Goal: Communication & Community: Answer question/provide support

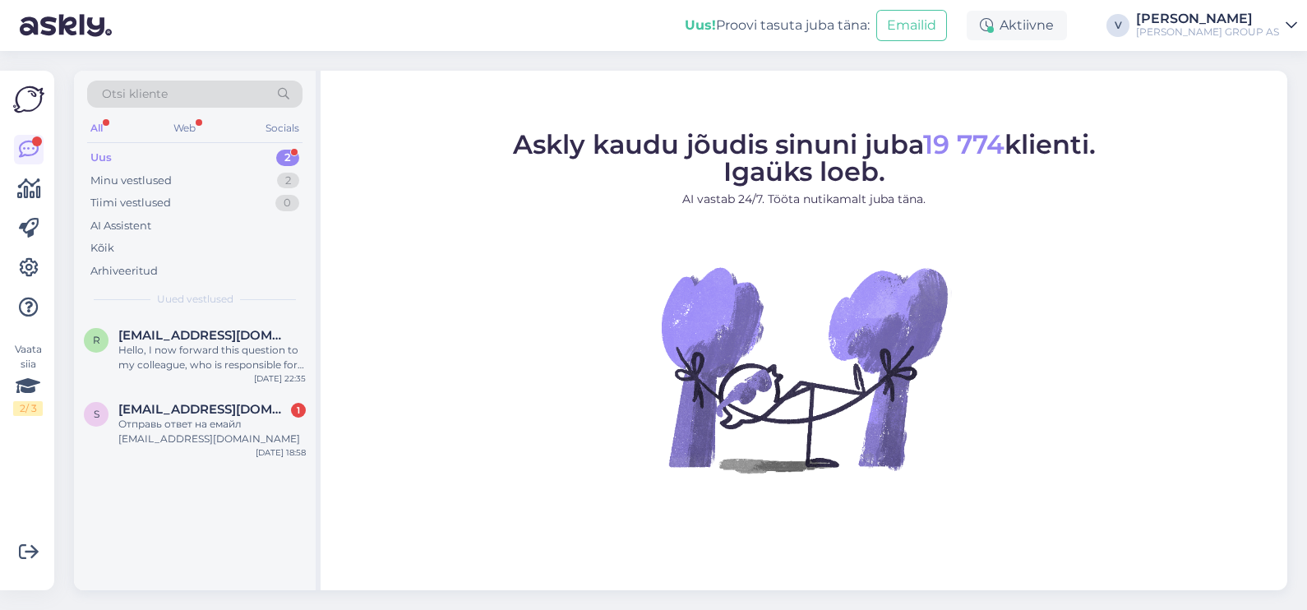
click at [168, 152] on div "Uus 2" at bounding box center [194, 157] width 215 height 23
click at [165, 354] on div "Hello, I now forward this question to my colleague, who is responsible for this…" at bounding box center [211, 358] width 187 height 30
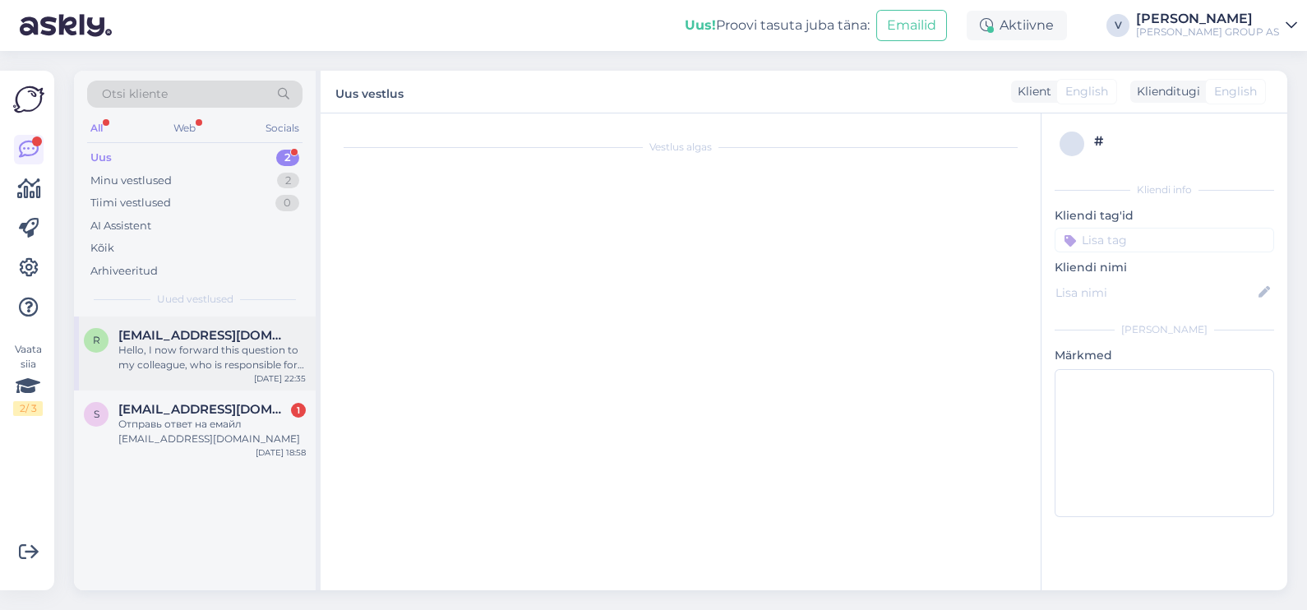
scroll to position [59, 0]
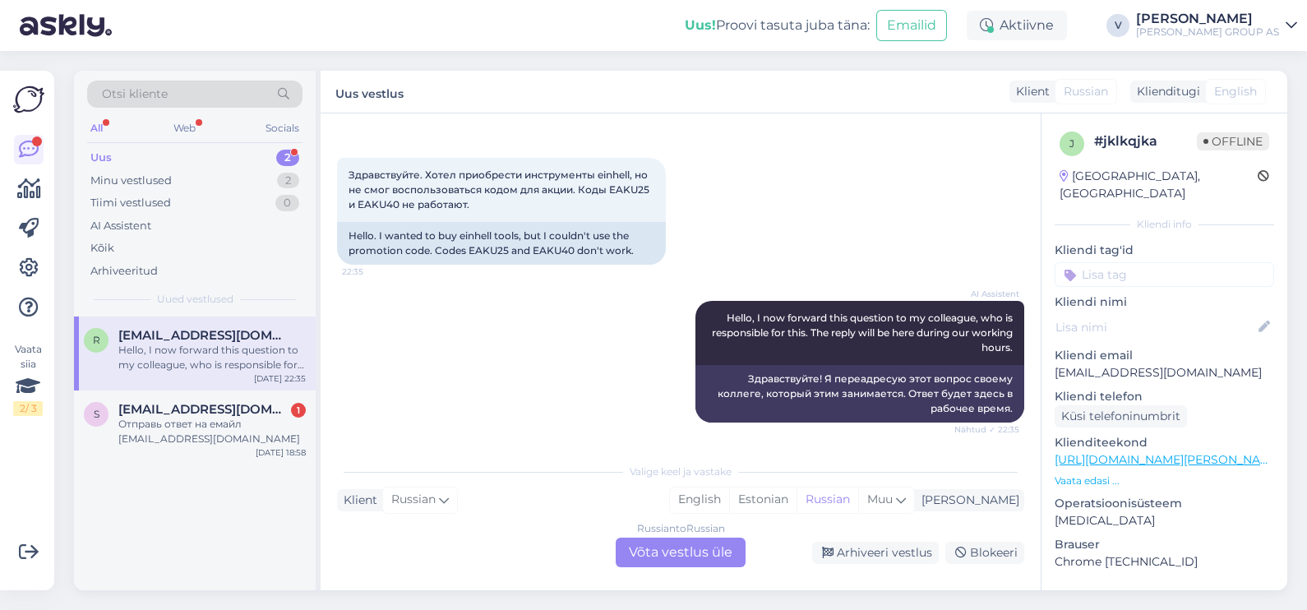
click at [707, 551] on div "Russian to Russian Võta vestlus üle" at bounding box center [681, 553] width 130 height 30
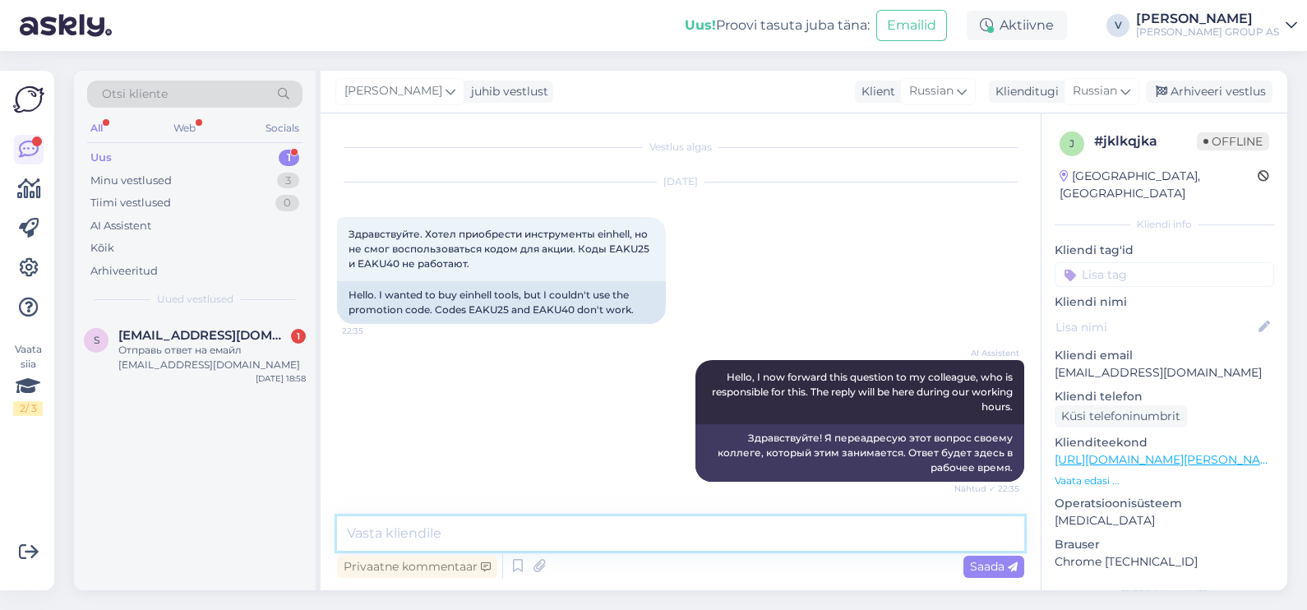
click at [495, 534] on textarea at bounding box center [680, 533] width 687 height 35
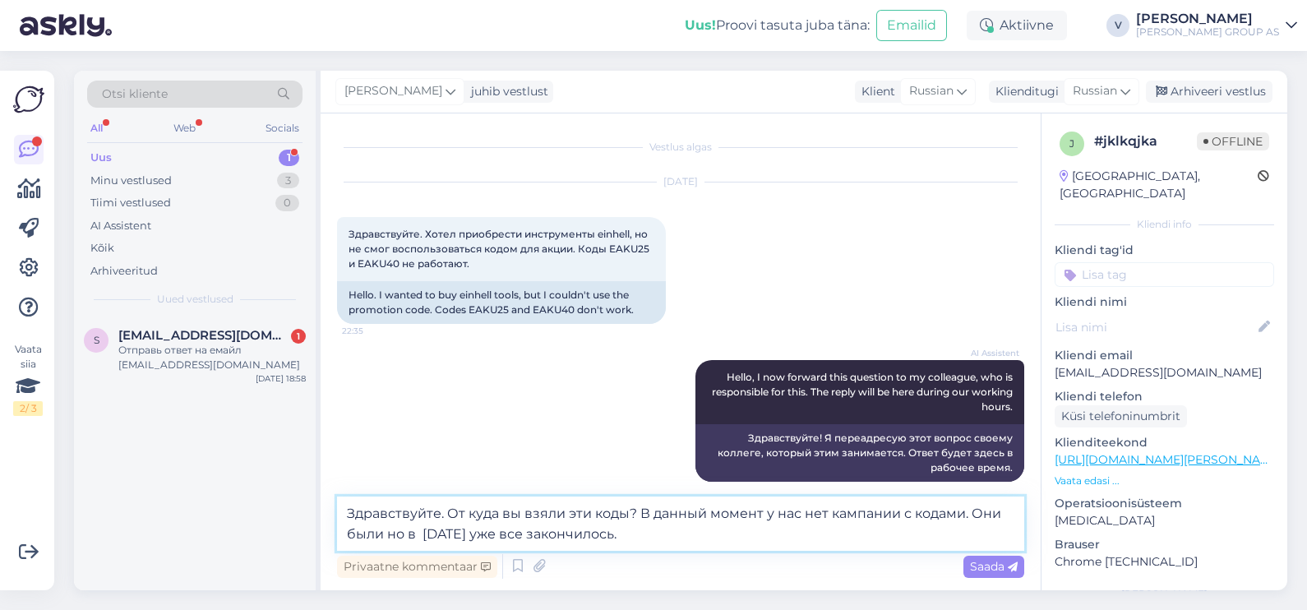
type textarea "Здравствуйте. От куда вы взяли эти коды? В данный момент у нас нет кампании с к…"
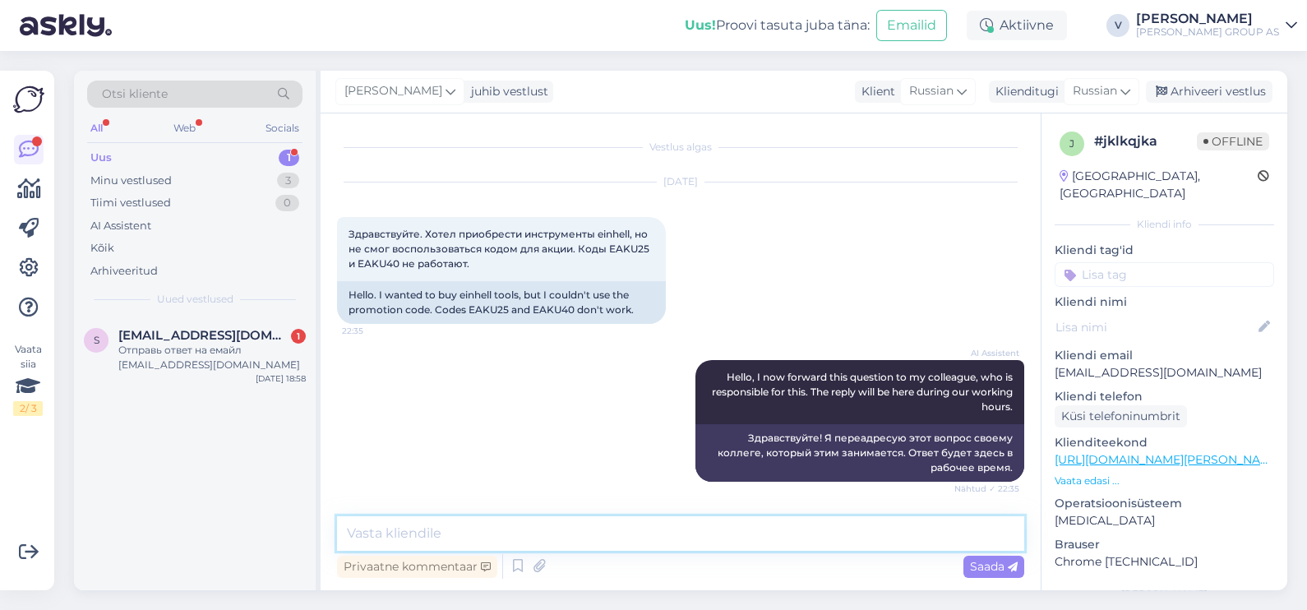
scroll to position [132, 0]
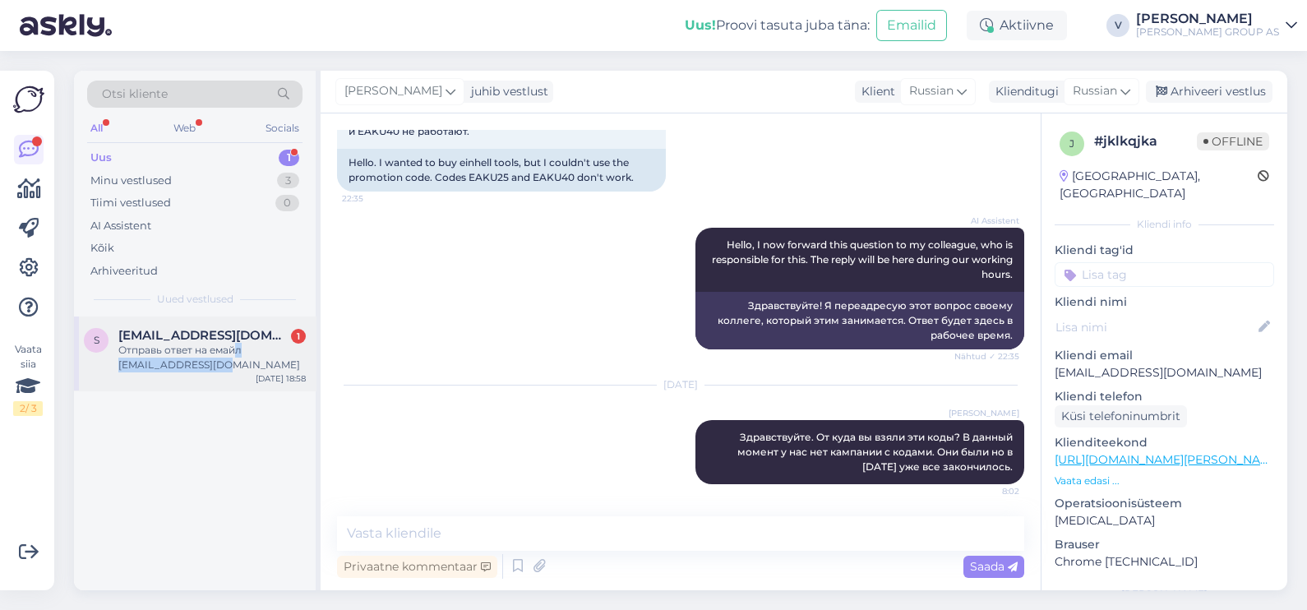
drag, startPoint x: 236, startPoint y: 353, endPoint x: 245, endPoint y: 361, distance: 11.7
click at [245, 361] on div "Отправь ответ на емайл [EMAIL_ADDRESS][DOMAIN_NAME]" at bounding box center [211, 358] width 187 height 30
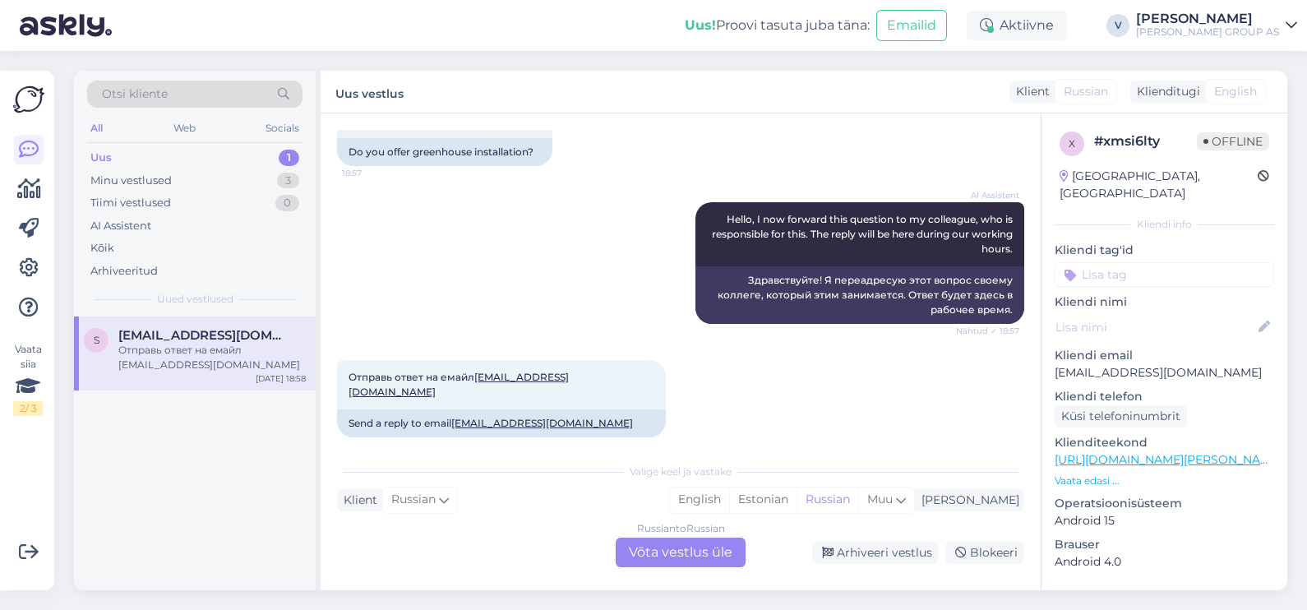
drag, startPoint x: 699, startPoint y: 409, endPoint x: 719, endPoint y: 423, distance: 25.3
click at [703, 411] on div "Отправь ответ на емайл [EMAIL_ADDRESS][DOMAIN_NAME] 18:58 Send a reply to email…" at bounding box center [680, 398] width 687 height 113
click at [670, 542] on div "Russian to Russian Võta vestlus üle" at bounding box center [681, 553] width 130 height 30
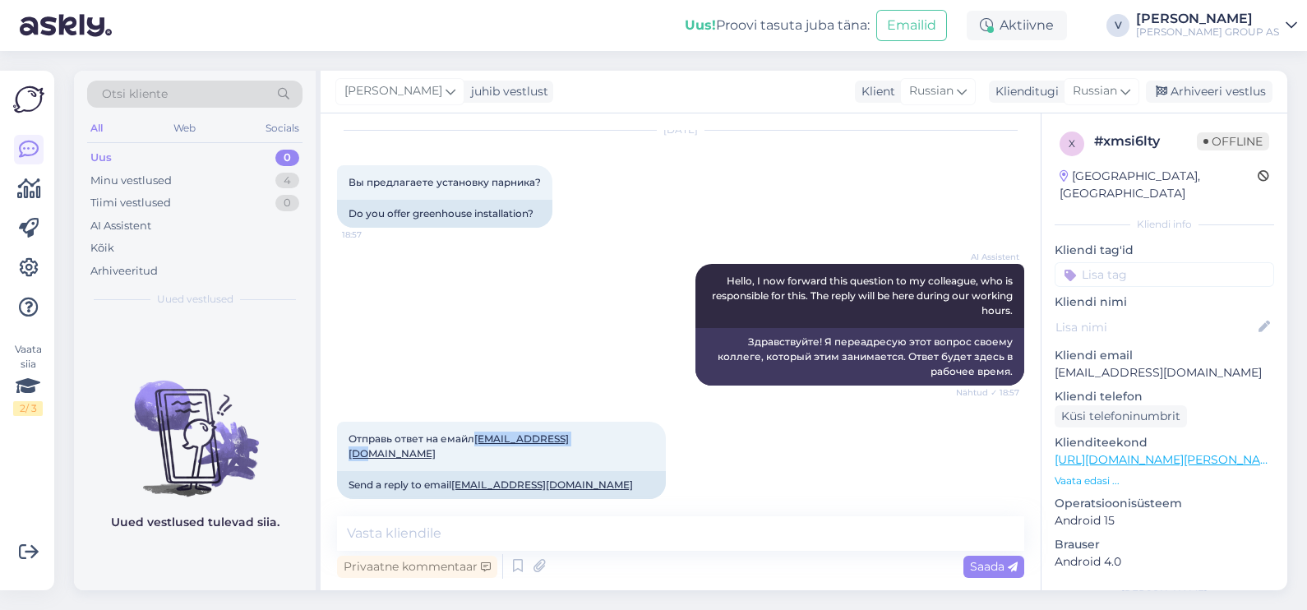
drag, startPoint x: 476, startPoint y: 435, endPoint x: 616, endPoint y: 436, distance: 140.6
click at [616, 436] on div "Отправь ответ на емайл [EMAIL_ADDRESS][DOMAIN_NAME] 18:58 Send a reply to email…" at bounding box center [680, 460] width 687 height 113
copy span "[EMAIL_ADDRESS][DOMAIN_NAME]"
click at [1210, 87] on div "Arhiveeri vestlus" at bounding box center [1209, 92] width 127 height 22
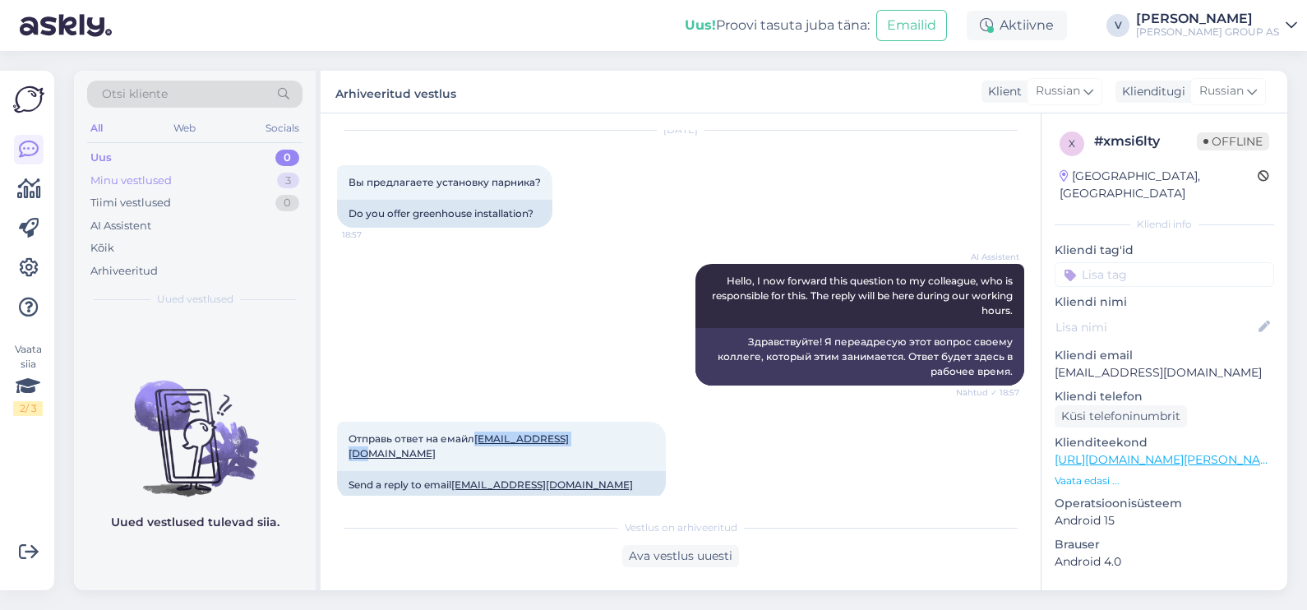
click at [182, 181] on div "Minu vestlused 3" at bounding box center [194, 180] width 215 height 23
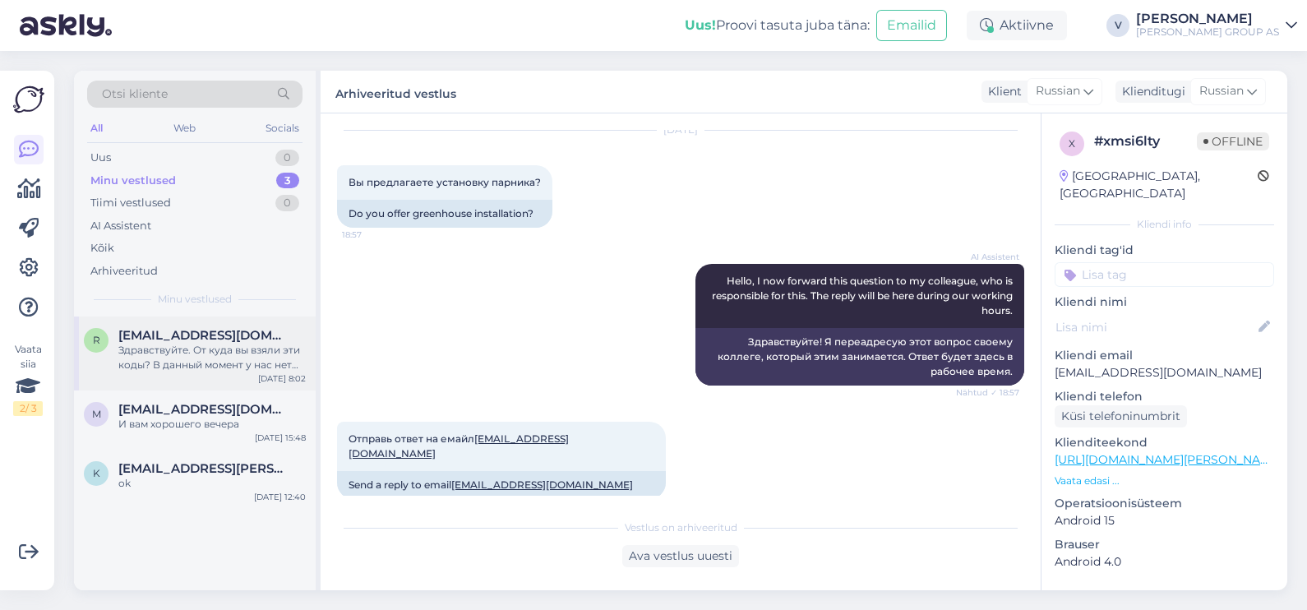
click at [177, 351] on div "Здравствуйте. От куда вы взяли эти коды? В данный момент у нас нет кампании с к…" at bounding box center [211, 358] width 187 height 30
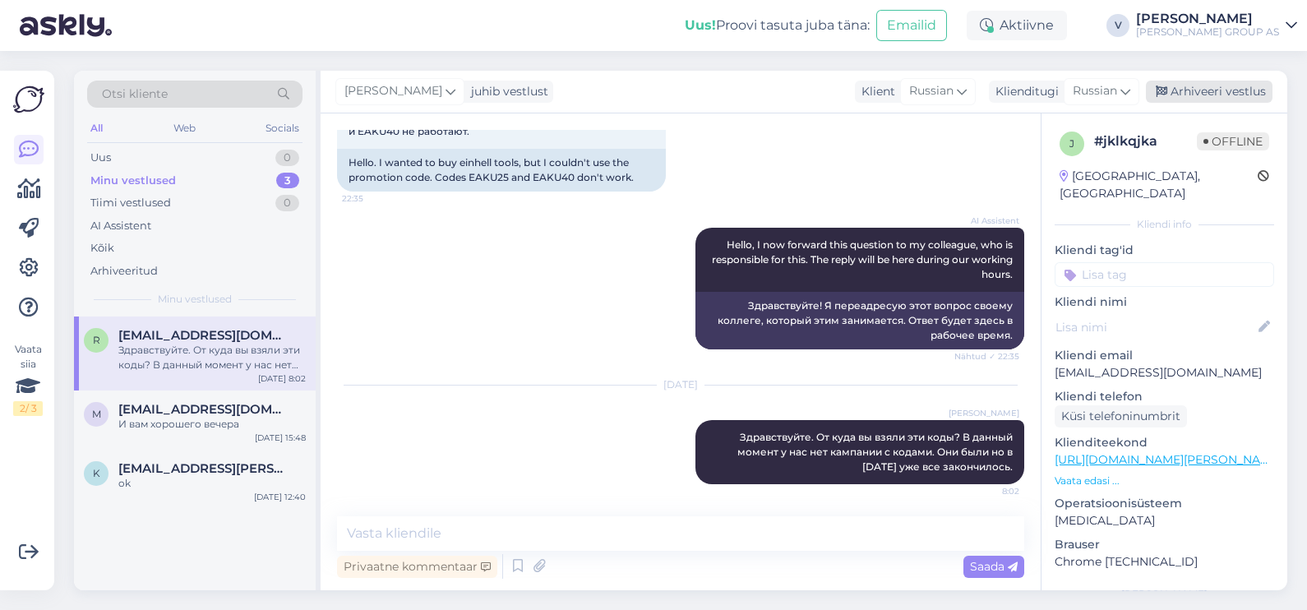
click at [1184, 95] on div "Arhiveeri vestlus" at bounding box center [1209, 92] width 127 height 22
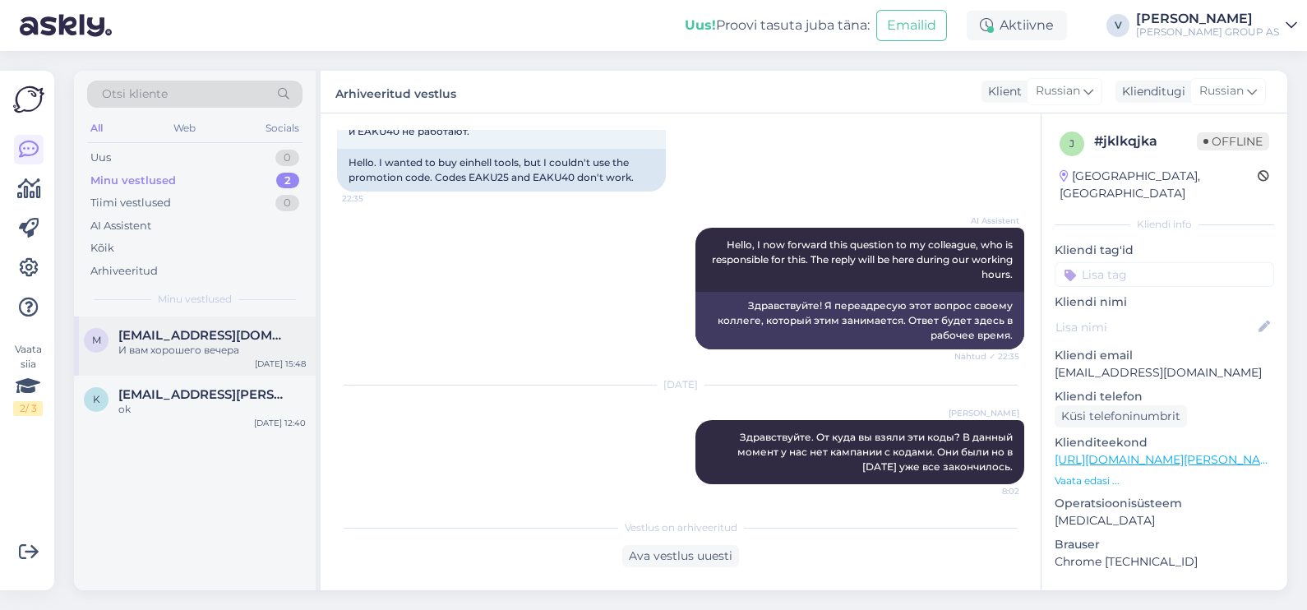
click at [248, 354] on div "И вам хорошего вечера" at bounding box center [211, 350] width 187 height 15
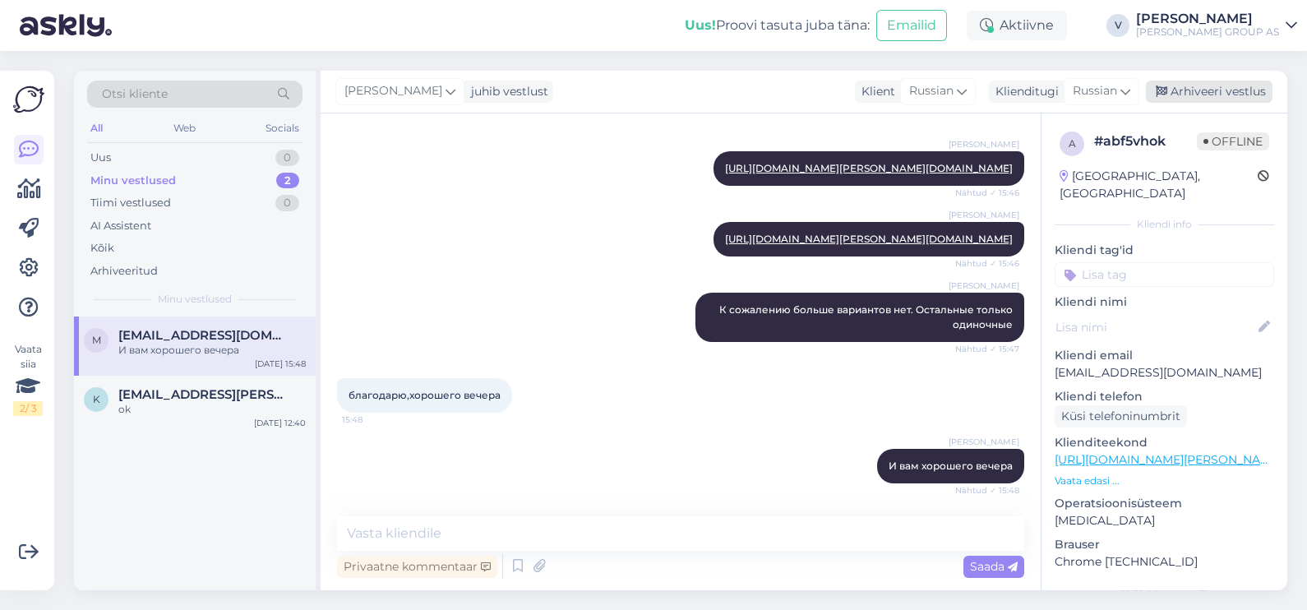
click at [1206, 90] on div "Arhiveeri vestlus" at bounding box center [1209, 92] width 127 height 22
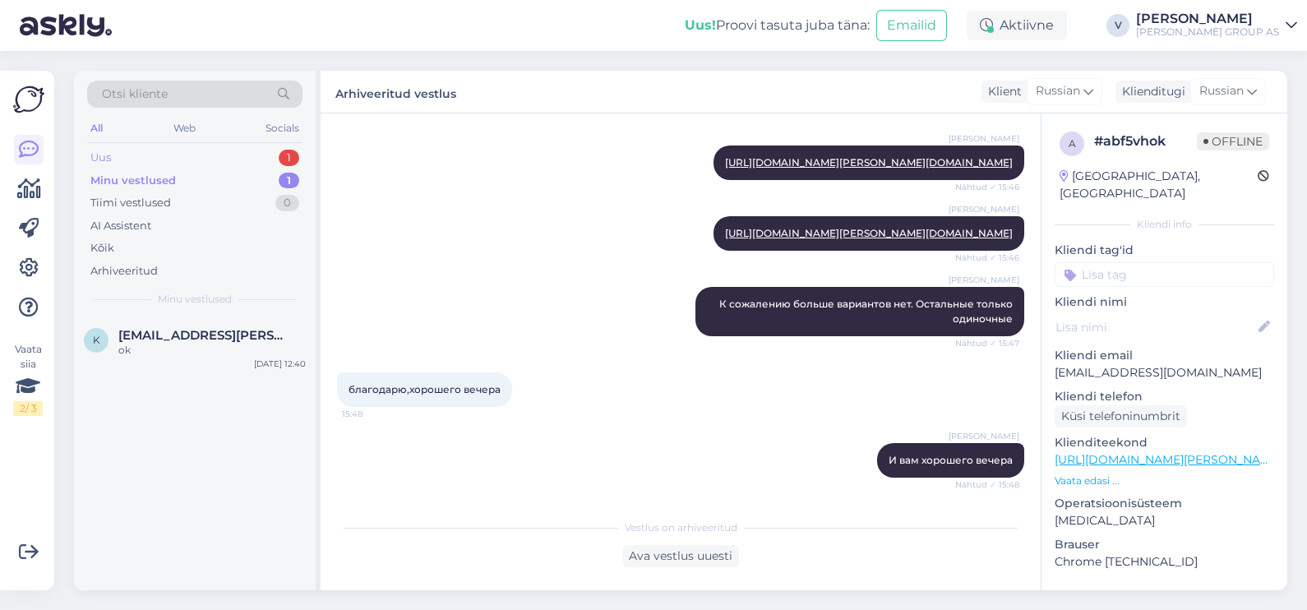
click at [171, 164] on div "Uus 1" at bounding box center [194, 157] width 215 height 23
click at [218, 353] on div "Hello! How can we help you [DATE]?" at bounding box center [211, 350] width 187 height 15
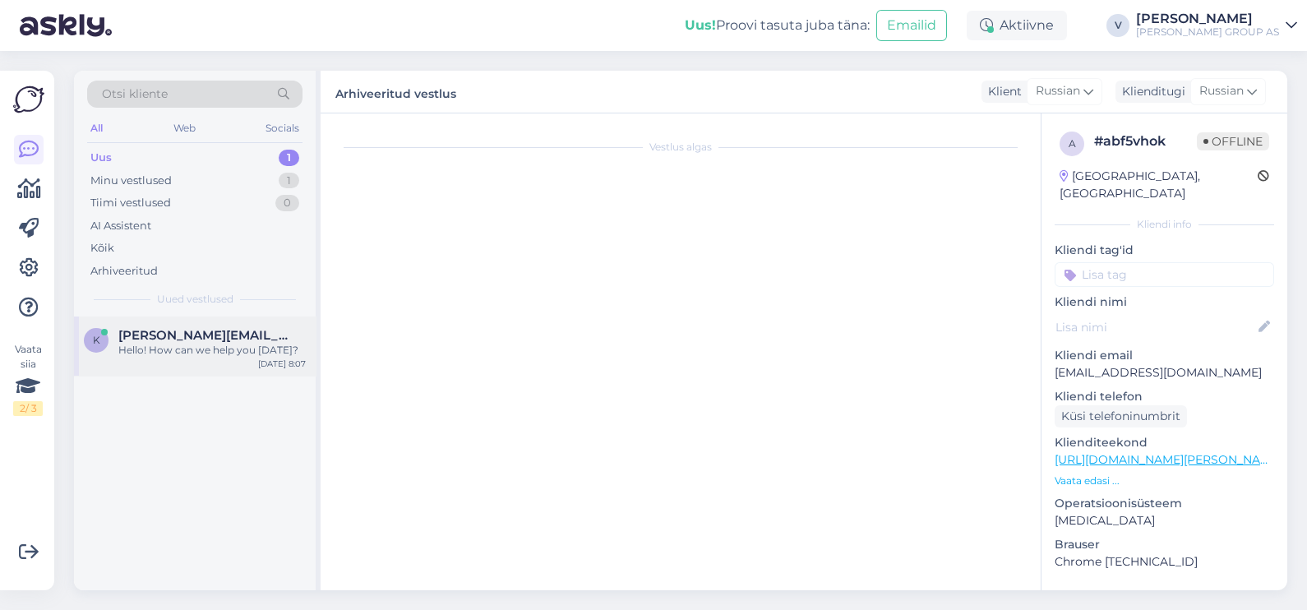
scroll to position [0, 0]
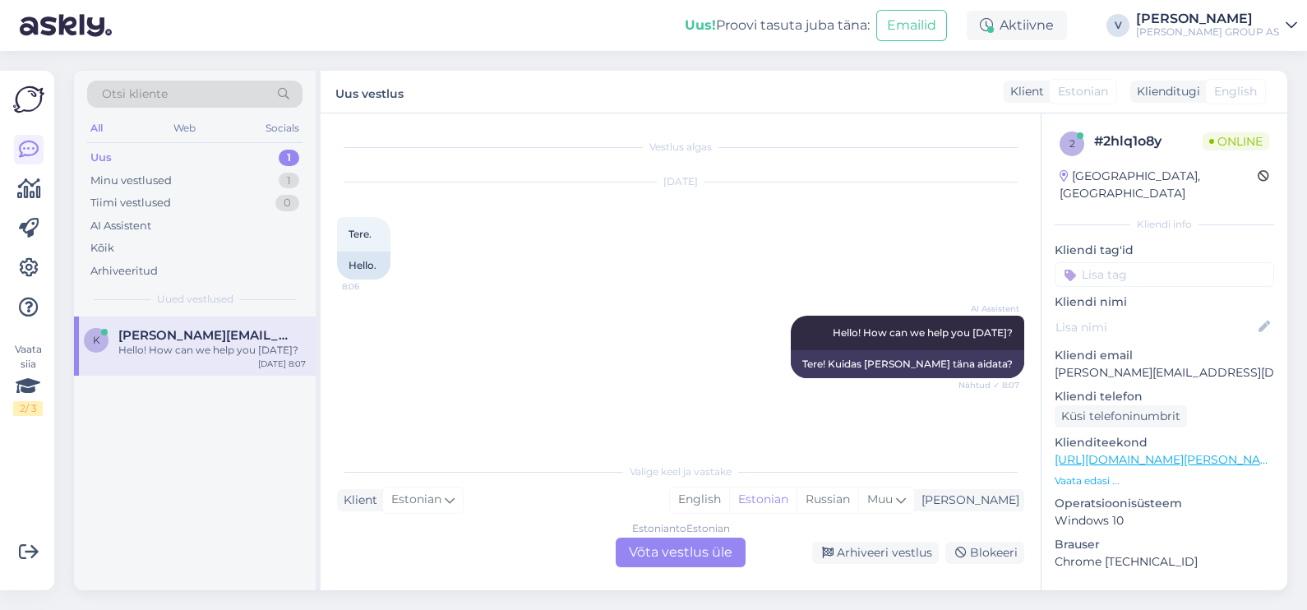
click at [646, 559] on div "Estonian to Estonian Võta vestlus üle" at bounding box center [681, 553] width 130 height 30
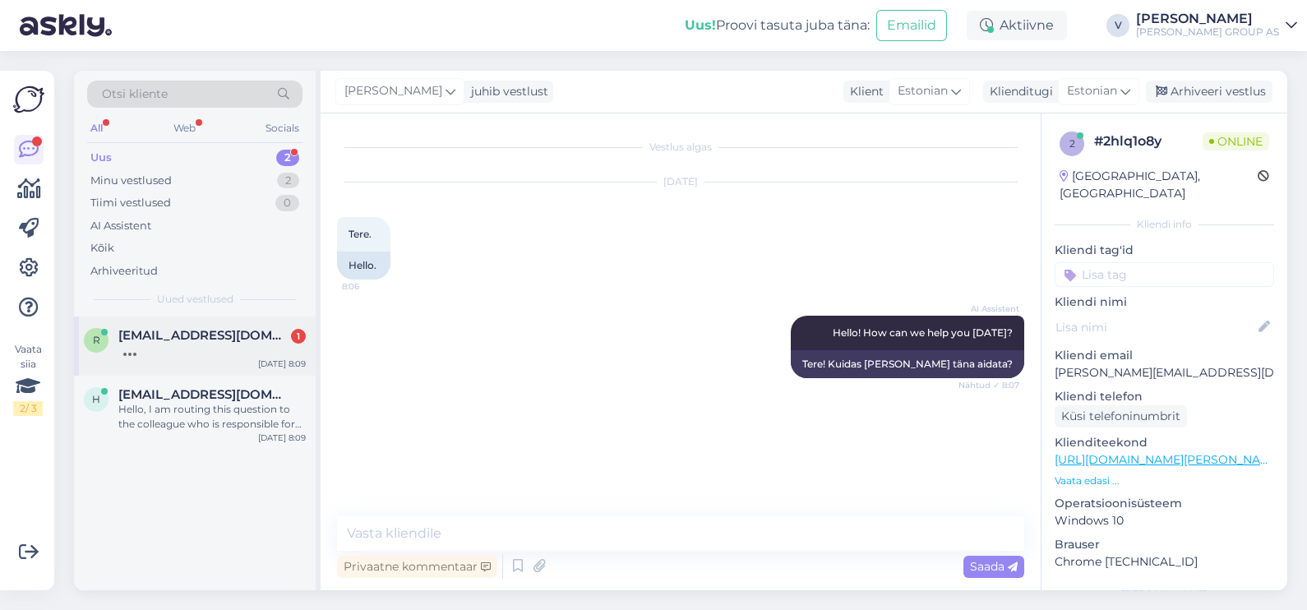
click at [205, 356] on div at bounding box center [211, 350] width 187 height 15
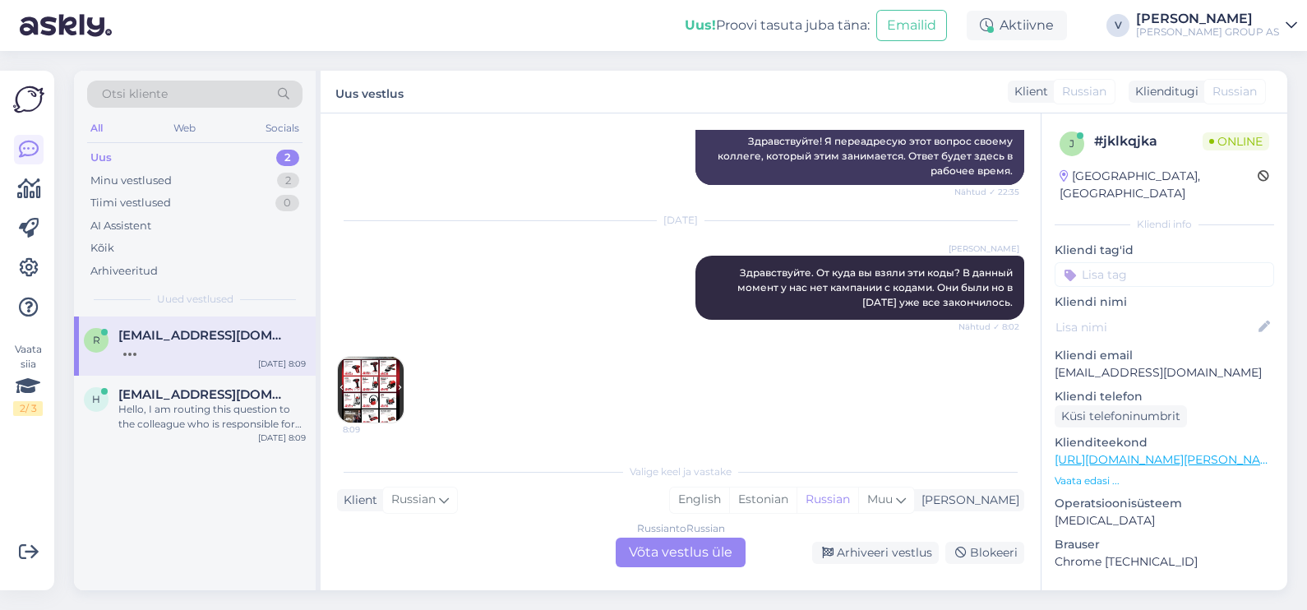
click at [672, 561] on div "Russian to Russian Võta vestlus üle" at bounding box center [681, 553] width 130 height 30
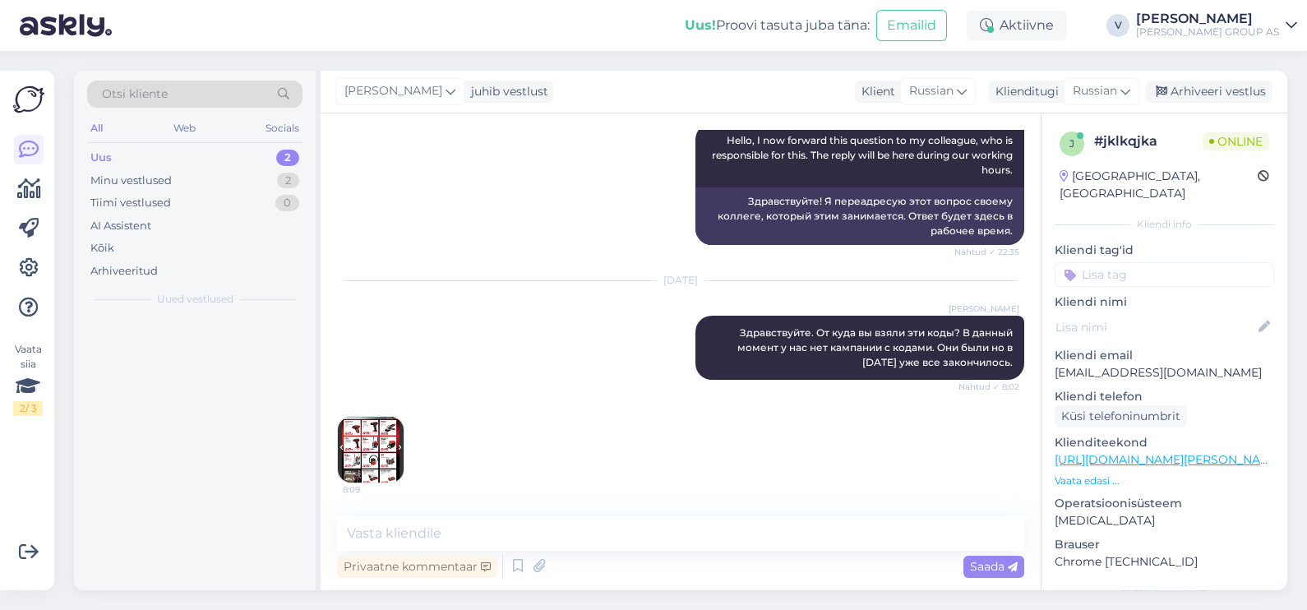
scroll to position [236, 0]
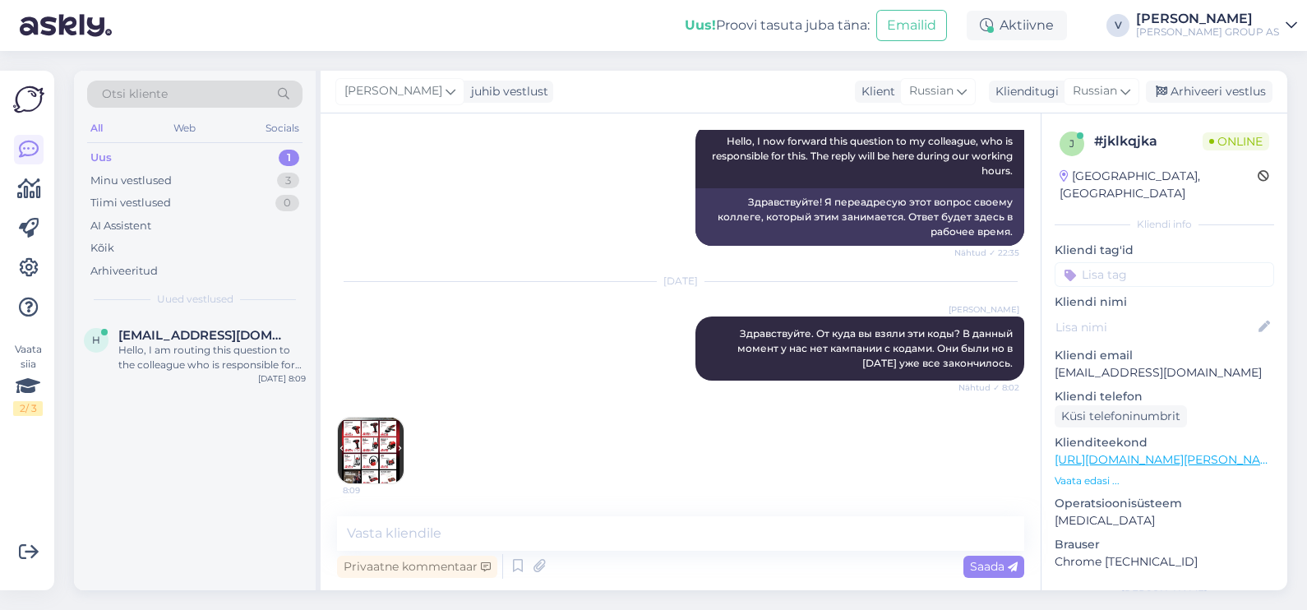
click at [384, 452] on img at bounding box center [371, 451] width 66 height 66
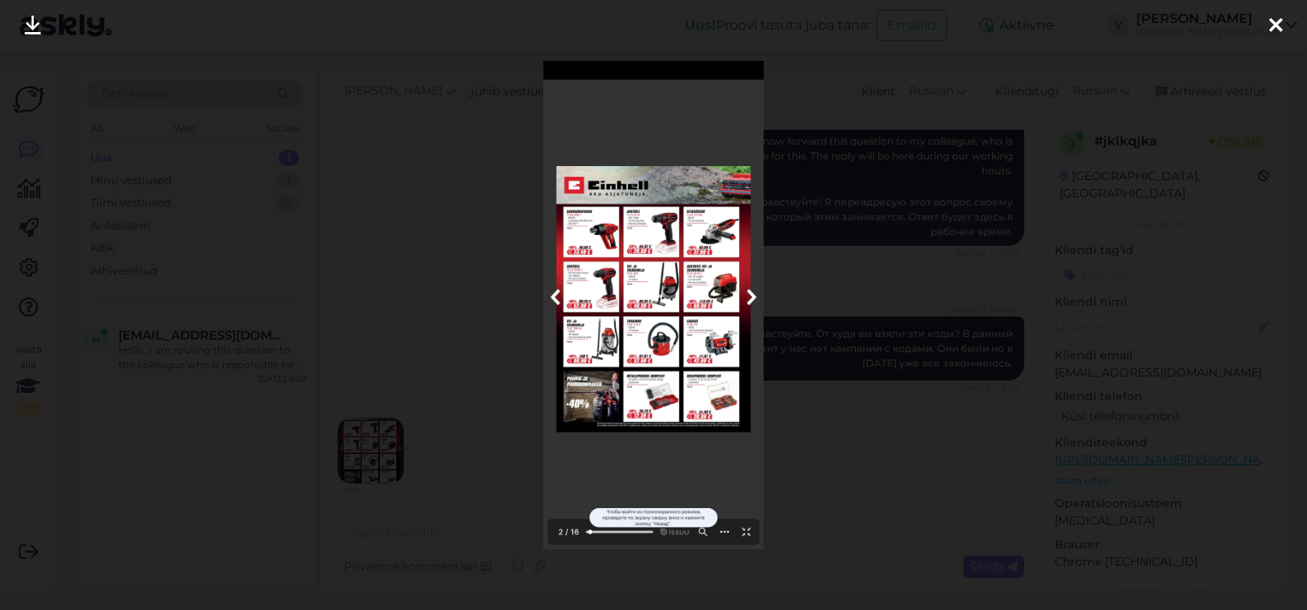
scroll to position [307, 0]
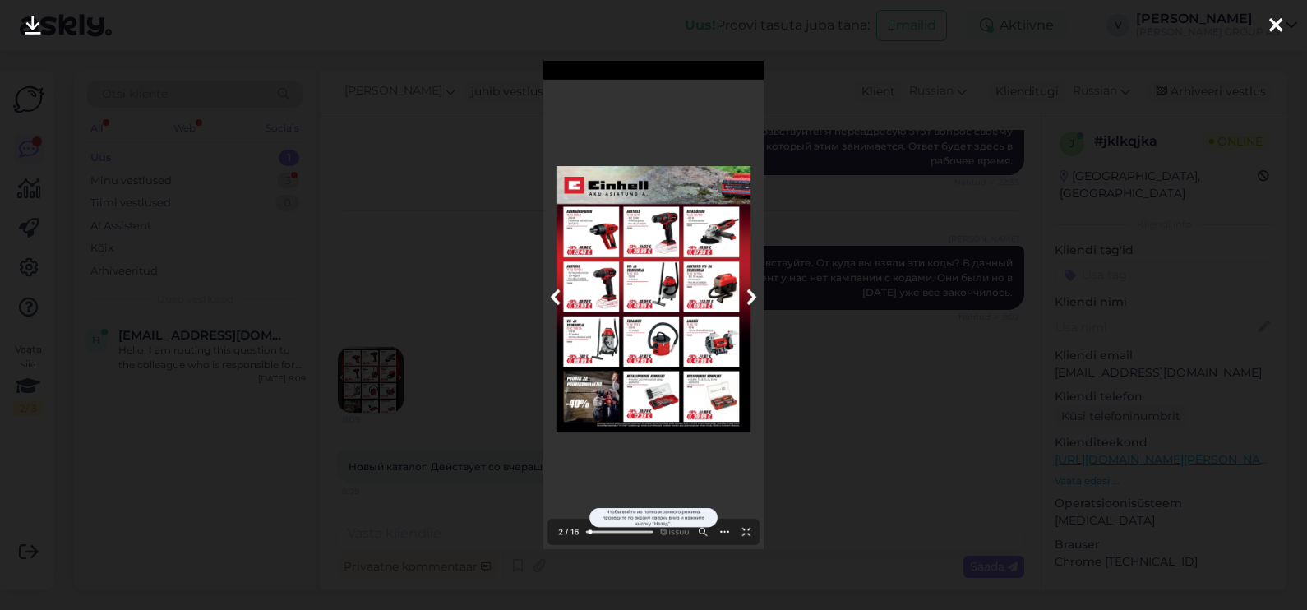
click at [748, 295] on img at bounding box center [652, 305] width 219 height 488
click at [819, 344] on div at bounding box center [653, 305] width 1307 height 610
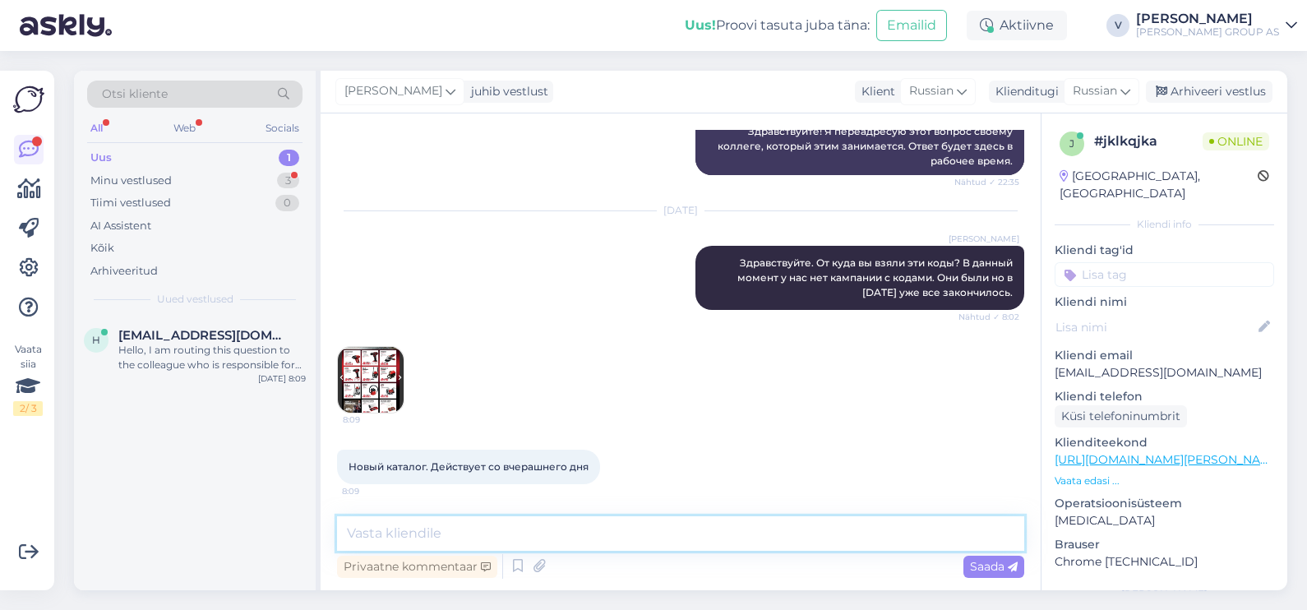
click at [419, 534] on textarea at bounding box center [680, 533] width 687 height 35
type textarea "Это не наш каталог"
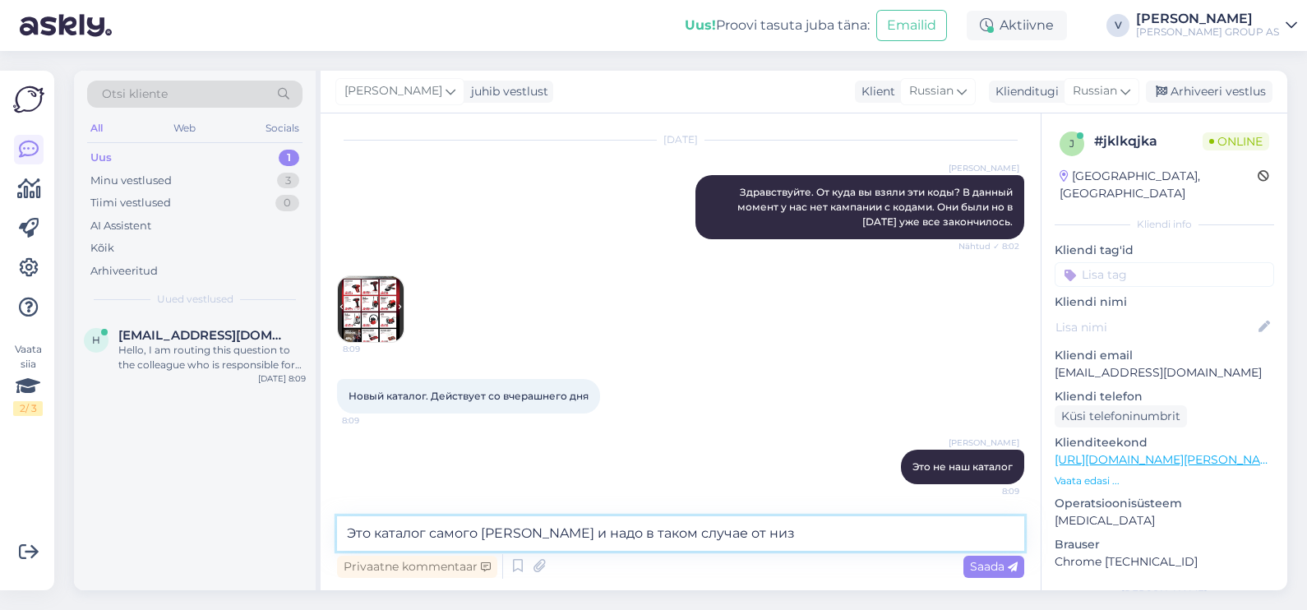
type textarea "Это каталог самого [PERSON_NAME] и надо в таком случае от низ"
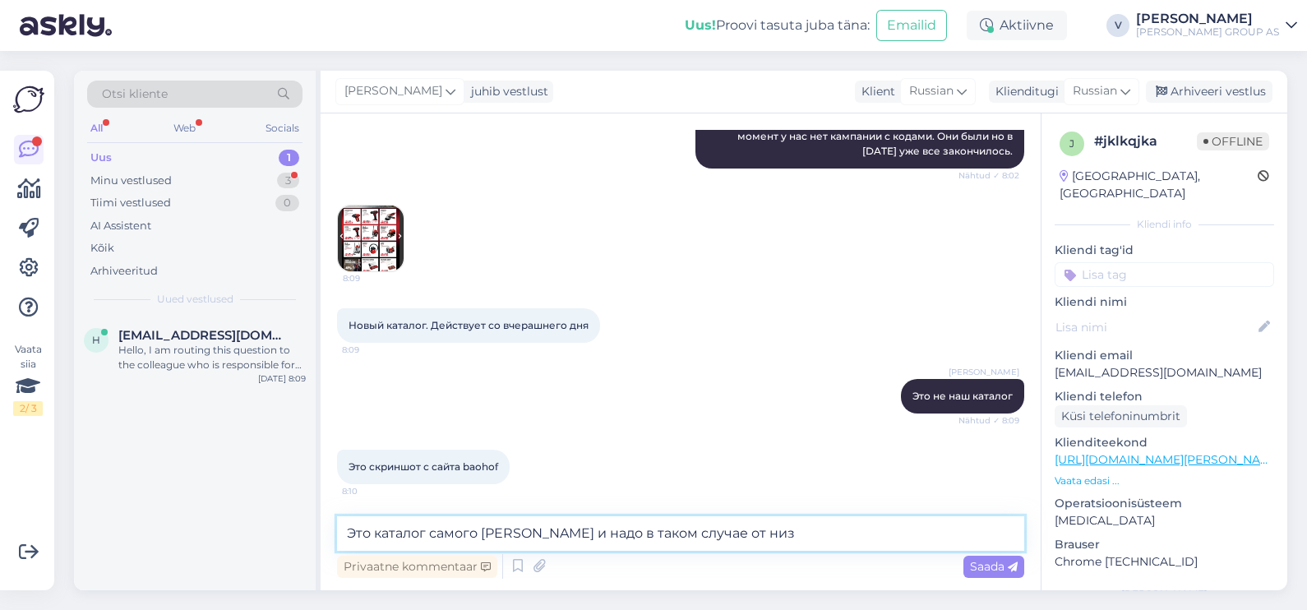
drag, startPoint x: 770, startPoint y: 530, endPoint x: 56, endPoint y: 503, distance: 714.8
click at [56, 503] on div "Vaata siia 2 / 3 Võimalused Veendu, et Askly loob sulle väärtust. Sulge Ühenda …" at bounding box center [653, 330] width 1307 height 559
type textarea "\"
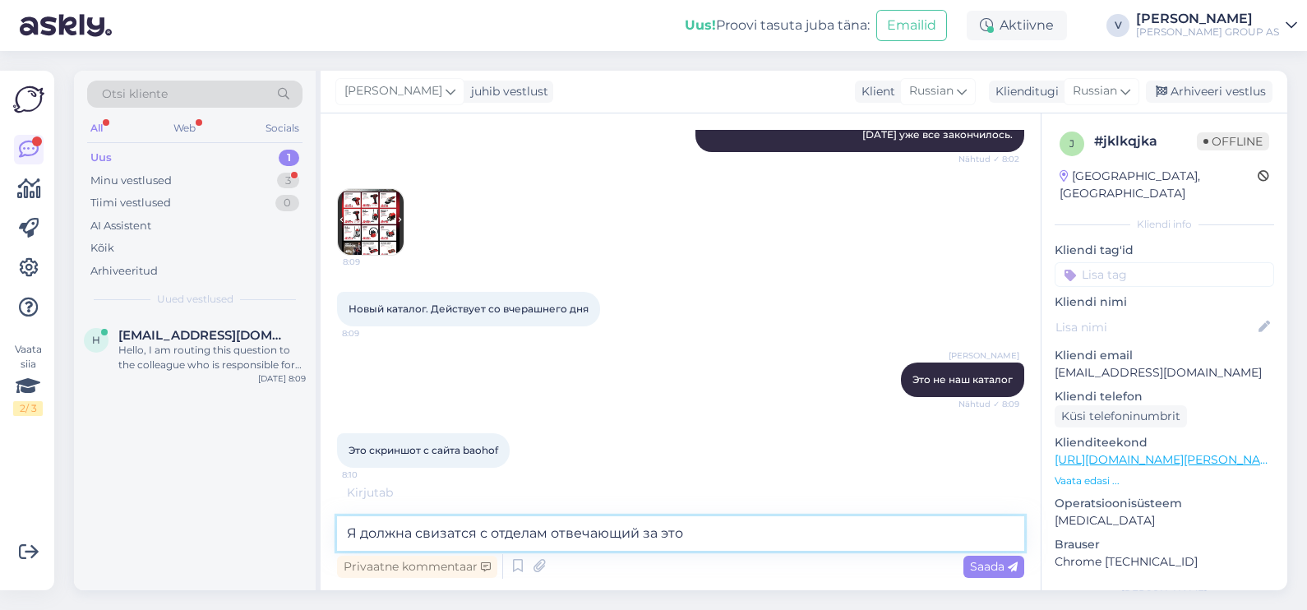
type textarea "Я должна свизатся с отделам отвечающий за это"
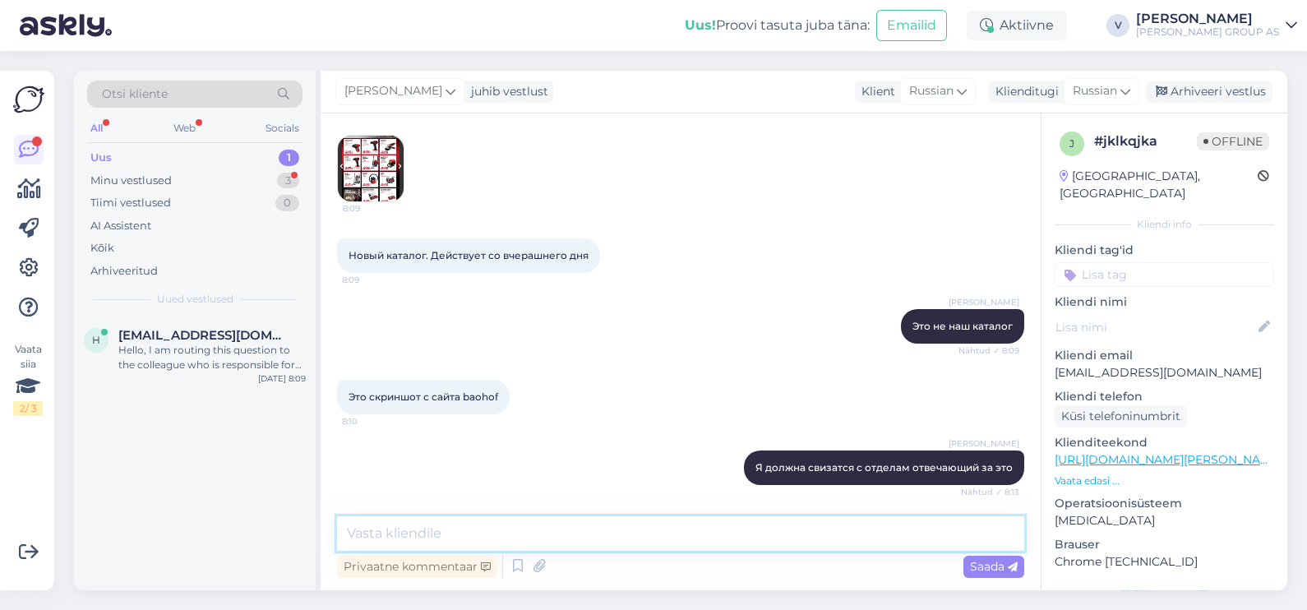
scroll to position [604, 0]
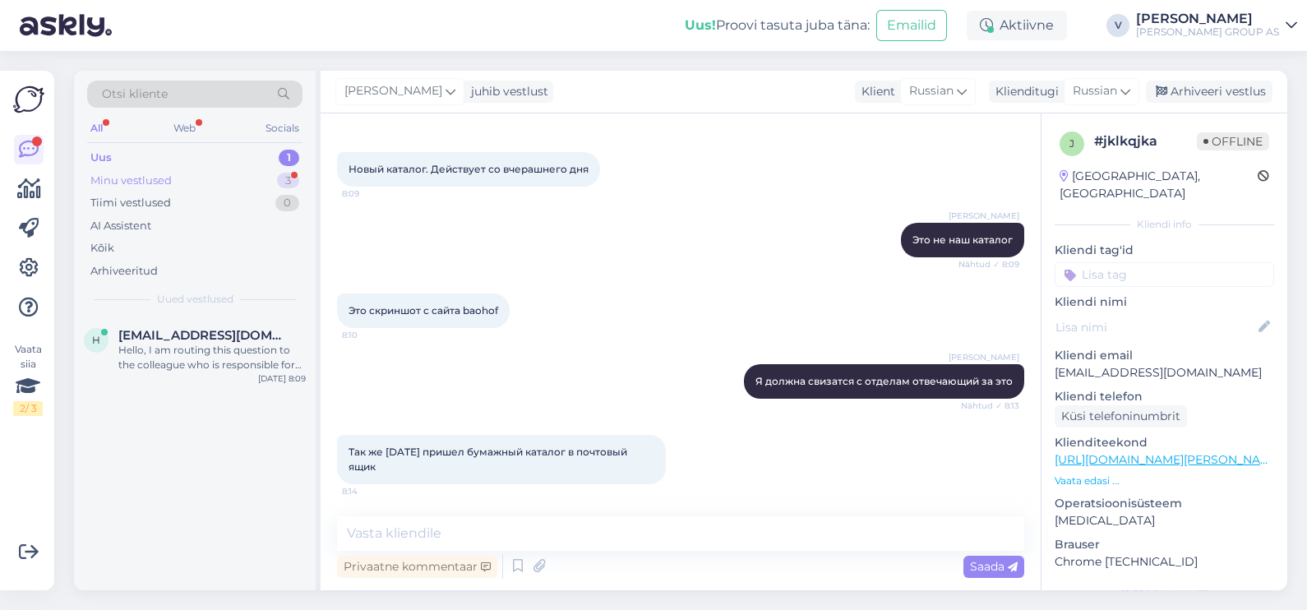
click at [140, 181] on div "Minu vestlused" at bounding box center [130, 181] width 81 height 16
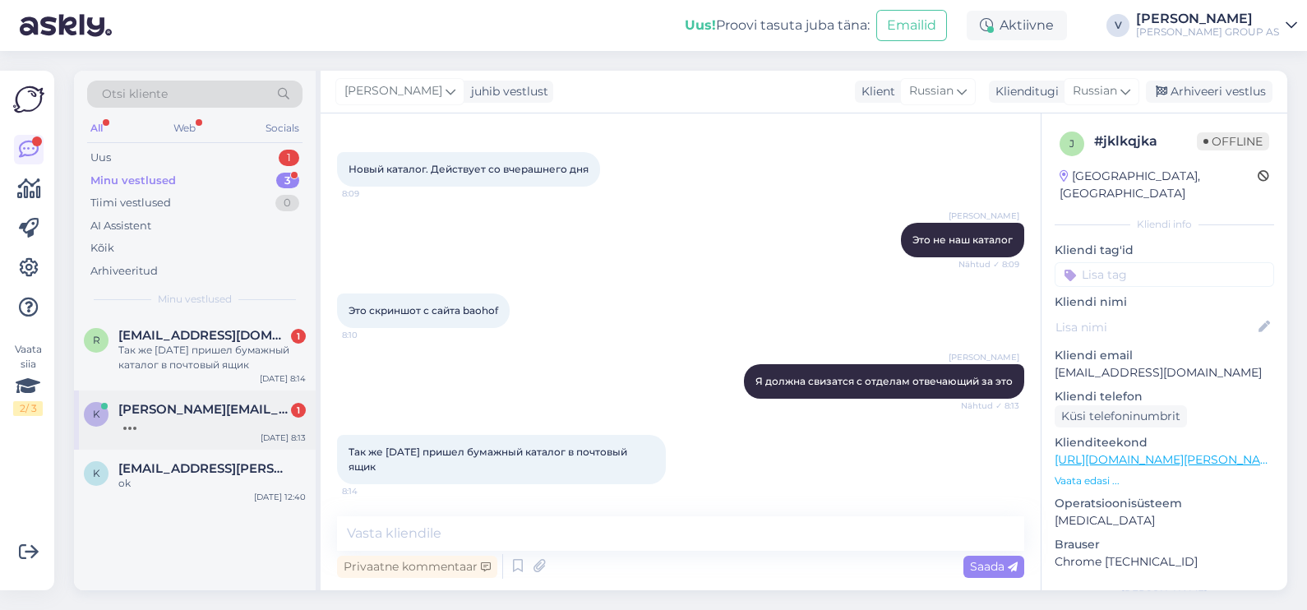
click at [192, 439] on div "[PERSON_NAME] [PERSON_NAME][EMAIL_ADDRESS][DOMAIN_NAME] [DATE] 8:13" at bounding box center [195, 419] width 242 height 59
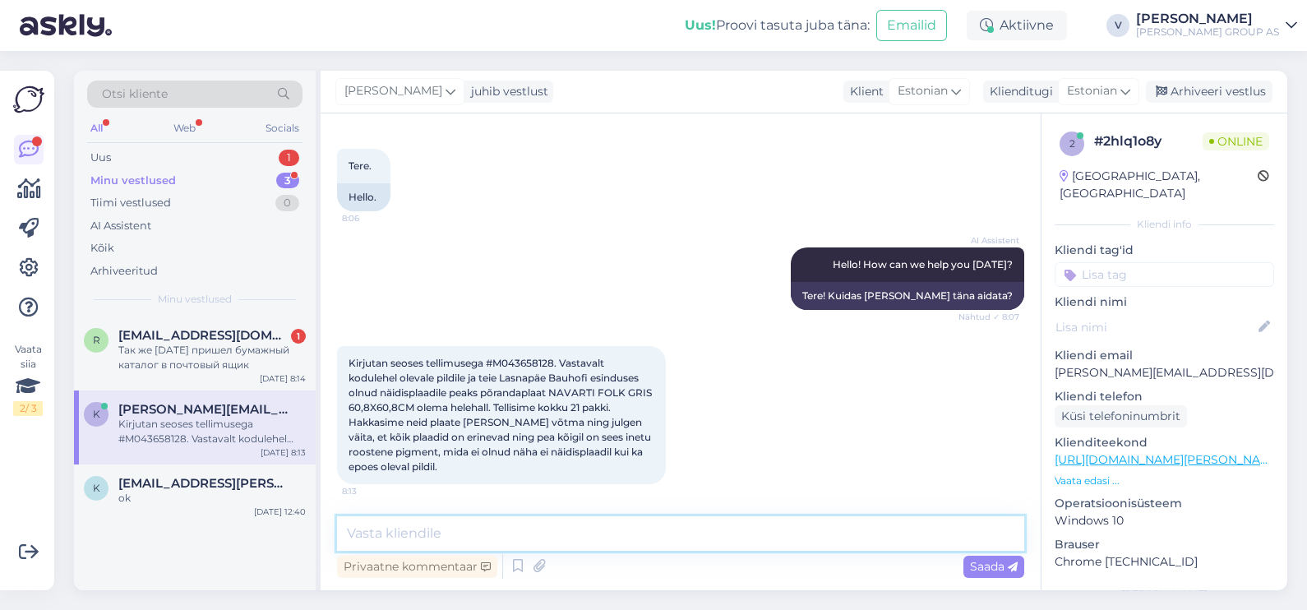
click at [428, 538] on textarea at bounding box center [680, 533] width 687 height 35
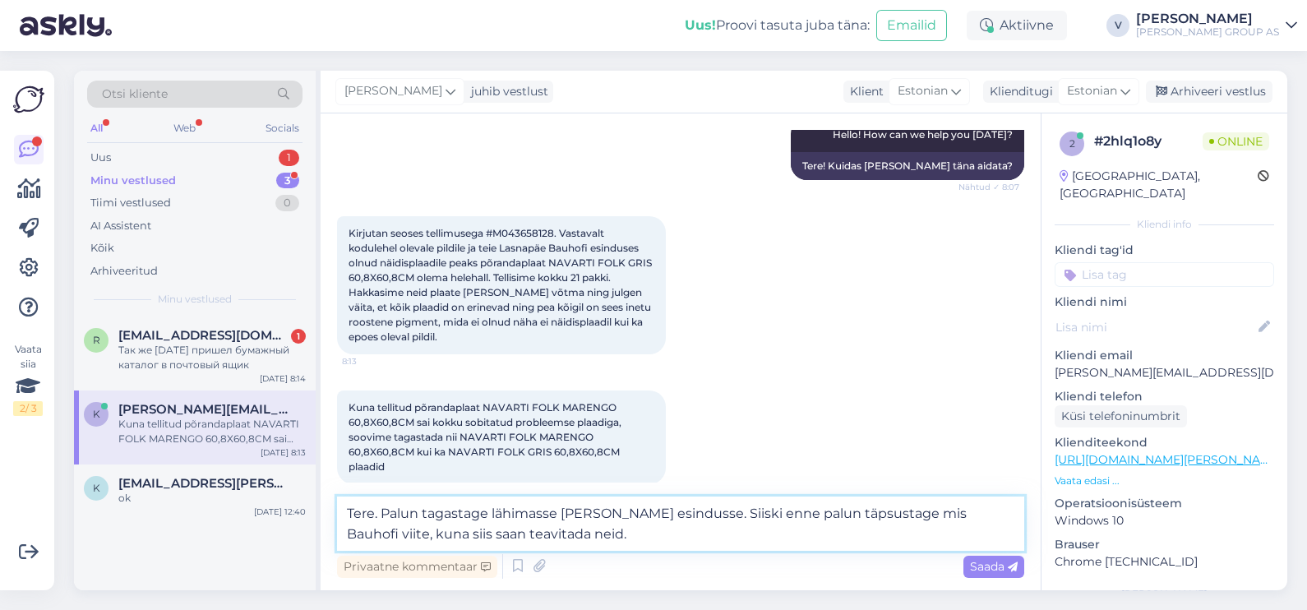
type textarea "Tere. Palun tagastage lähimasse [PERSON_NAME] esindusse. Siiski enne palun täps…"
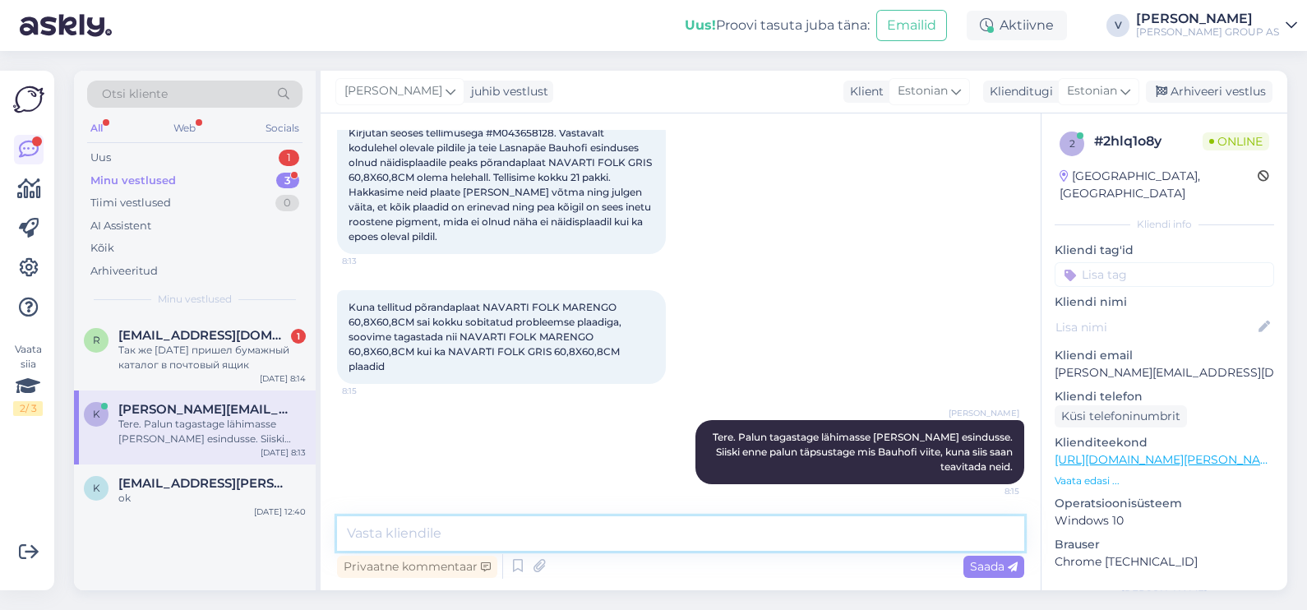
scroll to position [316, 0]
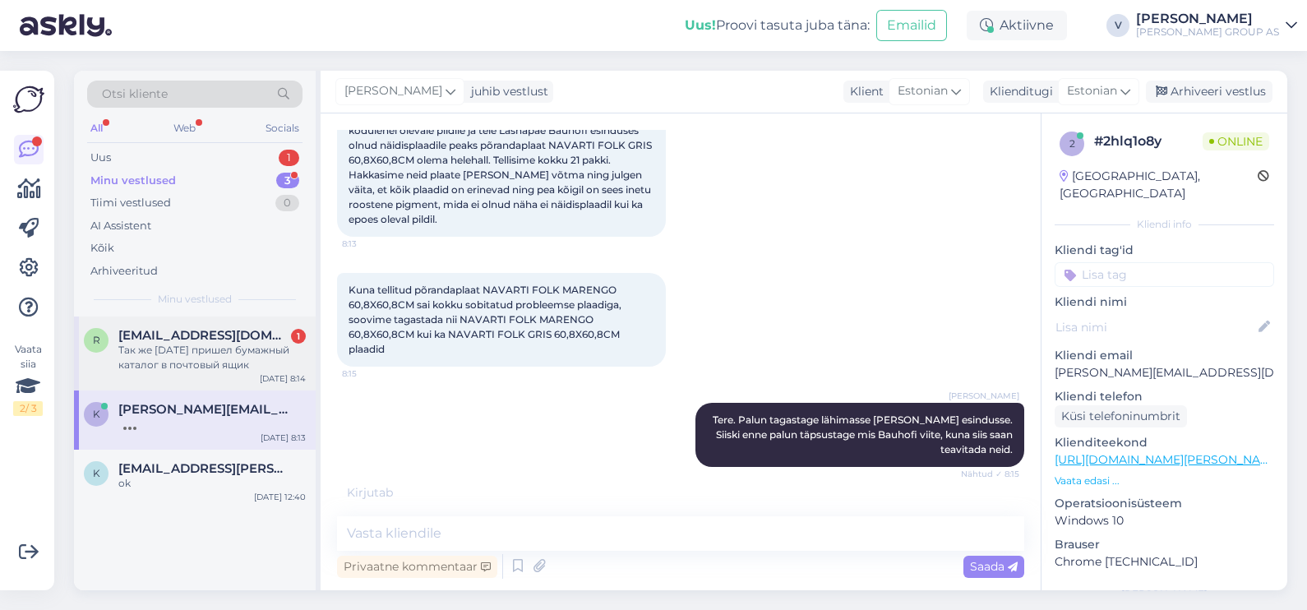
click at [259, 358] on div "Так же [DATE] пришел бумажный каталог в почтовый ящик" at bounding box center [211, 358] width 187 height 30
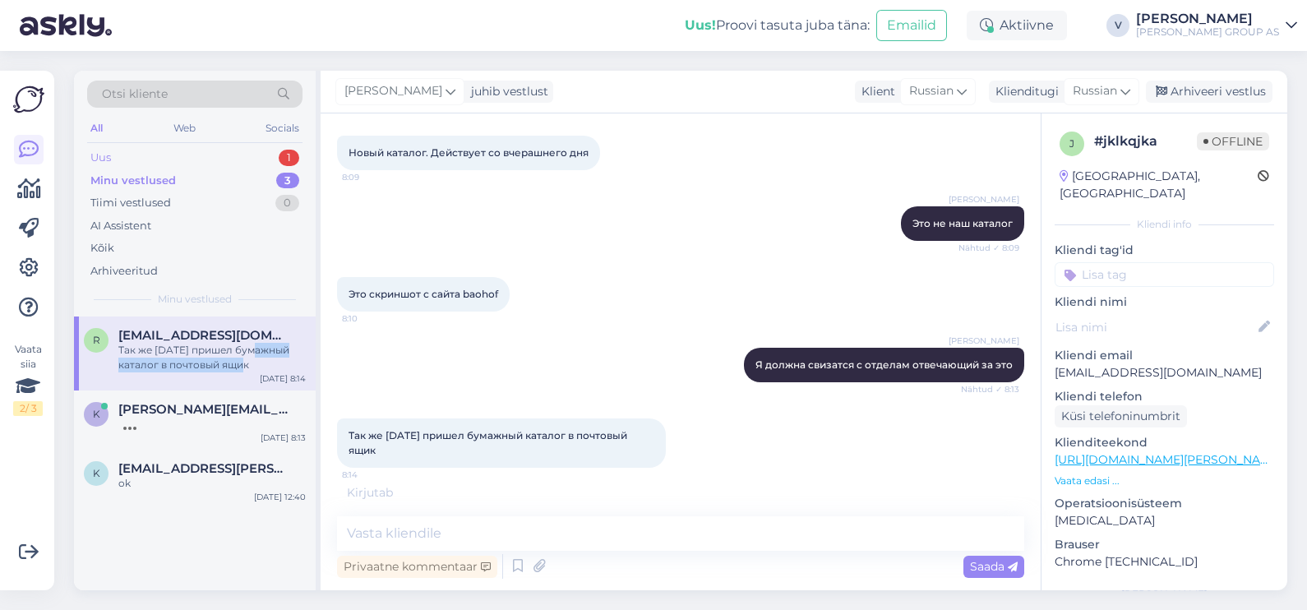
drag, startPoint x: 259, startPoint y: 358, endPoint x: 152, endPoint y: 145, distance: 238.2
click at [153, 146] on div "Uus 1" at bounding box center [194, 157] width 215 height 23
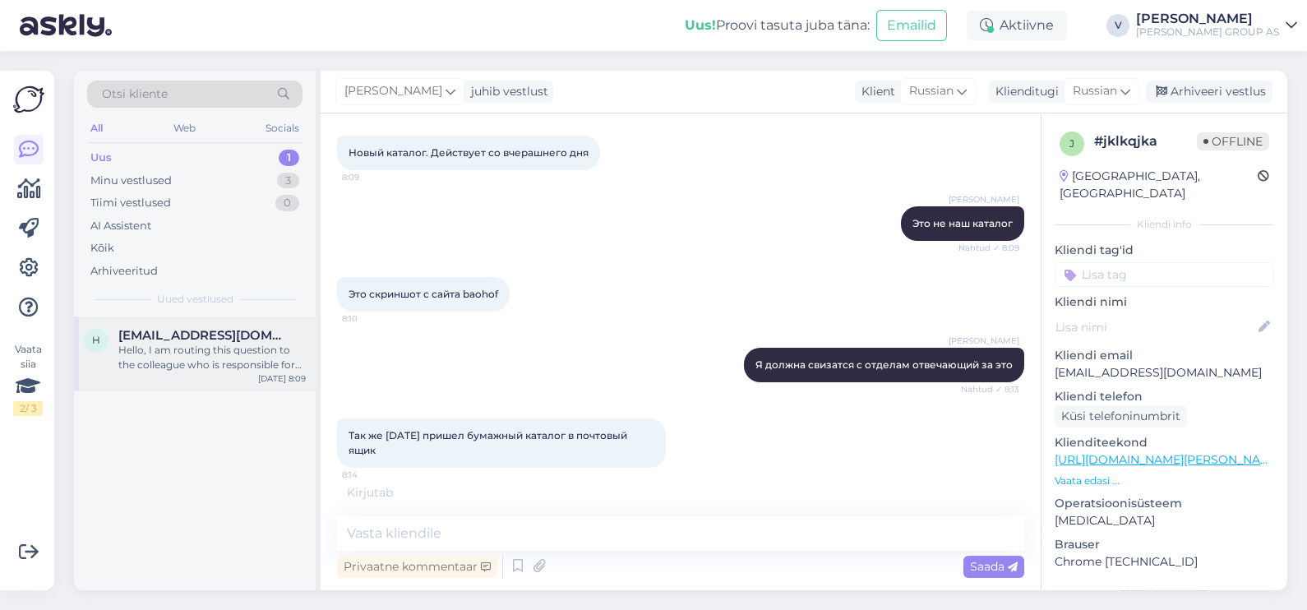
click at [214, 370] on div "Hello, I am routing this question to the colleague who is responsible for this …" at bounding box center [211, 358] width 187 height 30
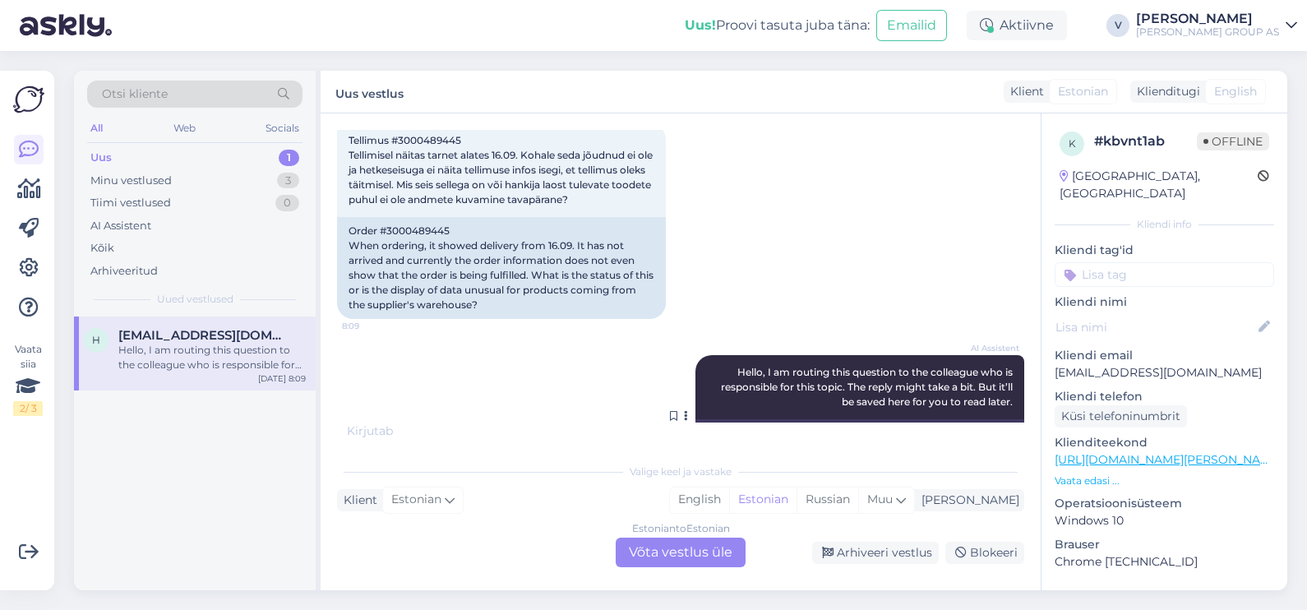
scroll to position [839, 0]
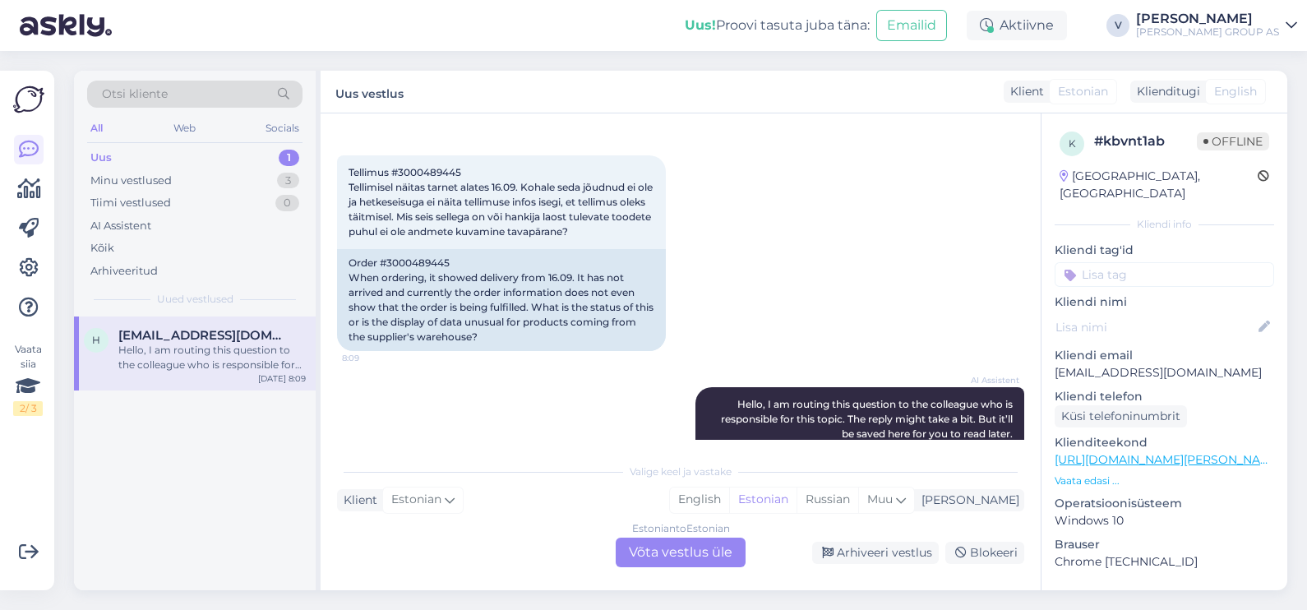
click at [667, 559] on div "Estonian to Estonian Võta vestlus üle" at bounding box center [681, 553] width 130 height 30
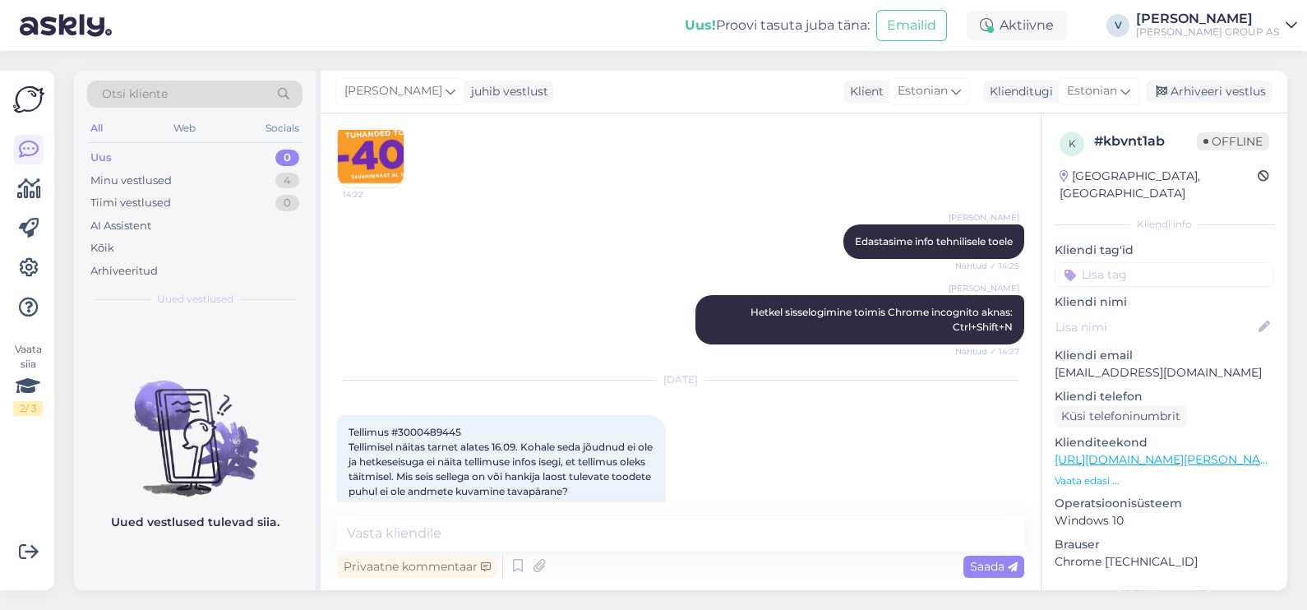
scroll to position [658, 0]
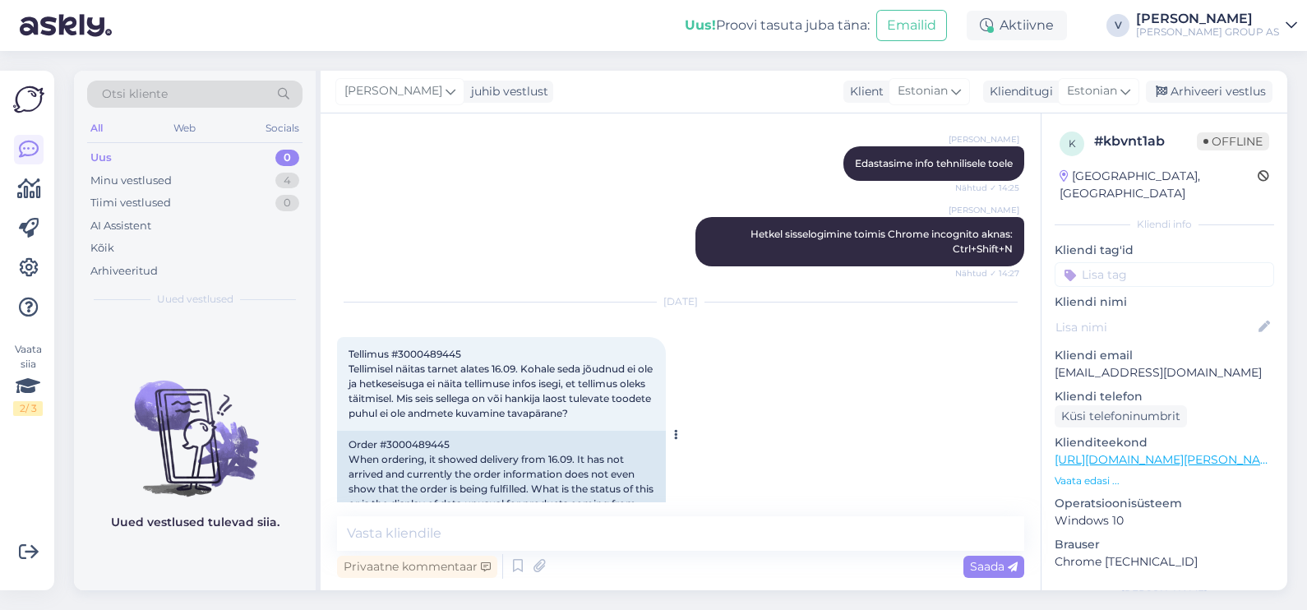
click at [448, 349] on span "Tellimus #3000489445 Tellimisel näitas tarnet alates 16.09. Kohale seda jõudnud…" at bounding box center [502, 384] width 307 height 72
copy span "3000489445"
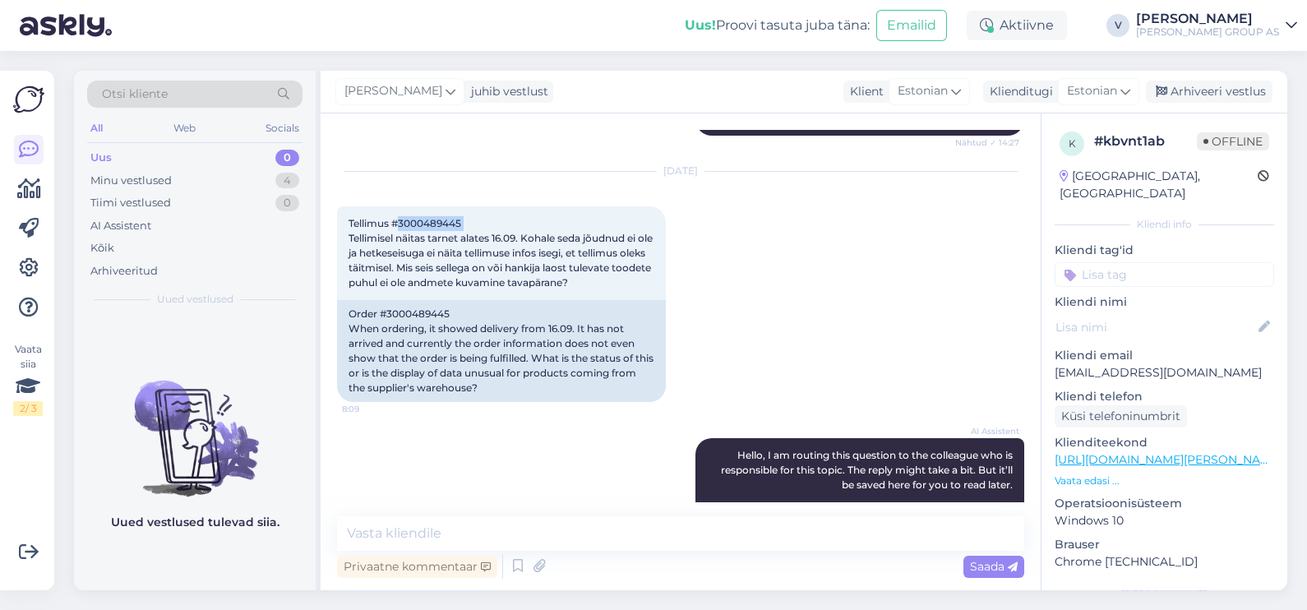
scroll to position [863, 0]
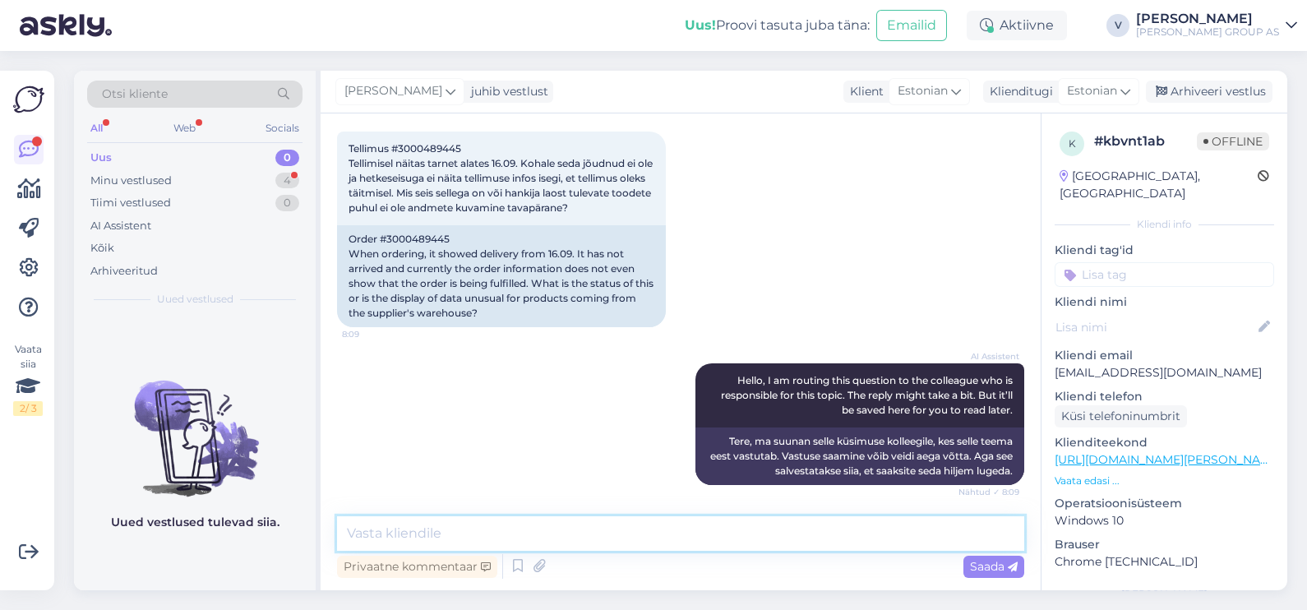
click at [428, 533] on textarea at bounding box center [680, 533] width 687 height 35
click at [709, 534] on textarea "Tere. Hetkel ei ole toode veel meie lattu jõudnud ja" at bounding box center [680, 533] width 687 height 35
drag, startPoint x: 709, startPoint y: 532, endPoint x: 375, endPoint y: 522, distance: 333.9
click at [378, 524] on textarea "Tere. Hetkel ei ole toode veel meie lattu jõudnud ja" at bounding box center [680, 533] width 687 height 35
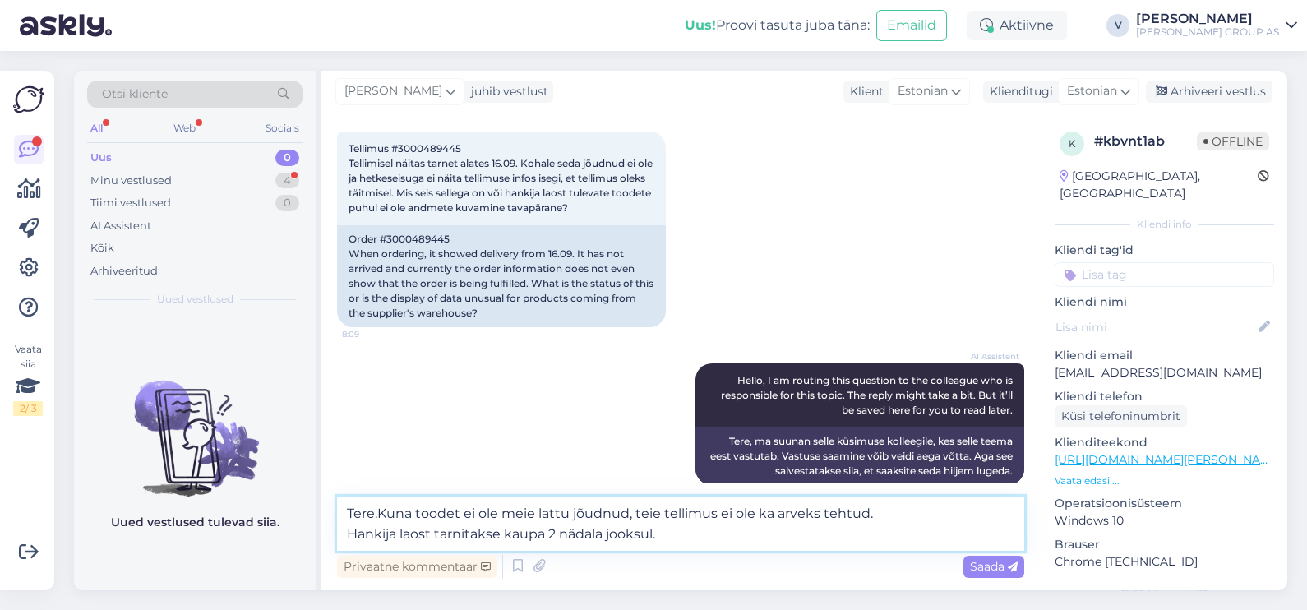
type textarea "Tere.Kuna toodet ei ole meie lattu jõudnud, teie tellimus ei ole ka arveks teht…"
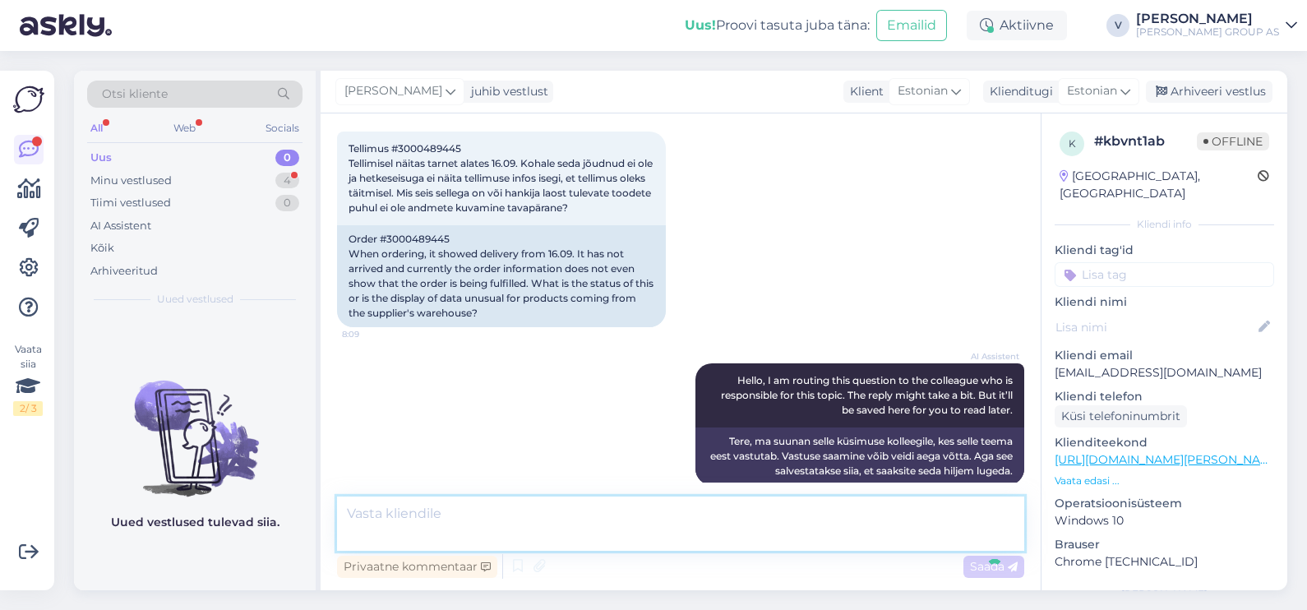
scroll to position [964, 0]
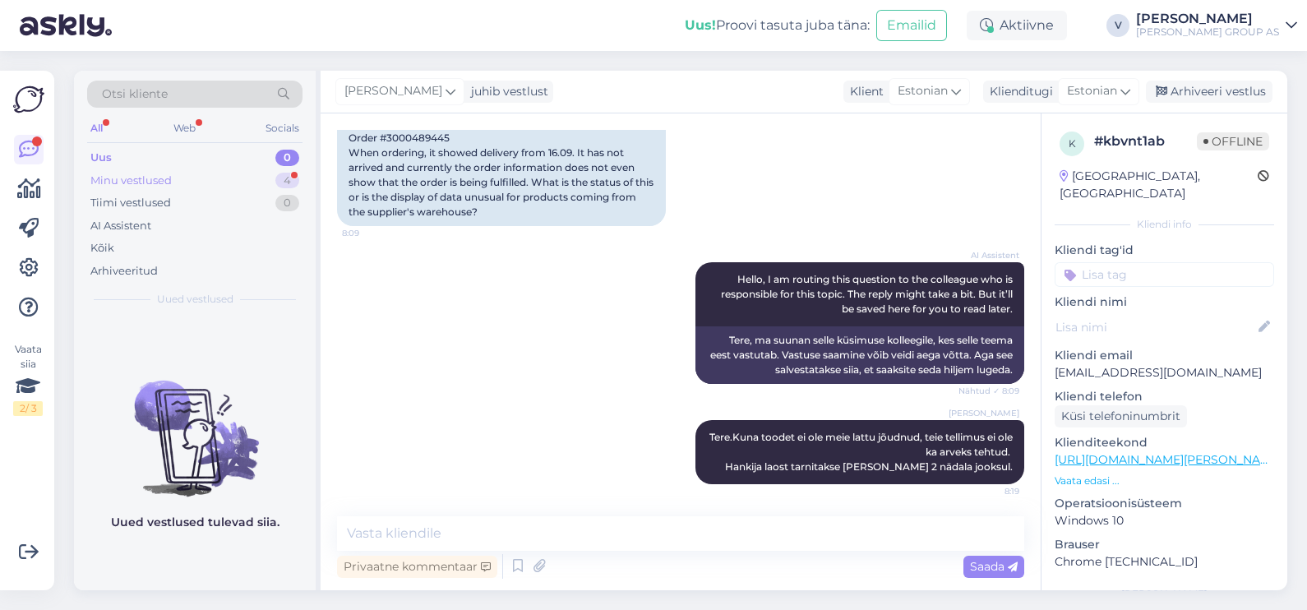
click at [111, 182] on div "Minu vestlused" at bounding box center [130, 181] width 81 height 16
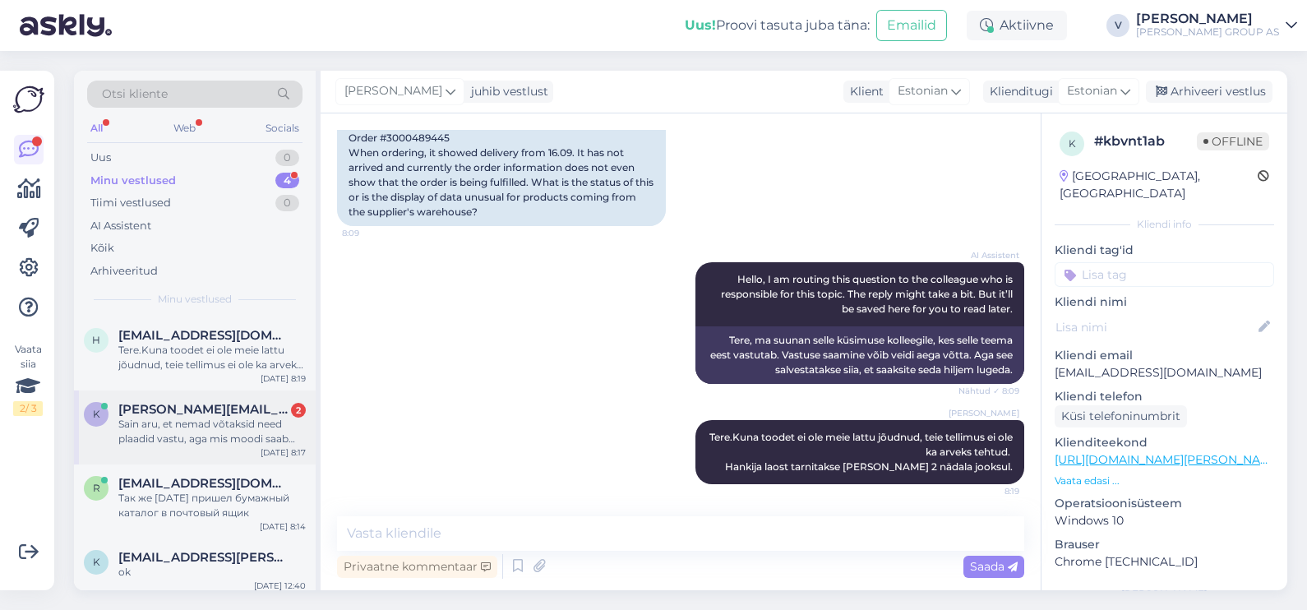
click at [133, 417] on div "Sain aru, et nemad võtaksid need plaadid vastu, aga mis moodi saab korda paberi…" at bounding box center [211, 432] width 187 height 30
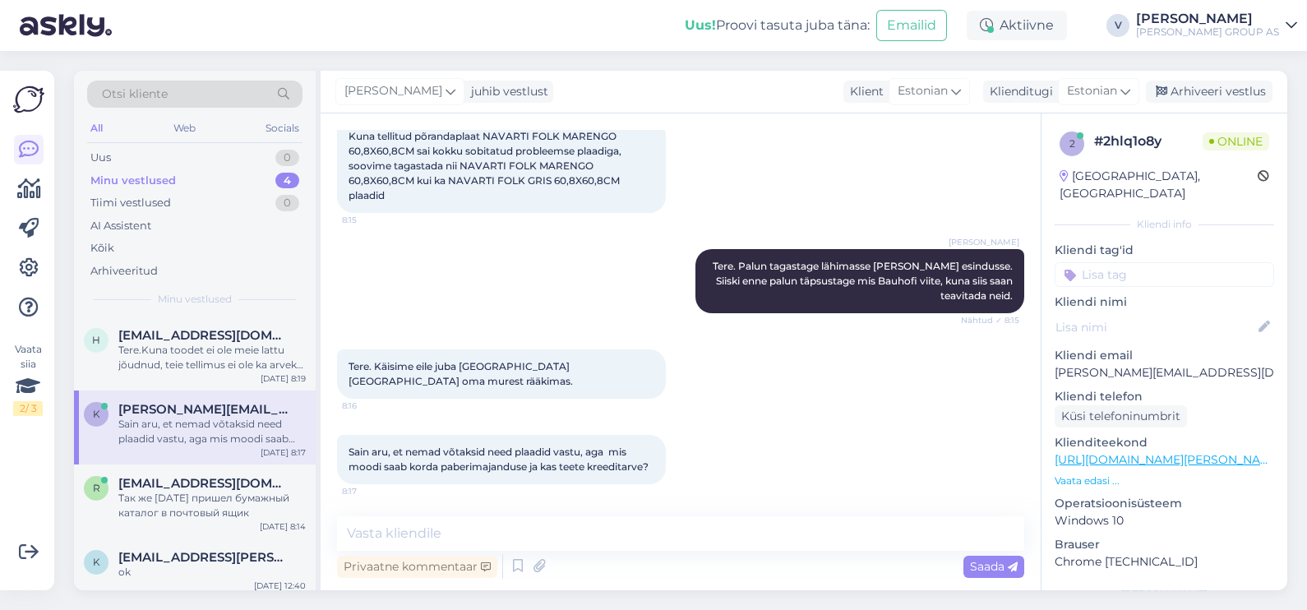
scroll to position [469, 0]
click at [443, 538] on textarea at bounding box center [680, 533] width 687 height 35
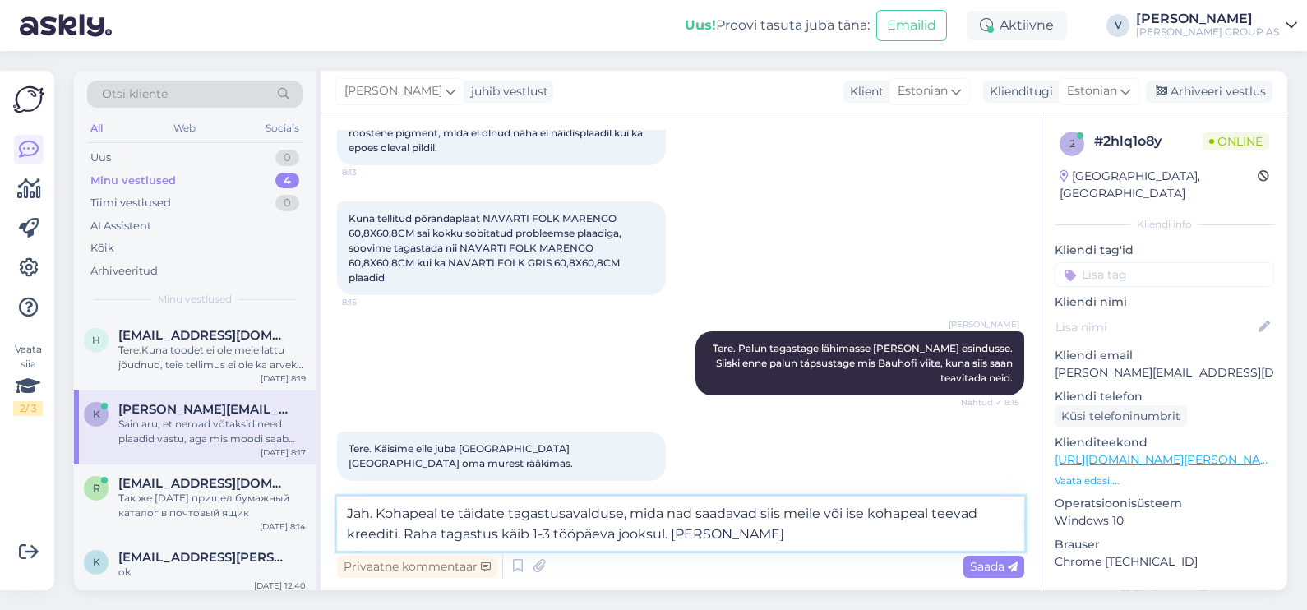
scroll to position [489, 0]
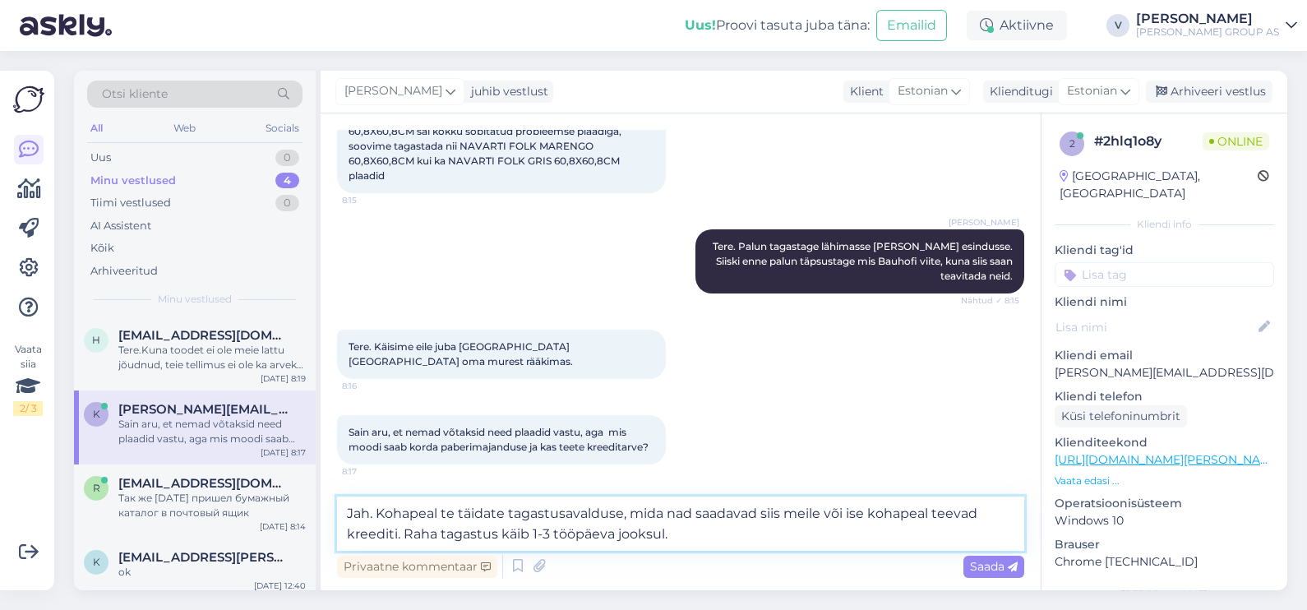
type textarea "Jah. Kohapeal te täidate tagastusavalduse, mida nad saadavad siis meile või ise…"
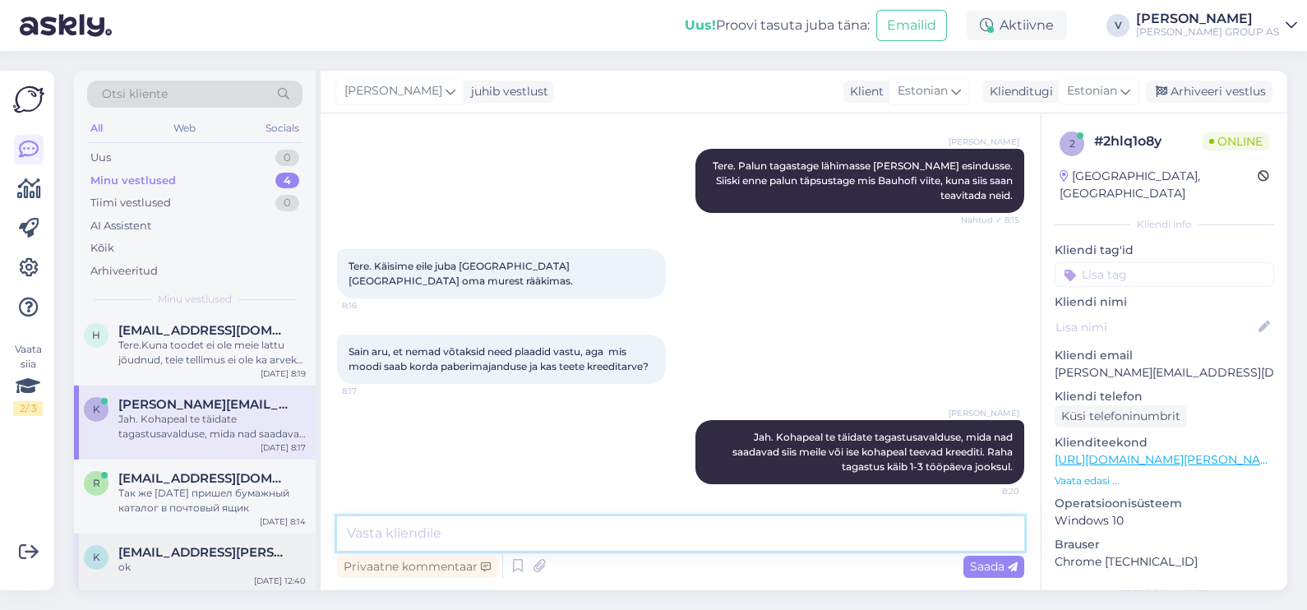
scroll to position [6, 0]
click at [159, 473] on span "[EMAIL_ADDRESS][DOMAIN_NAME]" at bounding box center [203, 477] width 171 height 15
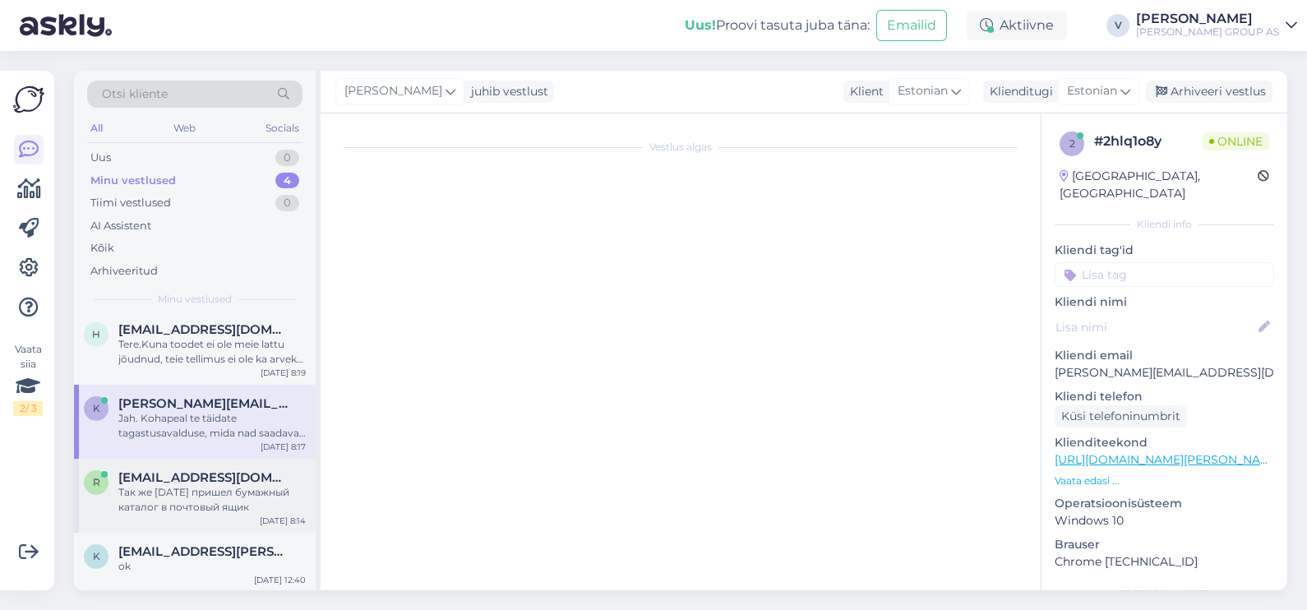
scroll to position [604, 0]
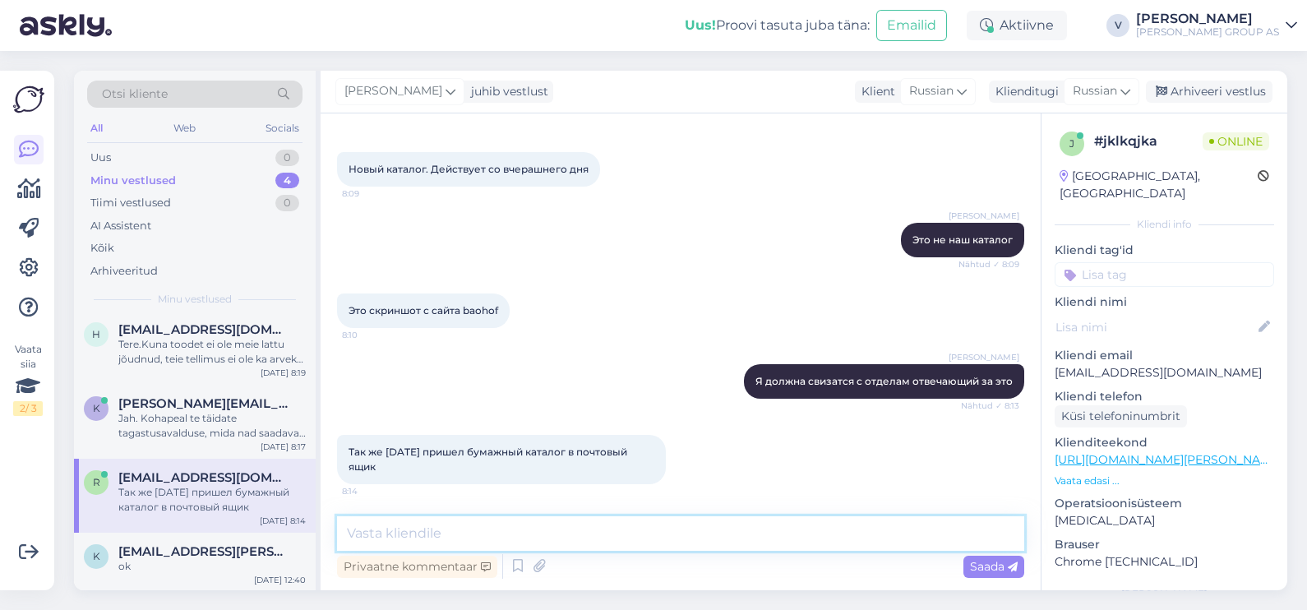
click at [692, 538] on textarea at bounding box center [680, 533] width 687 height 35
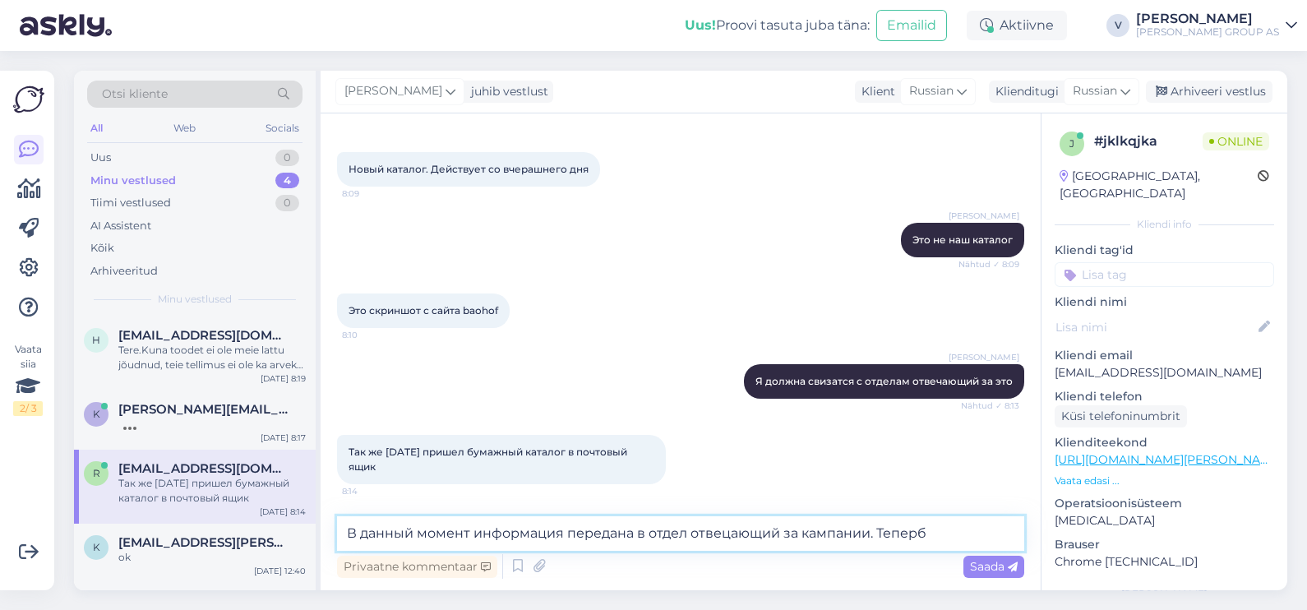
scroll to position [0, 0]
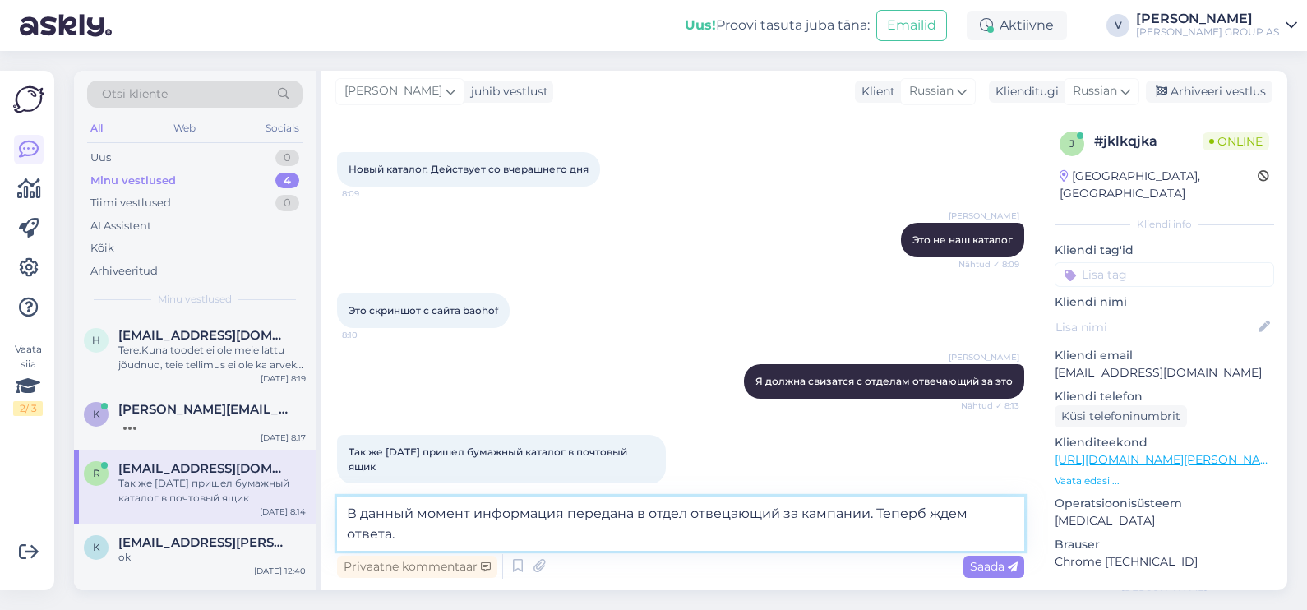
click at [925, 509] on textarea "В данный момент информация передана в отдел отвецающий за кампании. Теперб ждем…" at bounding box center [680, 523] width 687 height 54
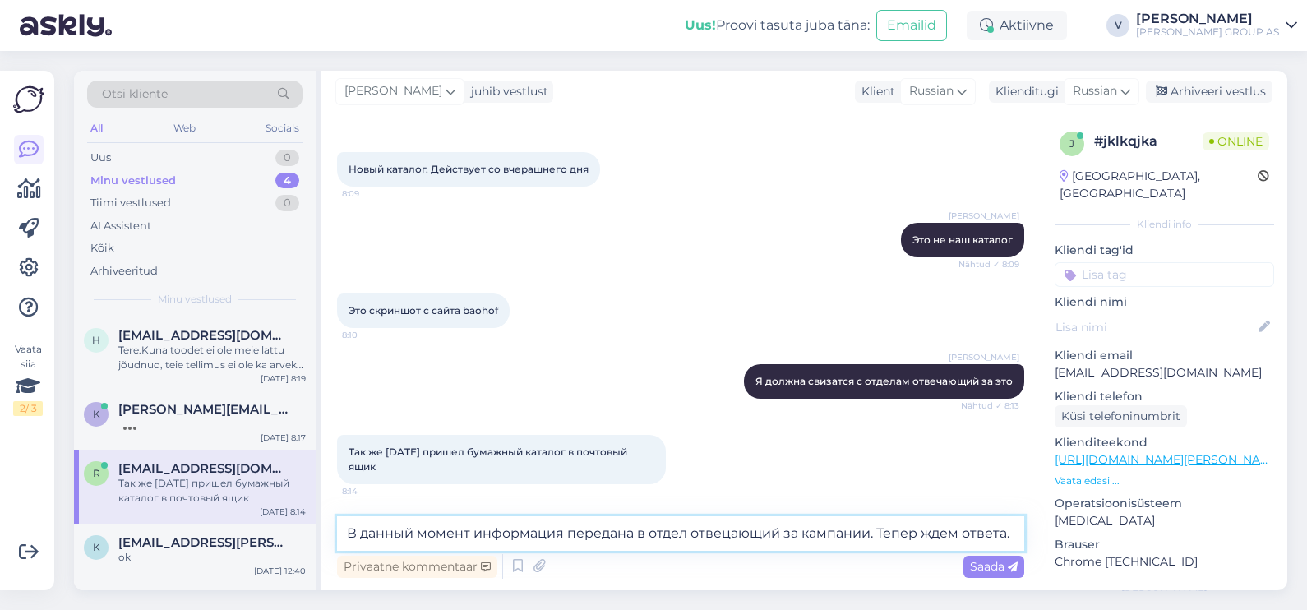
type textarea "В данный момент информация передана в отдел отвецающий за кампании. Теперь ждем…"
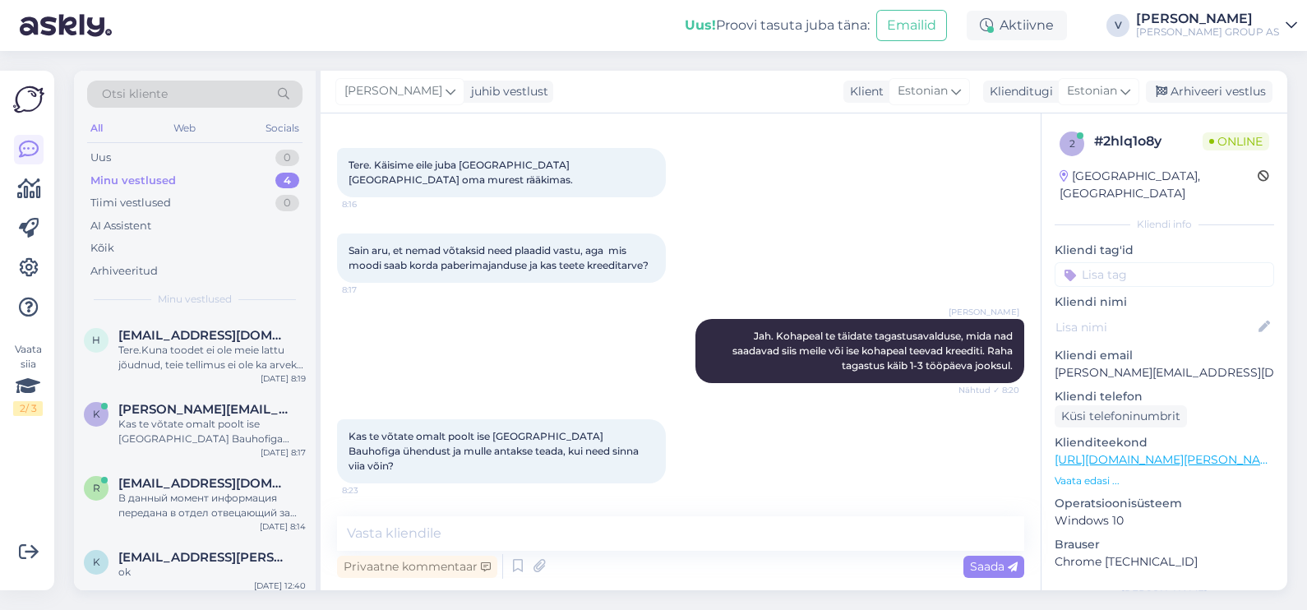
scroll to position [655, 0]
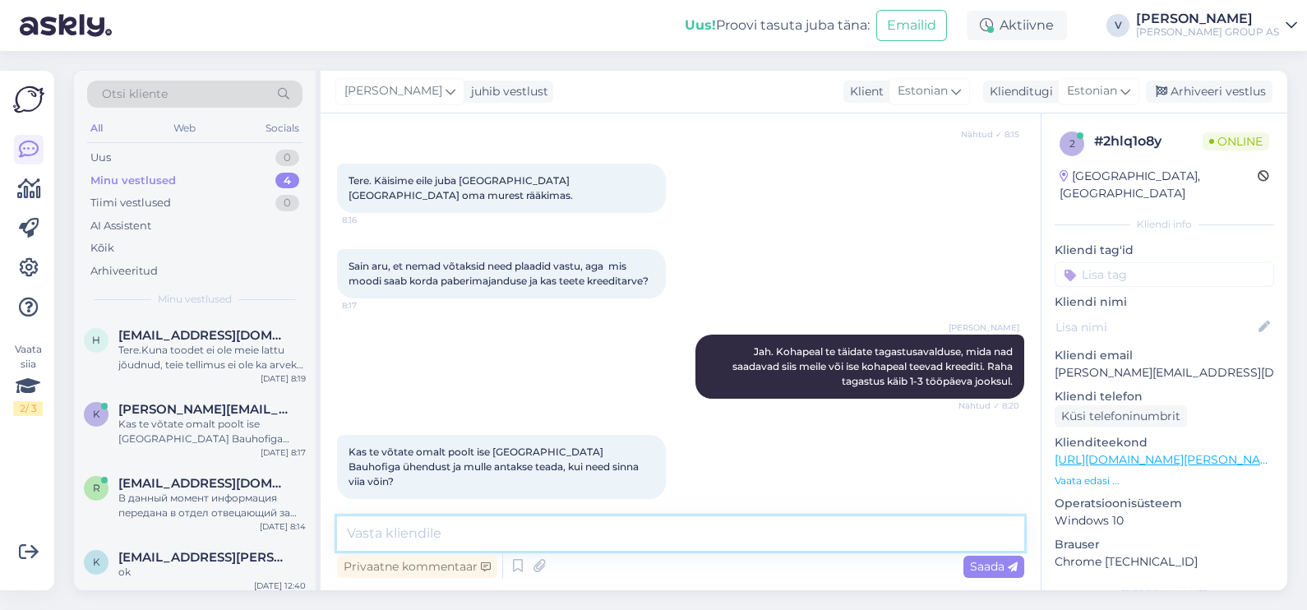
click at [473, 532] on textarea at bounding box center [680, 533] width 687 height 35
type textarea "[PERSON_NAME]"
type textarea "N"
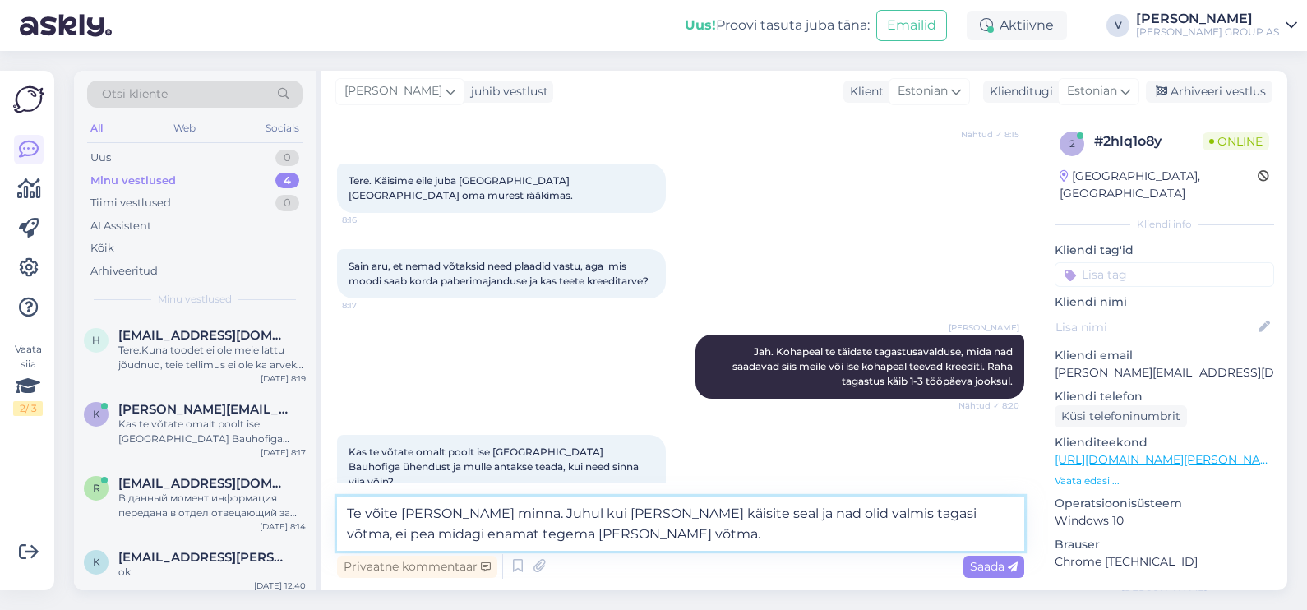
type textarea "Te võite [PERSON_NAME] minna. Juhul kui [PERSON_NAME] käisite seal ja nad olid …"
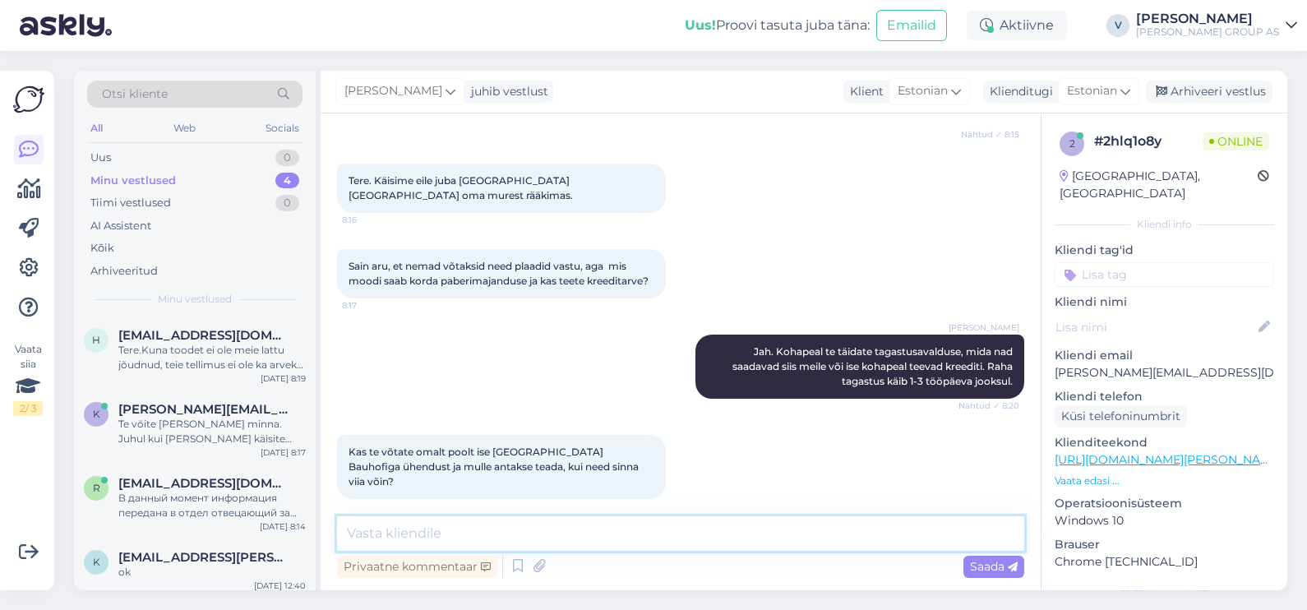
scroll to position [755, 0]
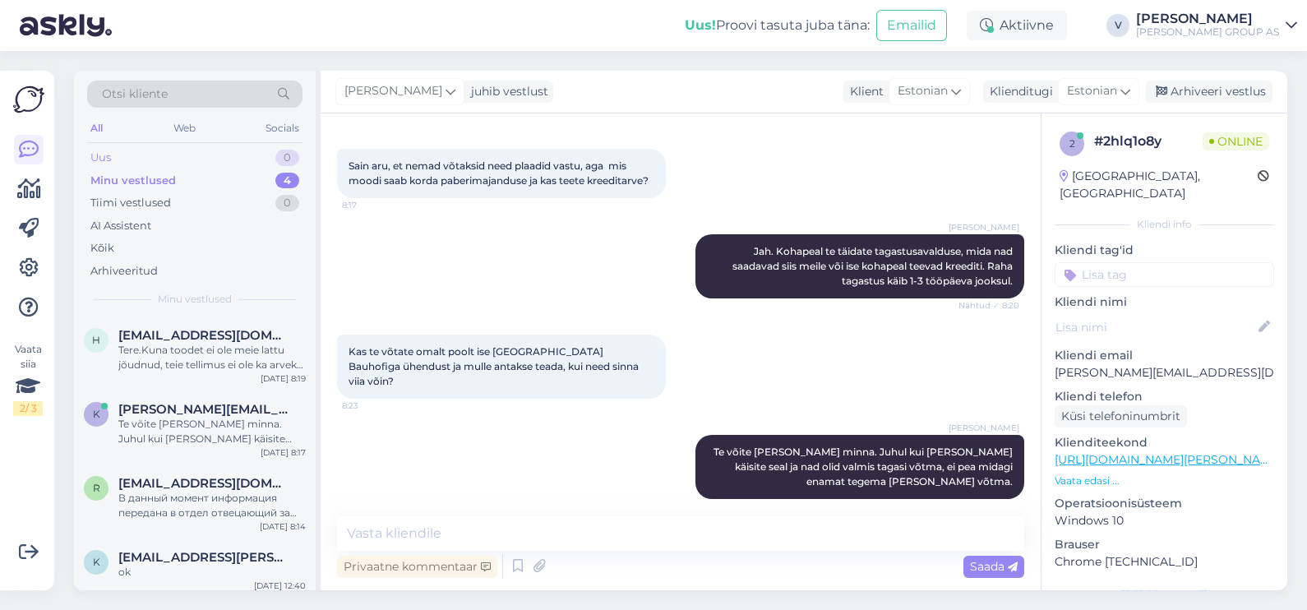
click at [160, 161] on div "Uus 0" at bounding box center [194, 157] width 215 height 23
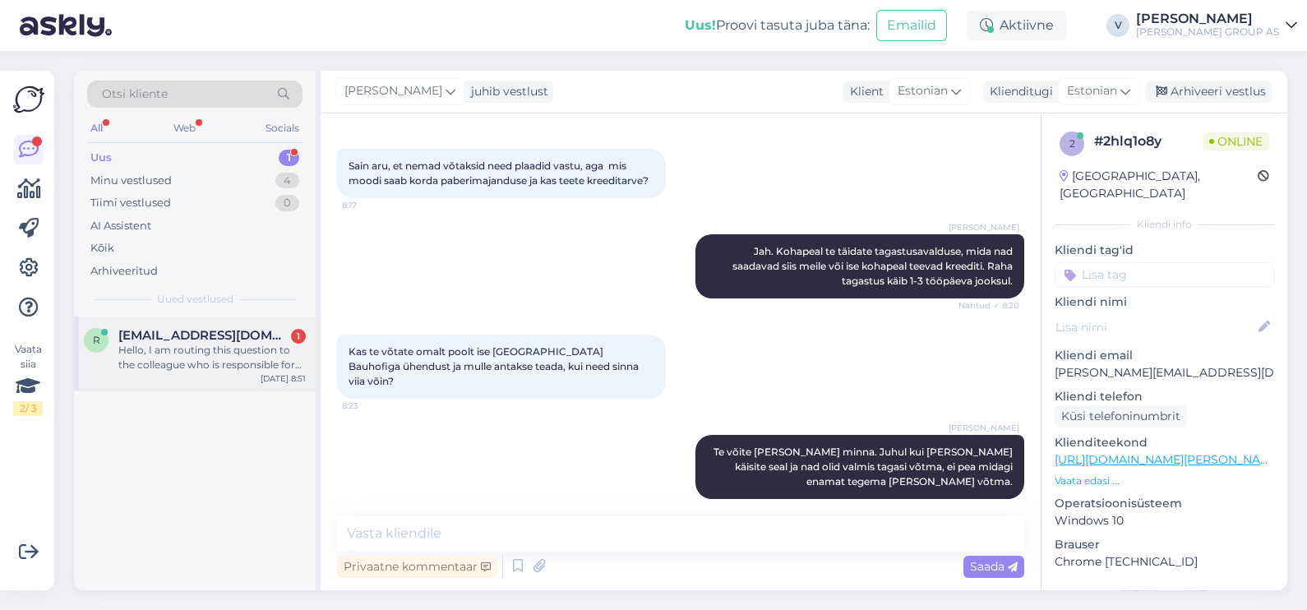
click at [173, 358] on div "Hello, I am routing this question to the colleague who is responsible for this …" at bounding box center [211, 358] width 187 height 30
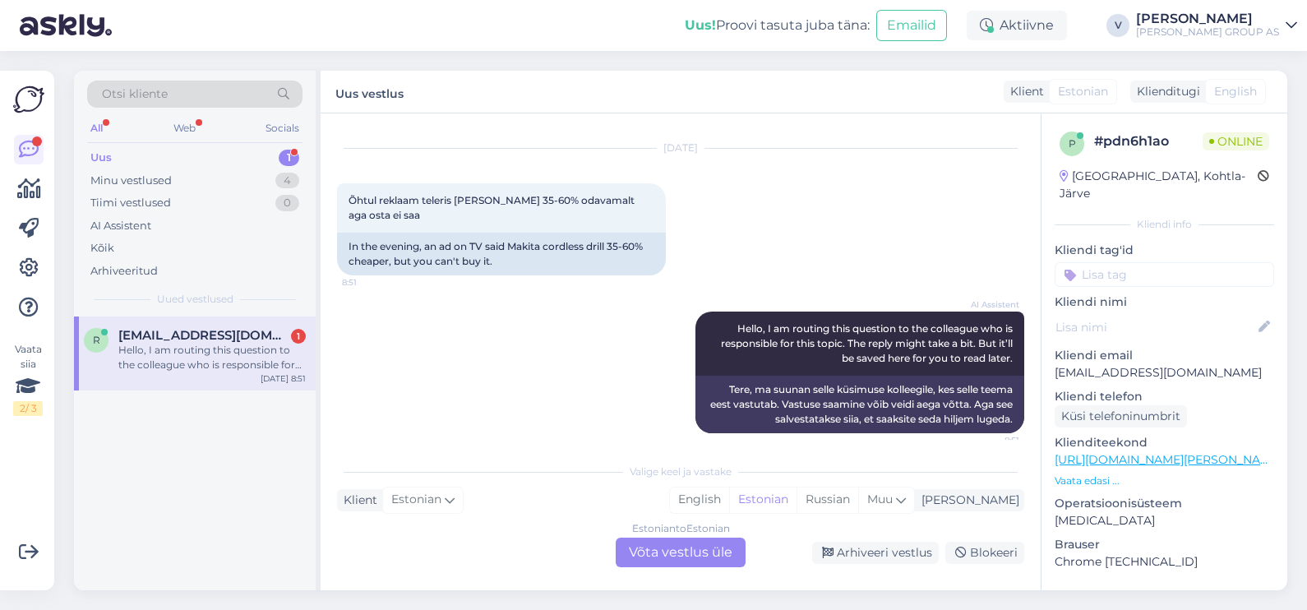
click at [674, 552] on div "Estonian to Estonian Võta vestlus üle" at bounding box center [681, 553] width 130 height 30
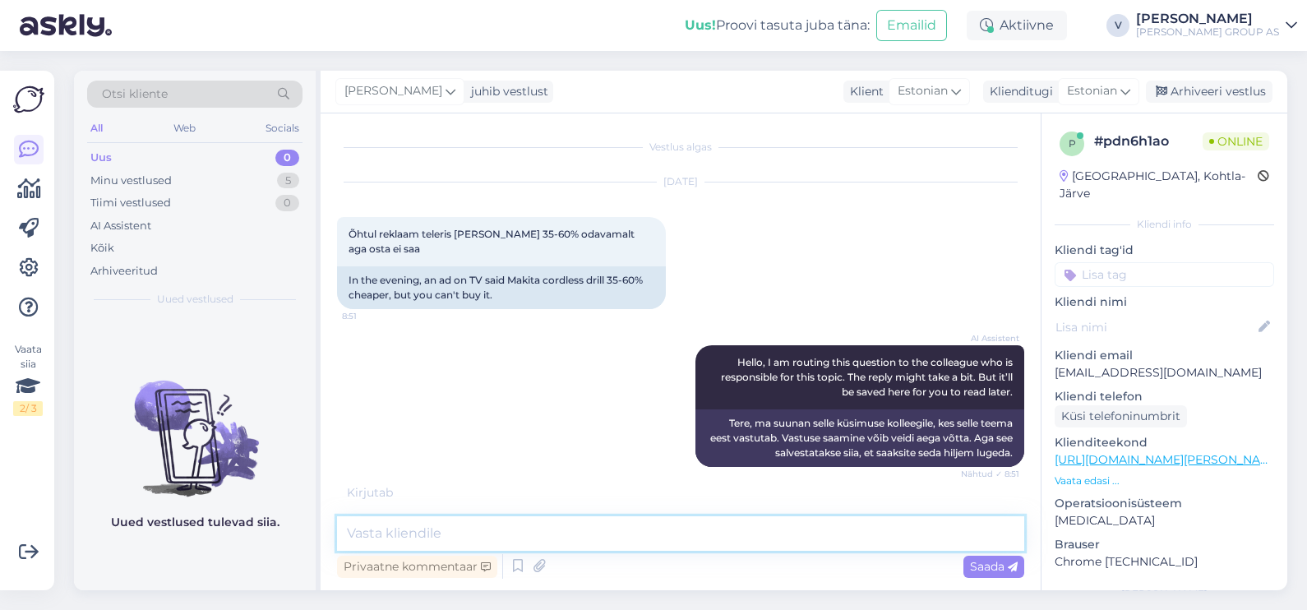
click at [494, 524] on textarea at bounding box center [680, 533] width 687 height 35
type textarea "Tere. Peab olema sisse logitud ja registreeritud klient, et saada soodustusi ko…"
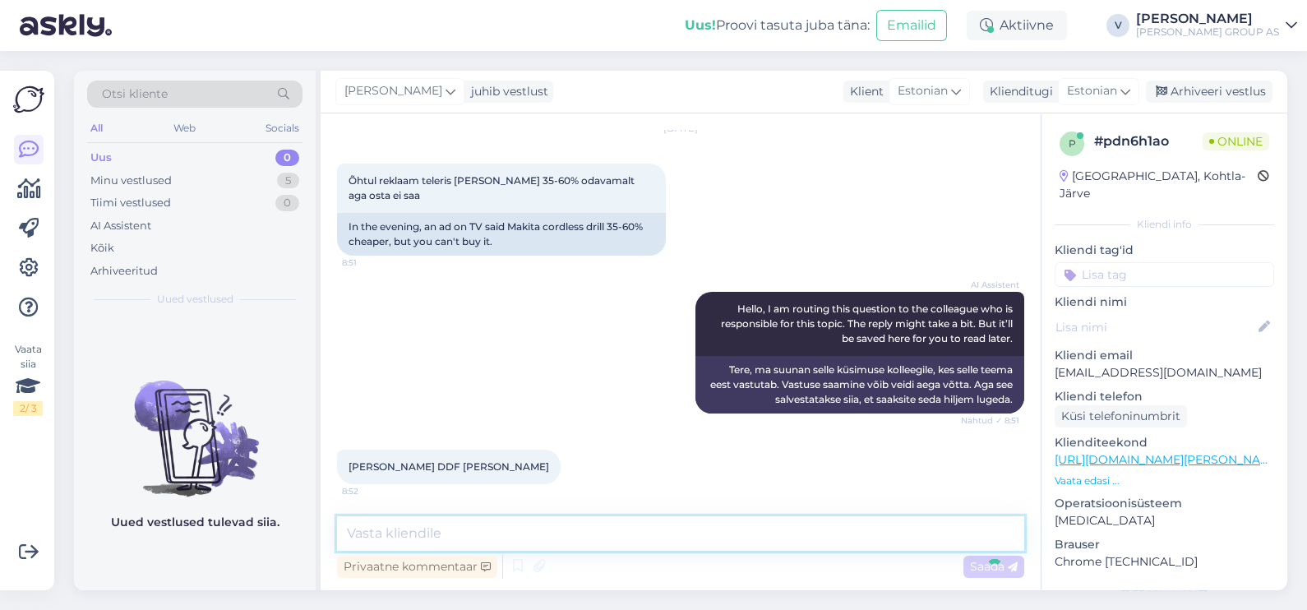
scroll to position [139, 0]
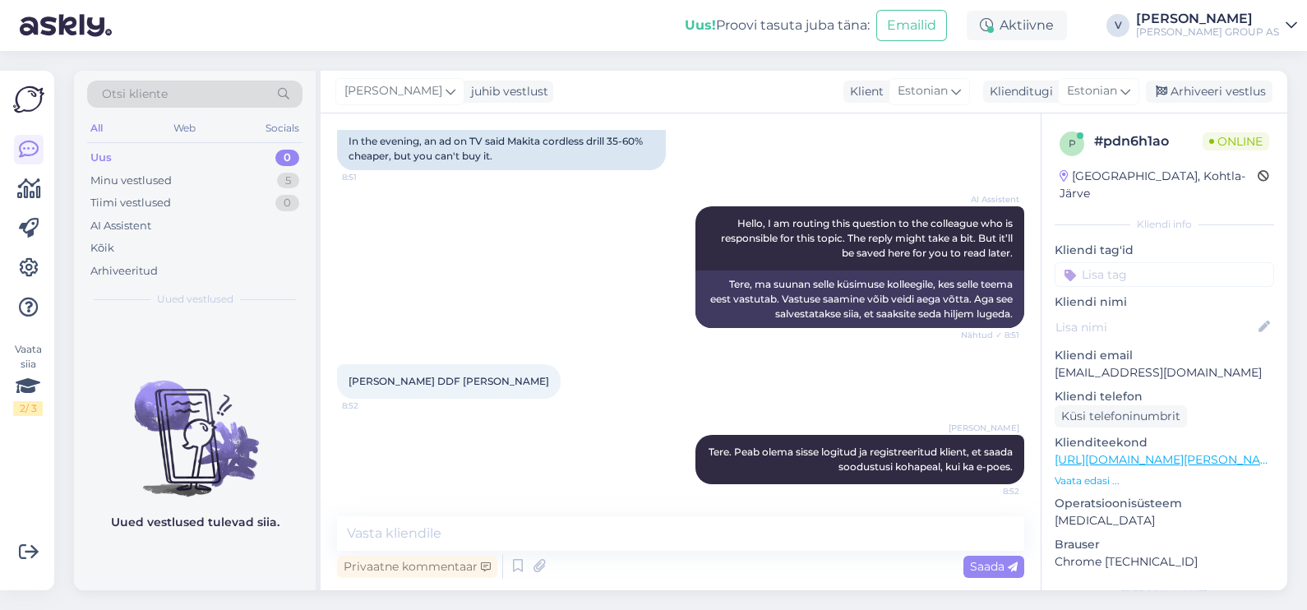
click at [409, 378] on span "[PERSON_NAME] DDF [PERSON_NAME]" at bounding box center [449, 381] width 201 height 12
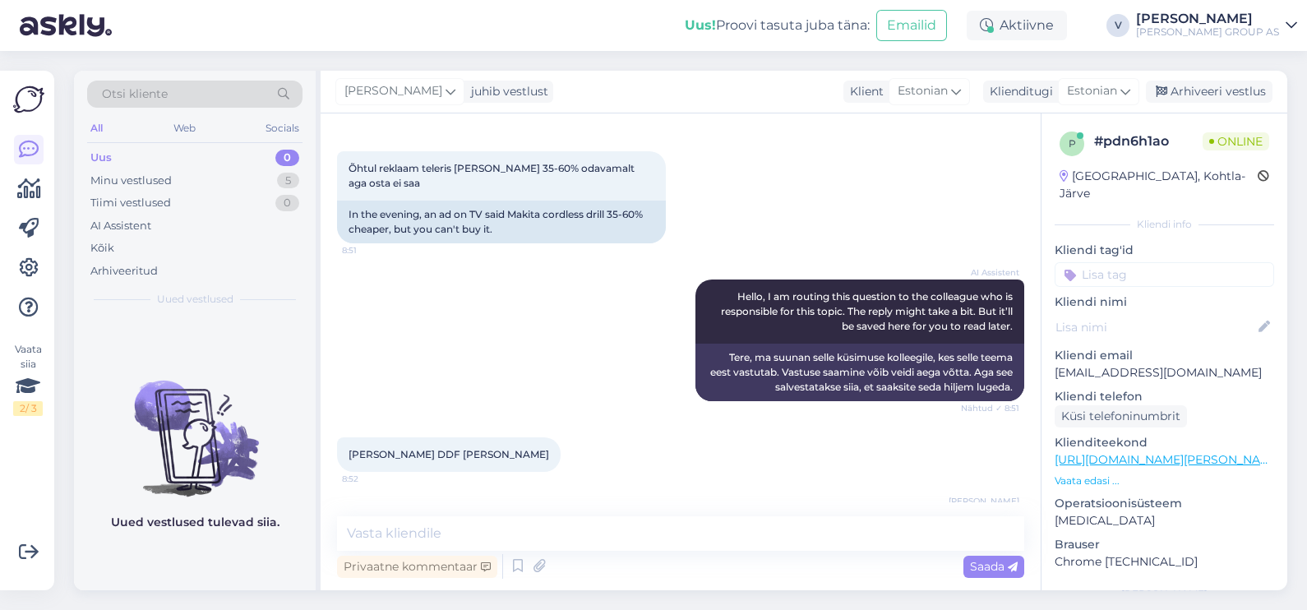
scroll to position [36, 0]
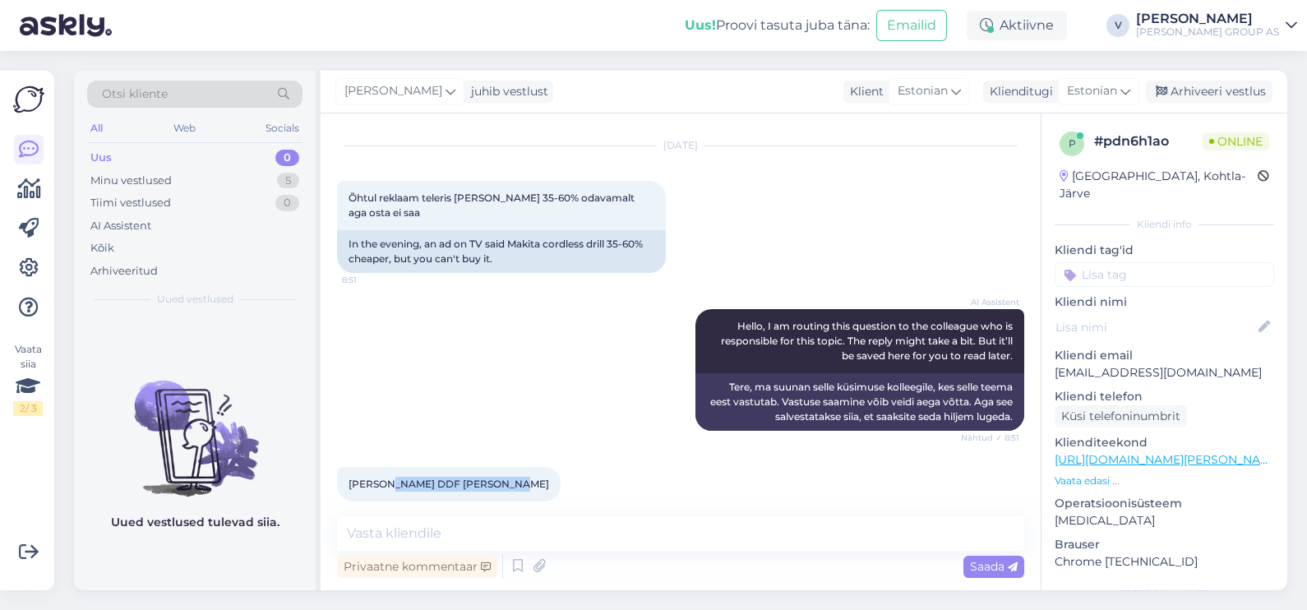
drag, startPoint x: 385, startPoint y: 483, endPoint x: 492, endPoint y: 481, distance: 107.7
click at [492, 481] on div "[PERSON_NAME] DDF [PERSON_NAME] 8:52" at bounding box center [449, 484] width 224 height 35
copy span "trelli DDF [PERSON_NAME]"
click at [448, 539] on textarea at bounding box center [680, 533] width 687 height 35
paste textarea "[URL][DOMAIN_NAME][PERSON_NAME]"
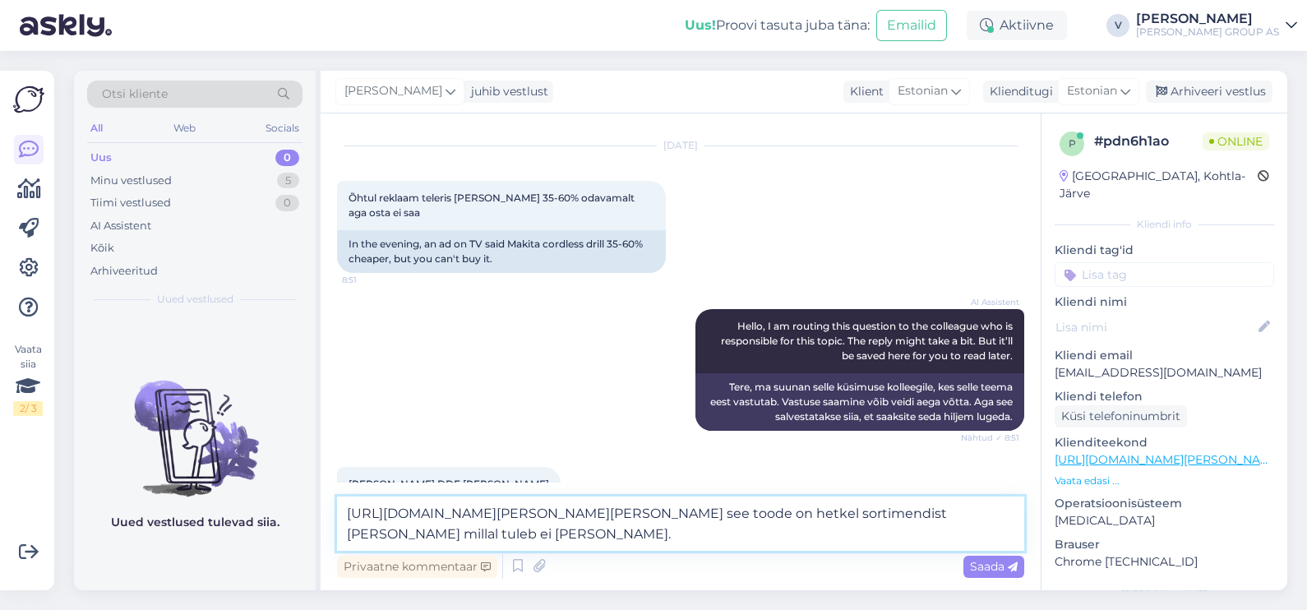
type textarea "[URL][DOMAIN_NAME][PERSON_NAME][PERSON_NAME] see toode on hetkel sortimendist […"
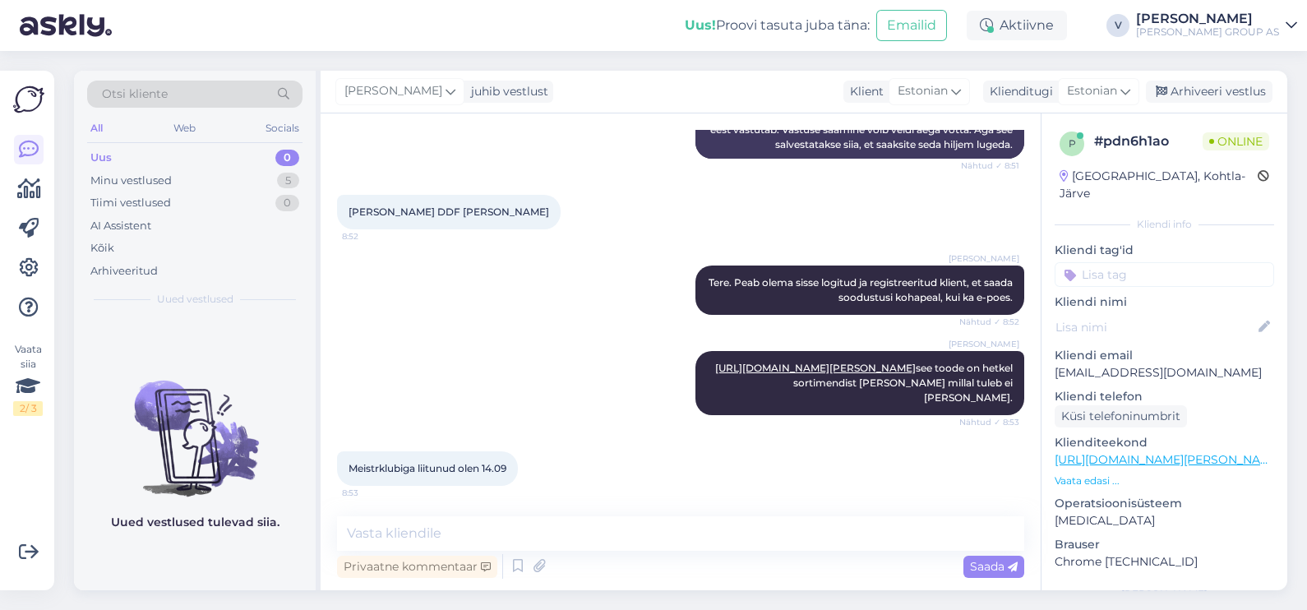
scroll to position [309, 0]
click at [575, 530] on textarea at bounding box center [680, 533] width 687 height 35
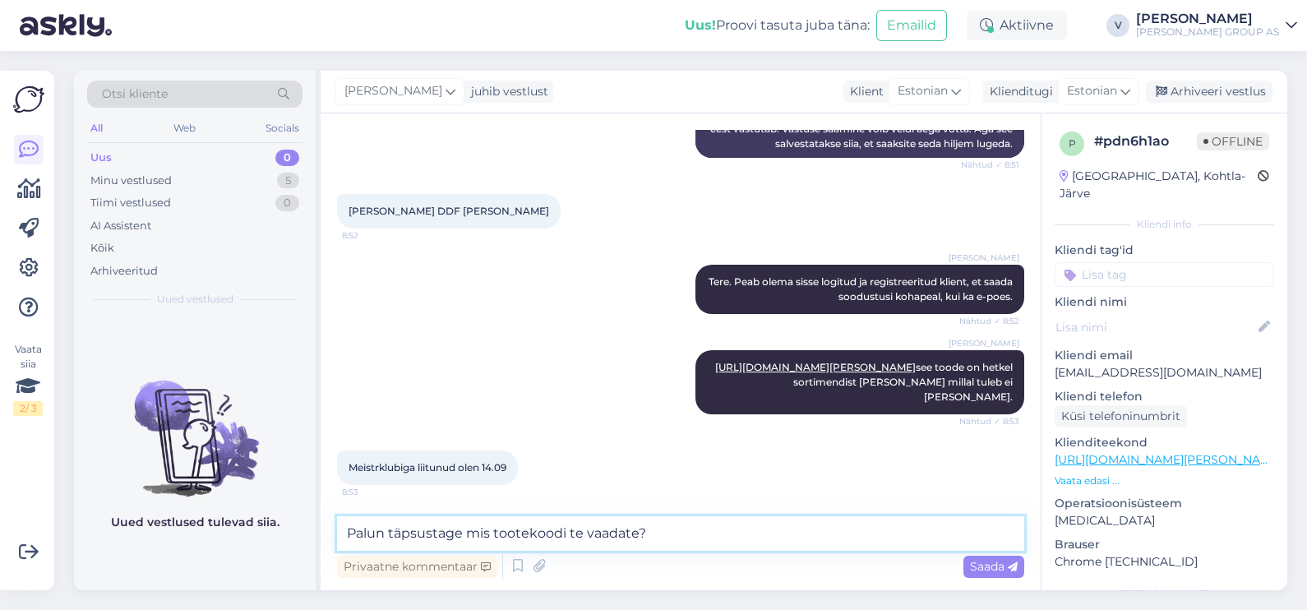
type textarea "Palun täpsustage mis tootekoodi te vaadate?"
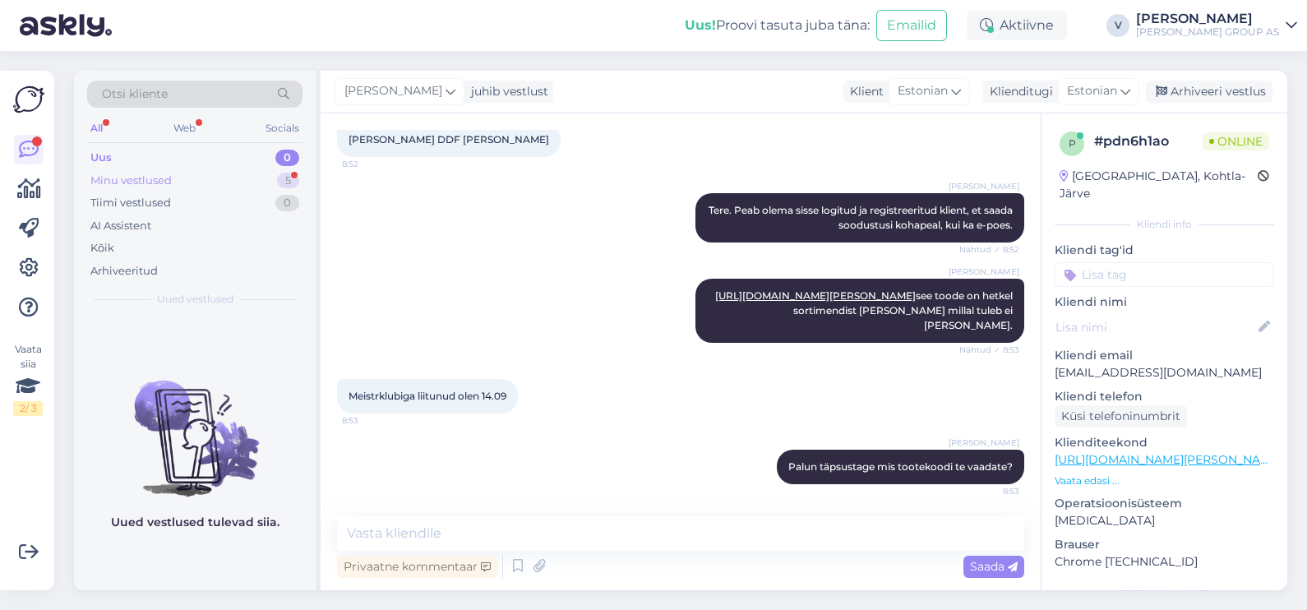
click at [223, 180] on div "Minu vestlused 5" at bounding box center [194, 180] width 215 height 23
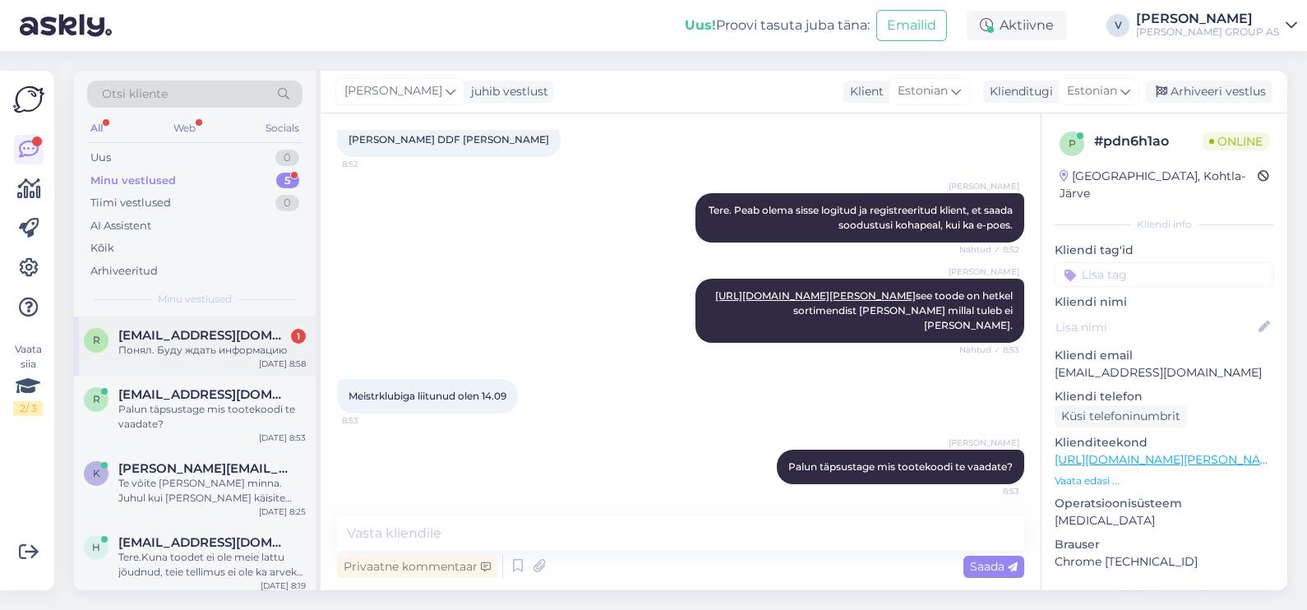
click at [233, 371] on div "r [EMAIL_ADDRESS][DOMAIN_NAME] 1 Понял. Буду ждать информацию [DATE] 8:58" at bounding box center [195, 345] width 242 height 59
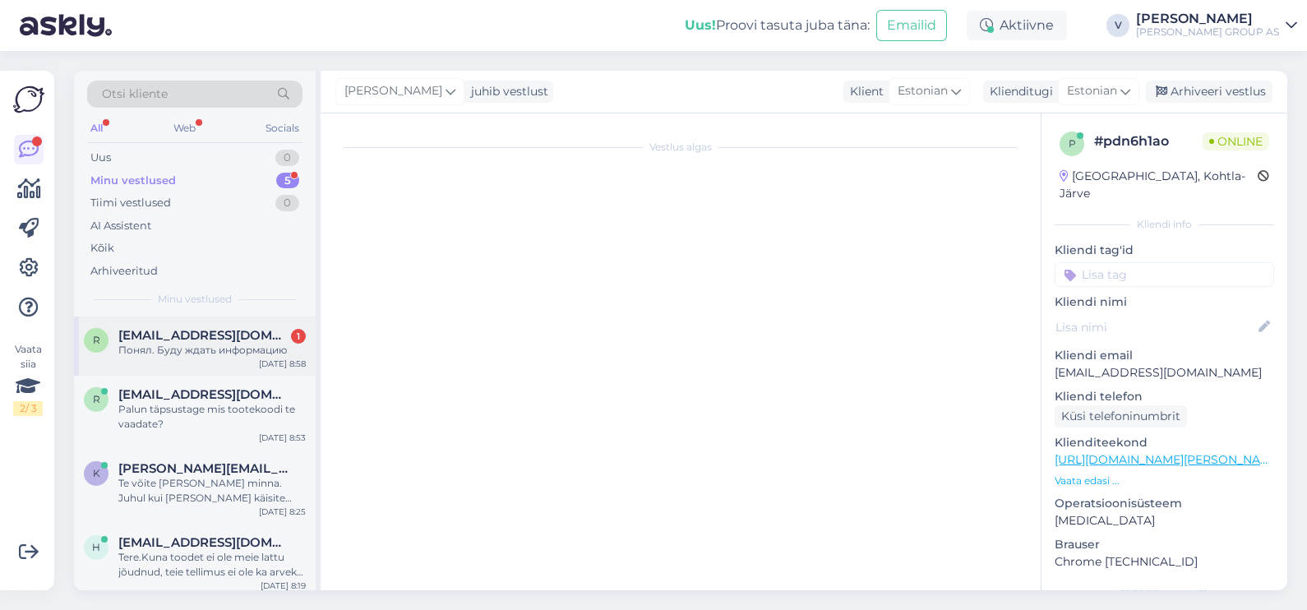
scroll to position [759, 0]
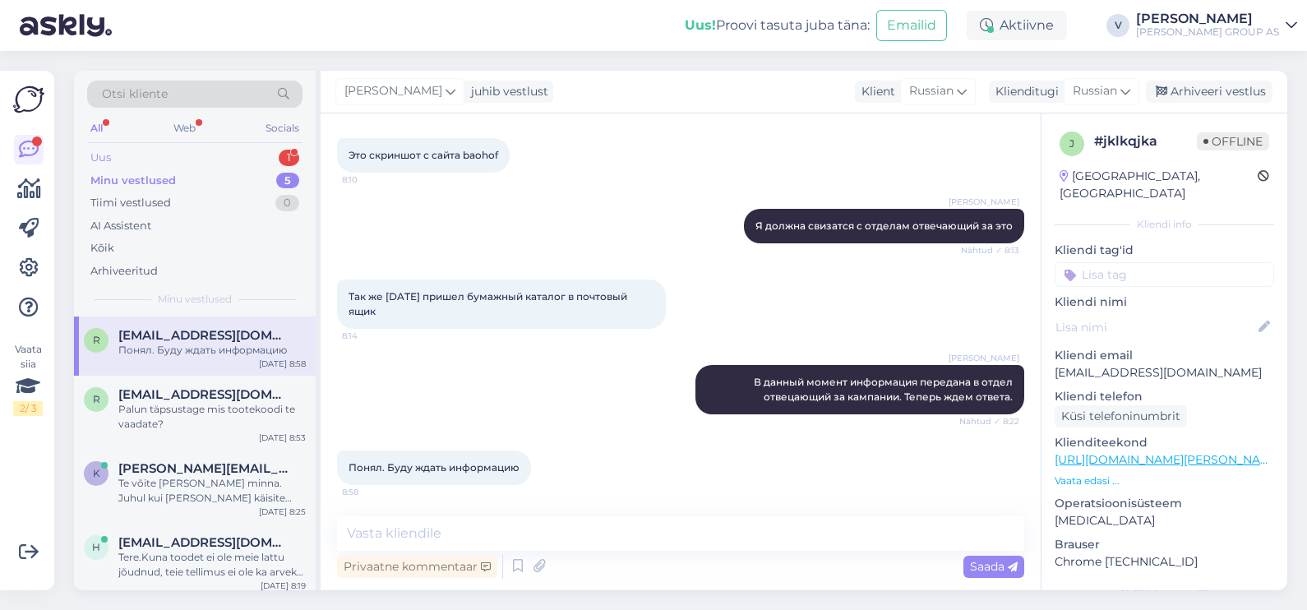
click at [160, 150] on div "Uus 1" at bounding box center [194, 157] width 215 height 23
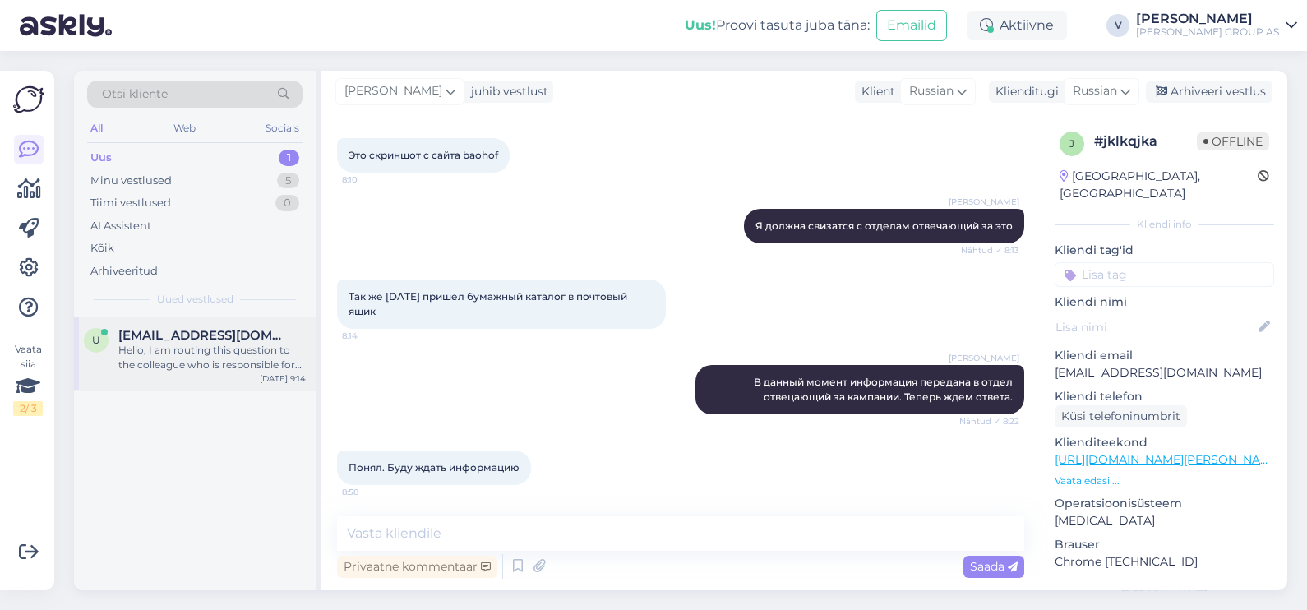
click at [210, 374] on div "u [EMAIL_ADDRESS][DOMAIN_NAME] Hello, I am routing this question to the colleag…" at bounding box center [195, 353] width 242 height 74
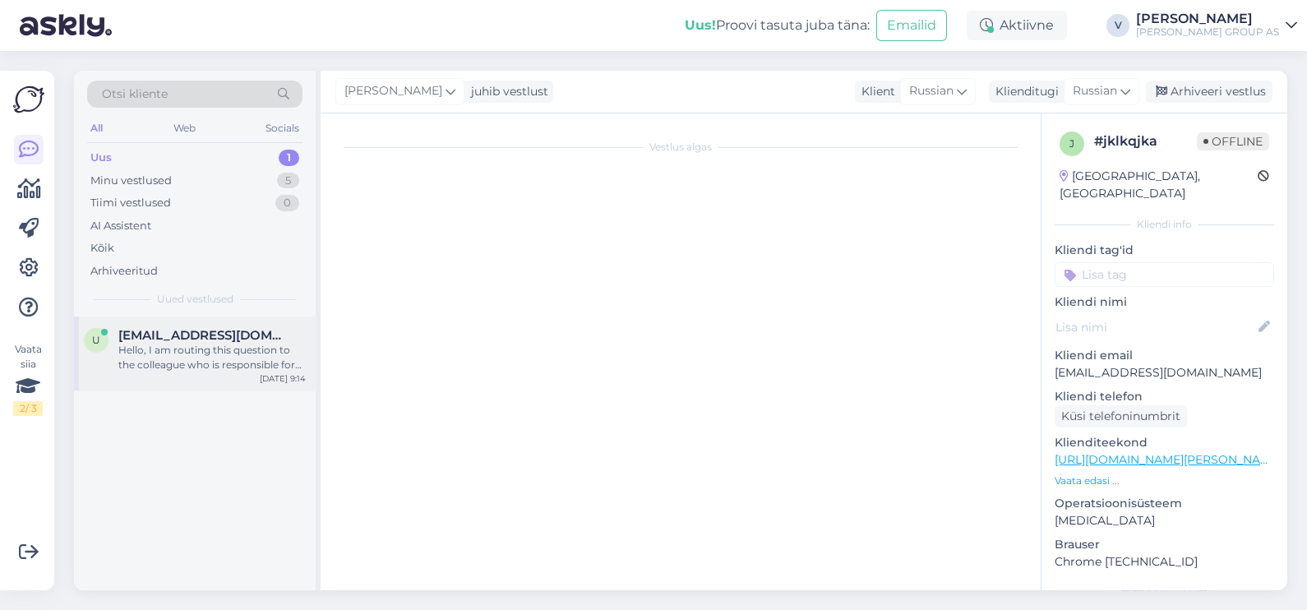
scroll to position [44, 0]
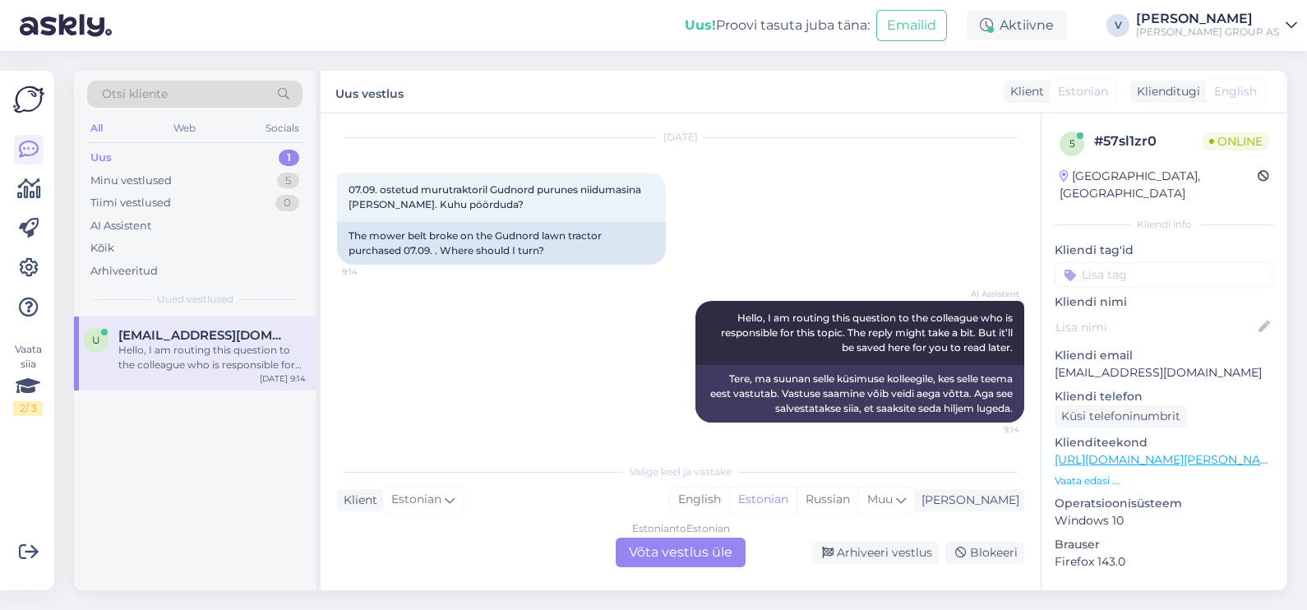
click at [681, 552] on div "Estonian to Estonian Võta vestlus üle" at bounding box center [681, 553] width 130 height 30
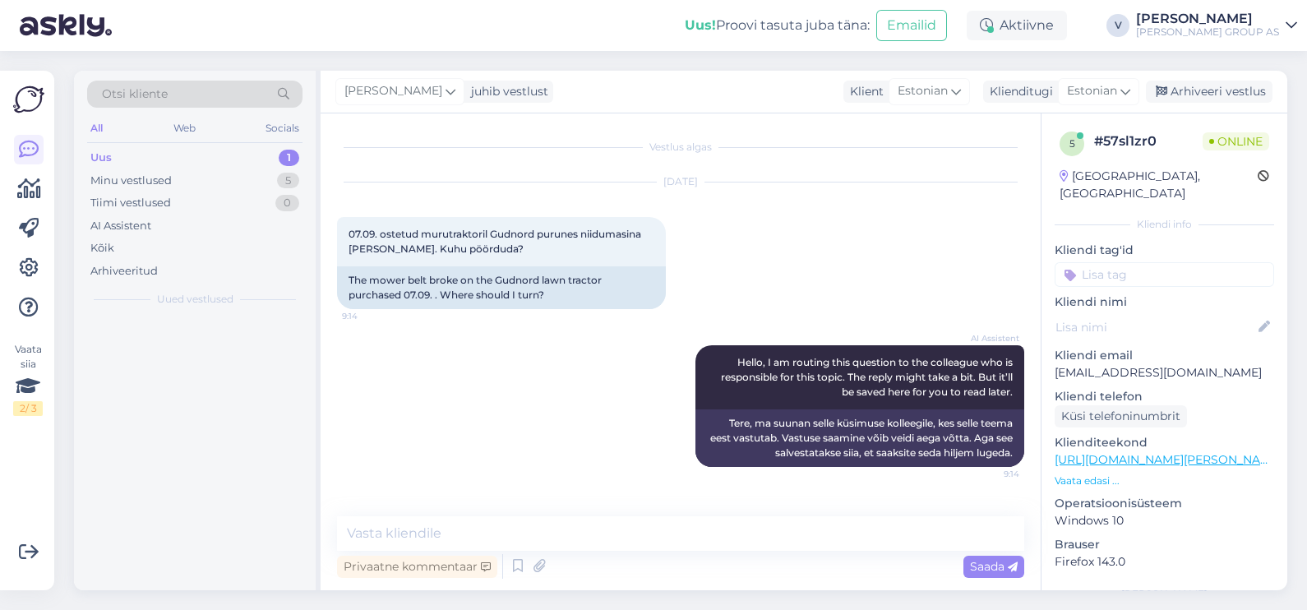
scroll to position [0, 0]
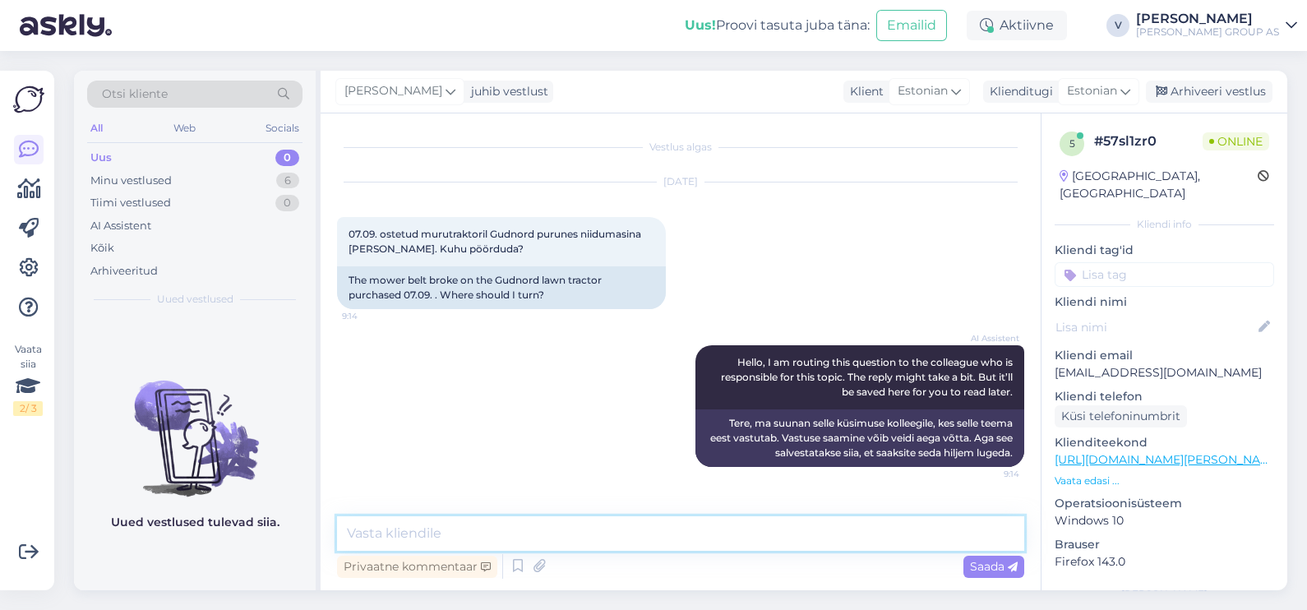
click at [614, 526] on textarea at bounding box center [680, 533] width 687 height 35
type textarea "Tere. Palun kirjutage [EMAIL_ADDRESS][PERSON_NAME][DOMAIN_NAME] meilile ja lisa…"
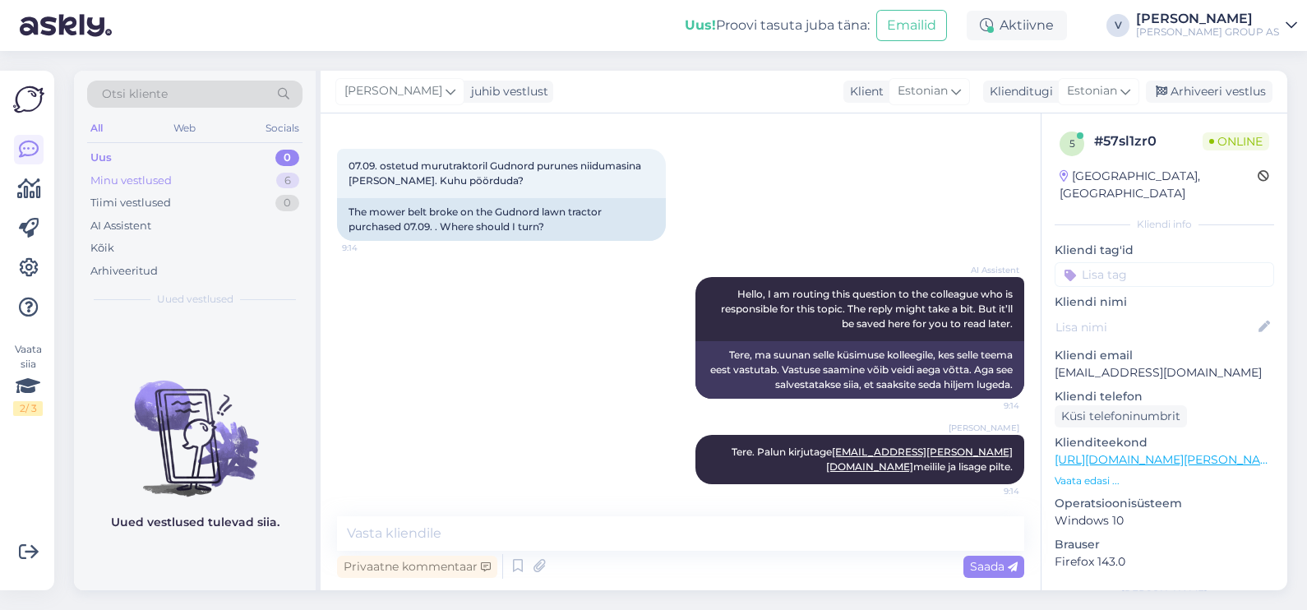
click at [158, 177] on div "Minu vestlused" at bounding box center [130, 181] width 81 height 16
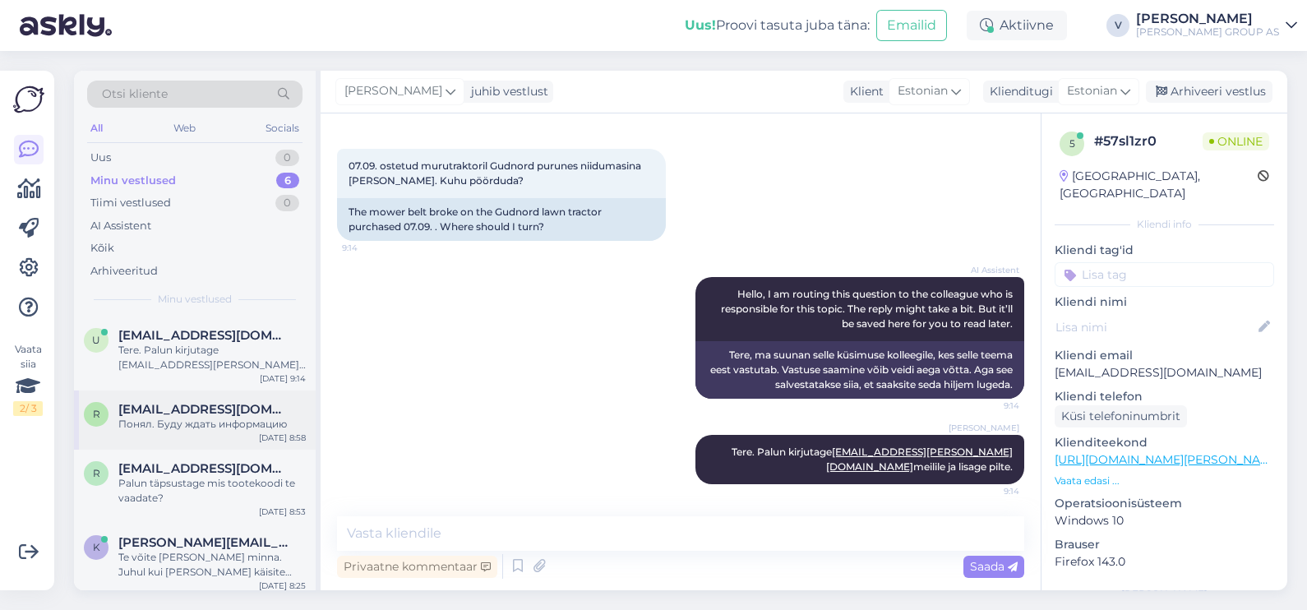
click at [177, 425] on div "Понял. Буду ждать информацию" at bounding box center [211, 424] width 187 height 15
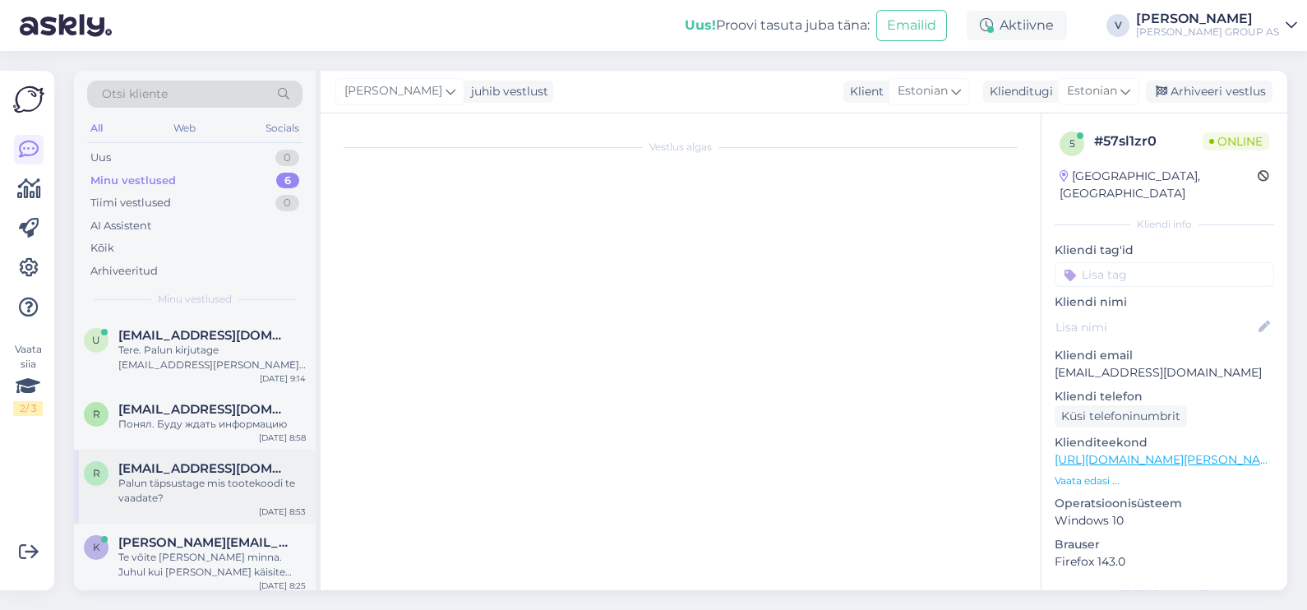
scroll to position [759, 0]
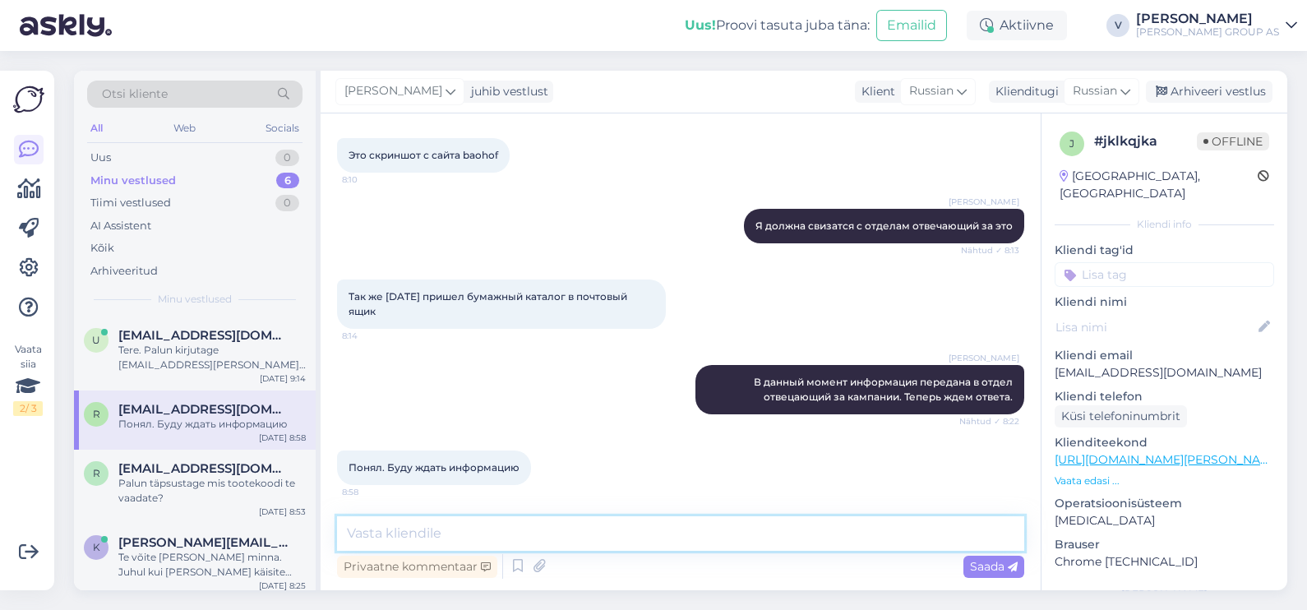
click at [581, 544] on textarea at bounding box center [680, 533] width 687 height 35
paste textarea "[URL][DOMAIN_NAME][PERSON_NAME]"
type textarea "Здесь правила этой кампании [URL][DOMAIN_NAME][PERSON_NAME]."
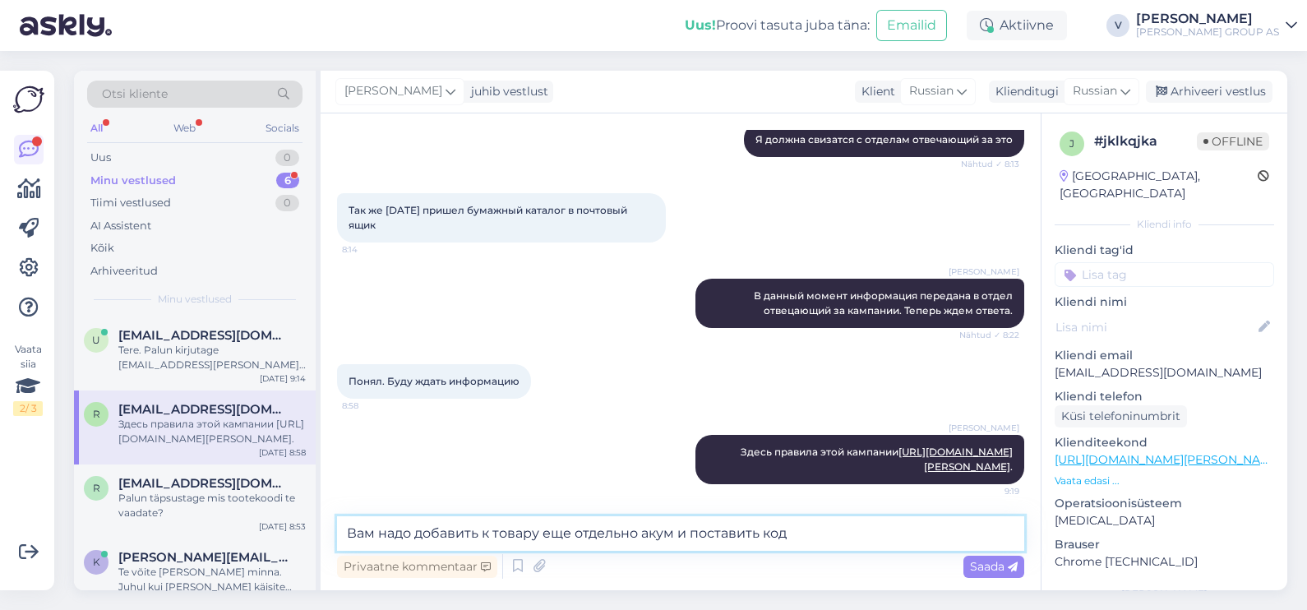
type textarea "Вам надо добавить к товару еще отдельно акум и поставить код"
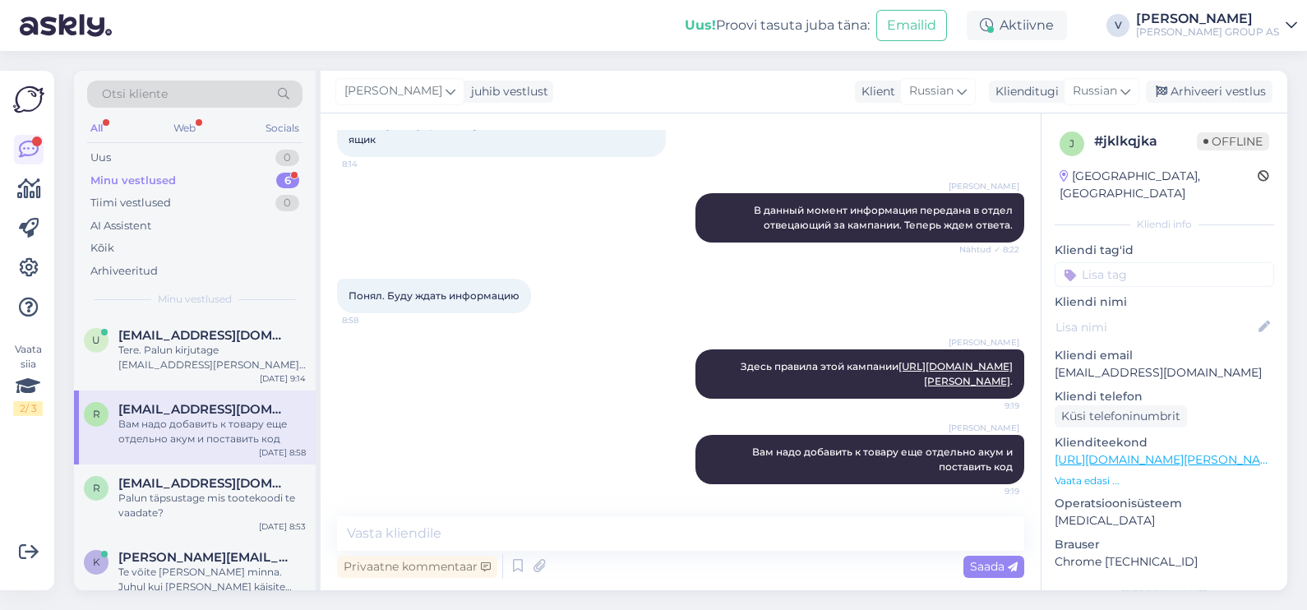
click at [162, 182] on div "Minu vestlused" at bounding box center [132, 181] width 85 height 16
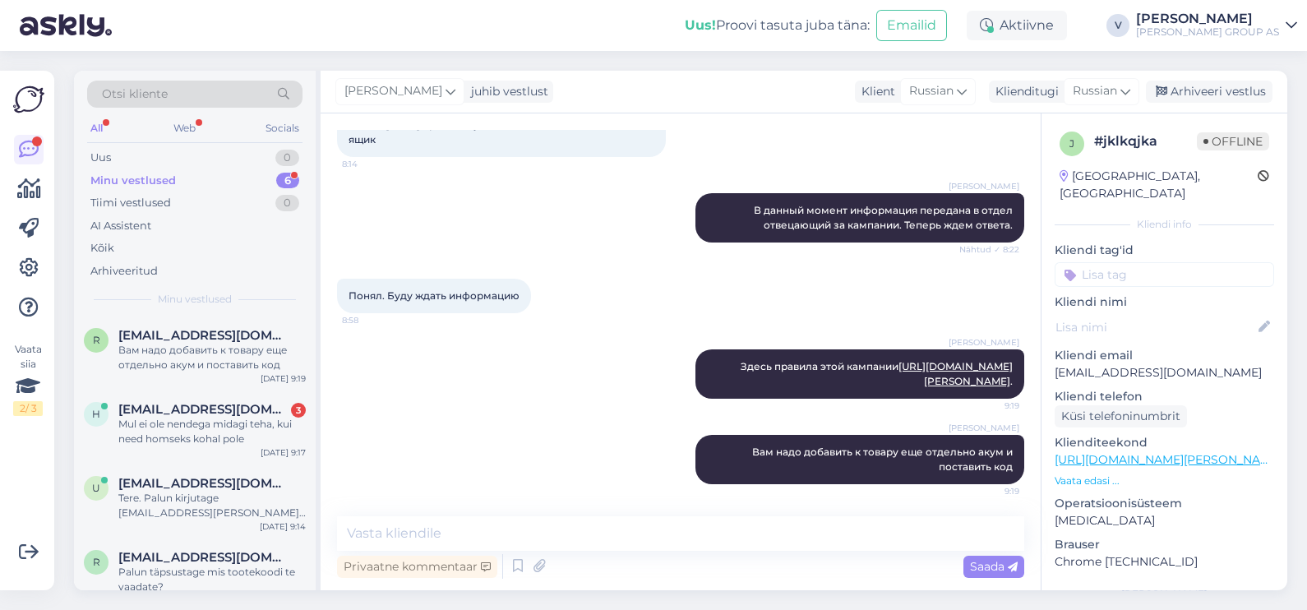
click at [173, 345] on div "Вам надо добавить к товару еще отдельно акум и поставить код" at bounding box center [211, 358] width 187 height 30
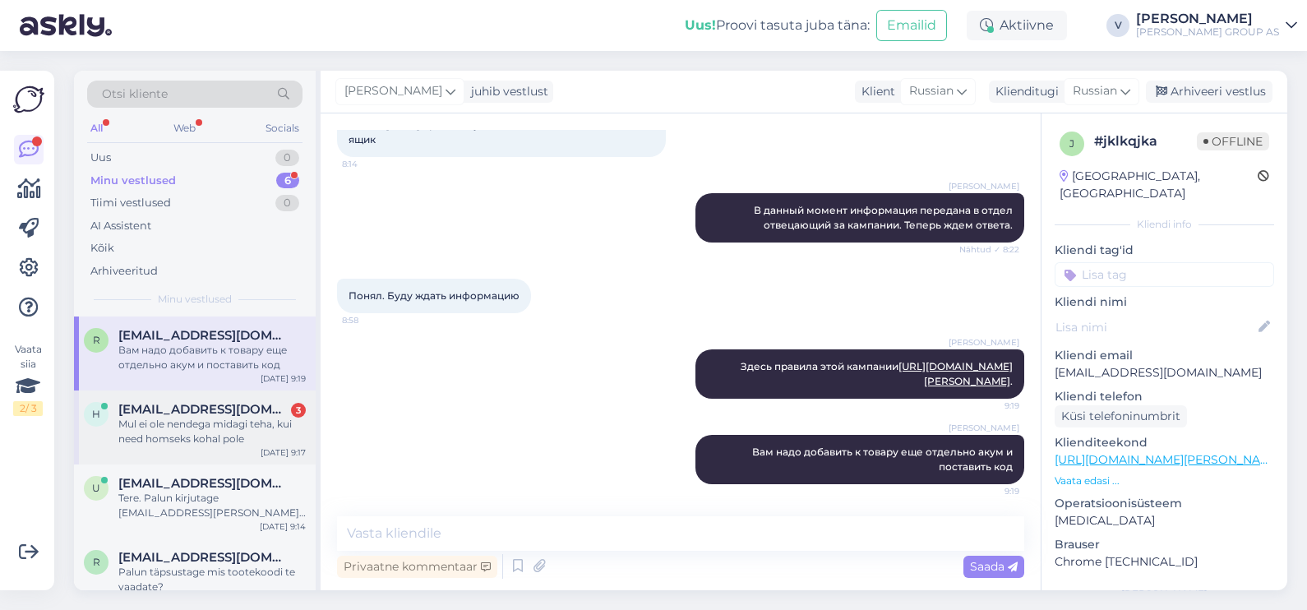
click at [195, 412] on span "[EMAIL_ADDRESS][DOMAIN_NAME]" at bounding box center [203, 409] width 171 height 15
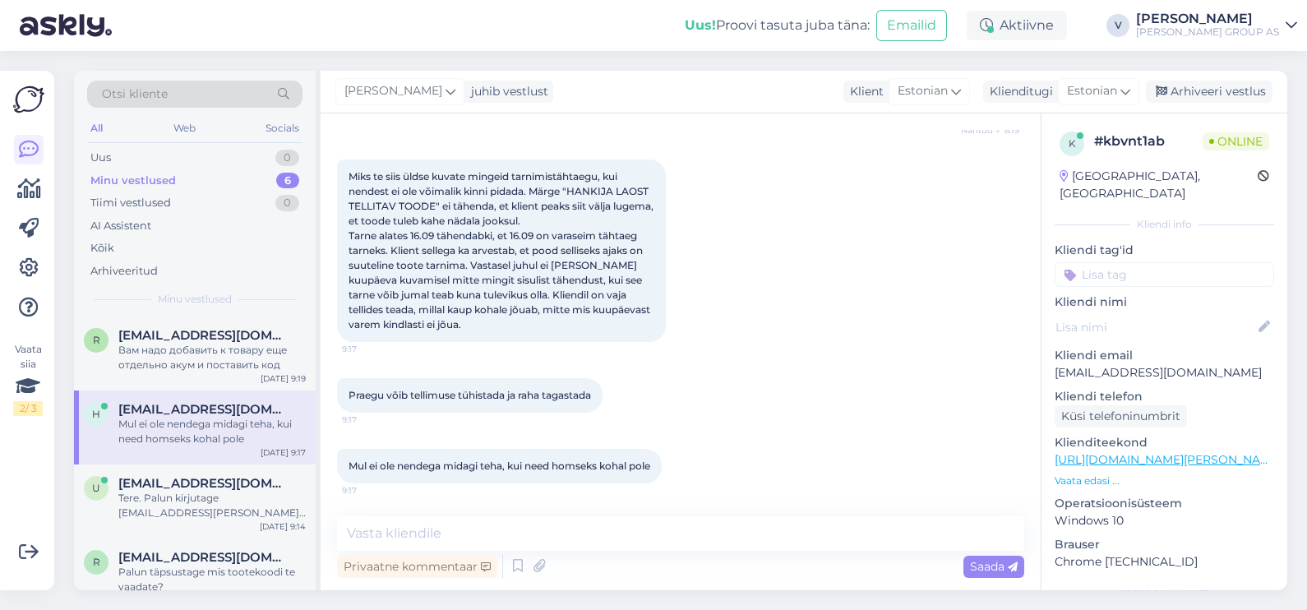
scroll to position [1338, 0]
click at [448, 535] on textarea at bounding box center [680, 533] width 687 height 35
type textarea "Ь"
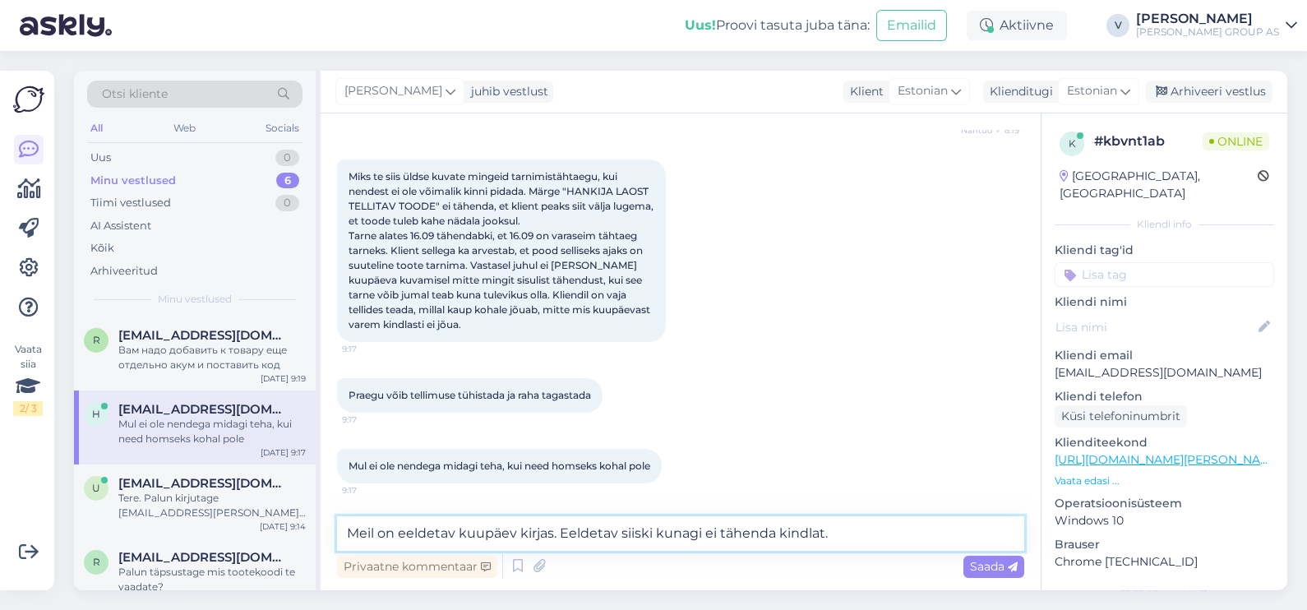
type textarea "Meil on eeldetav kuupäev kirjas. Eeldetav siiski kunagi ei tähenda kindlat."
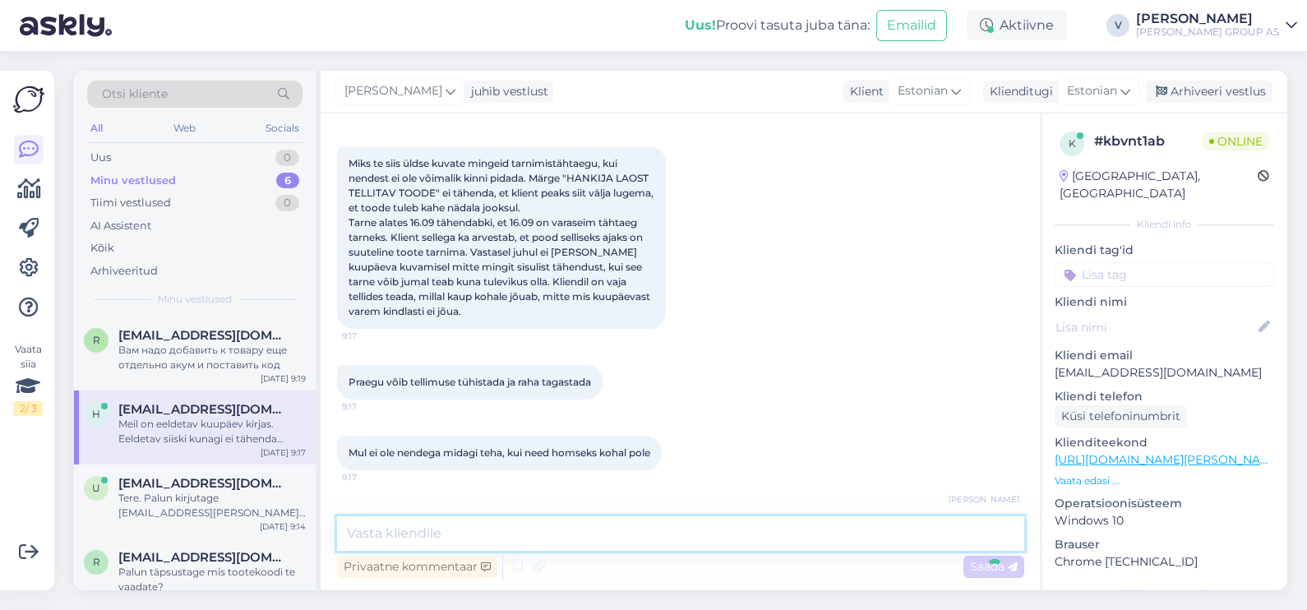
scroll to position [1424, 0]
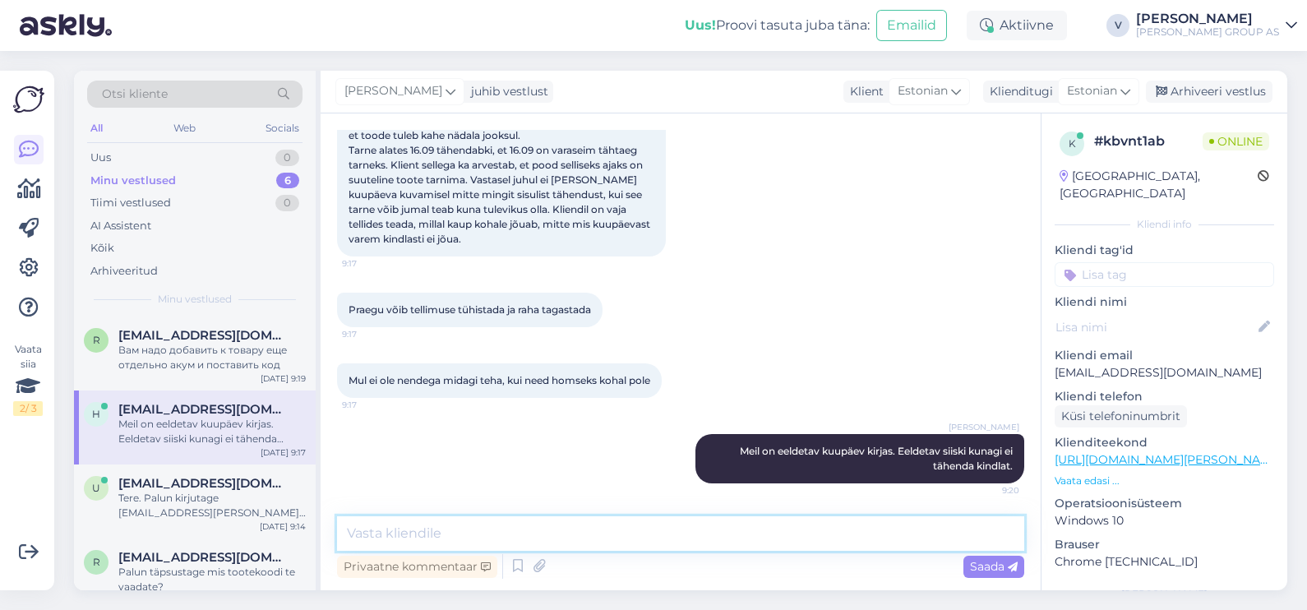
click at [500, 534] on textarea at bounding box center [680, 533] width 687 height 35
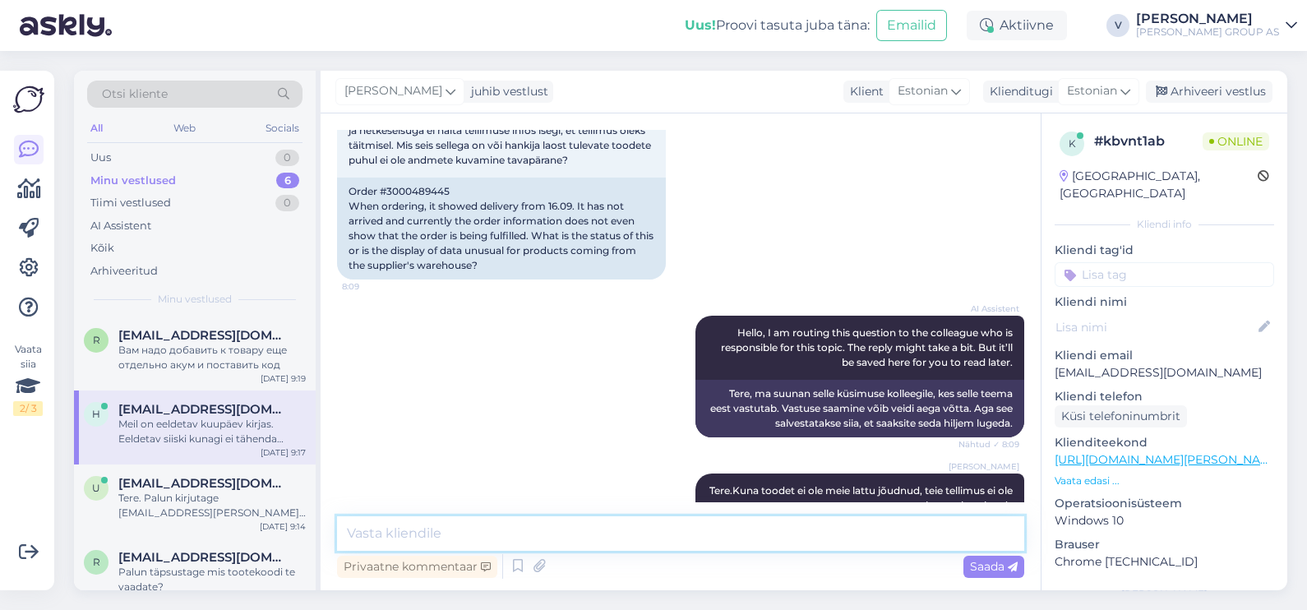
scroll to position [808, 0]
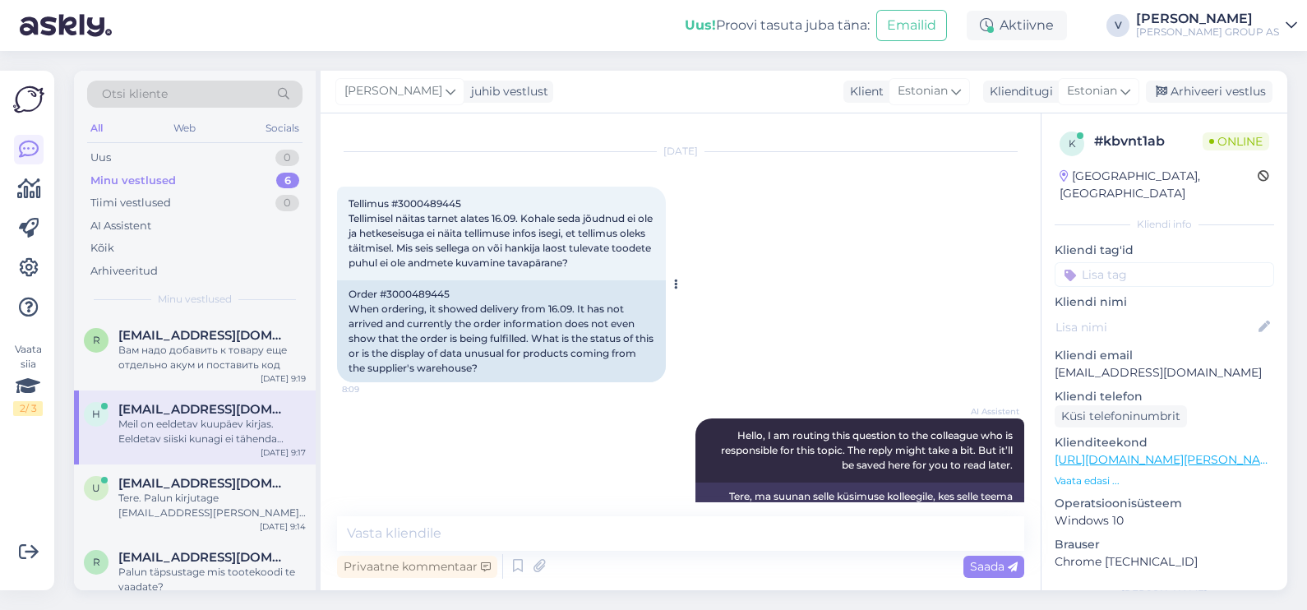
click at [430, 202] on span "Tellimus #3000489445 Tellimisel näitas tarnet alates 16.09. Kohale seda jõudnud…" at bounding box center [502, 233] width 307 height 72
copy span "3000489445"
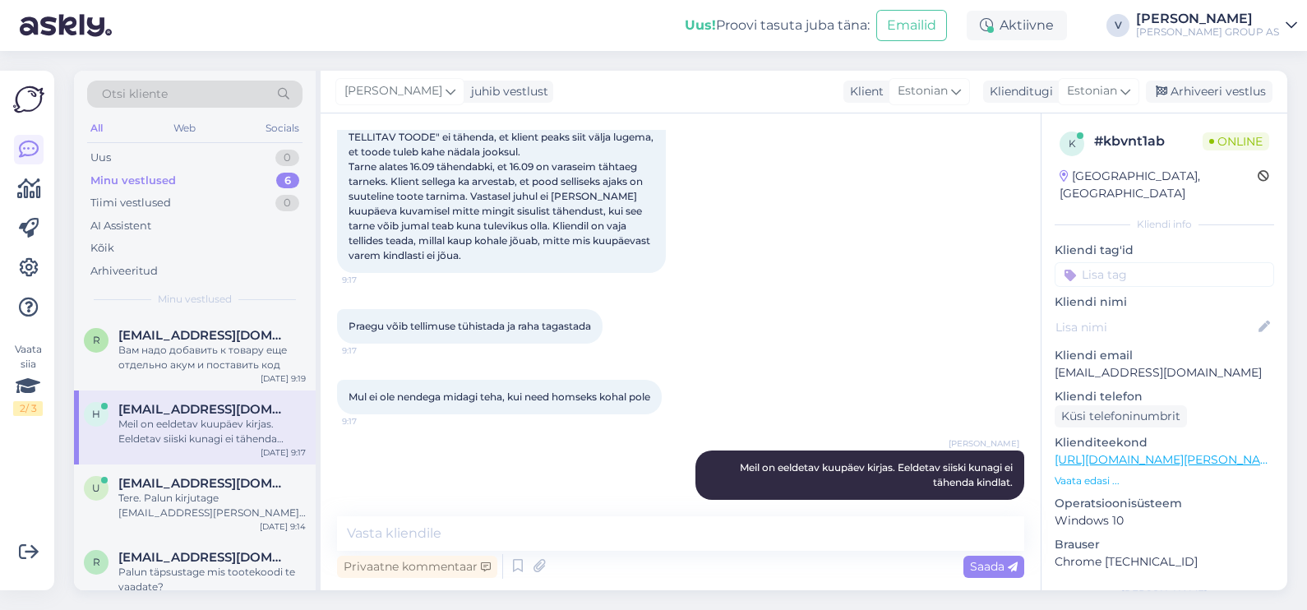
scroll to position [1424, 0]
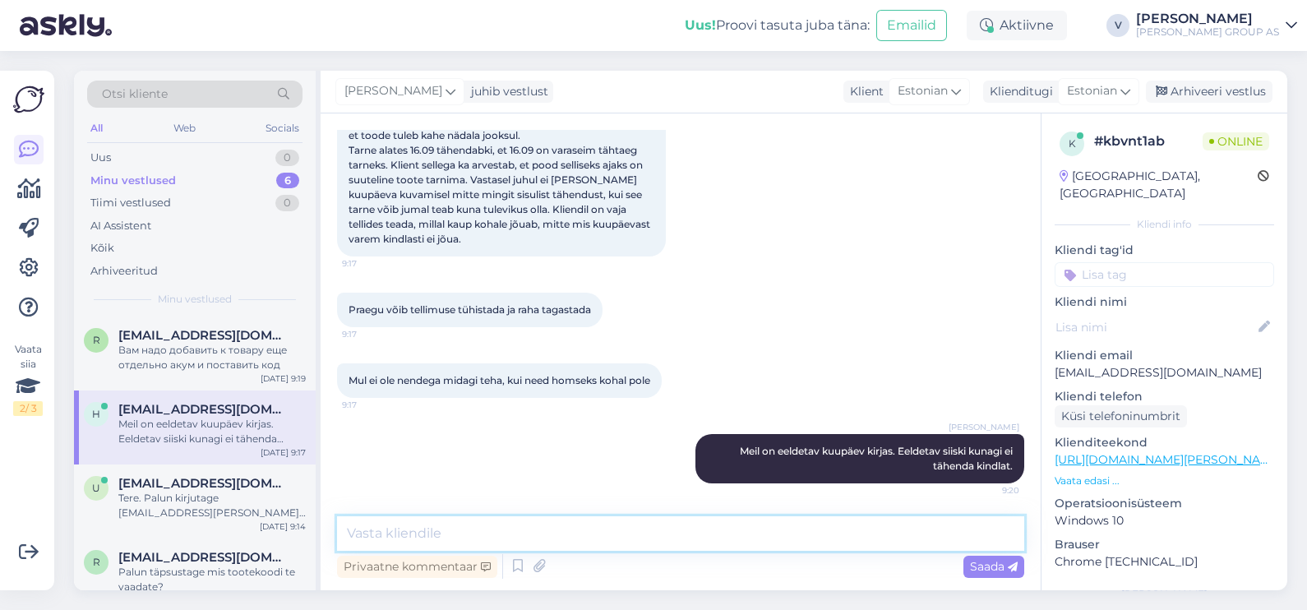
click at [487, 522] on textarea at bounding box center [680, 533] width 687 height 35
type textarea "Tühistame tellimust"
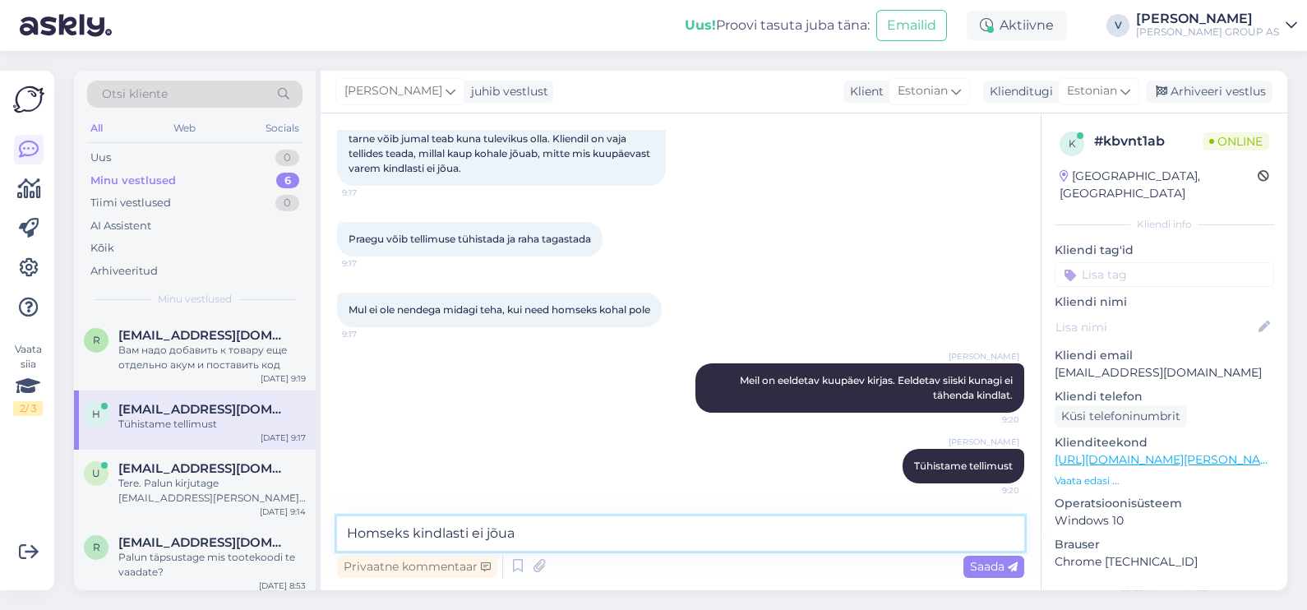
type textarea "Homseks kindlasti ei jõua"
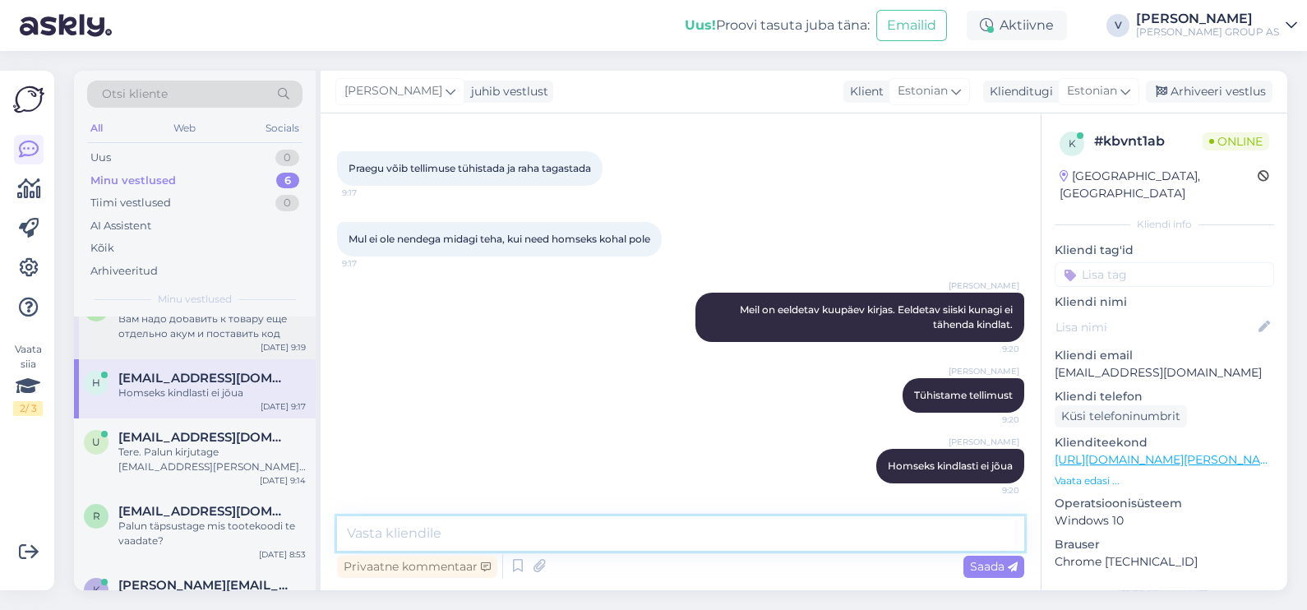
scroll to position [0, 0]
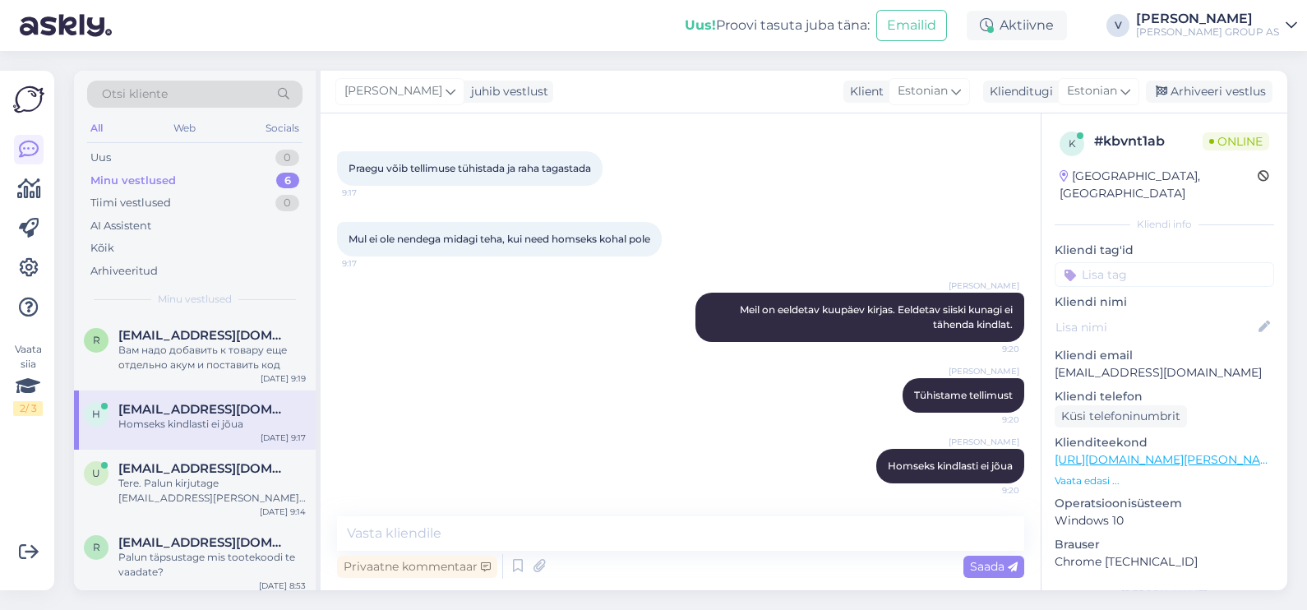
click at [174, 178] on div "Minu vestlused 6" at bounding box center [194, 180] width 215 height 23
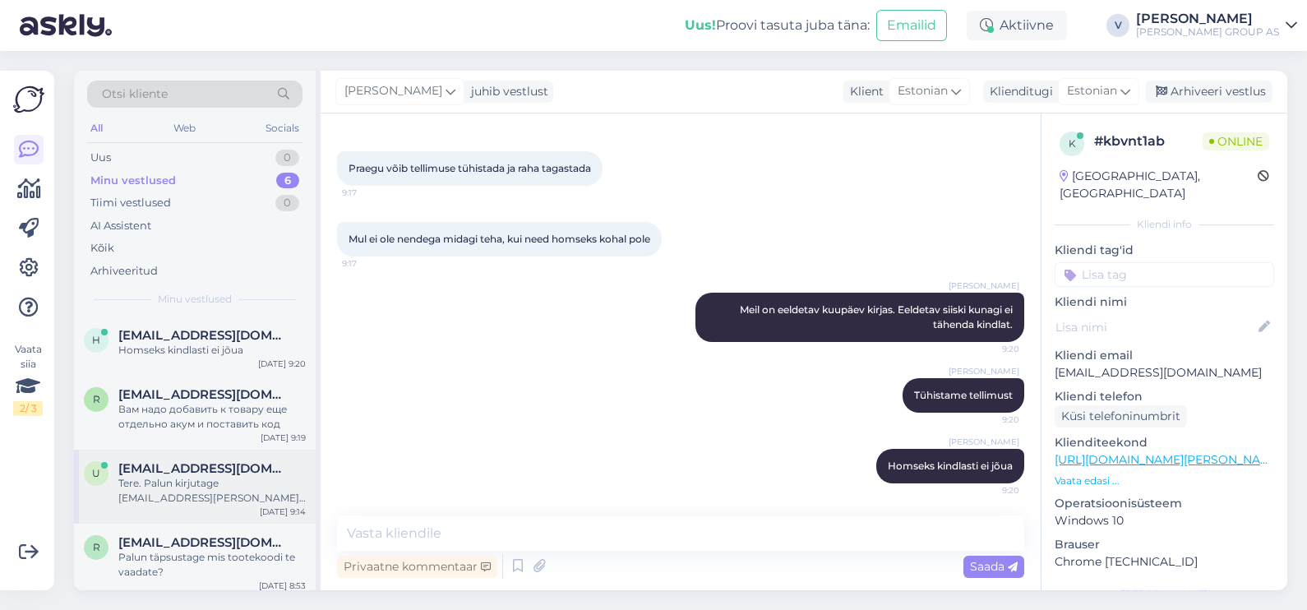
scroll to position [140, 0]
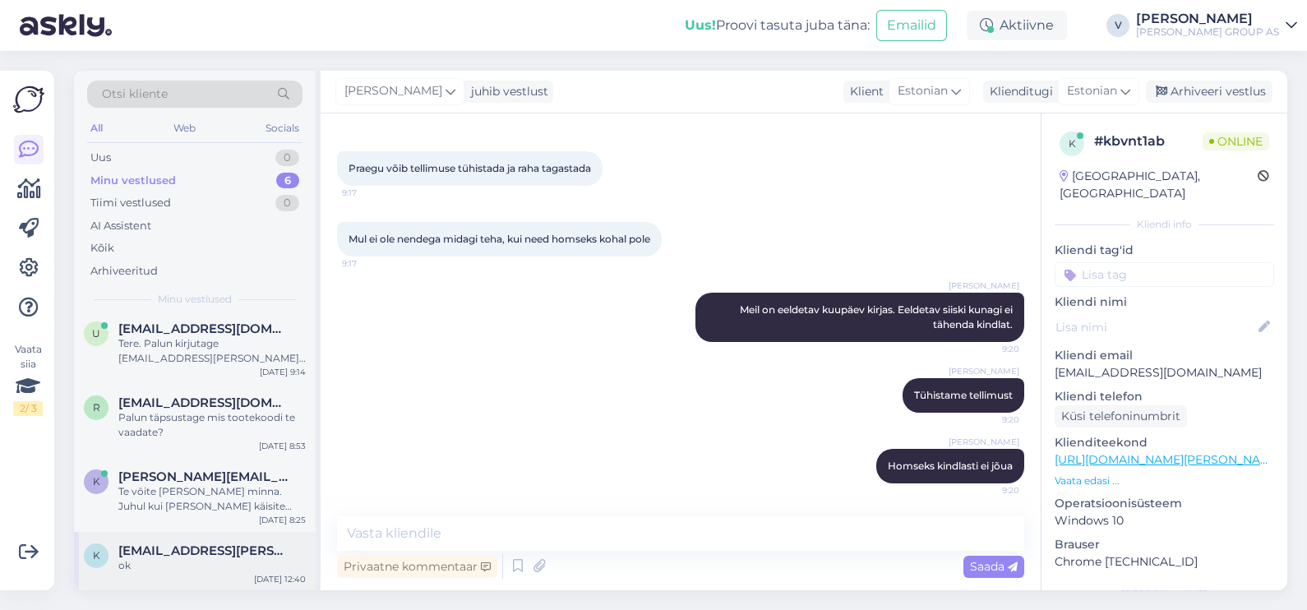
click at [181, 556] on span "[EMAIL_ADDRESS][PERSON_NAME][DOMAIN_NAME]" at bounding box center [203, 550] width 171 height 15
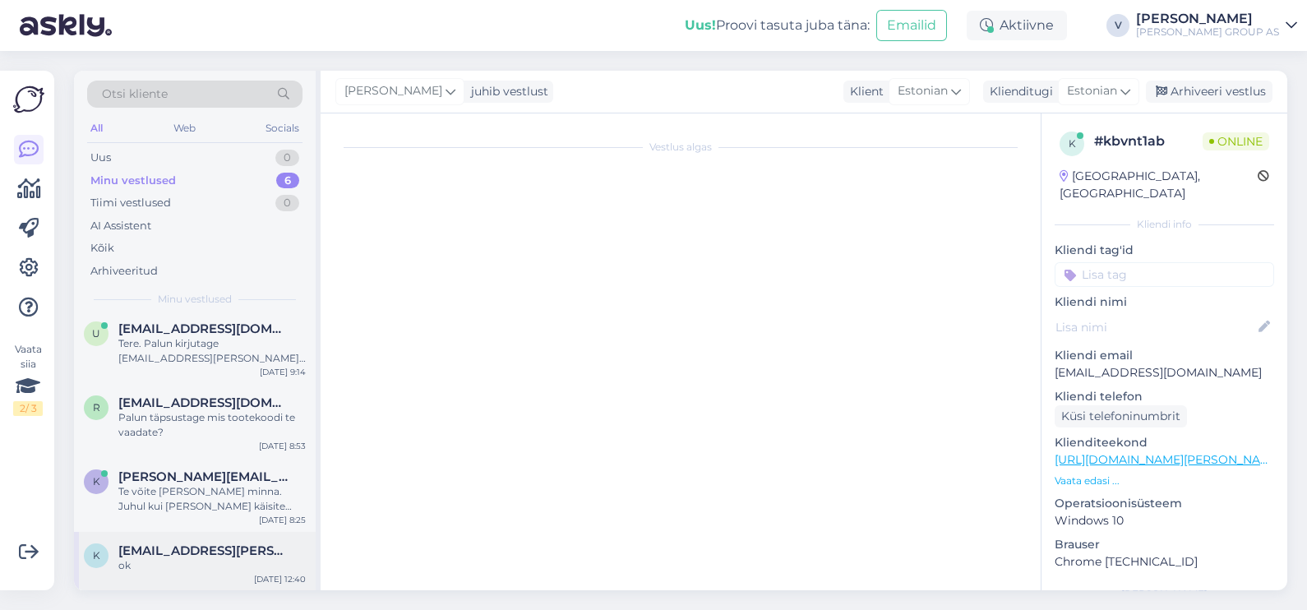
scroll to position [2661, 0]
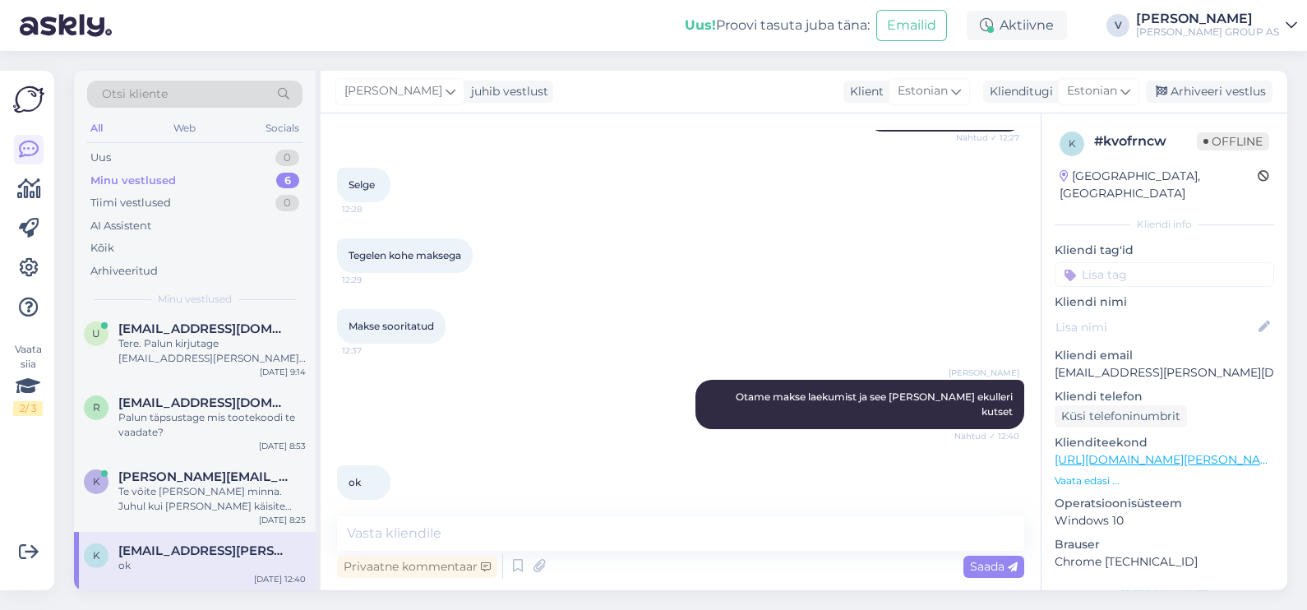
drag, startPoint x: 885, startPoint y: 473, endPoint x: 852, endPoint y: 474, distance: 32.9
click at [885, 473] on div "ok 12:40" at bounding box center [680, 482] width 687 height 71
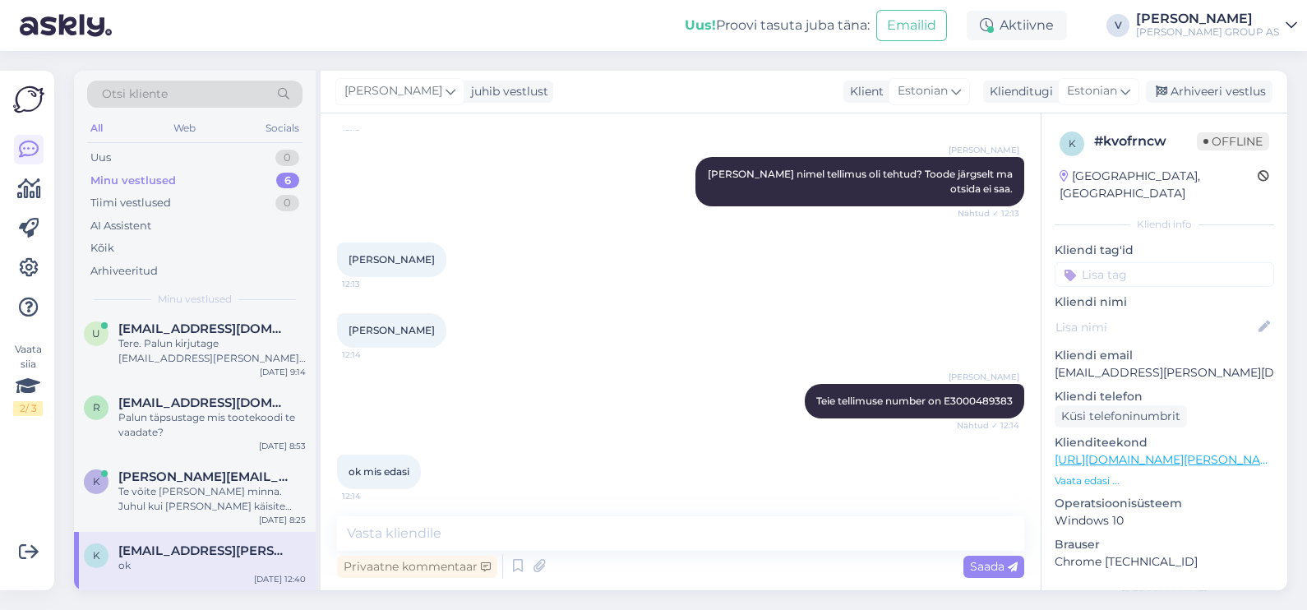
scroll to position [821, 0]
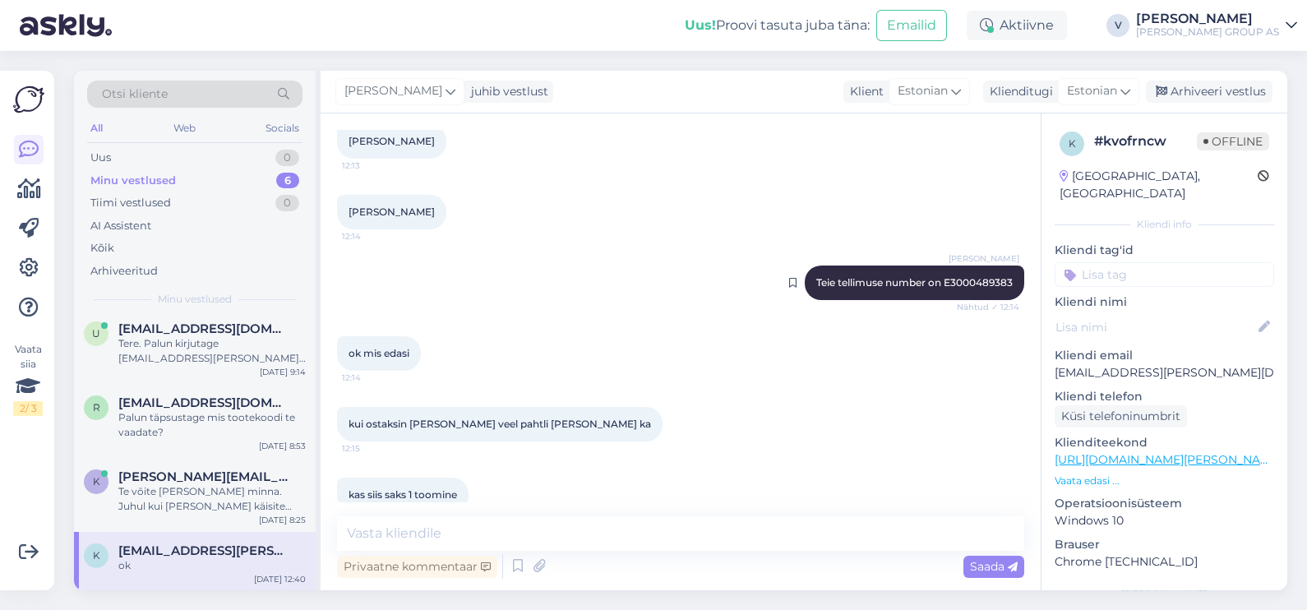
click at [963, 282] on span "Teie tellimuse number on E3000489383" at bounding box center [914, 282] width 196 height 12
copy div "E3000489383 Nähtud ✓ 12:14"
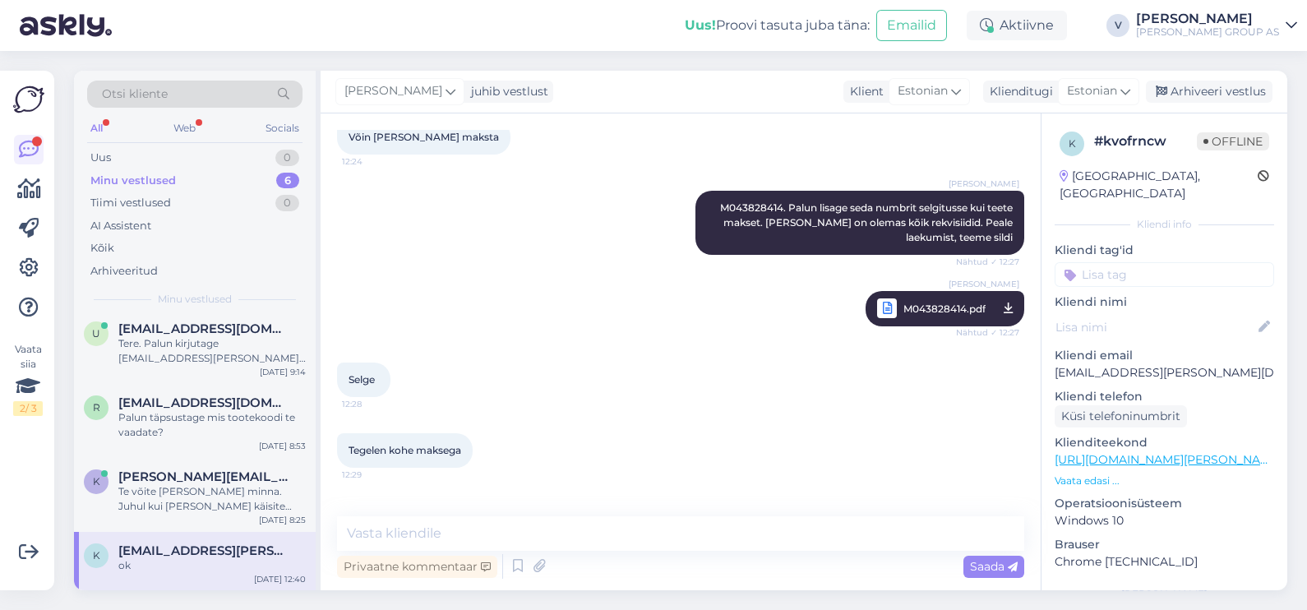
scroll to position [2260, 0]
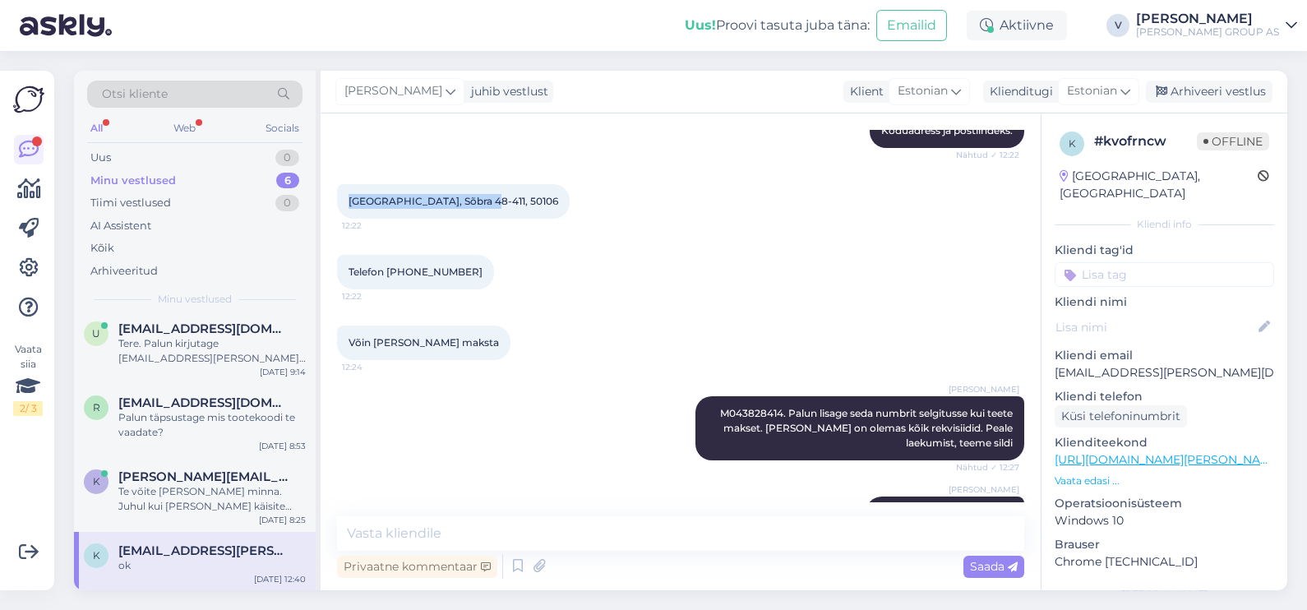
drag, startPoint x: 349, startPoint y: 193, endPoint x: 474, endPoint y: 205, distance: 126.4
click at [474, 205] on div "[GEOGRAPHIC_DATA], Sõbra 48-411, 50106 12:22" at bounding box center [453, 201] width 233 height 35
copy span "[GEOGRAPHIC_DATA], Sõbra 48-411, 50106"
click at [418, 274] on span "Telefon [PHONE_NUMBER]" at bounding box center [416, 271] width 134 height 12
click at [419, 274] on span "Telefon [PHONE_NUMBER]" at bounding box center [416, 271] width 134 height 12
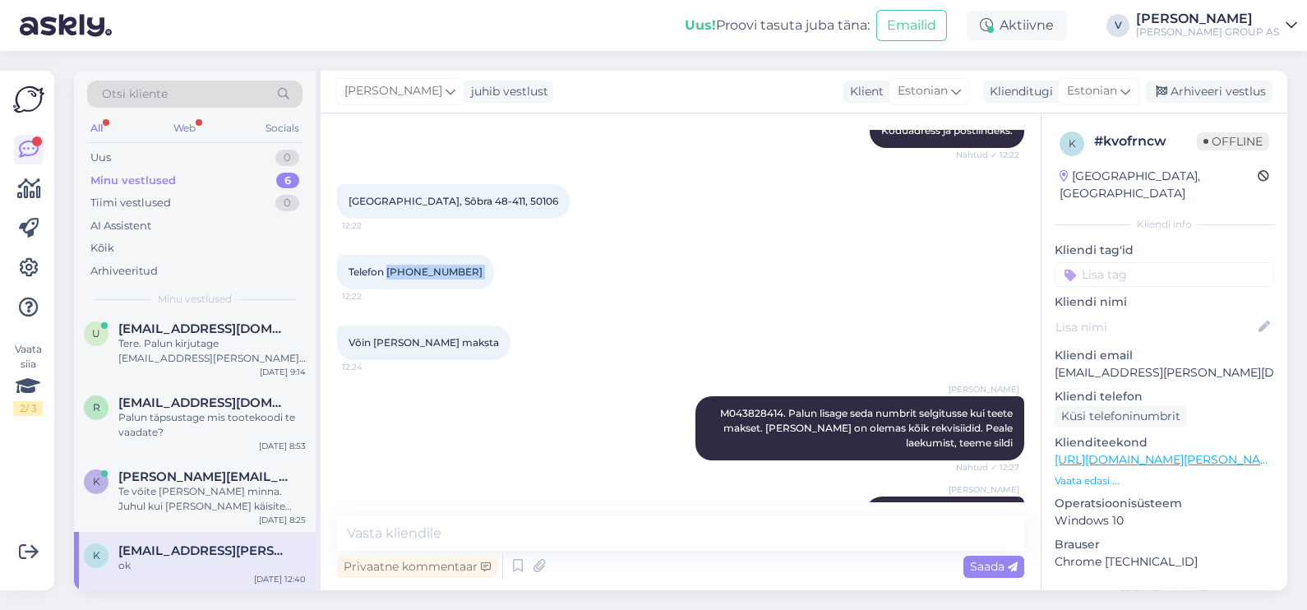
copy div "51961759 12:22"
click at [543, 551] on div "Privaatne kommentaar Saada" at bounding box center [680, 566] width 687 height 31
click at [520, 539] on textarea at bounding box center [680, 533] width 687 height 35
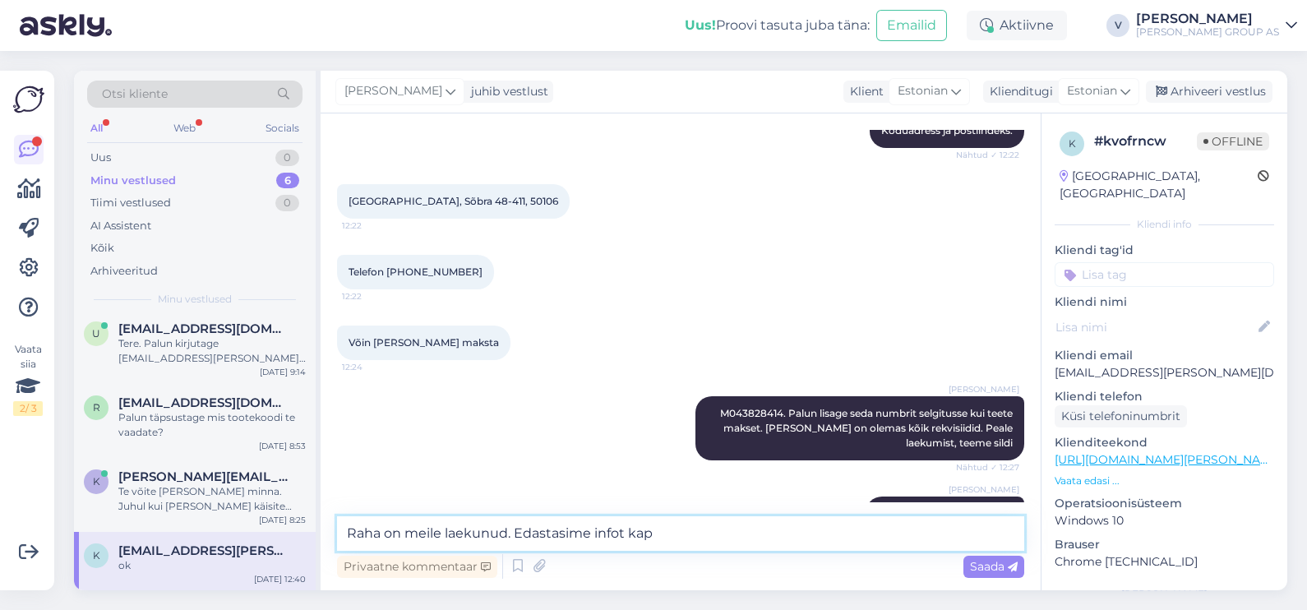
scroll to position [0, 0]
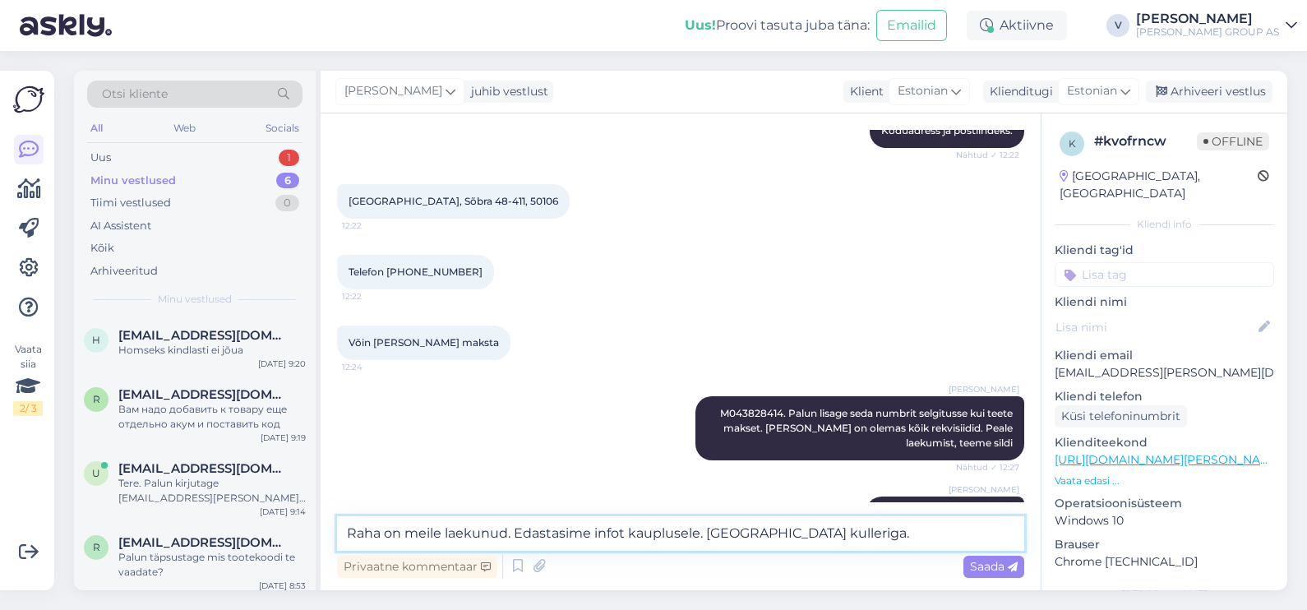
type textarea "Raha on meile laekunud. Edastasime infot kauplusele. [GEOGRAPHIC_DATA] kullerig…"
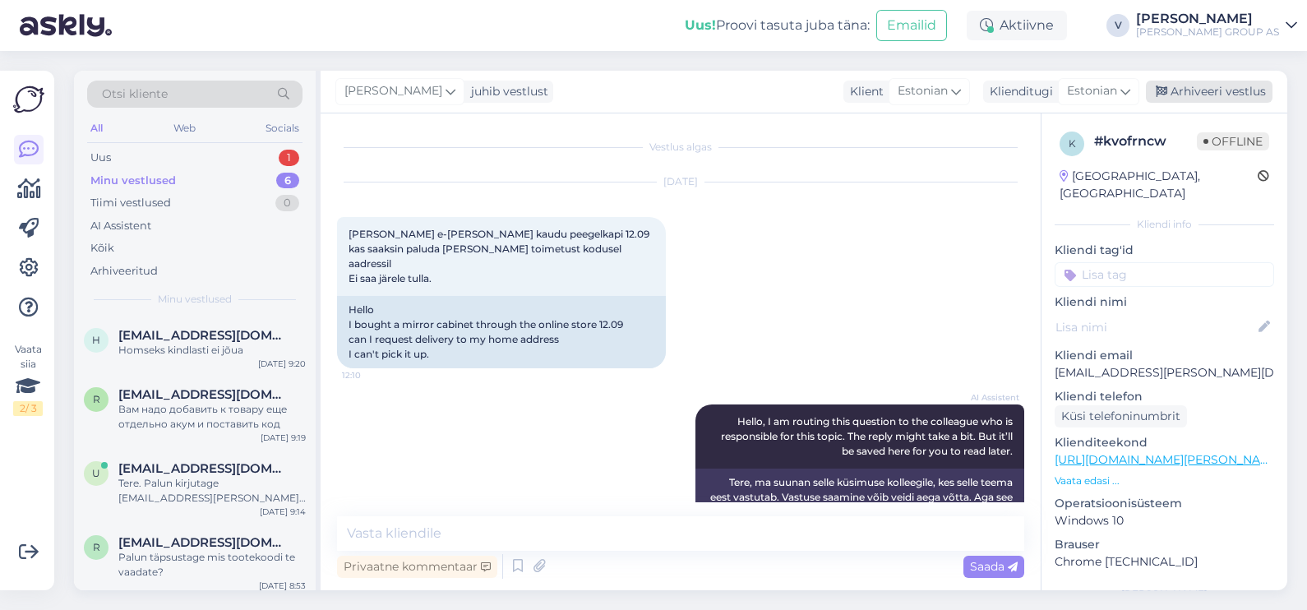
click at [1203, 89] on div "Arhiveeri vestlus" at bounding box center [1209, 92] width 127 height 22
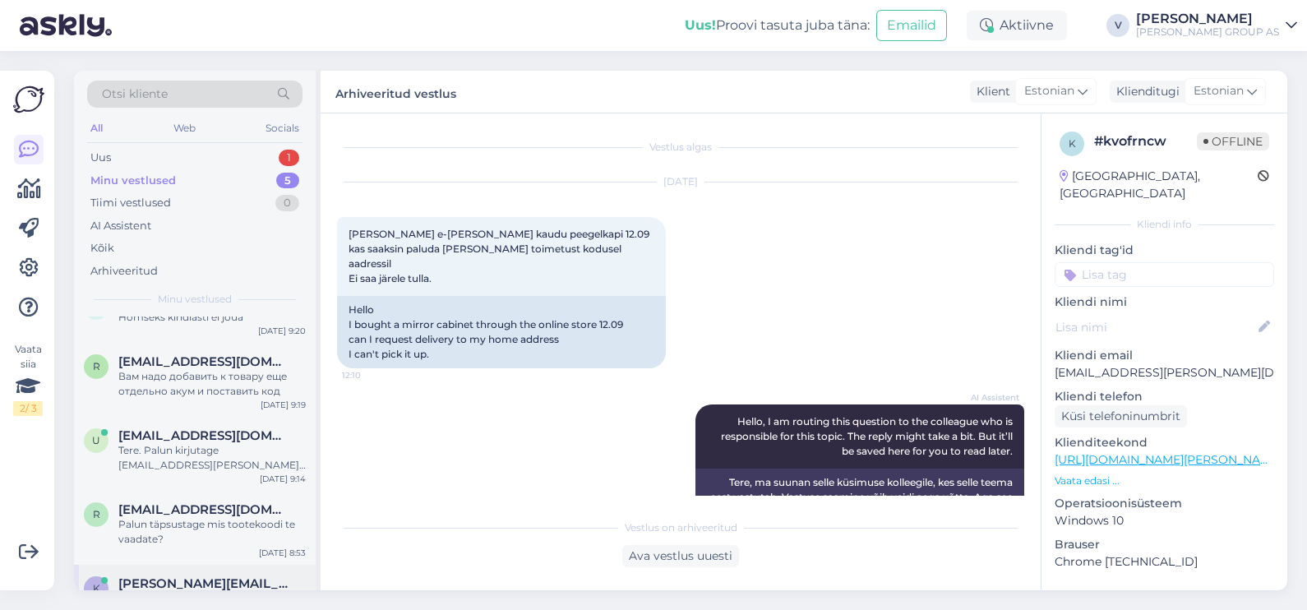
scroll to position [80, 0]
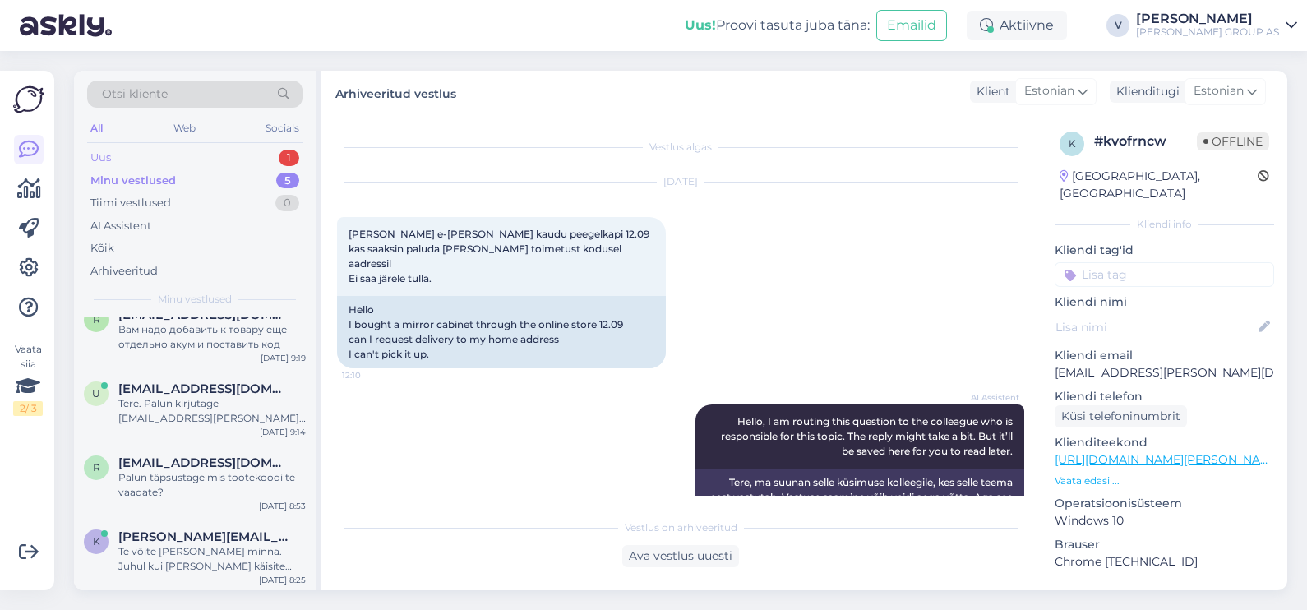
click at [157, 148] on div "Uus 1" at bounding box center [194, 157] width 215 height 23
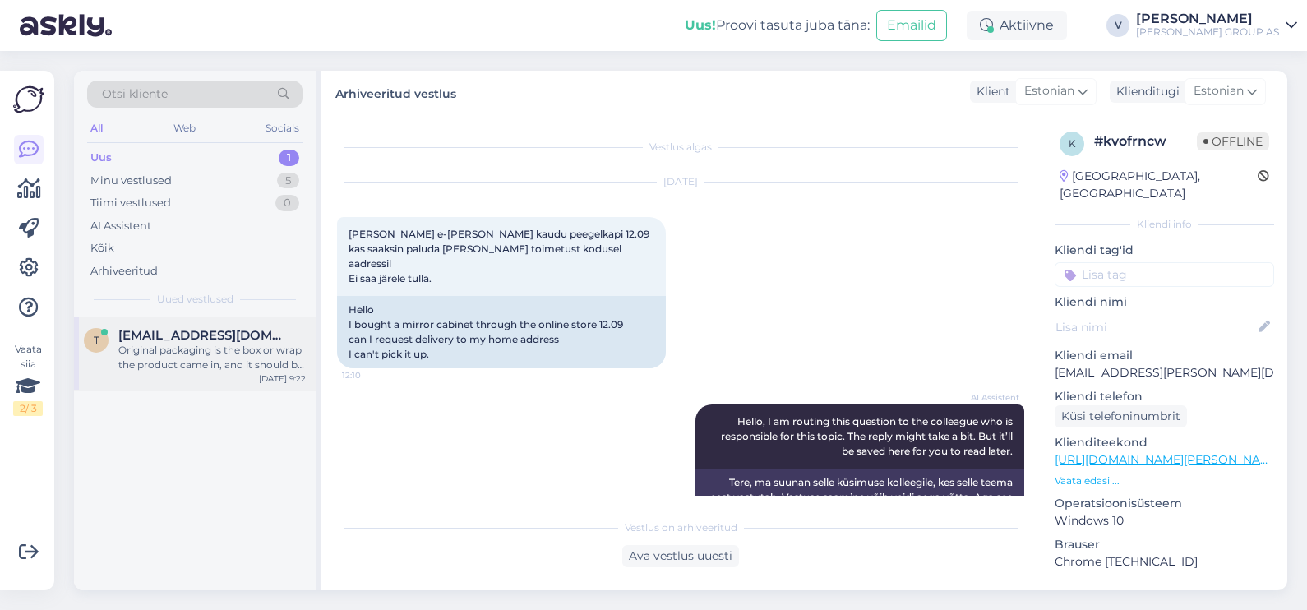
click at [148, 343] on div "Original packaging is the box or wrap the product came in, and it should be in …" at bounding box center [211, 358] width 187 height 30
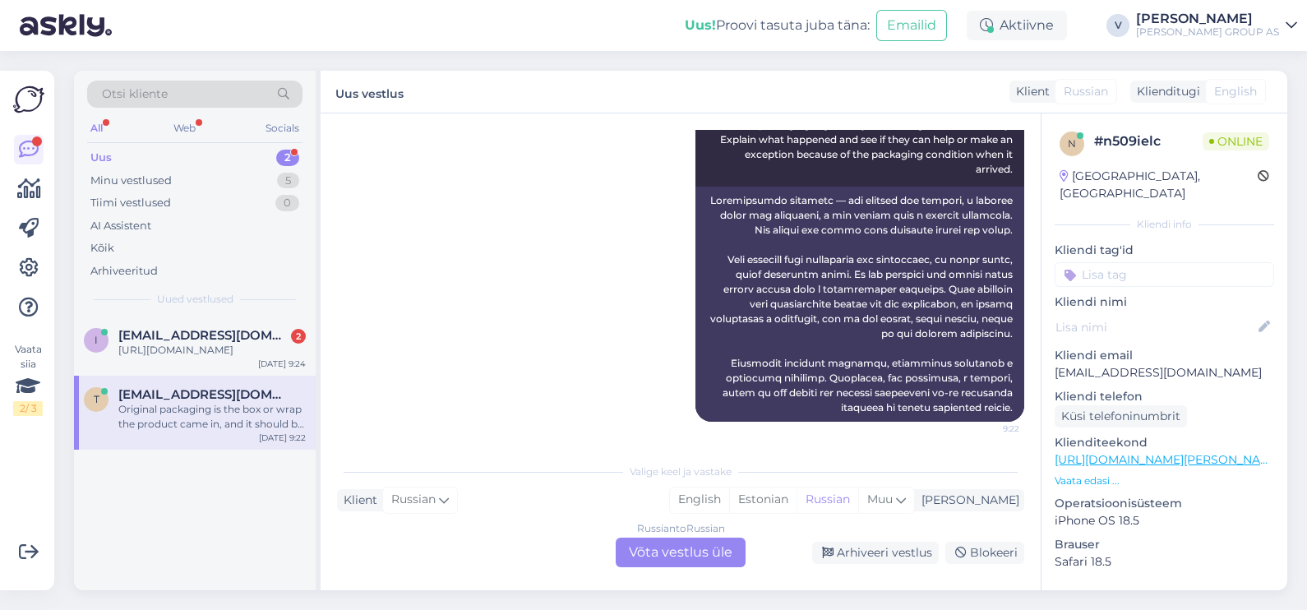
scroll to position [1623, 0]
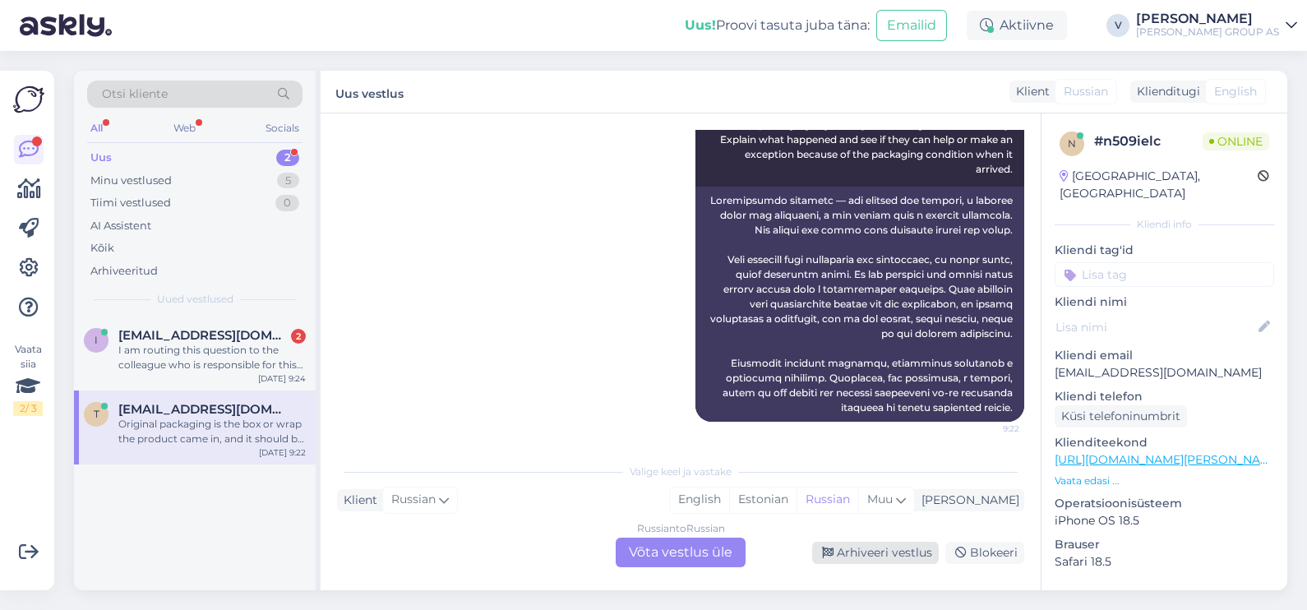
click at [869, 547] on div "Arhiveeri vestlus" at bounding box center [875, 553] width 127 height 22
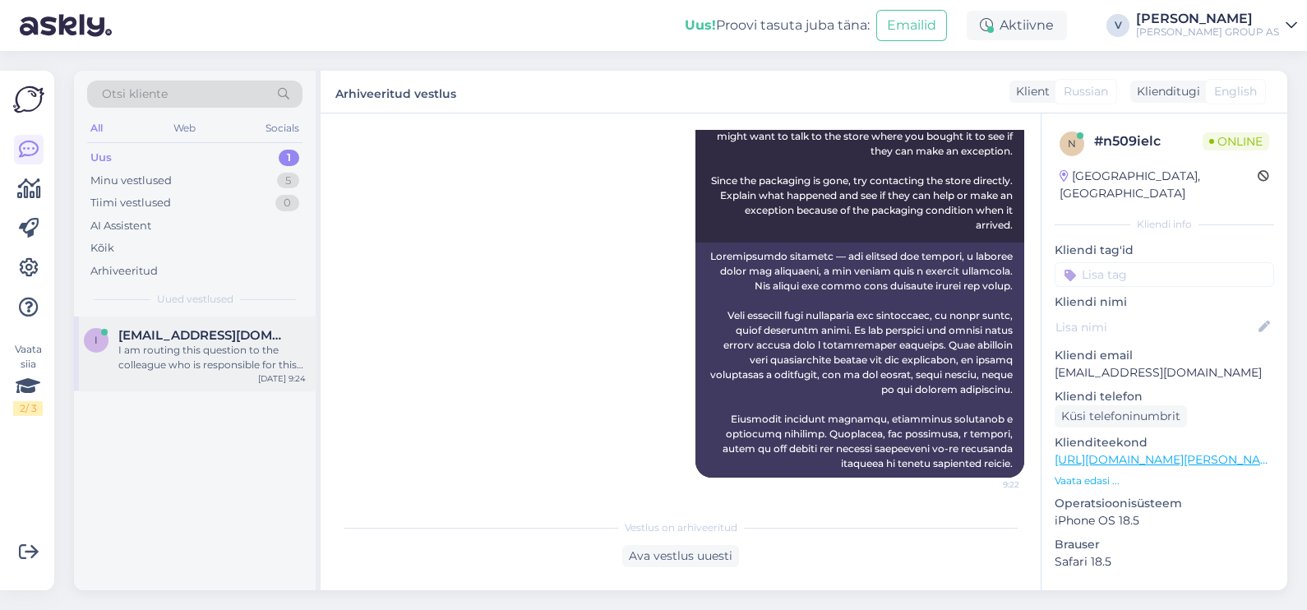
click at [206, 375] on div "I [EMAIL_ADDRESS][DOMAIN_NAME] I am routing this question to the colleague who …" at bounding box center [195, 353] width 242 height 74
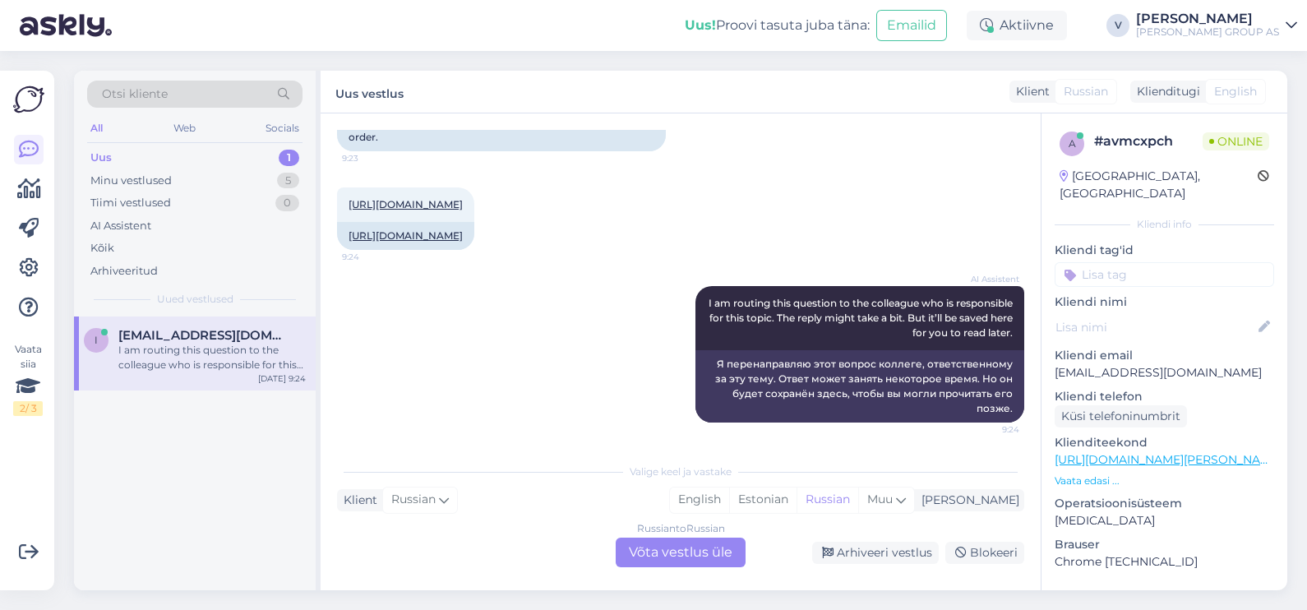
scroll to position [0, 0]
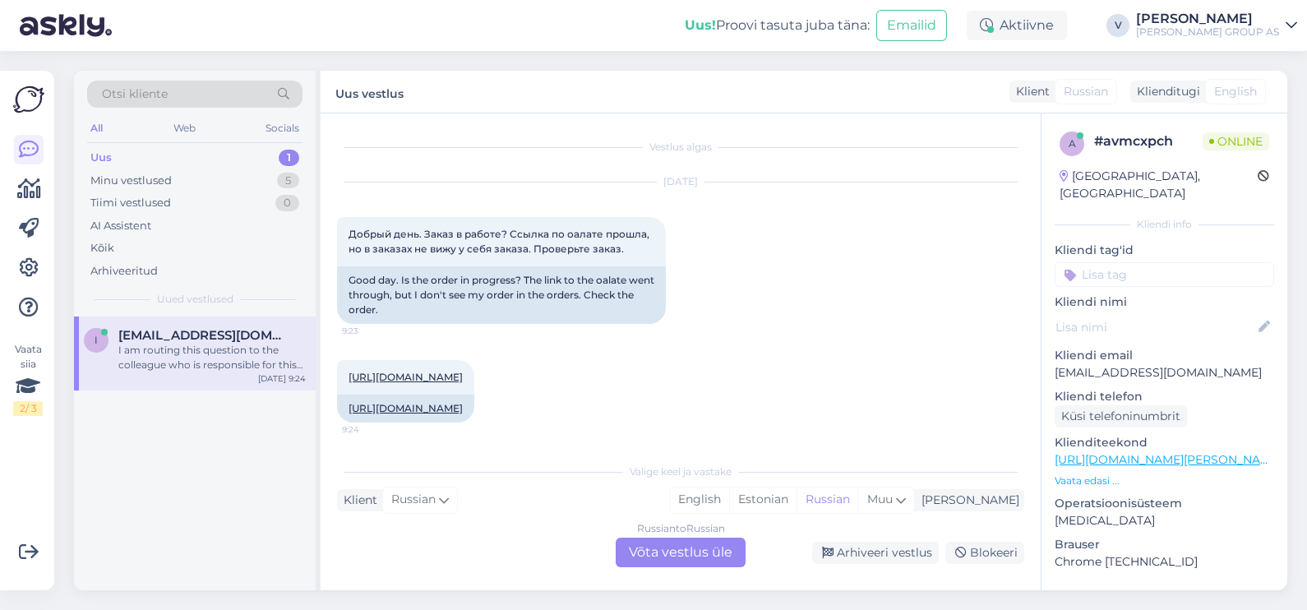
click at [661, 552] on div "Russian to Russian Võta vestlus üle" at bounding box center [681, 553] width 130 height 30
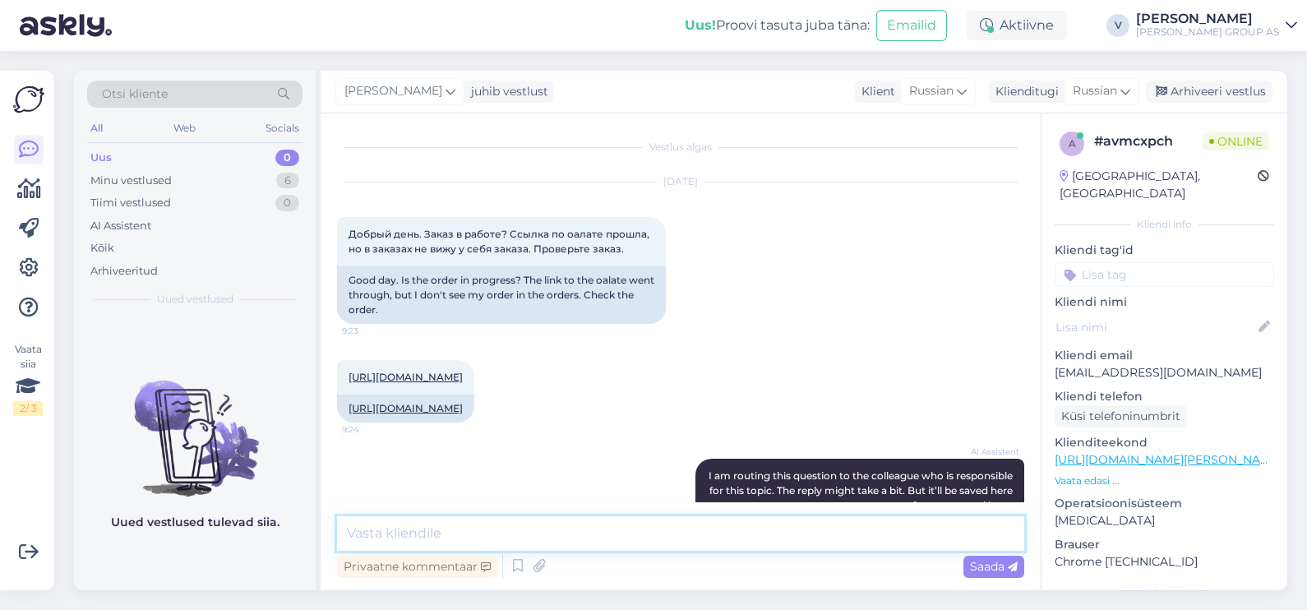
click at [655, 530] on textarea at bounding box center [680, 533] width 687 height 35
type textarea "Здравствуйте, на какое имя был сделан заказ?"
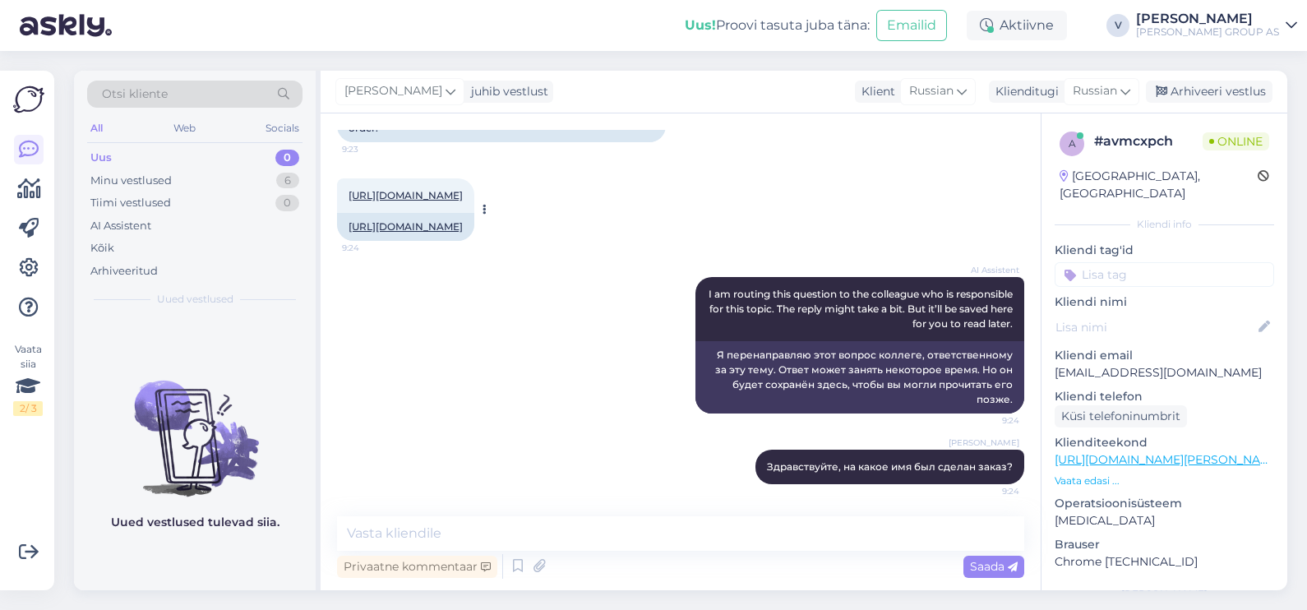
click at [463, 196] on link "[URL][DOMAIN_NAME]" at bounding box center [406, 195] width 114 height 12
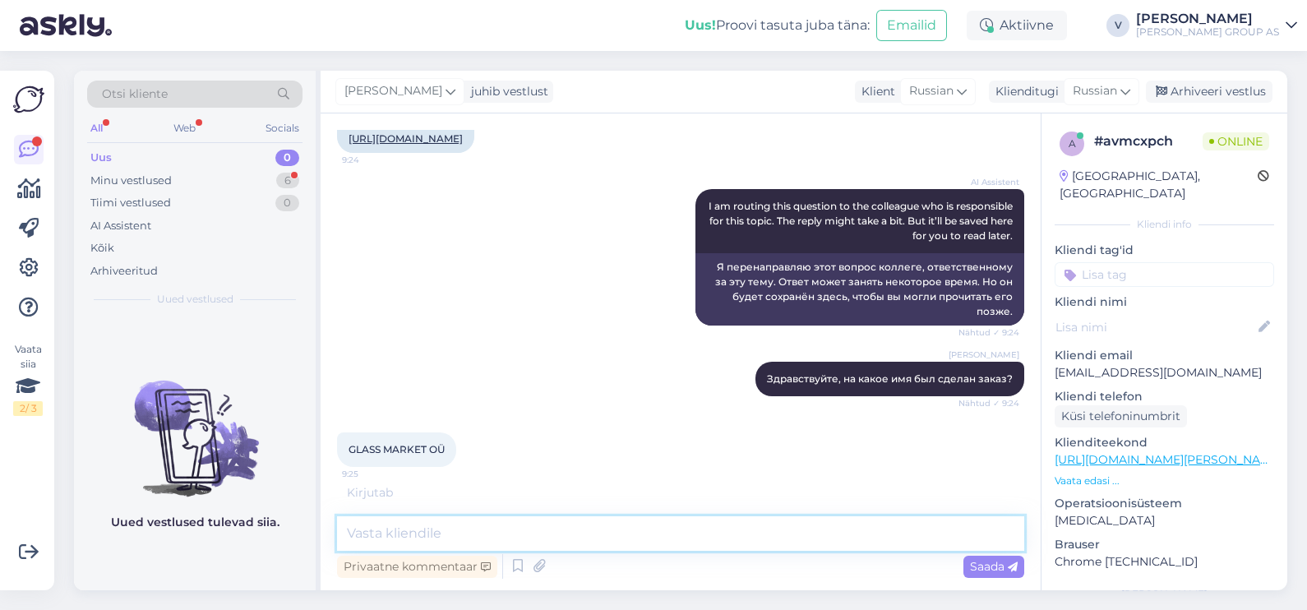
click at [436, 523] on textarea at bounding box center [680, 533] width 687 height 35
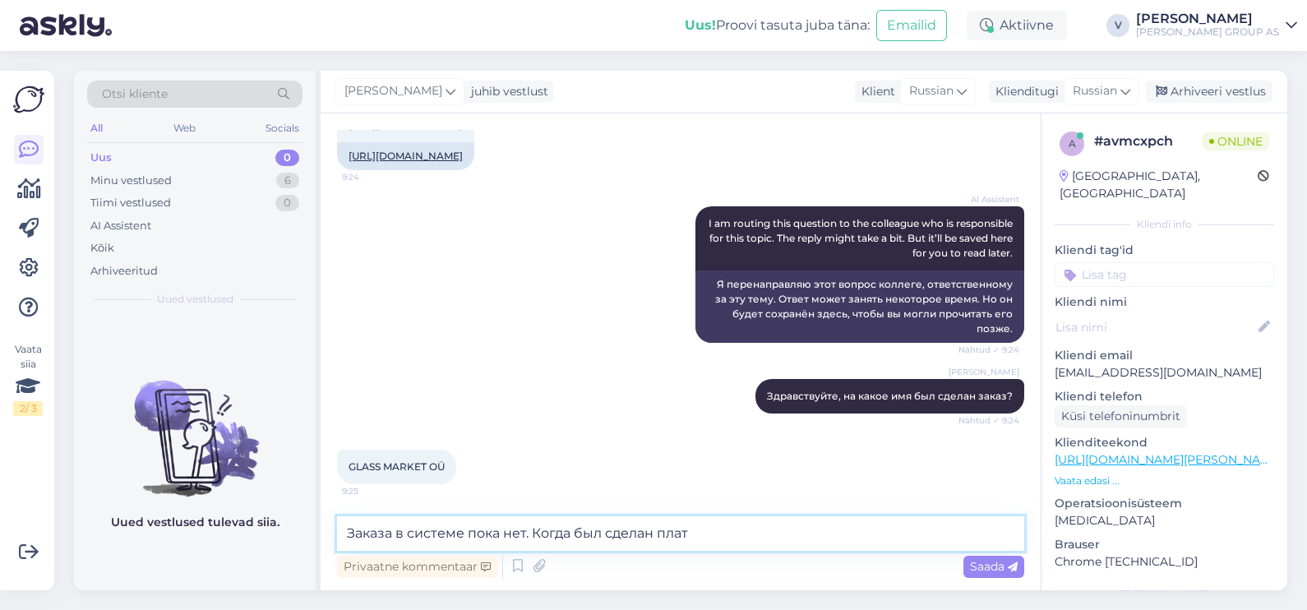
scroll to position [323, 0]
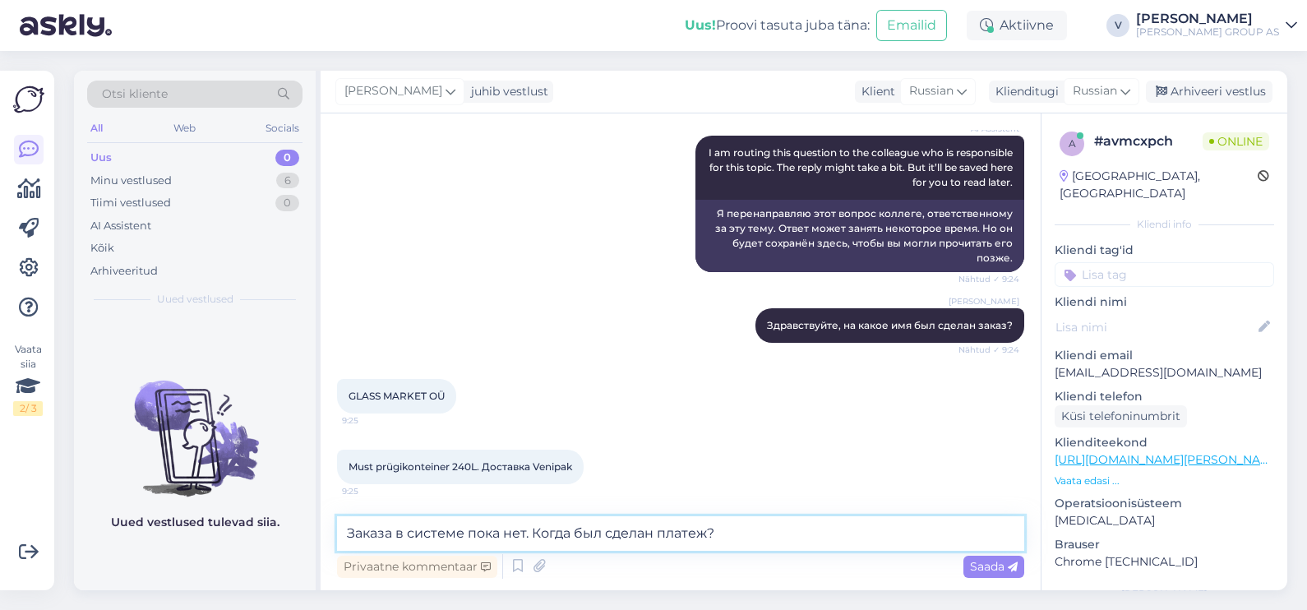
type textarea "Заказа в системе пока нет. Когда был сделан платеж?"
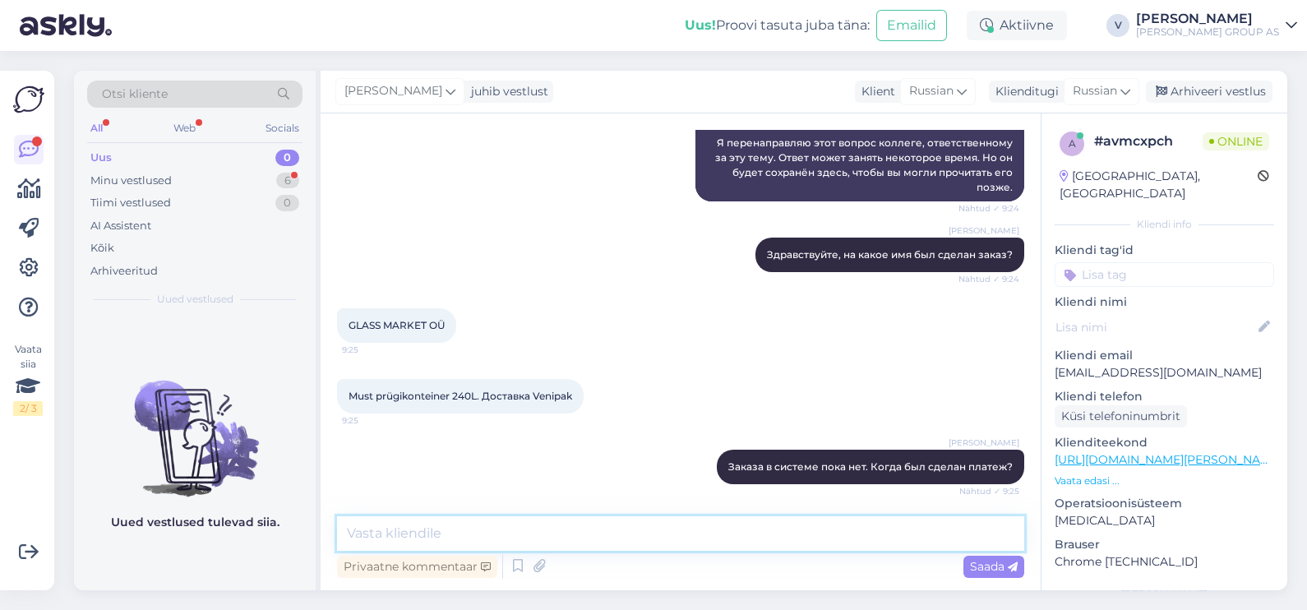
scroll to position [479, 0]
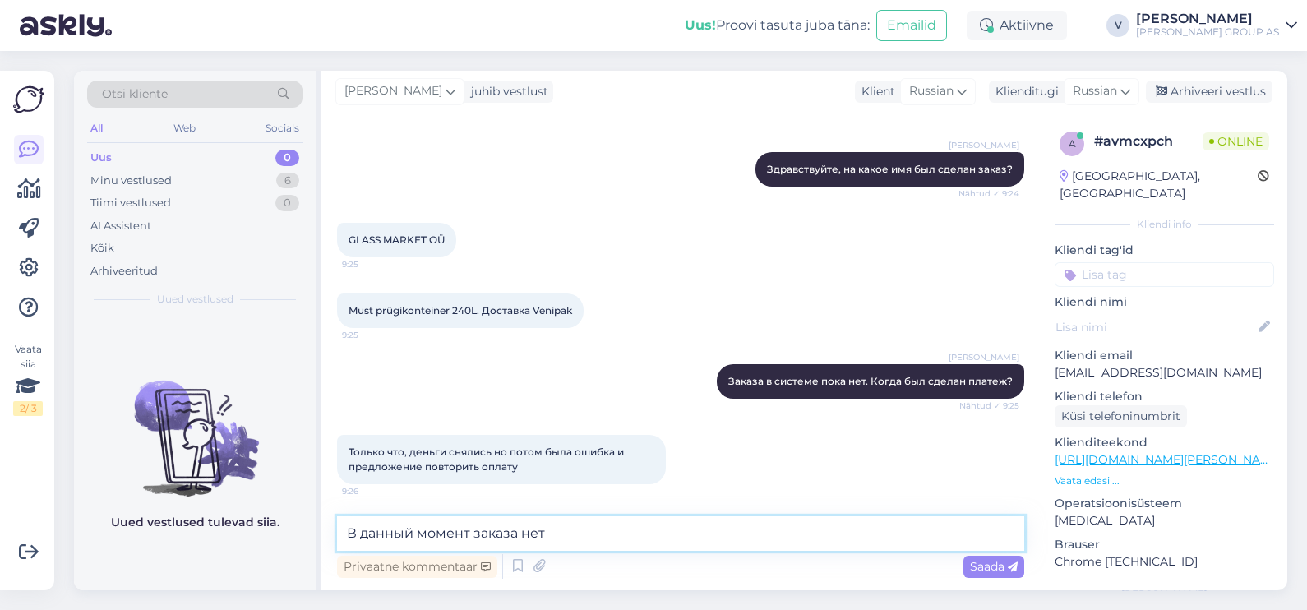
type textarea "В данный момент заказа нет"
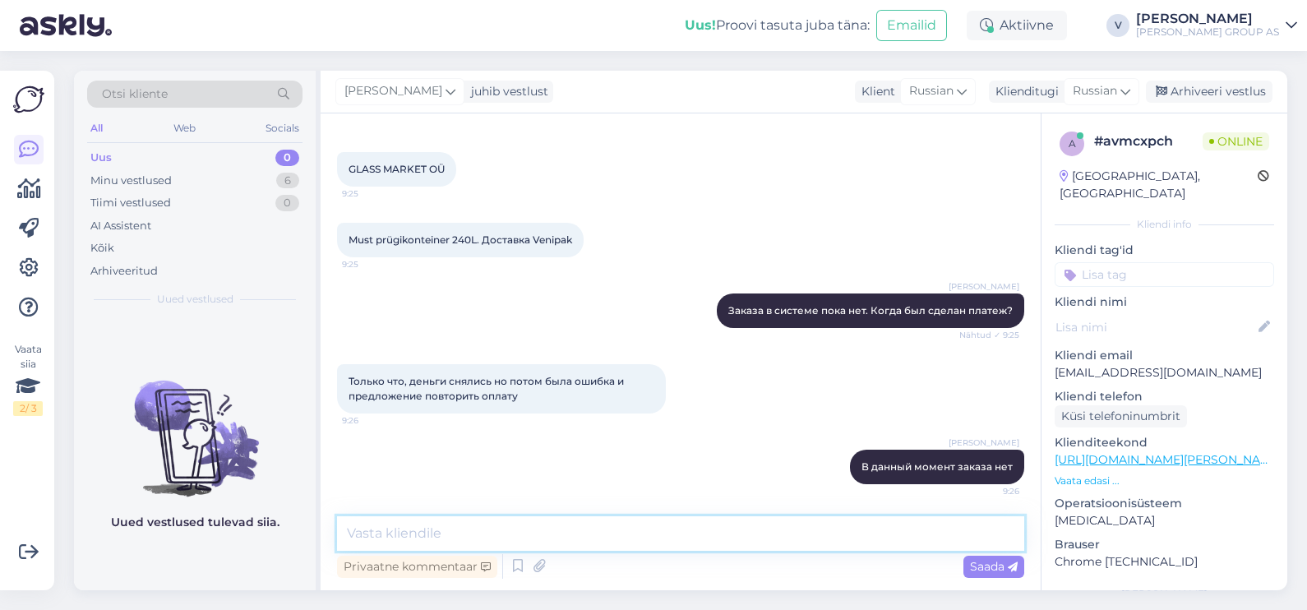
click at [570, 528] on textarea at bounding box center [680, 533] width 687 height 35
type textarea "Теперь есть"
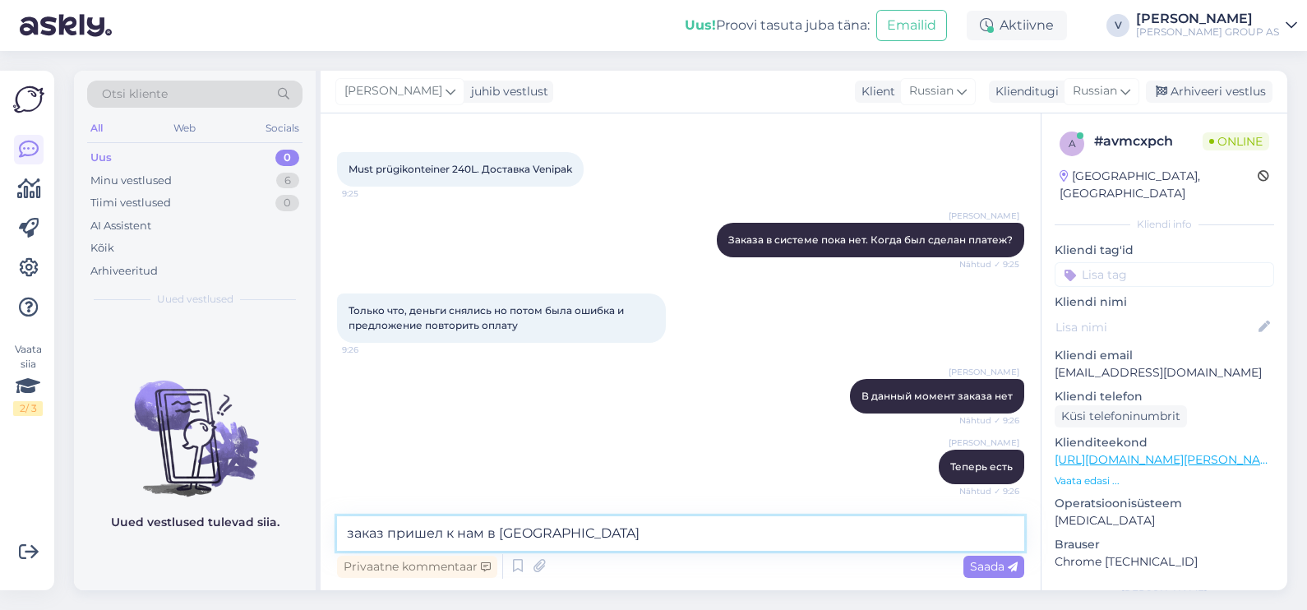
scroll to position [691, 0]
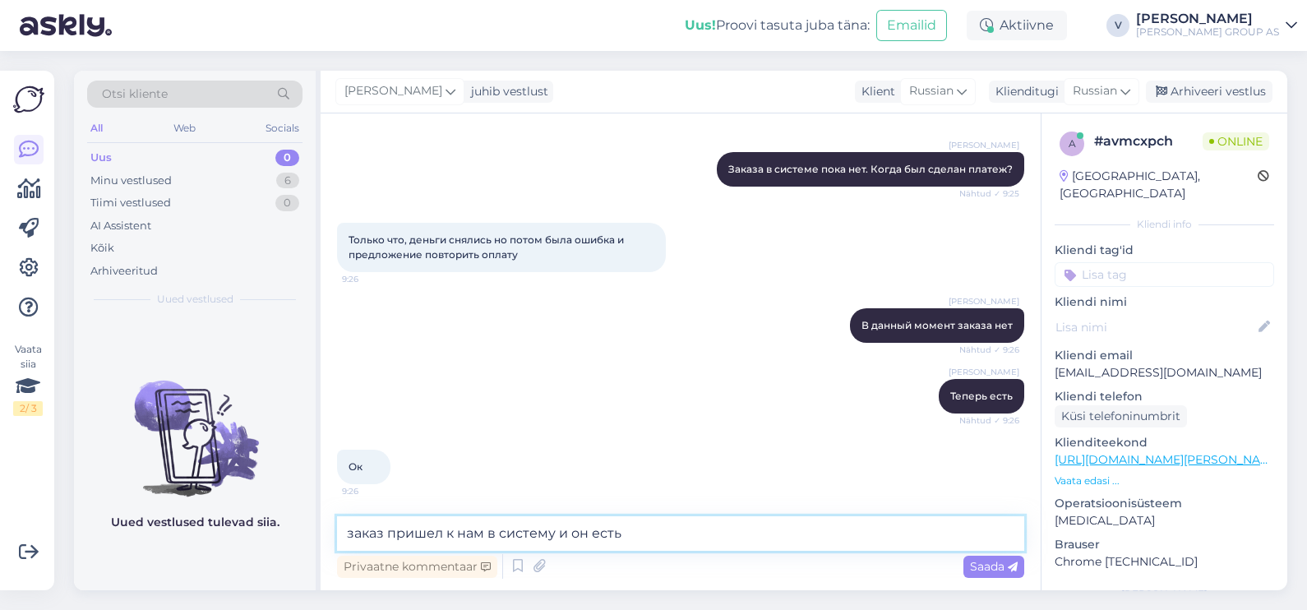
type textarea "заказ пришел к нам в систему и он есть"
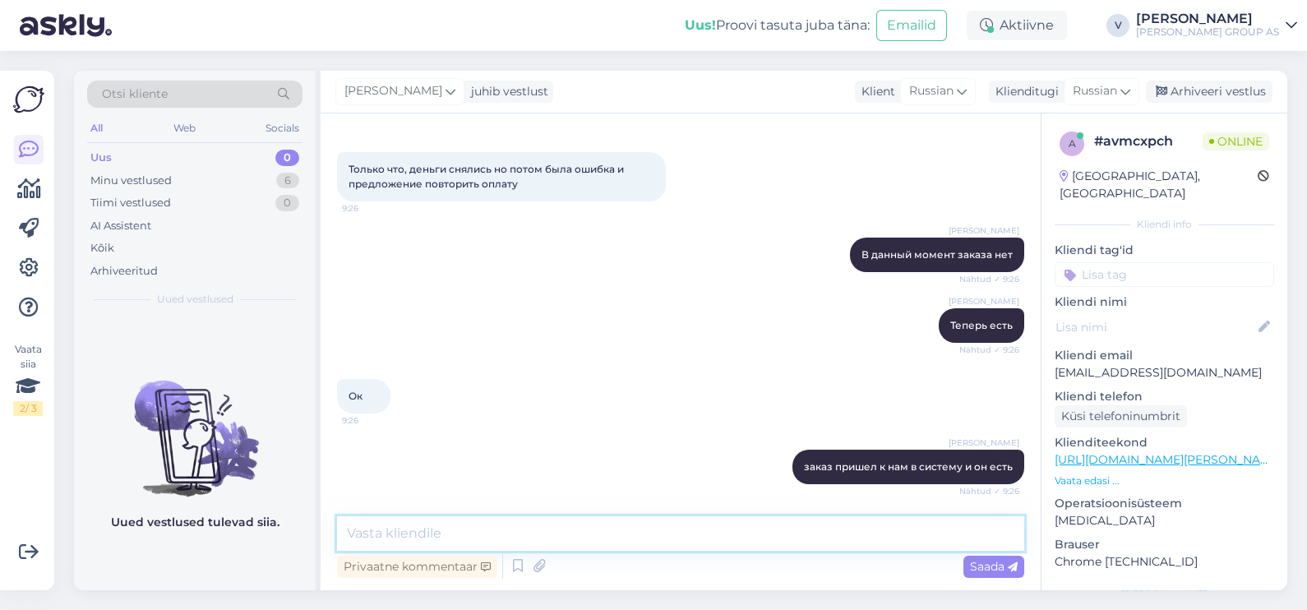
type textarea "[PERSON_NAME]"
type textarea "Его скомплектуют так быстро как возможно только"
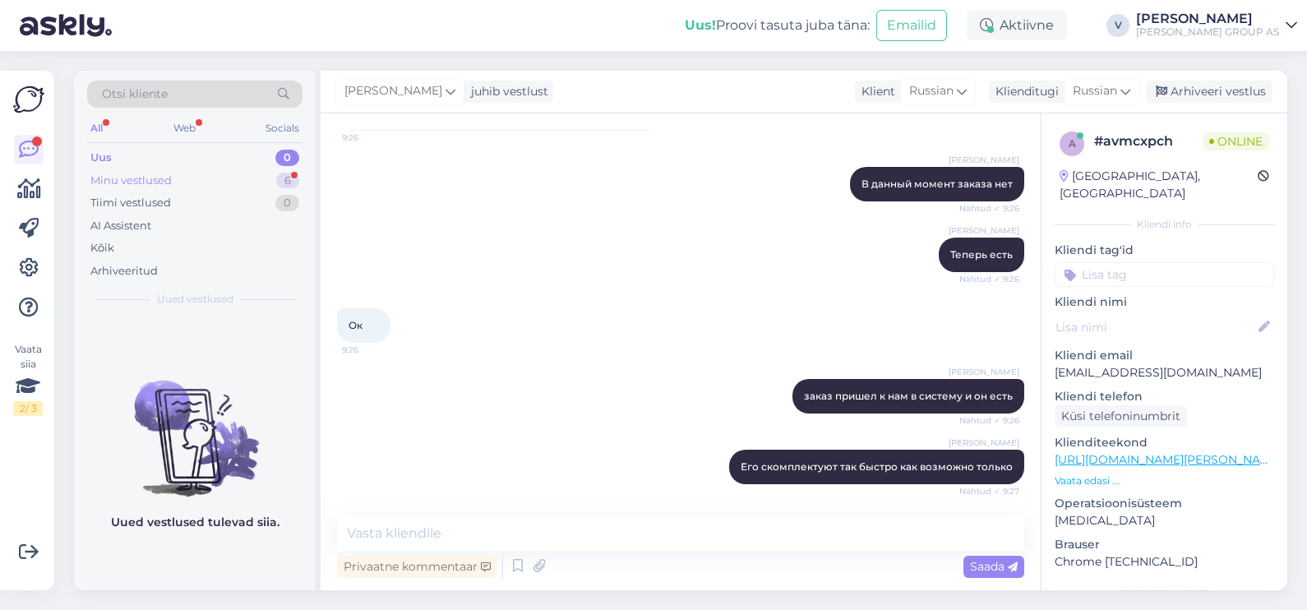
click at [143, 183] on div "Minu vestlused" at bounding box center [130, 181] width 81 height 16
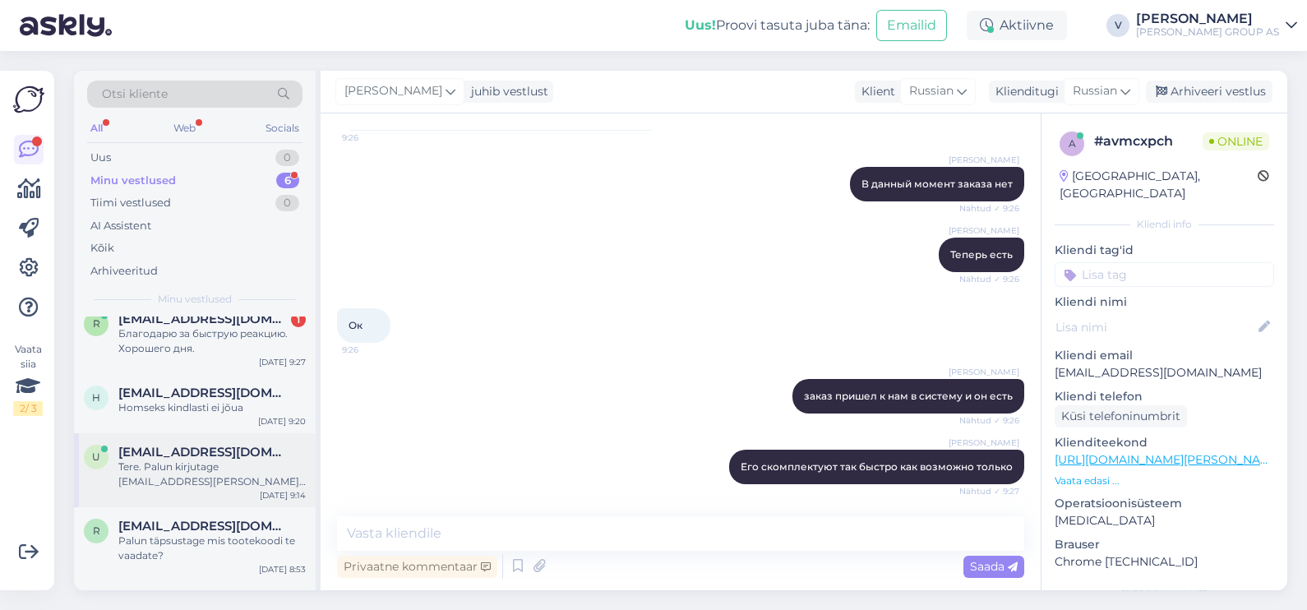
scroll to position [154, 0]
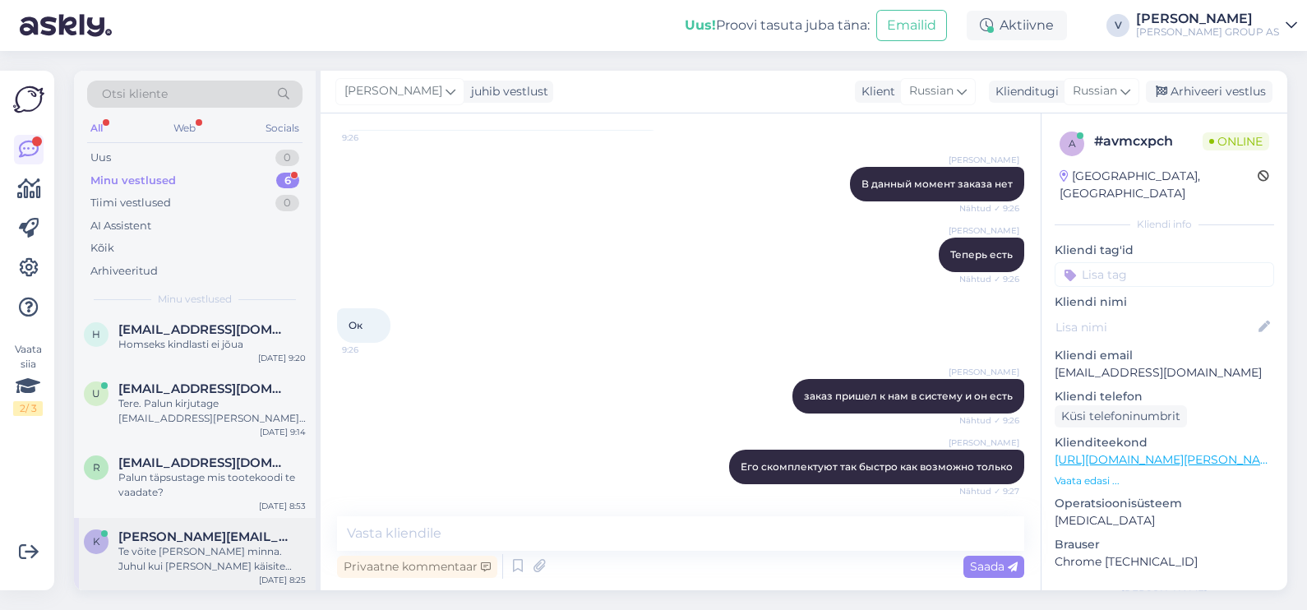
click at [166, 565] on div "Te võite [PERSON_NAME] minna. Juhul kui [PERSON_NAME] käisite seal ja nad olid …" at bounding box center [211, 559] width 187 height 30
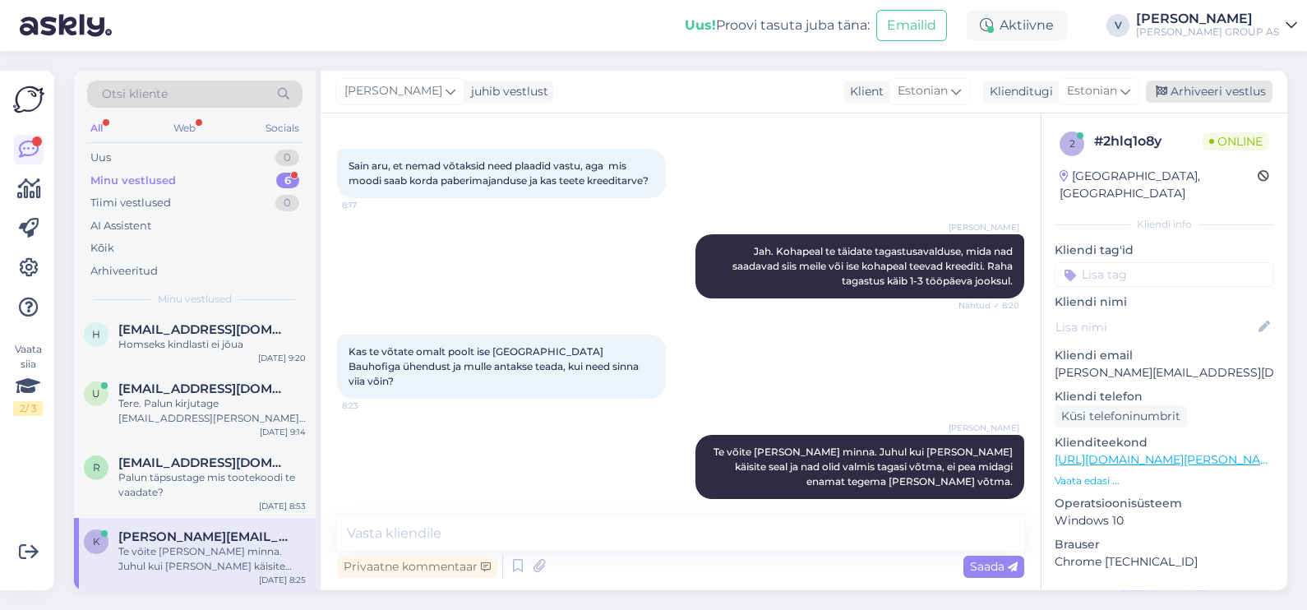
click at [1218, 90] on div "Arhiveeri vestlus" at bounding box center [1209, 92] width 127 height 22
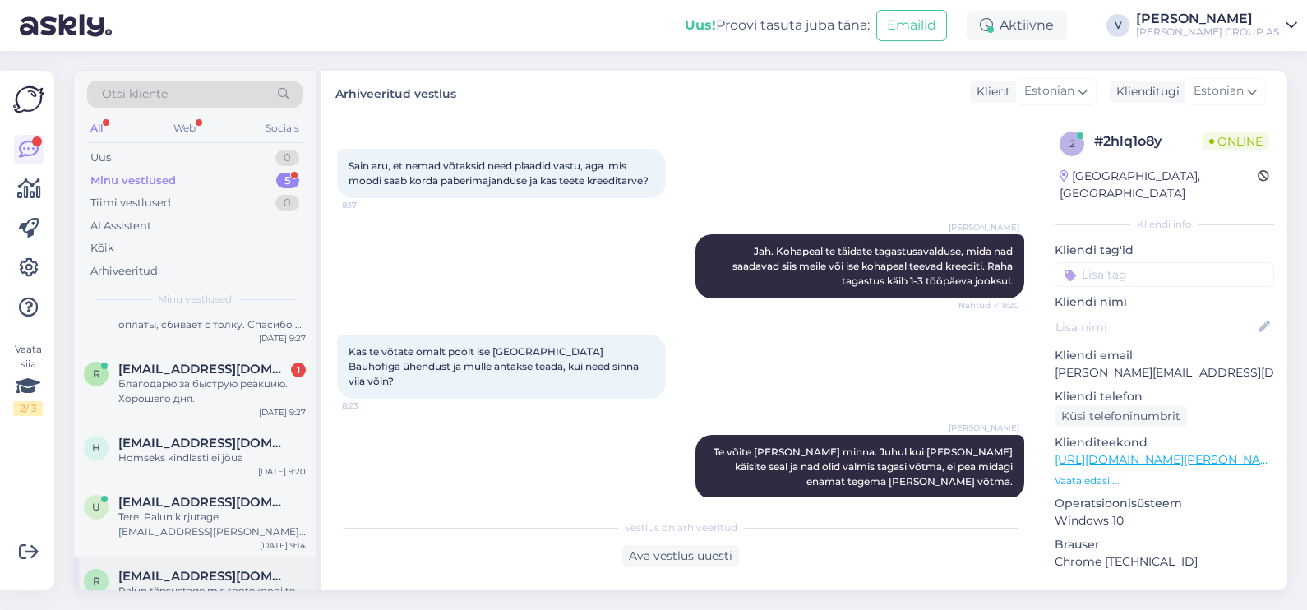
scroll to position [80, 0]
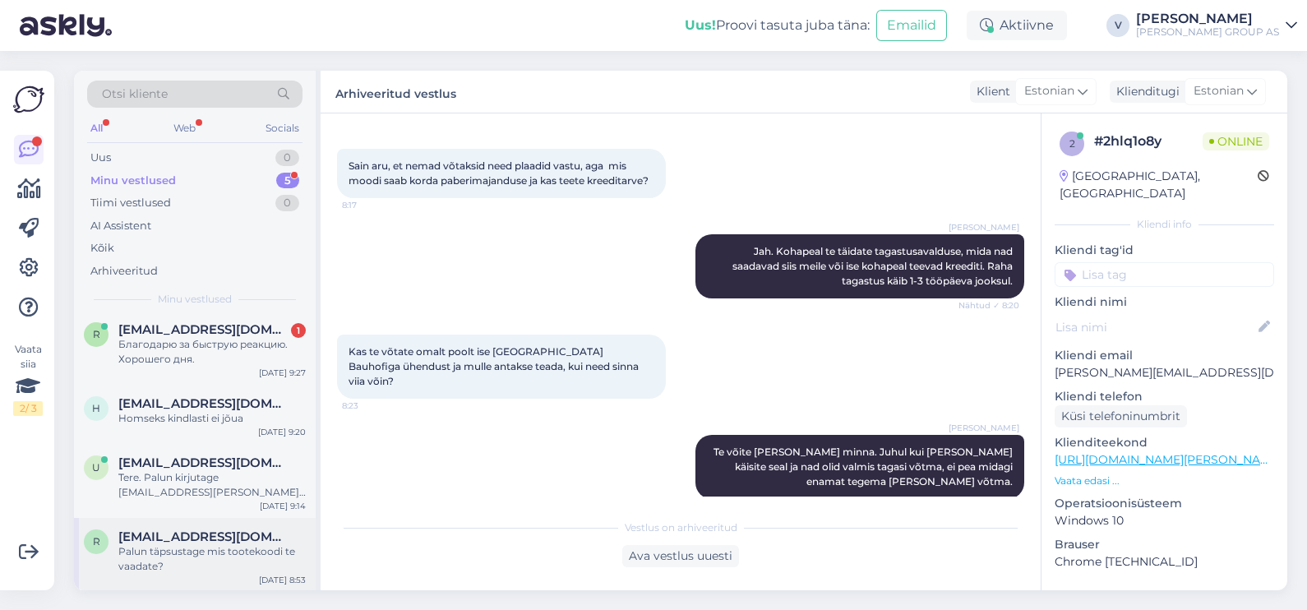
click at [193, 551] on div "Palun täpsustage mis tootekoodi te vaadate?" at bounding box center [211, 559] width 187 height 30
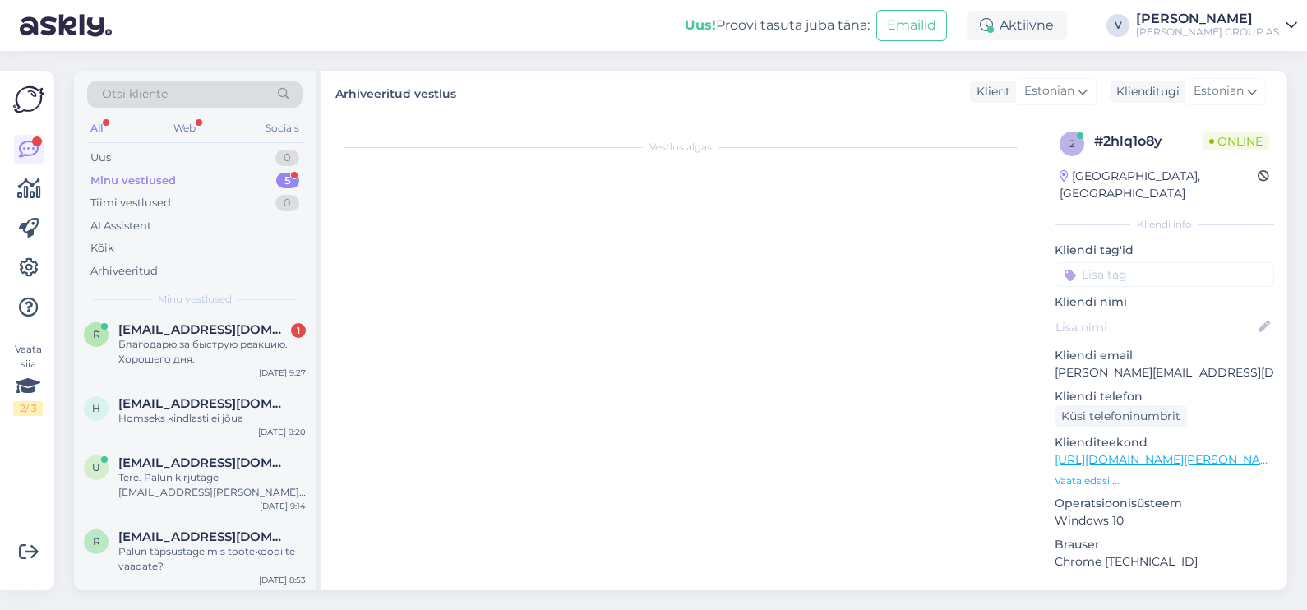
scroll to position [381, 0]
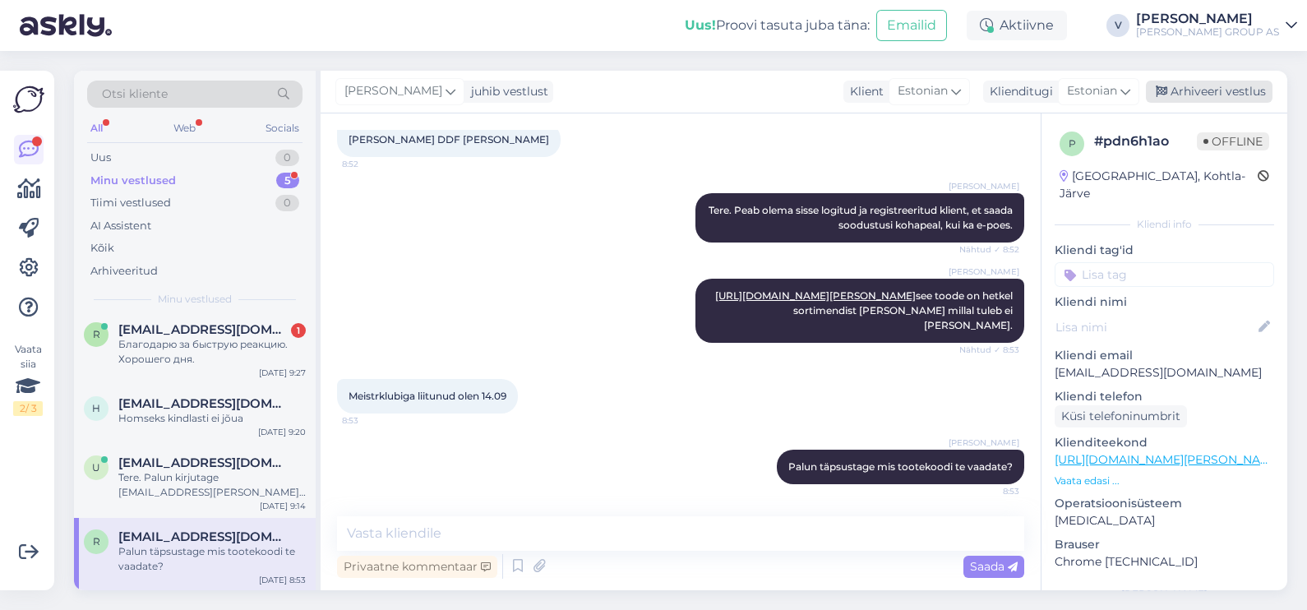
click at [1221, 88] on div "Arhiveeri vestlus" at bounding box center [1209, 92] width 127 height 22
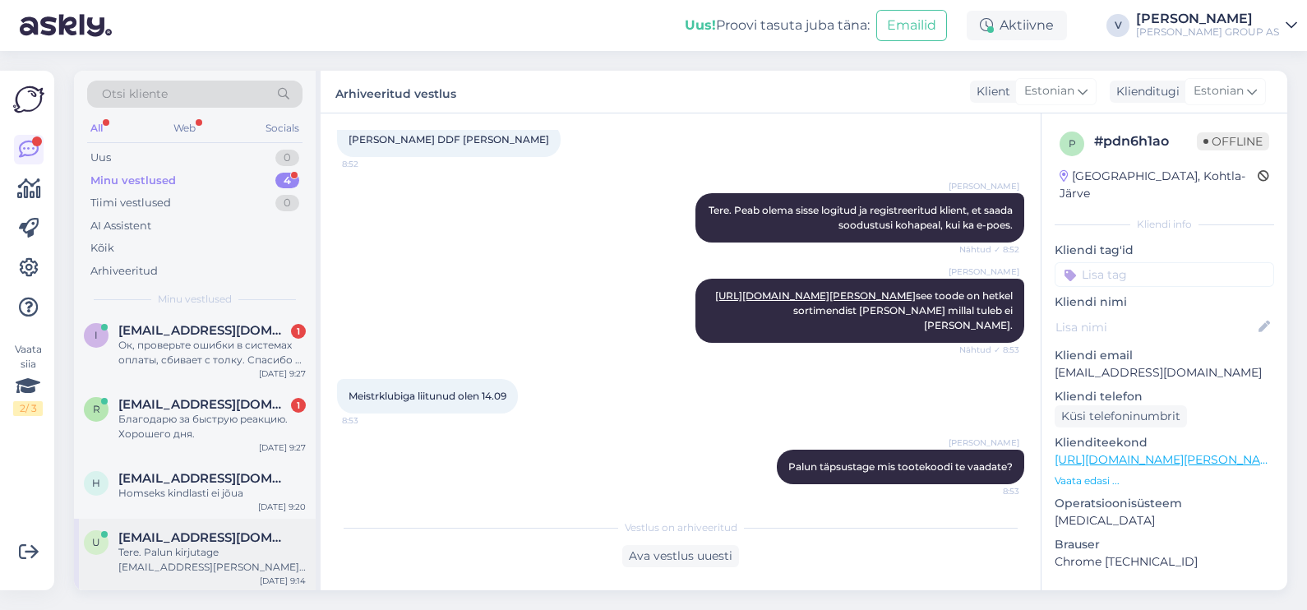
scroll to position [6, 0]
click at [221, 538] on span "[EMAIL_ADDRESS][DOMAIN_NAME]" at bounding box center [203, 536] width 171 height 15
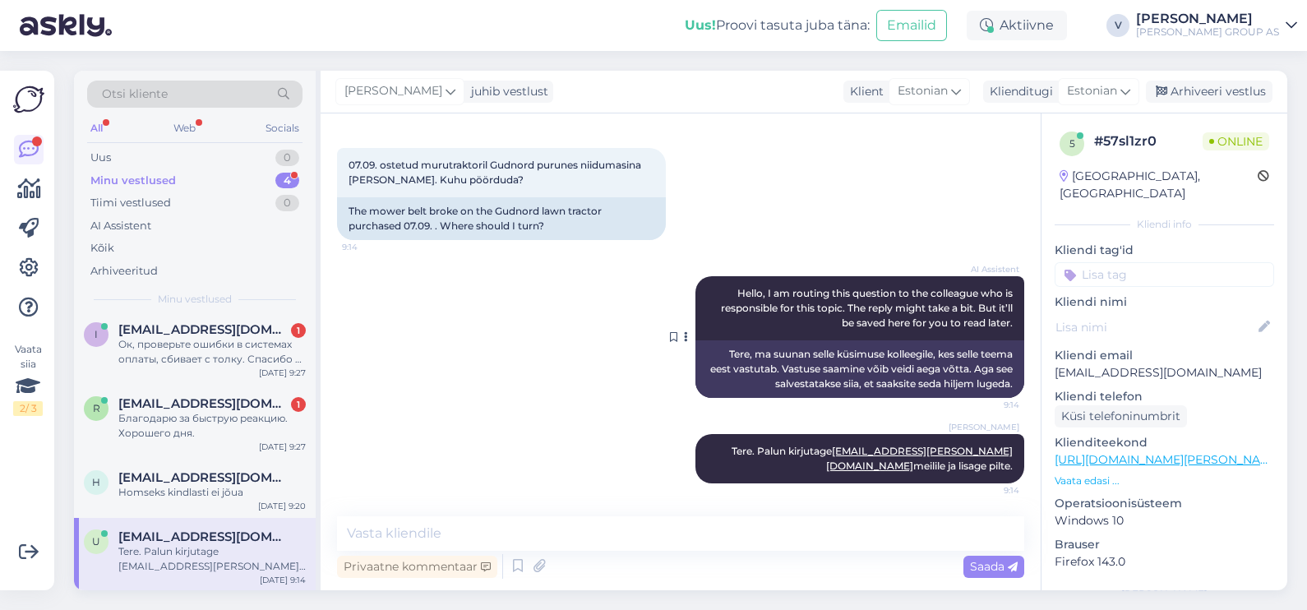
scroll to position [68, 0]
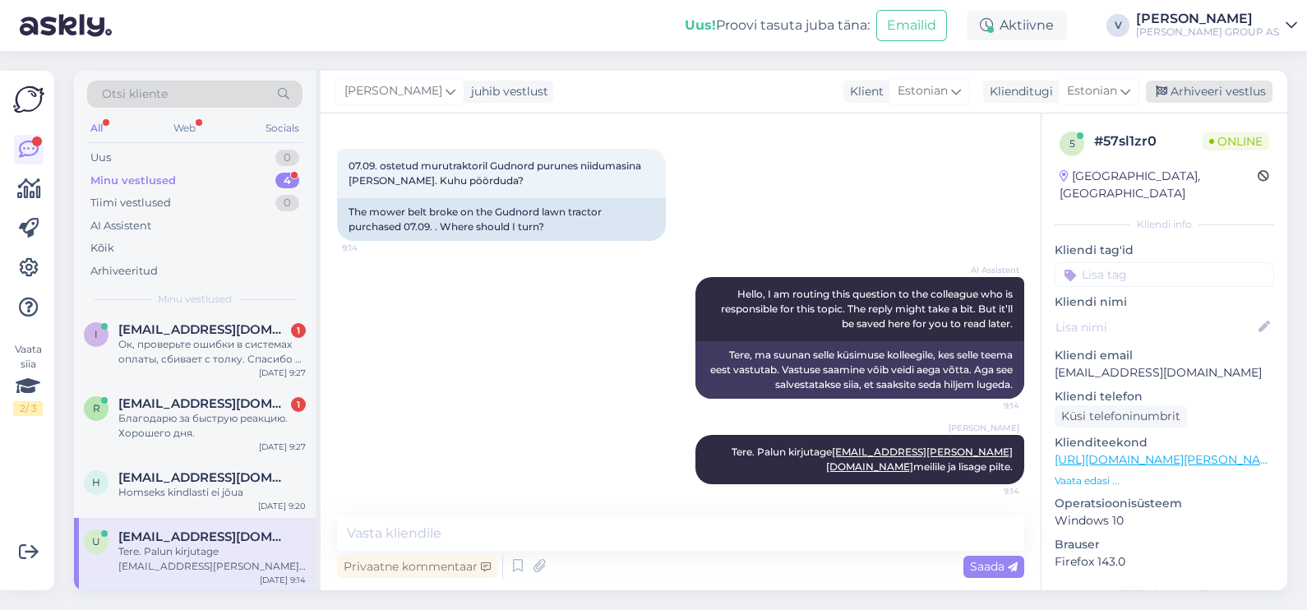
click at [1227, 91] on div "Arhiveeri vestlus" at bounding box center [1209, 92] width 127 height 22
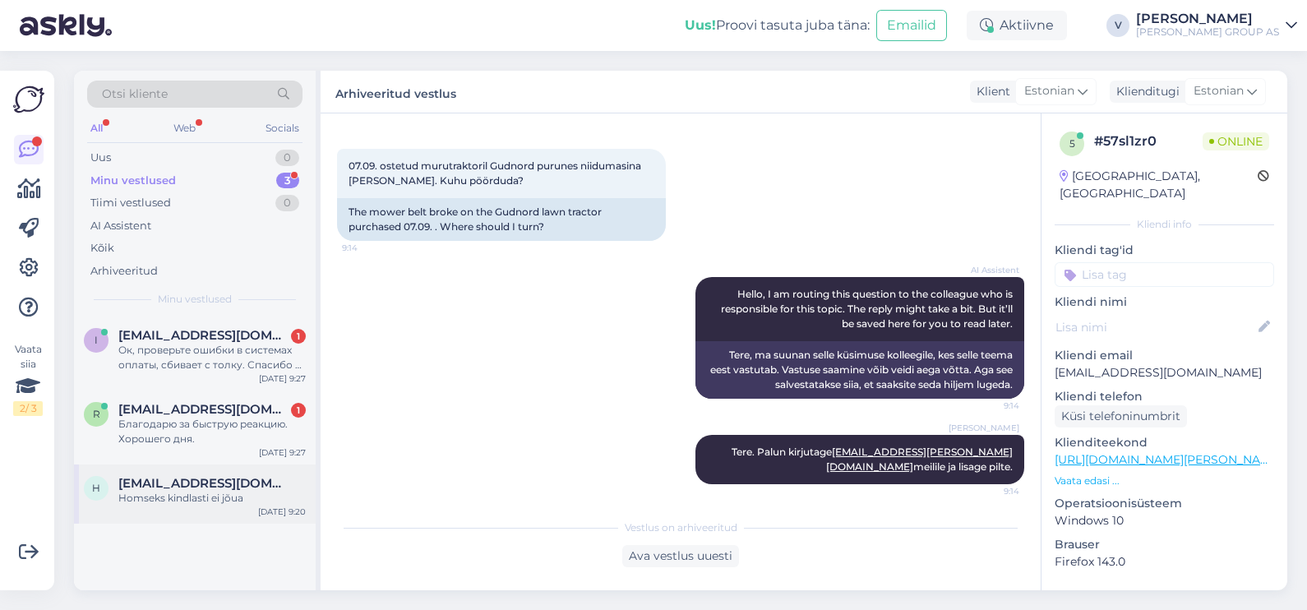
click at [234, 508] on div "h [EMAIL_ADDRESS][DOMAIN_NAME] Homseks kindlasti ei jõua [DATE] 9:20" at bounding box center [195, 493] width 242 height 59
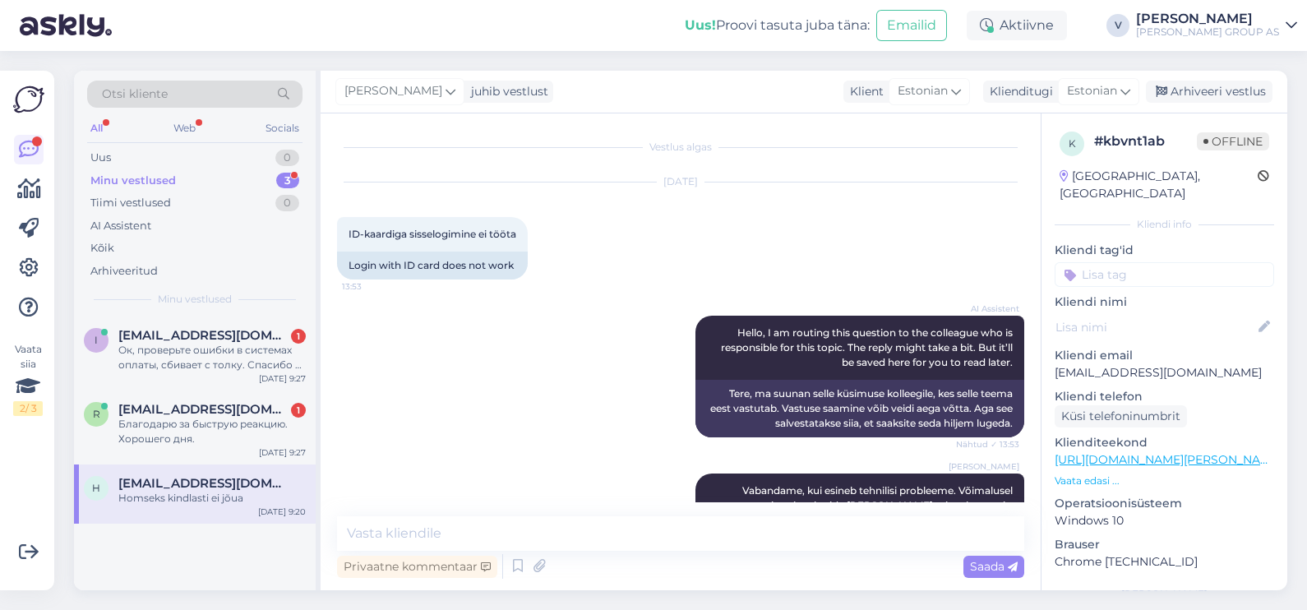
scroll to position [1565, 0]
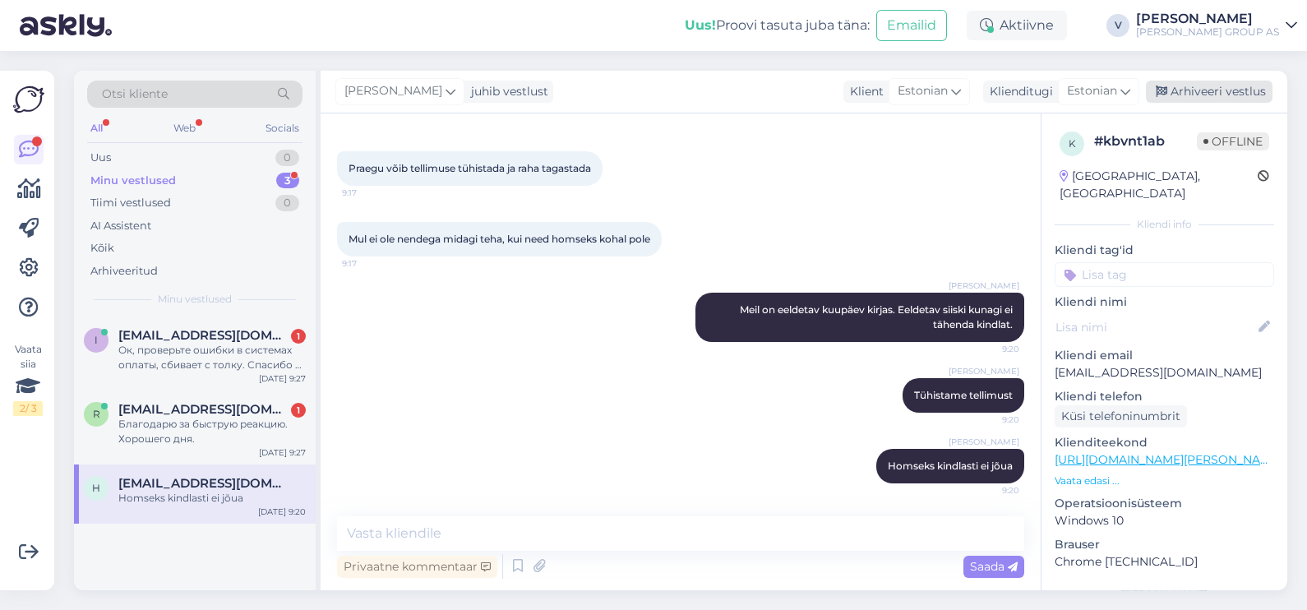
click at [1188, 81] on div "Arhiveeri vestlus" at bounding box center [1209, 92] width 127 height 22
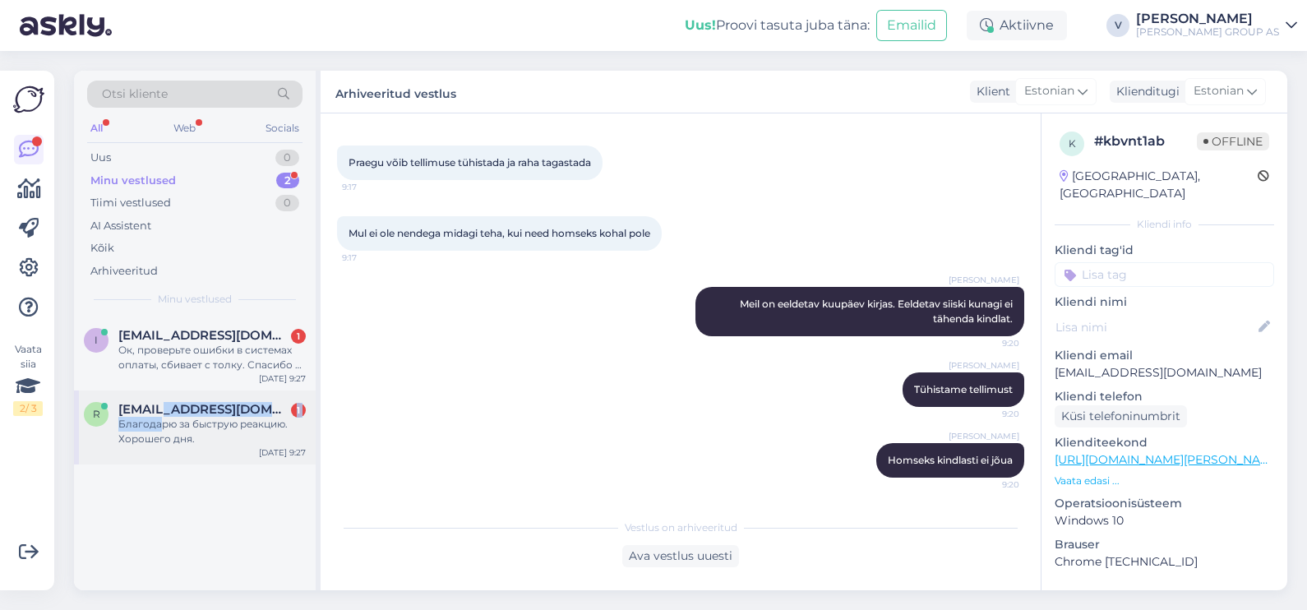
click at [163, 415] on div "[EMAIL_ADDRESS][DOMAIN_NAME] 1 Благодарю за быструю реакцию. Хорошего дня." at bounding box center [211, 424] width 187 height 44
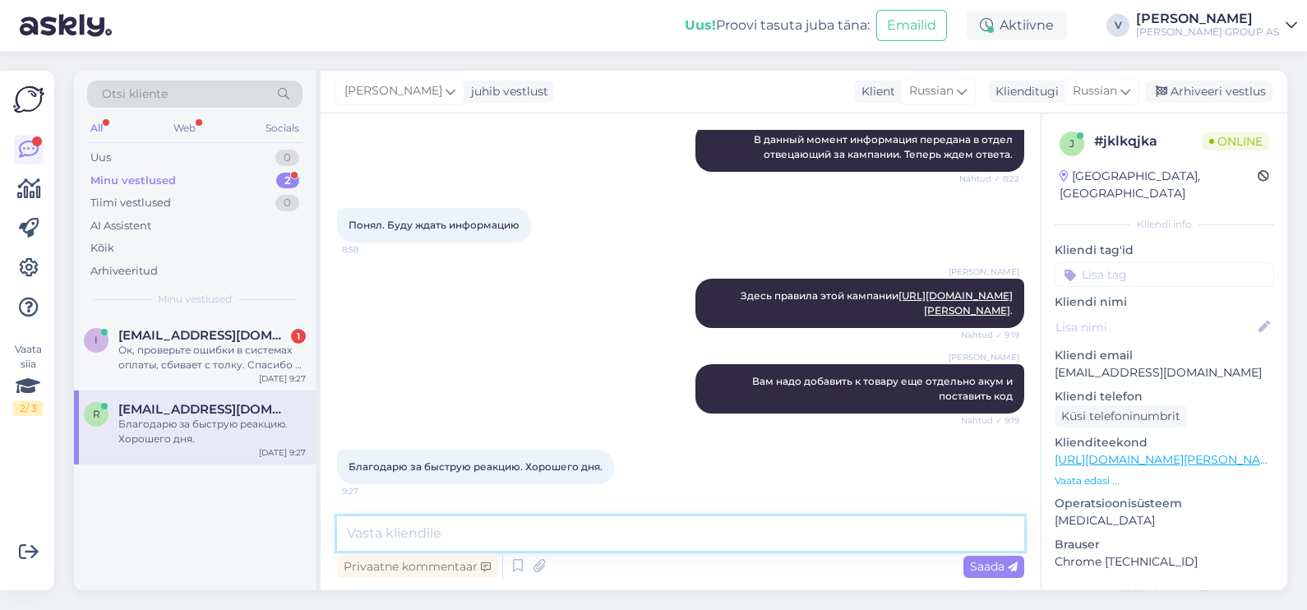
click at [648, 538] on textarea at bounding box center [680, 533] width 687 height 35
type textarea "З"
type textarea "Хорошего дня и вам. Всего хорошего."
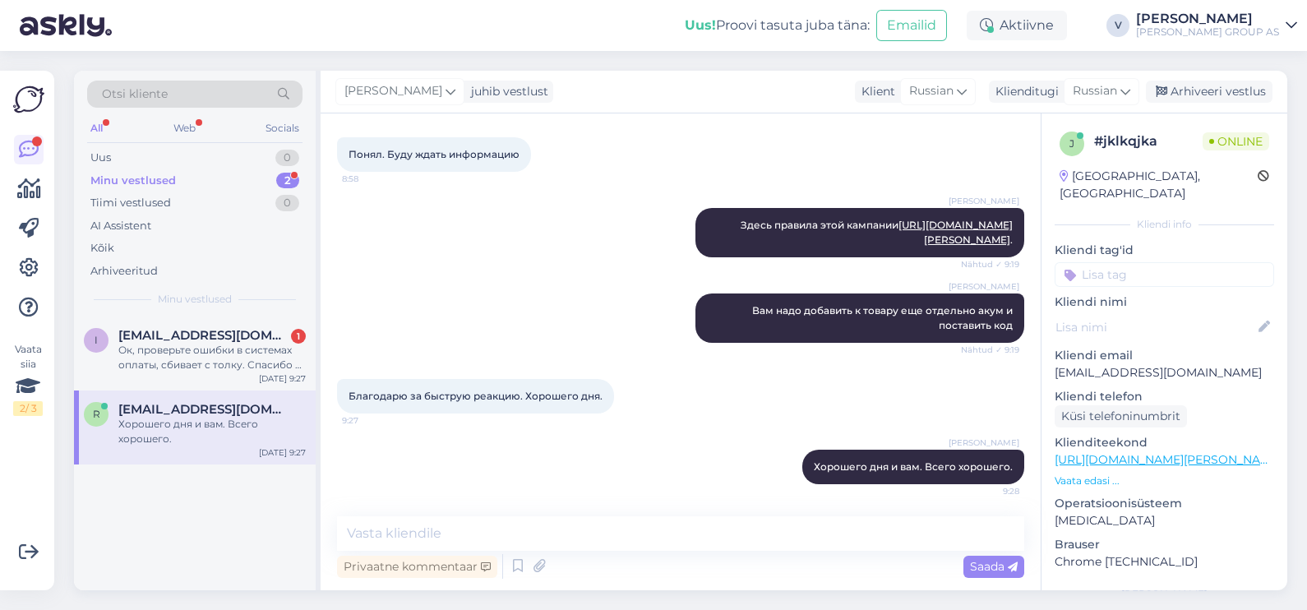
click at [1199, 99] on div "Arhiveeri vestlus" at bounding box center [1209, 92] width 127 height 22
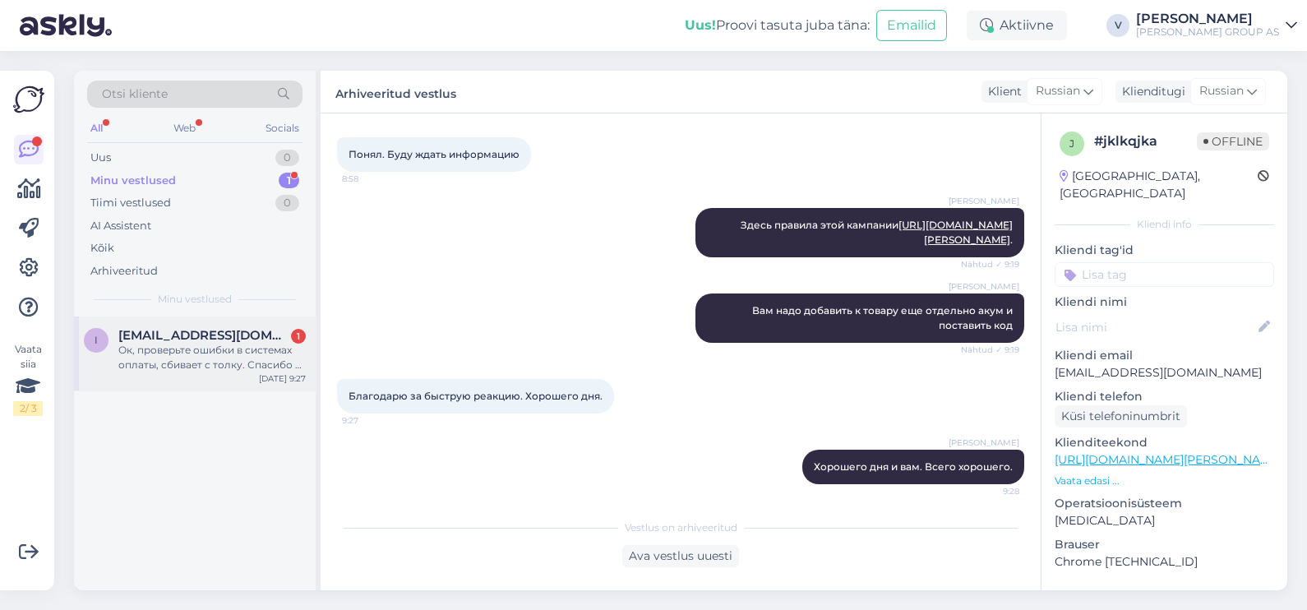
click at [196, 353] on div "Ок, проверьте ошибки в системах оплаты, сбивает с толку. Спасибо и хорошего дня…" at bounding box center [211, 358] width 187 height 30
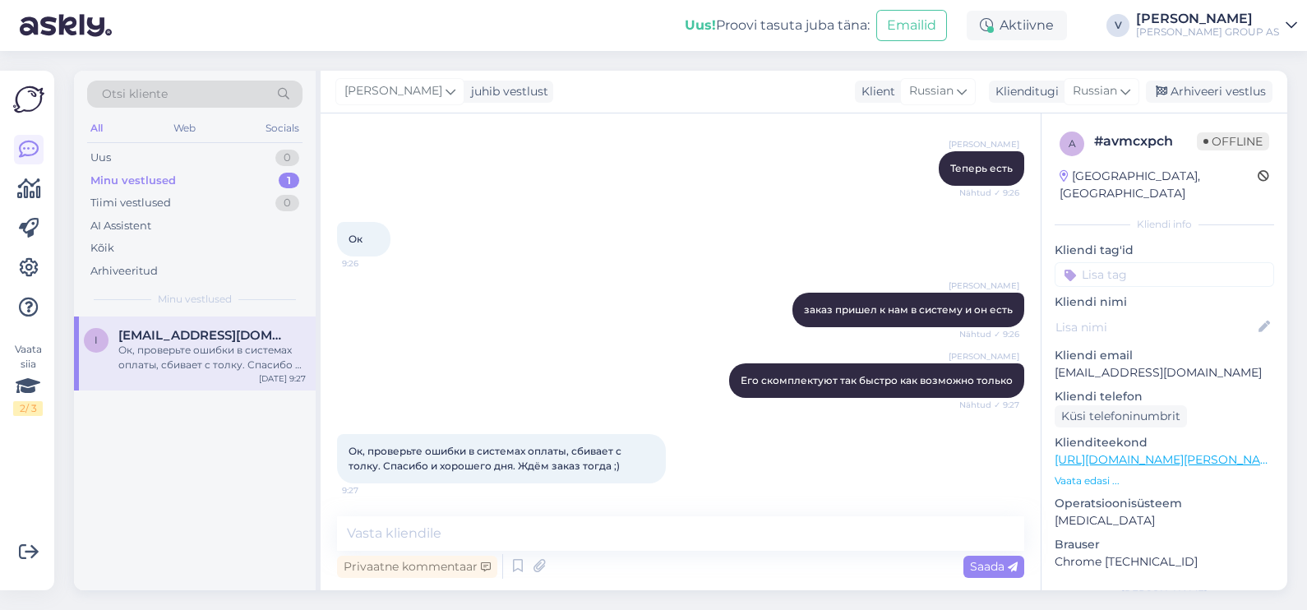
scroll to position [918, 0]
click at [526, 531] on textarea at bounding box center [680, 533] width 687 height 35
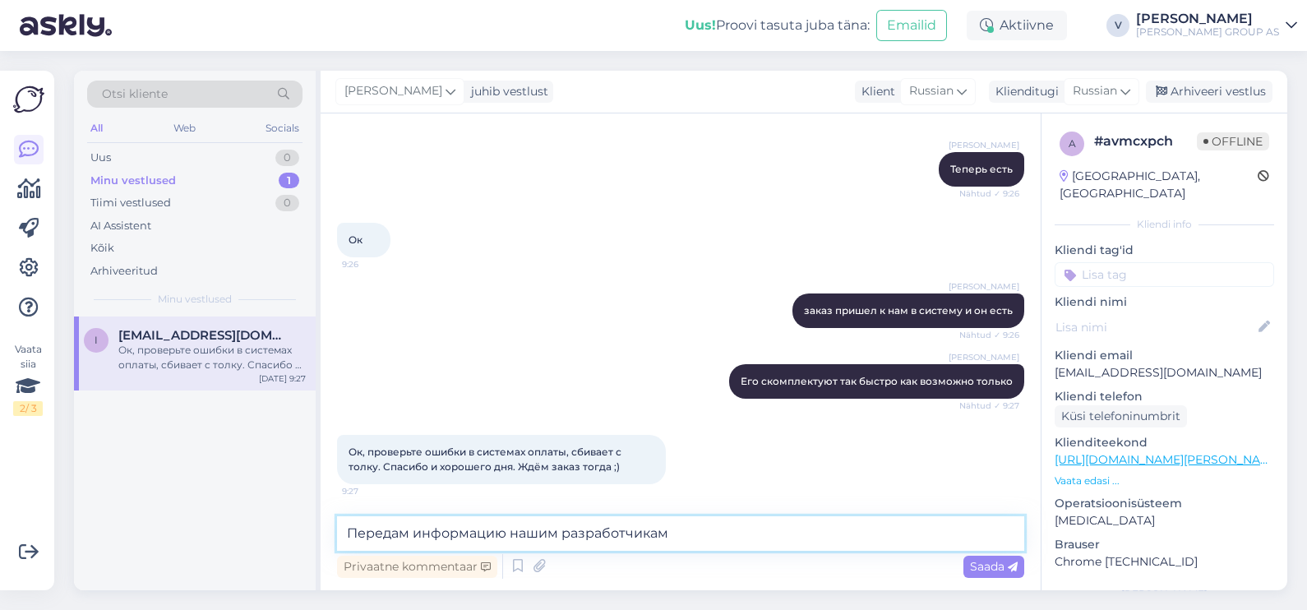
type textarea "Передам информацию нашим разработчикам"
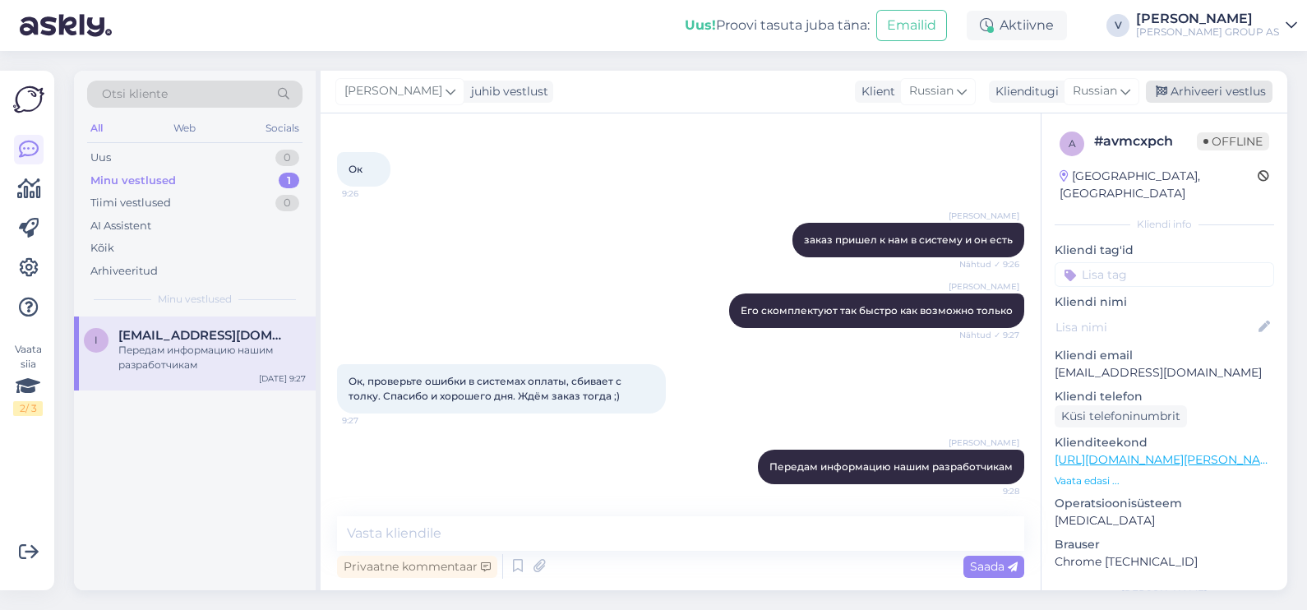
click at [1219, 95] on div "Arhiveeri vestlus" at bounding box center [1209, 92] width 127 height 22
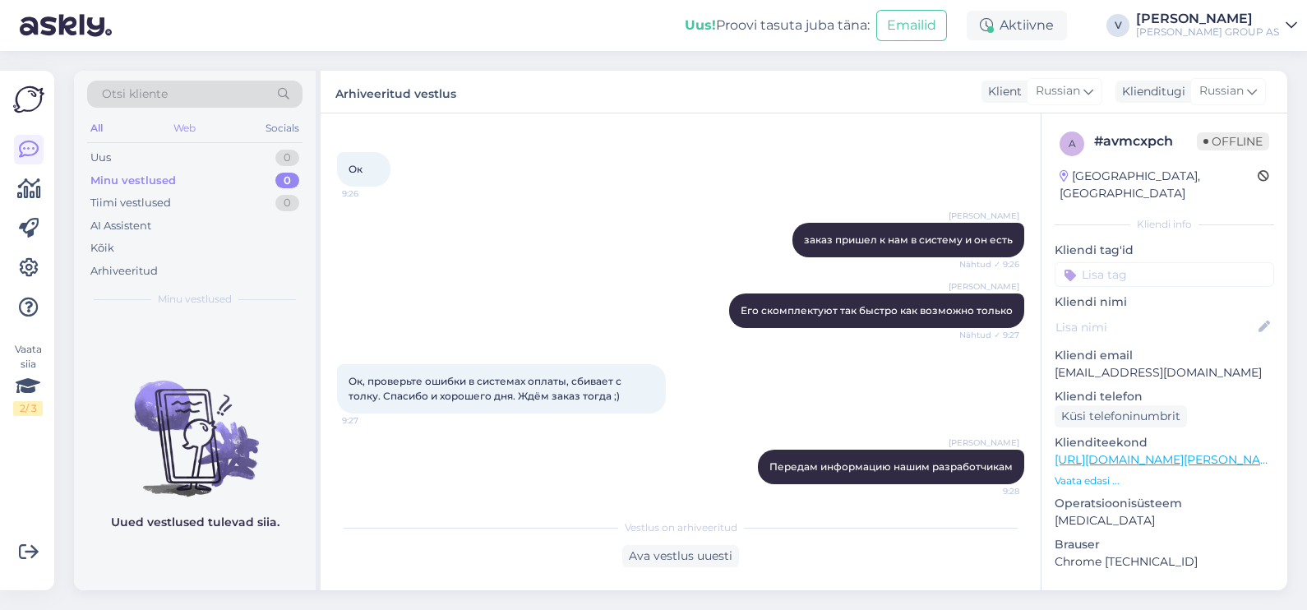
click at [196, 153] on div "Uus 0" at bounding box center [194, 157] width 215 height 23
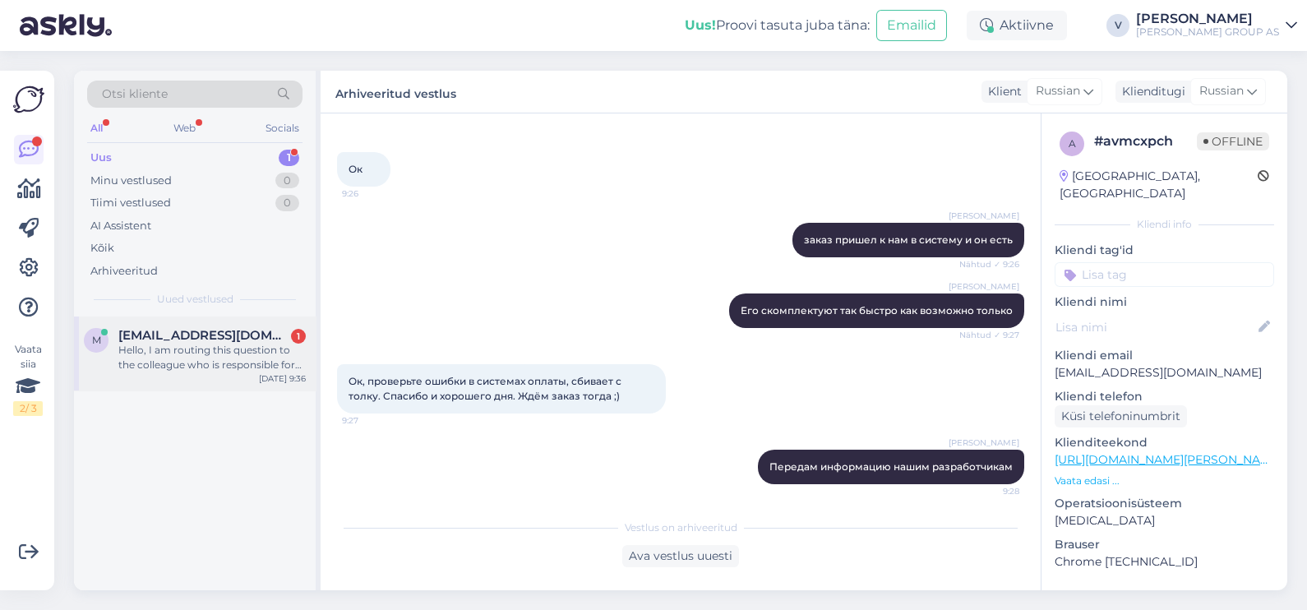
click at [226, 360] on div "Hello, I am routing this question to the colleague who is responsible for this …" at bounding box center [211, 358] width 187 height 30
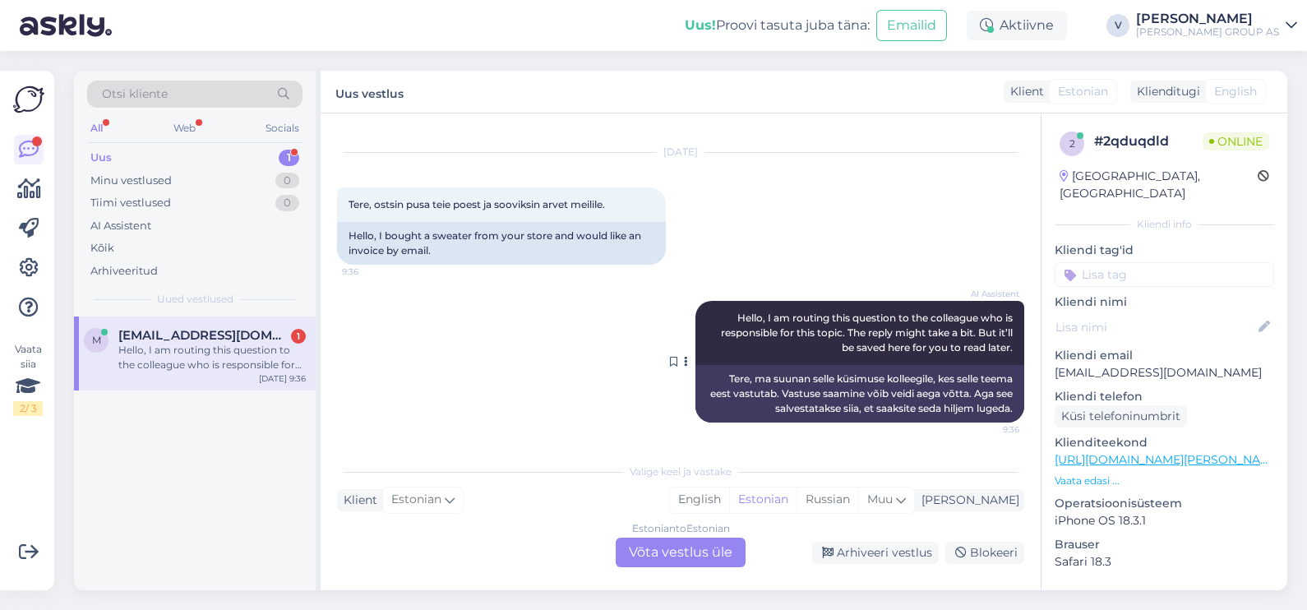
scroll to position [0, 0]
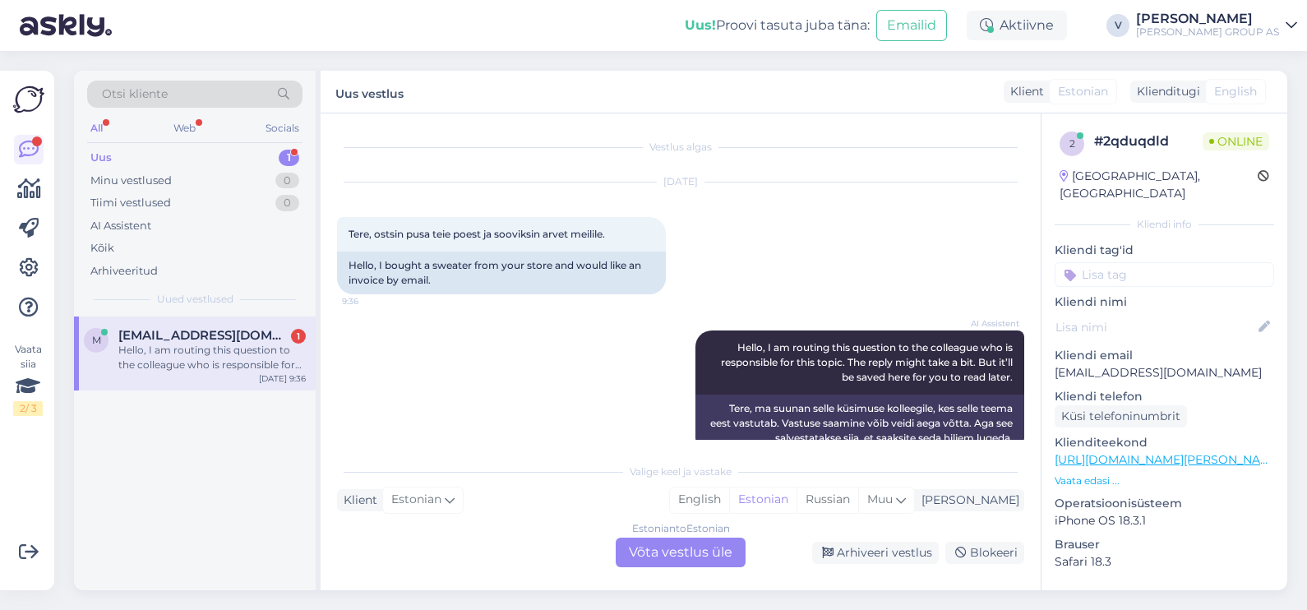
click at [686, 550] on div "Estonian to Estonian Võta vestlus üle" at bounding box center [681, 553] width 130 height 30
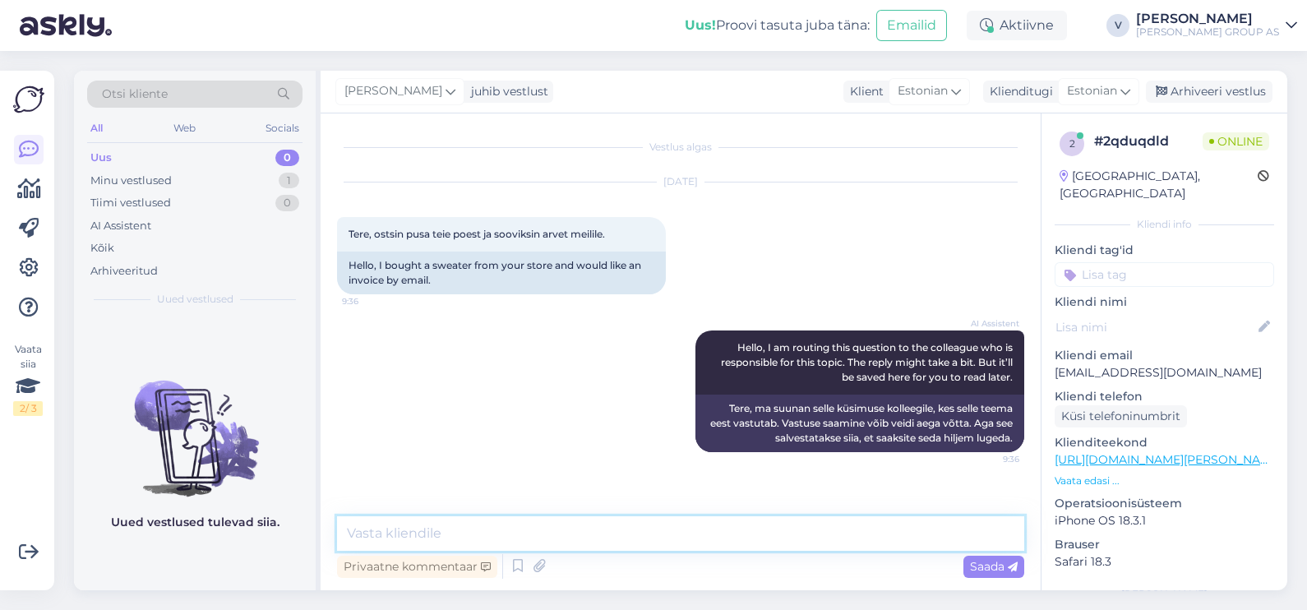
click at [555, 526] on textarea at bounding box center [680, 533] width 687 height 35
click at [321, 552] on div "Vestlus algas [DATE] Tere, ostsin pusa teie poest ja sooviksin arvet meilile. 9…" at bounding box center [681, 351] width 720 height 477
type textarea "Tere. Edastage kuupäeva, mis kaupluses makse tehtud ja mis summas."
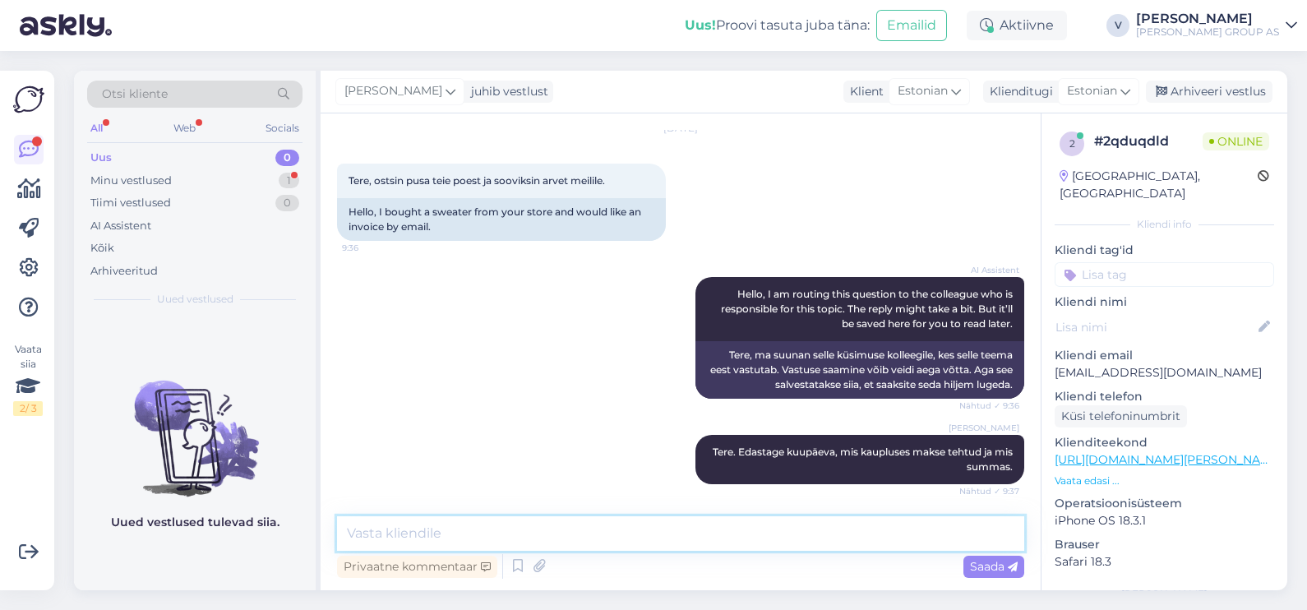
scroll to position [124, 0]
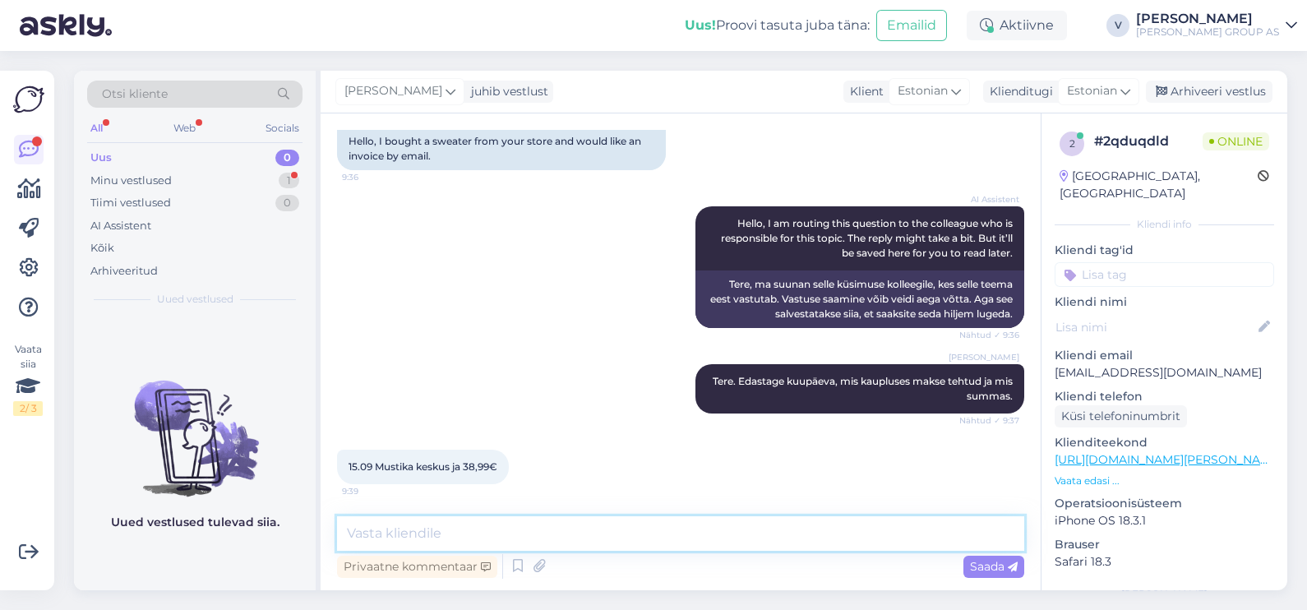
click at [492, 528] on textarea at bounding box center [680, 533] width 687 height 35
type textarea "Kohe otsime. Üks hetk"
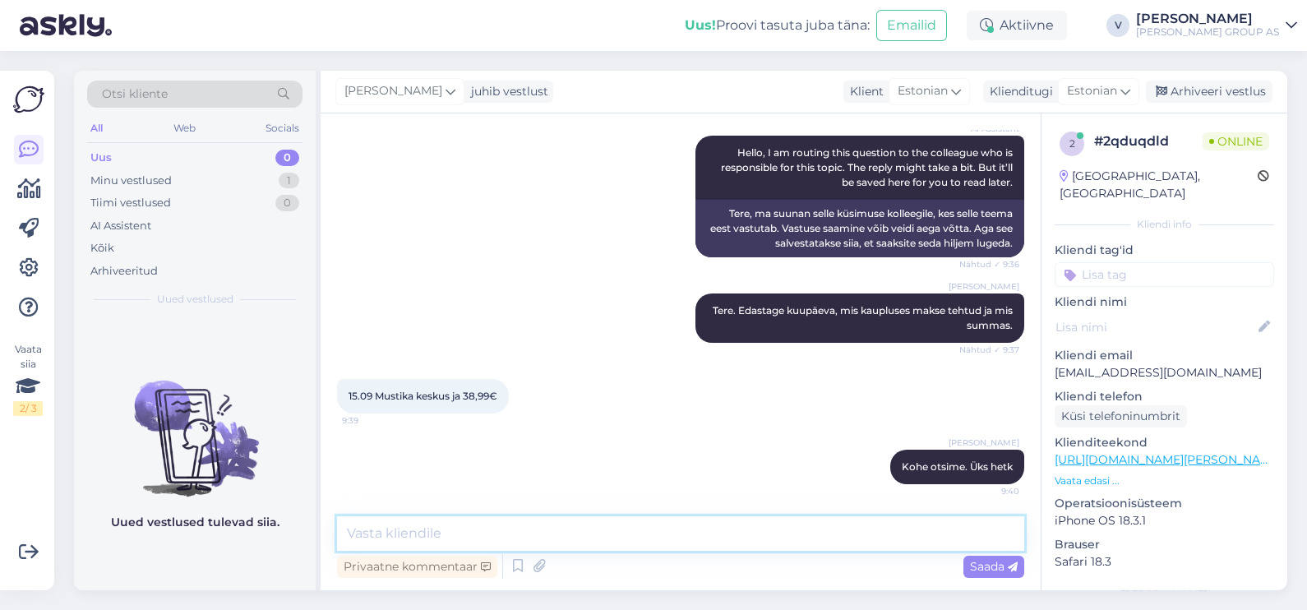
click at [798, 547] on textarea at bounding box center [680, 533] width 687 height 35
click at [755, 542] on textarea at bounding box center [680, 533] width 687 height 35
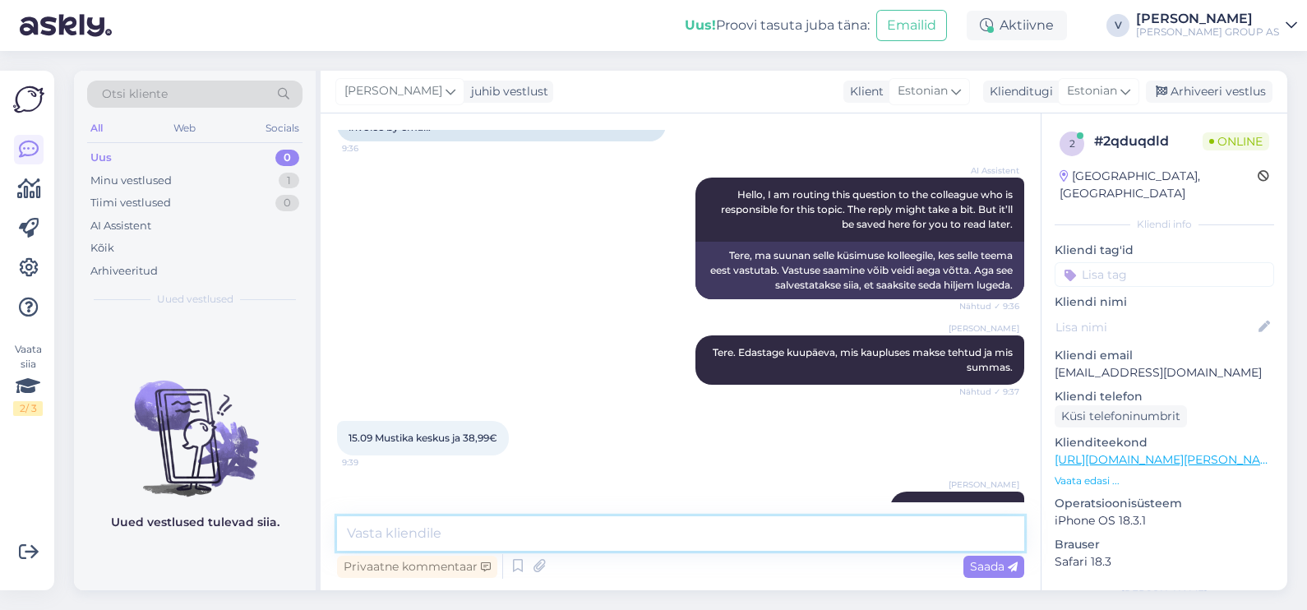
scroll to position [194, 0]
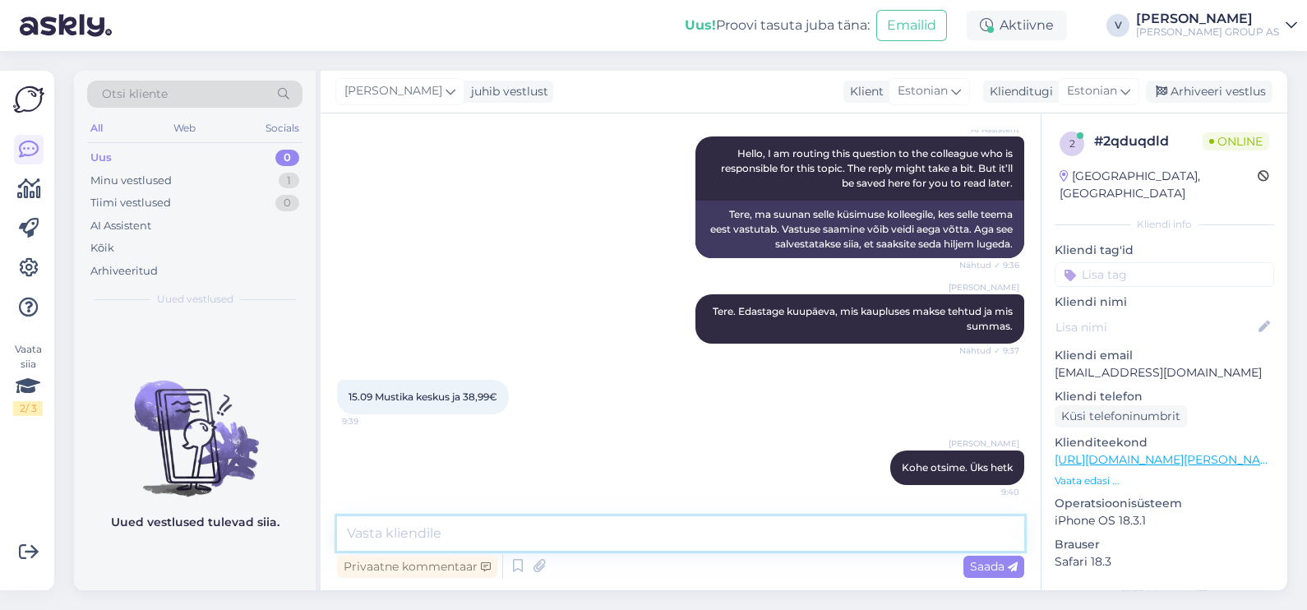
click at [542, 523] on textarea at bounding box center [680, 533] width 687 height 35
type textarea "Kahjuks nende andmetega arvet ma ei leia."
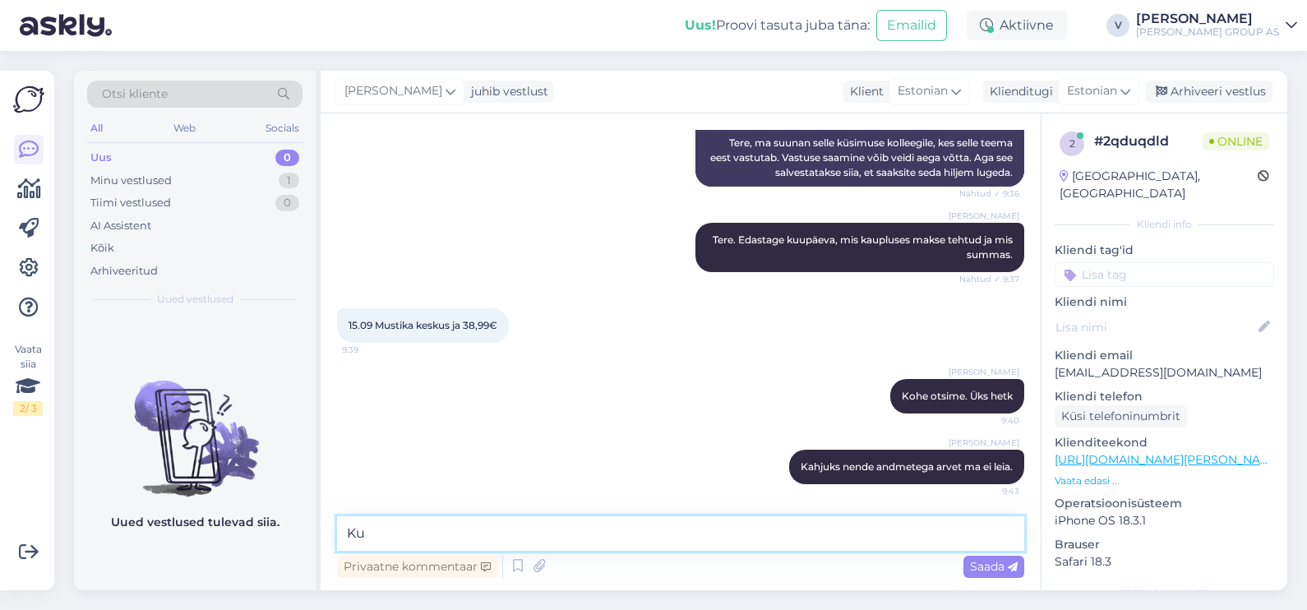
type textarea "K"
type textarea "[PERSON_NAME] oli makse?"
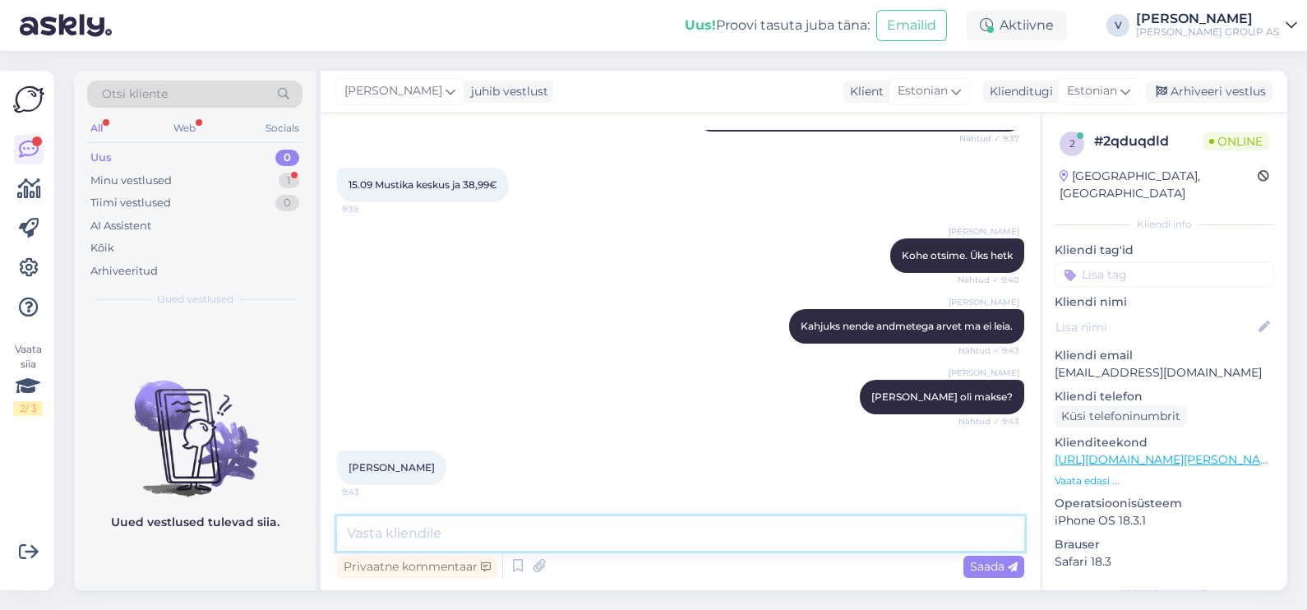
scroll to position [510, 0]
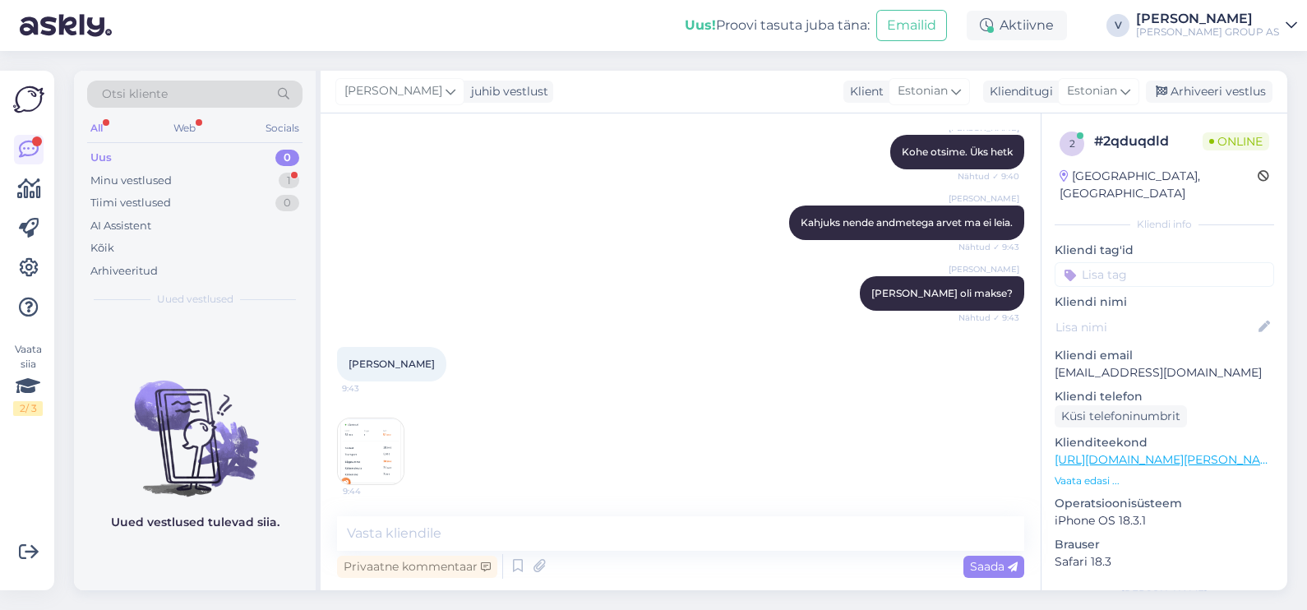
click at [359, 448] on img at bounding box center [371, 451] width 66 height 66
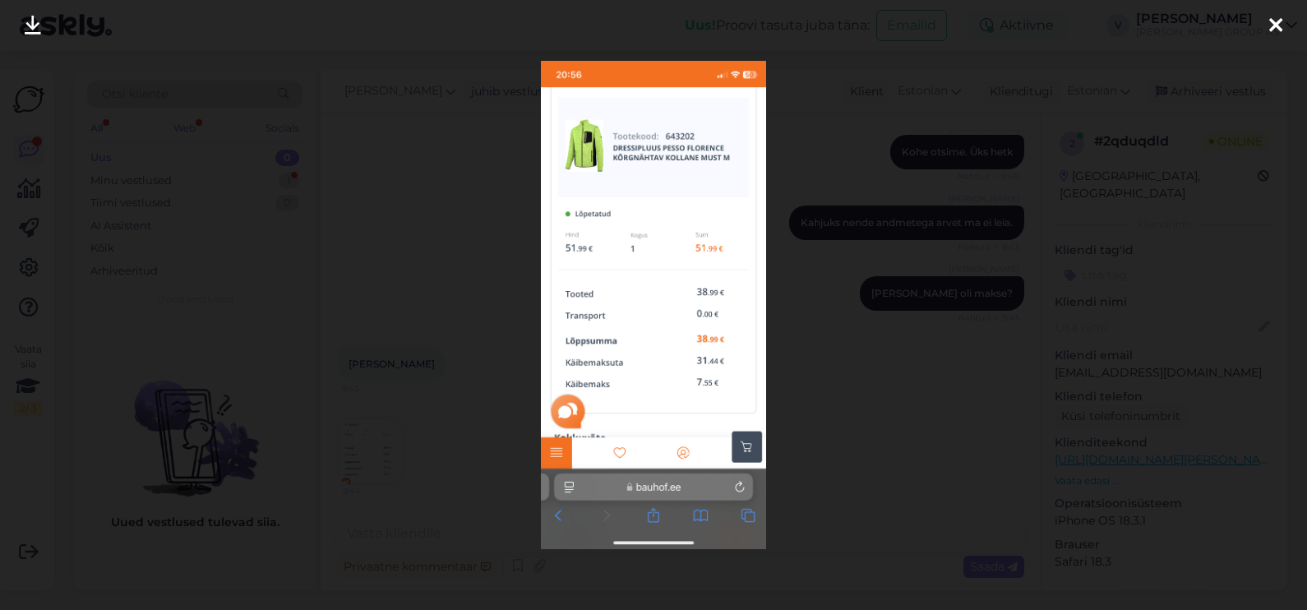
click at [838, 405] on div at bounding box center [653, 305] width 1307 height 610
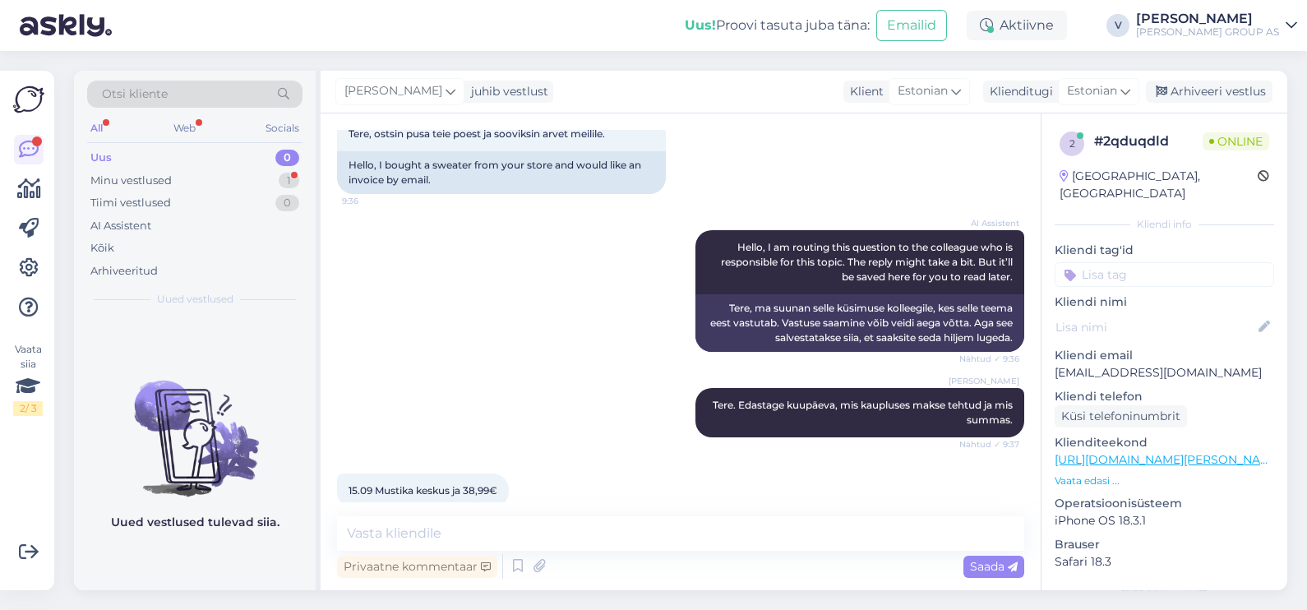
scroll to position [99, 0]
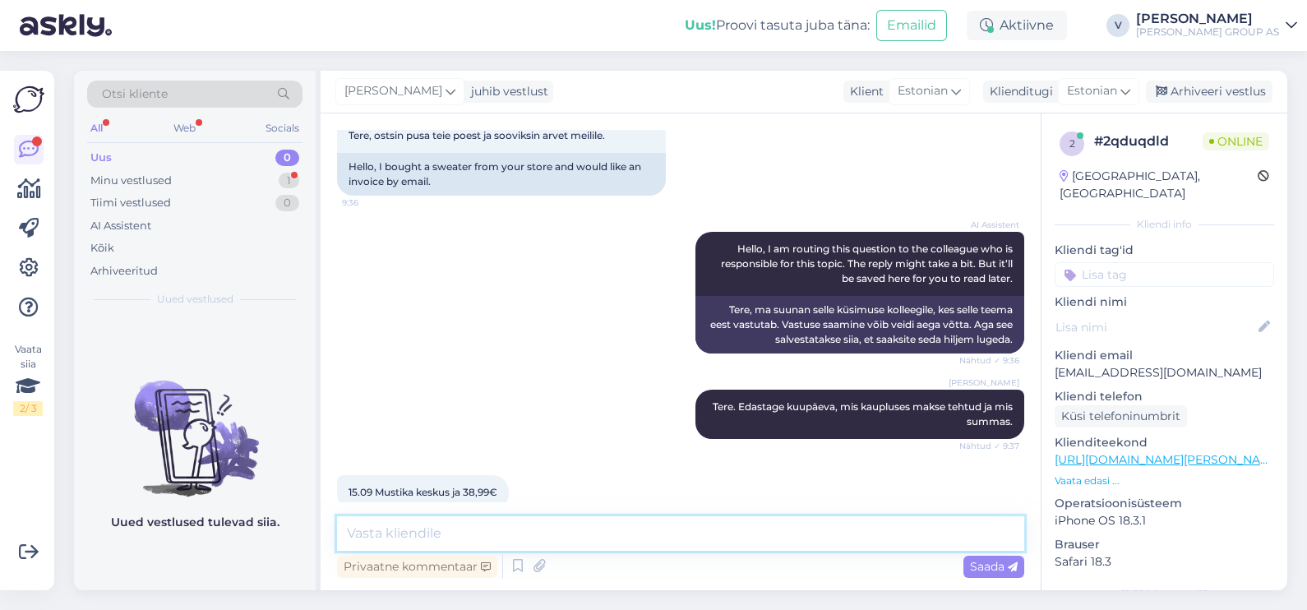
click at [425, 544] on textarea at bounding box center [680, 533] width 687 height 35
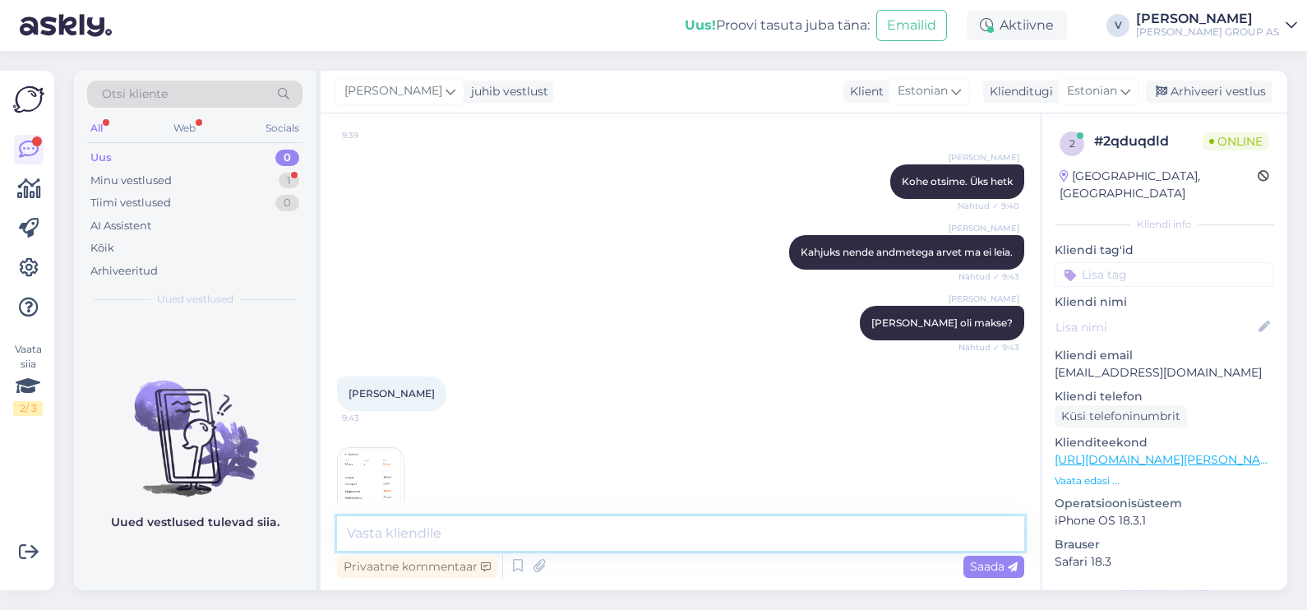
scroll to position [510, 0]
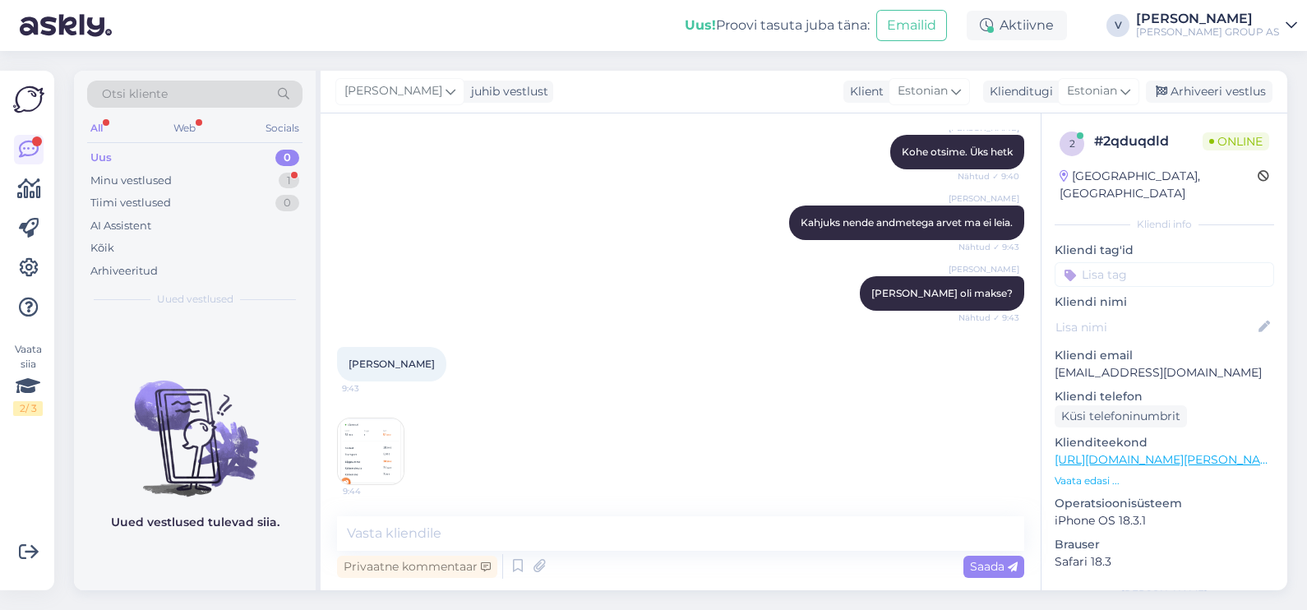
click at [385, 464] on img at bounding box center [371, 451] width 66 height 66
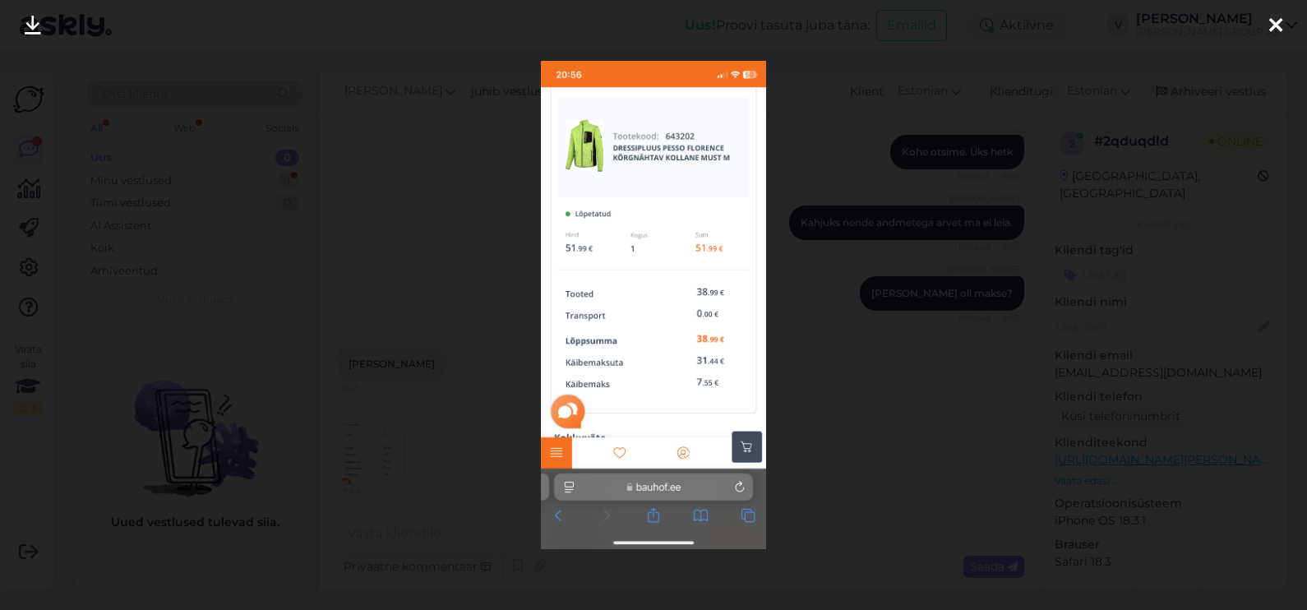
click at [904, 308] on div at bounding box center [653, 305] width 1307 height 610
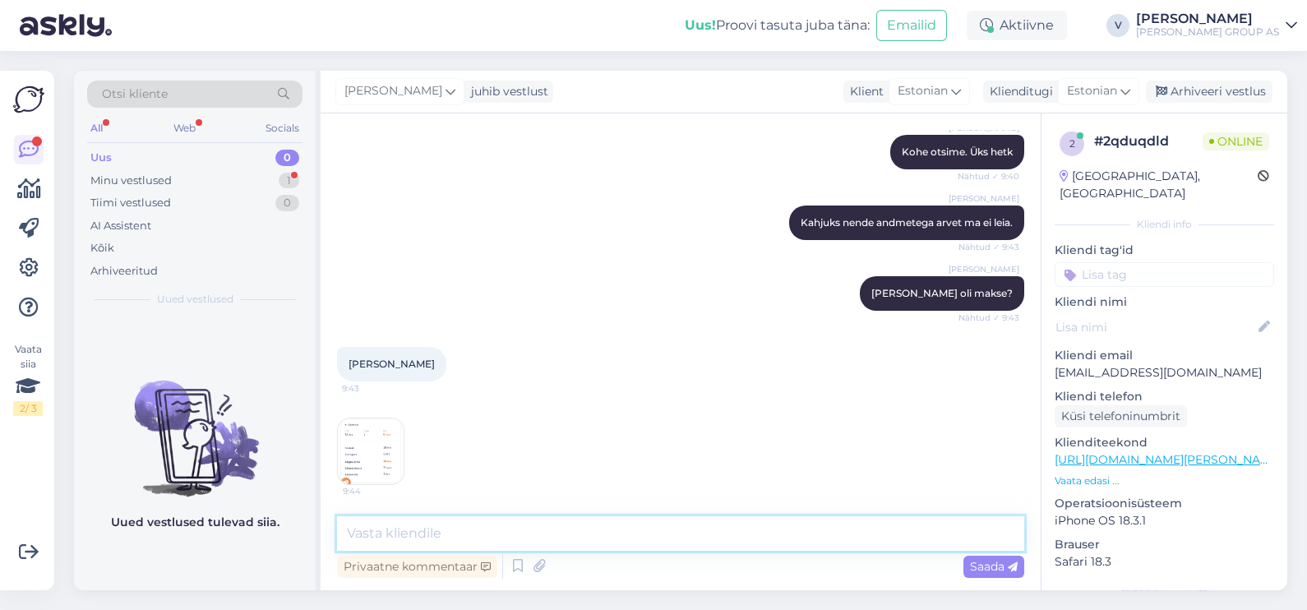
click at [579, 540] on textarea at bounding box center [680, 533] width 687 height 35
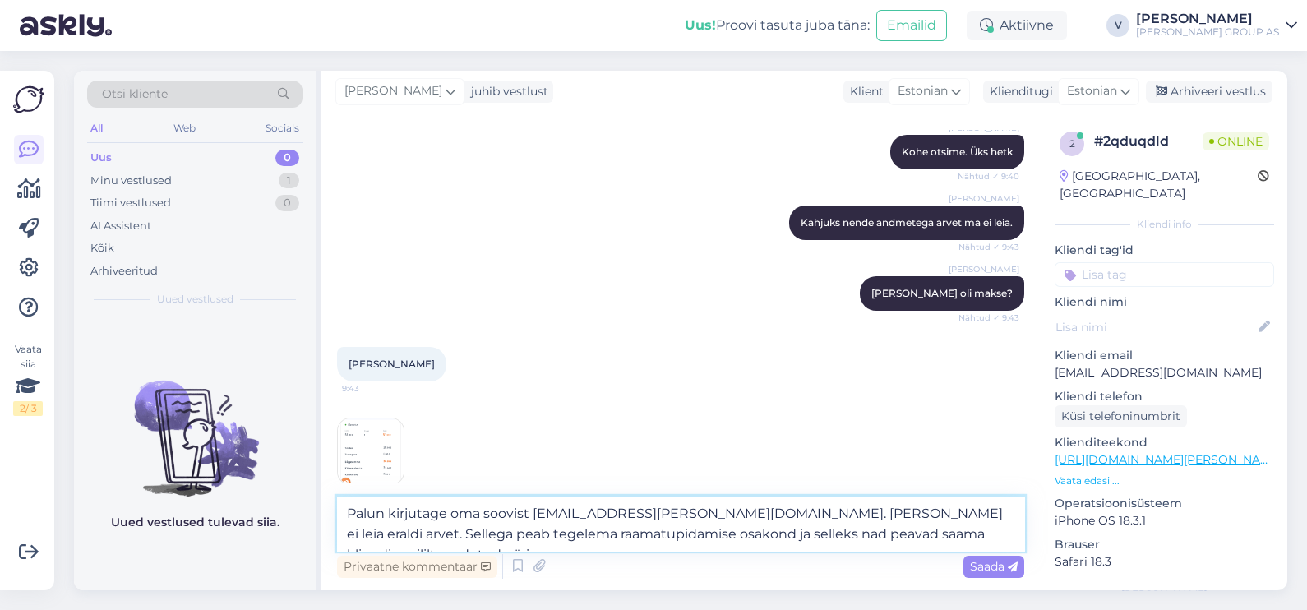
type textarea "Palun kirjutage oma soovist [EMAIL_ADDRESS][PERSON_NAME][DOMAIN_NAME]. [PERSON_…"
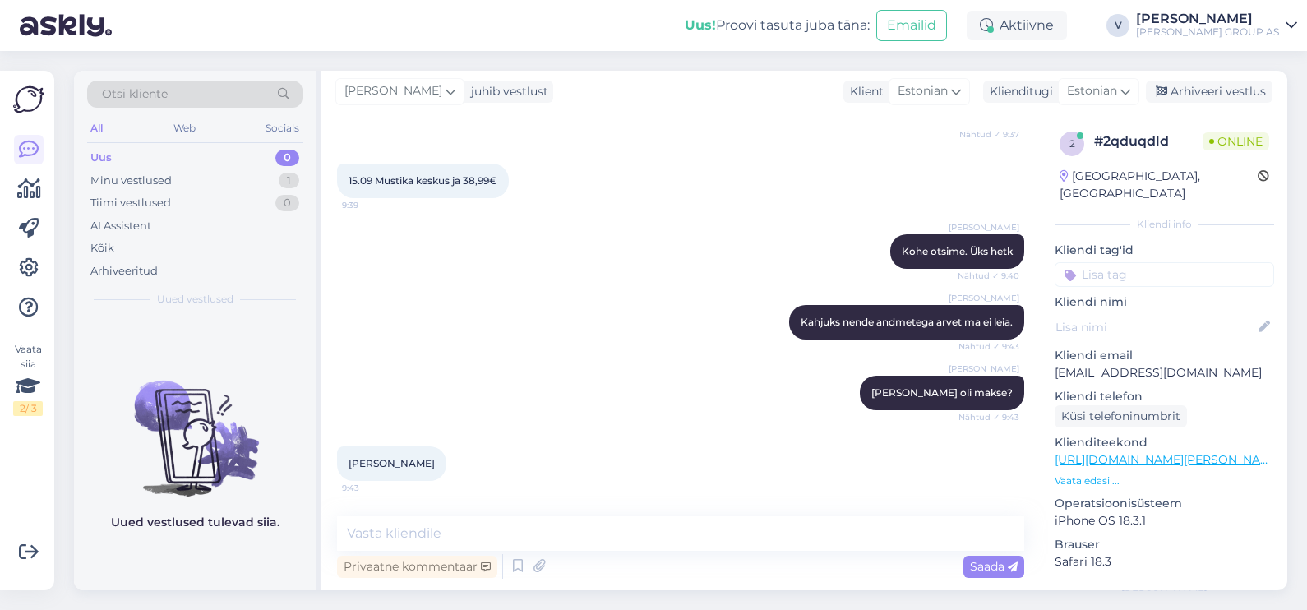
scroll to position [695, 0]
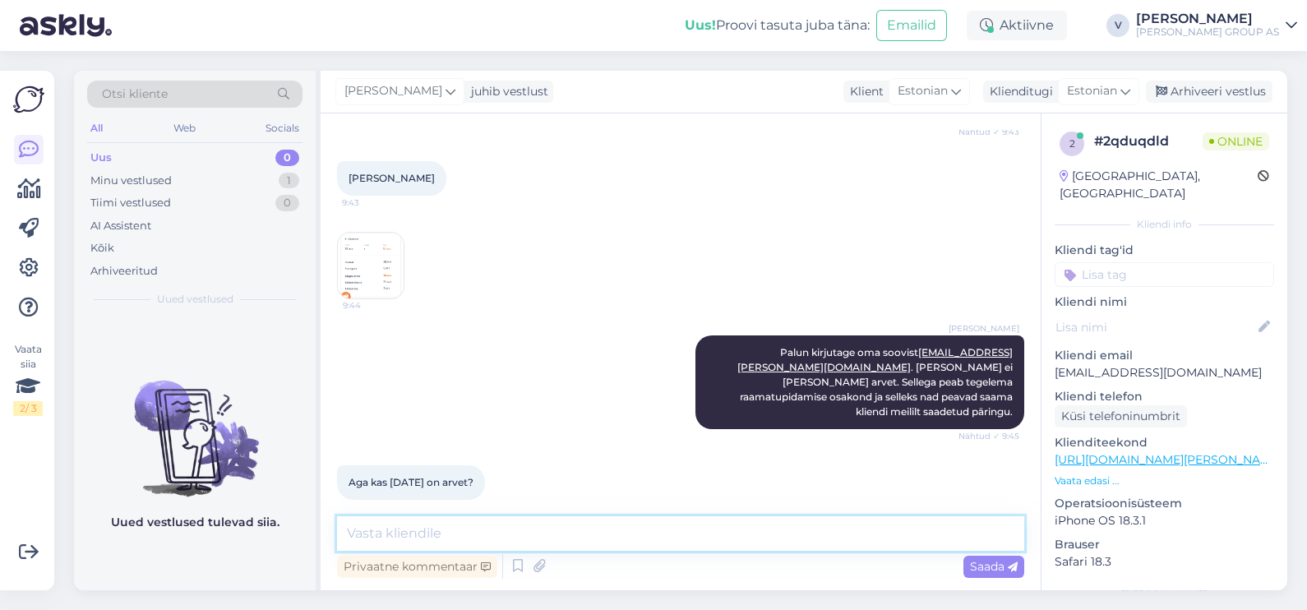
click at [432, 545] on textarea at bounding box center [680, 533] width 687 height 35
type textarea "Samuti 14.09 ega 16.09"
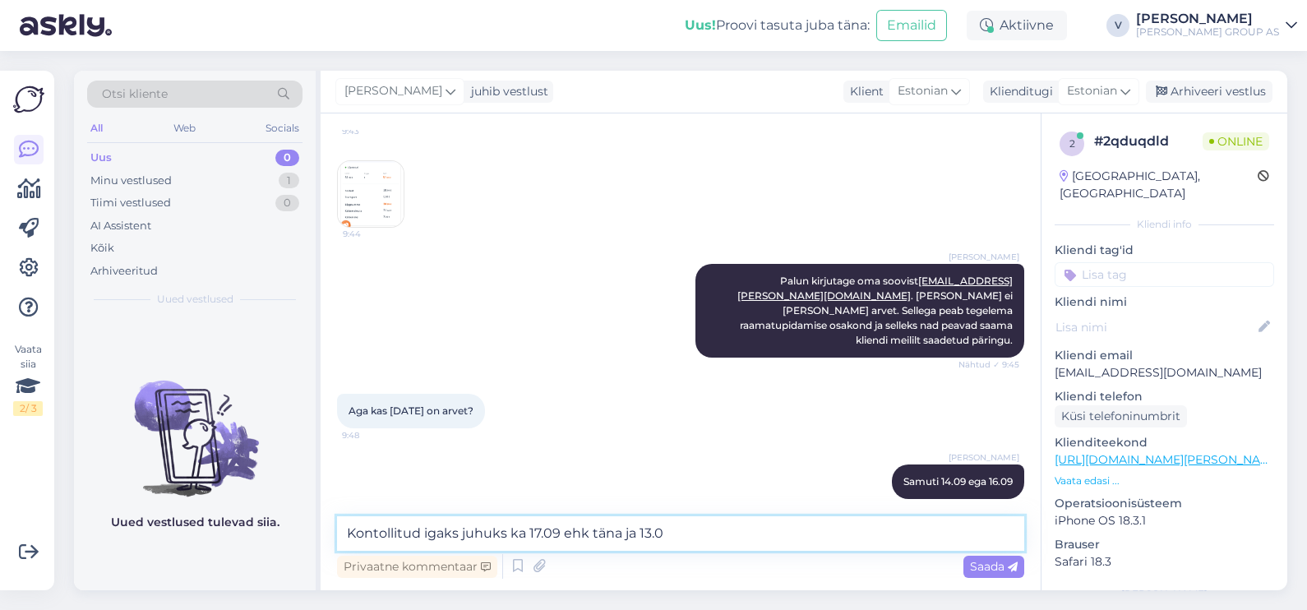
type textarea "Kontollitud igaks juhuks ka 17.09 ehk täna ja 13.09"
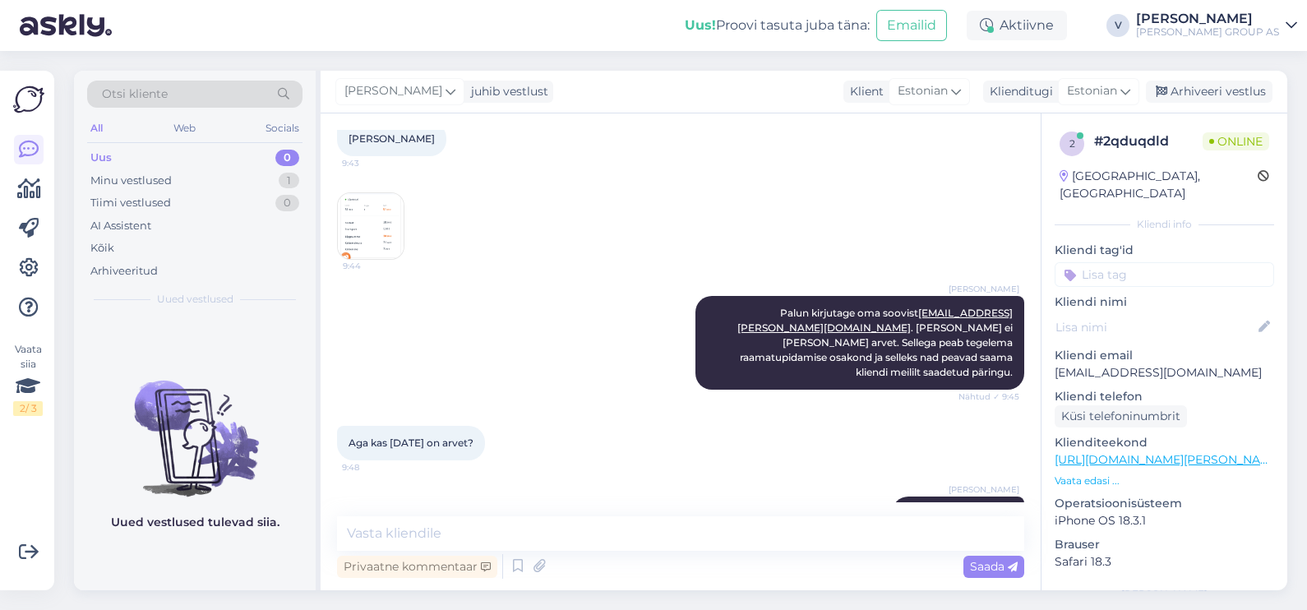
click at [359, 222] on img at bounding box center [371, 226] width 66 height 66
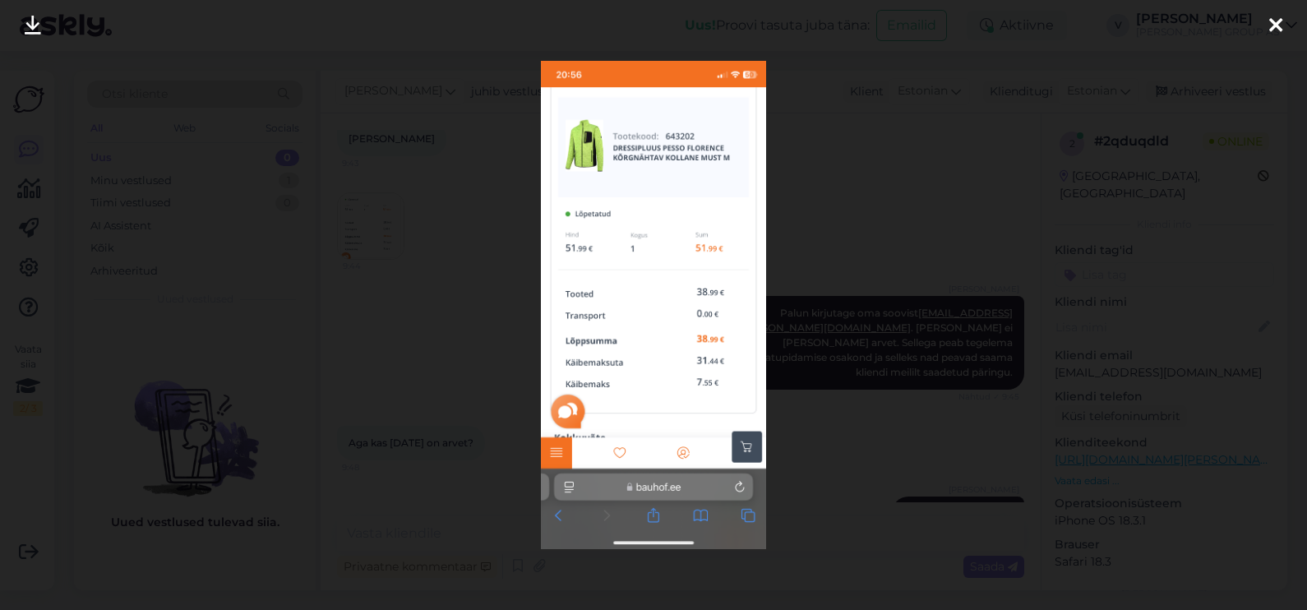
click at [912, 297] on div at bounding box center [653, 305] width 1307 height 610
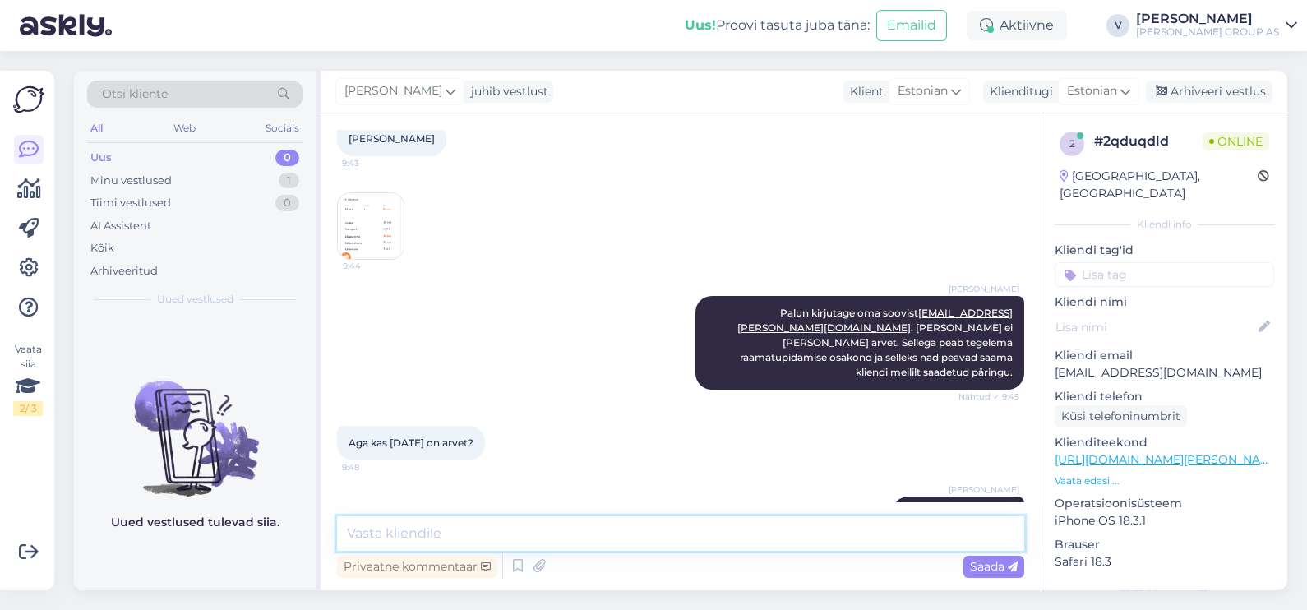
click at [570, 522] on textarea at bounding box center [680, 533] width 687 height 35
type textarea "Kas see on e-poe tellimus?"
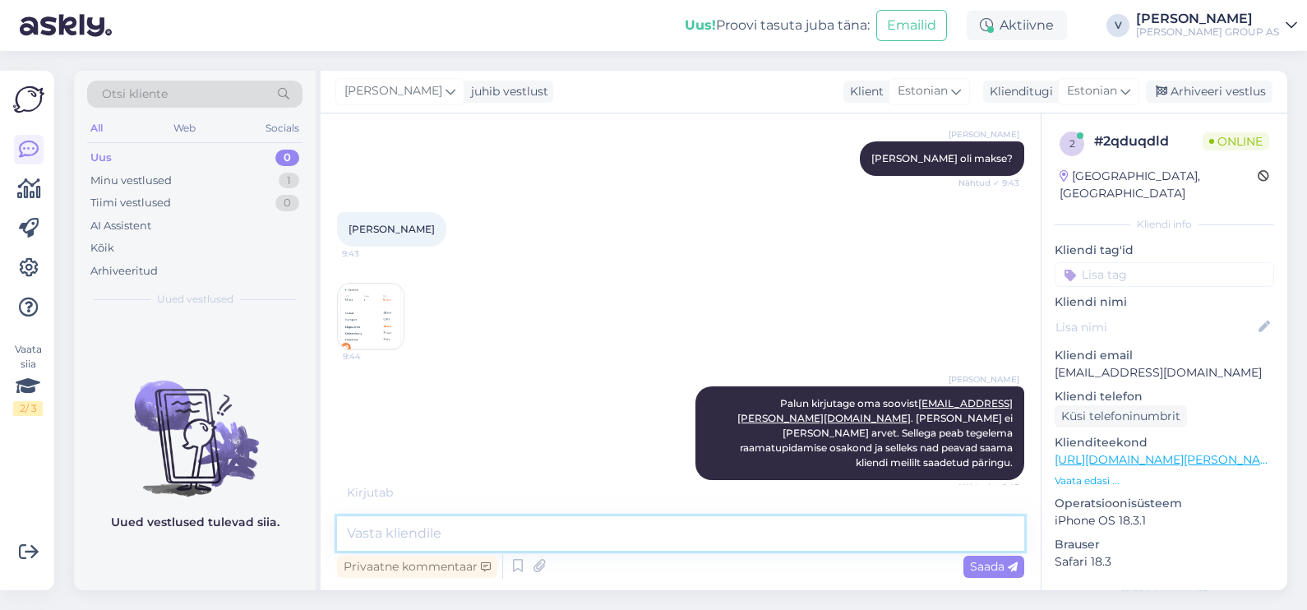
scroll to position [600, 0]
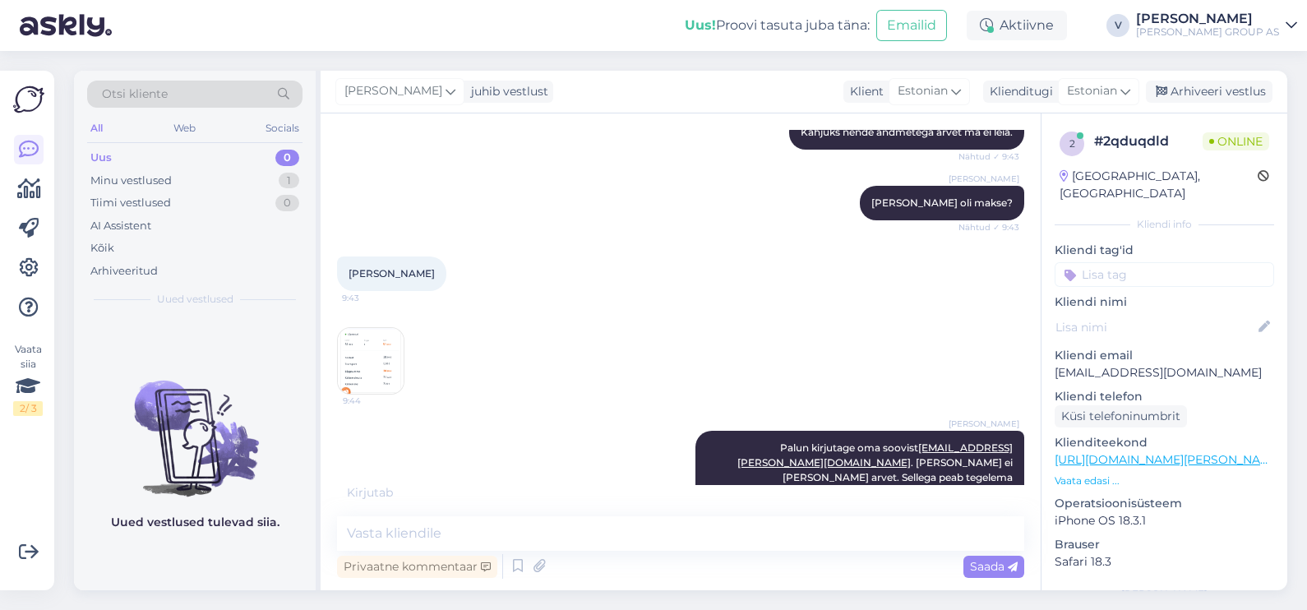
drag, startPoint x: 338, startPoint y: 394, endPoint x: 354, endPoint y: 383, distance: 19.6
click at [339, 394] on div "9:44" at bounding box center [680, 361] width 687 height 104
click at [371, 369] on img at bounding box center [371, 361] width 66 height 66
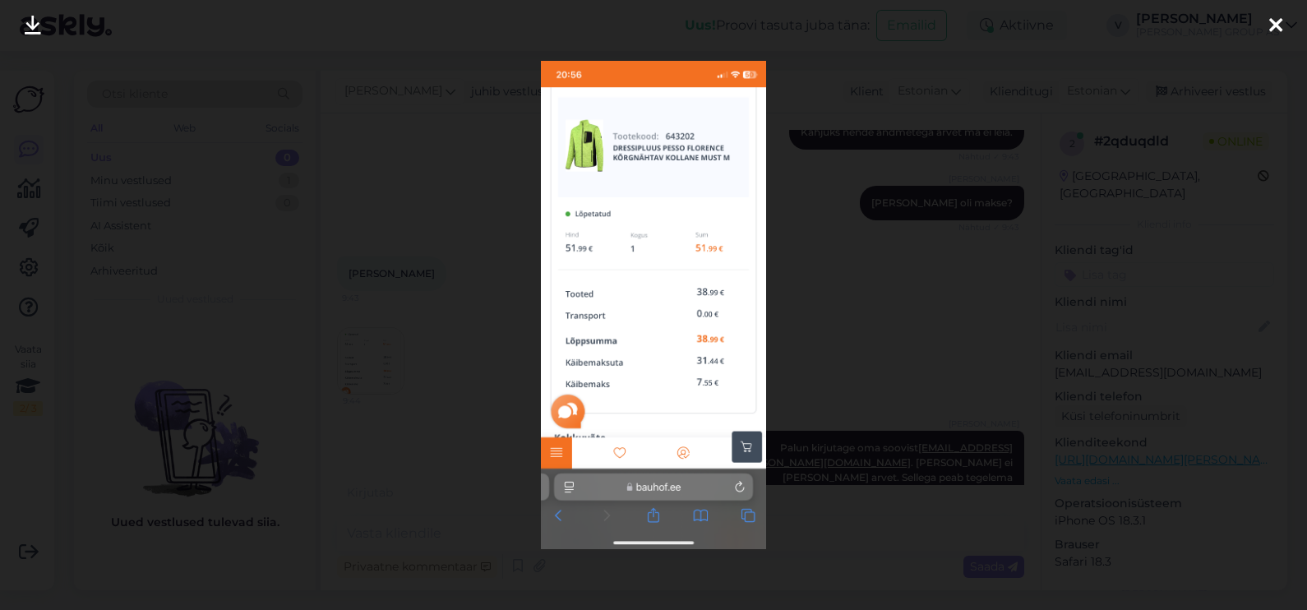
click at [937, 329] on div at bounding box center [653, 305] width 1307 height 610
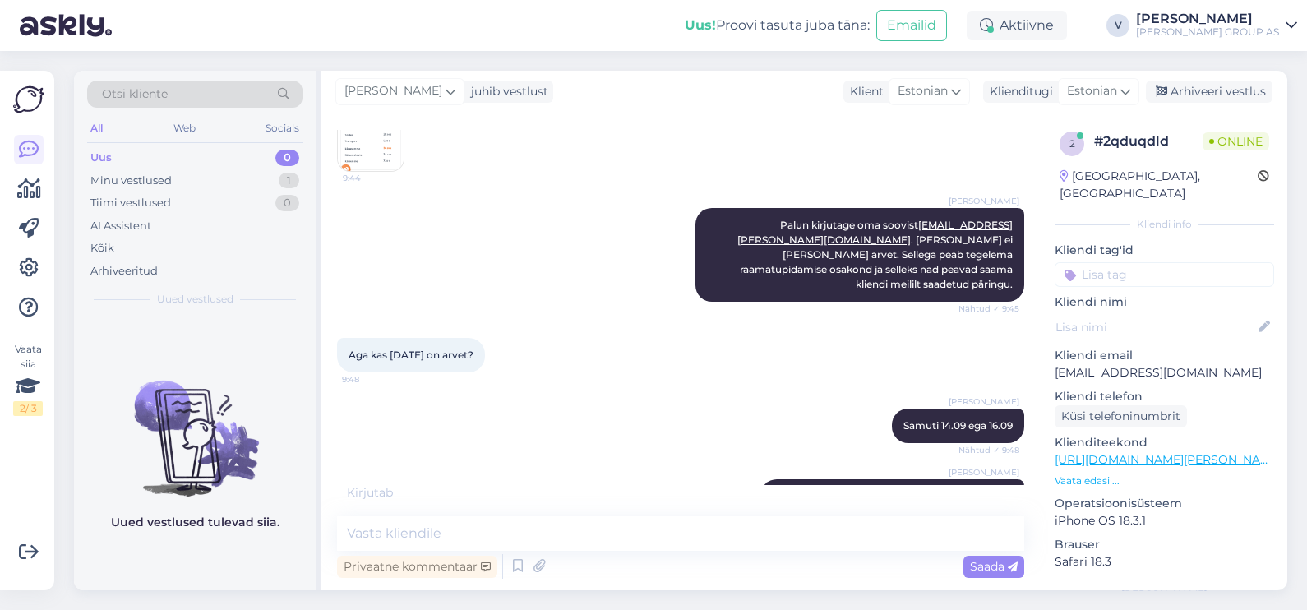
scroll to position [925, 0]
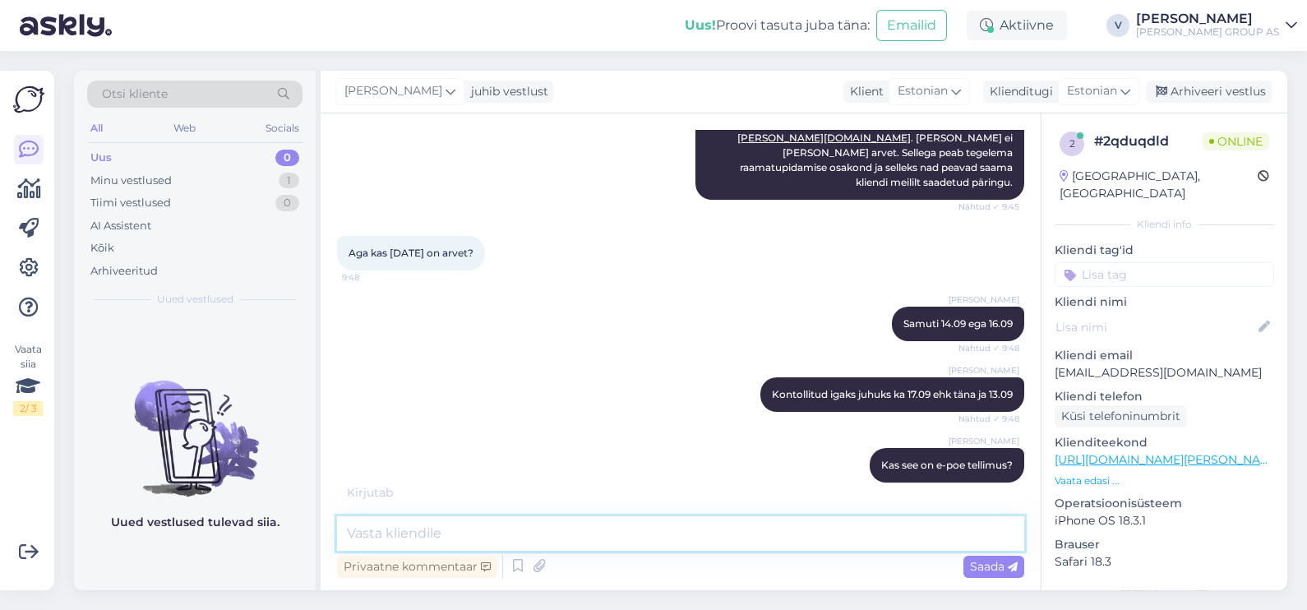
click at [752, 524] on textarea at bounding box center [680, 533] width 687 height 35
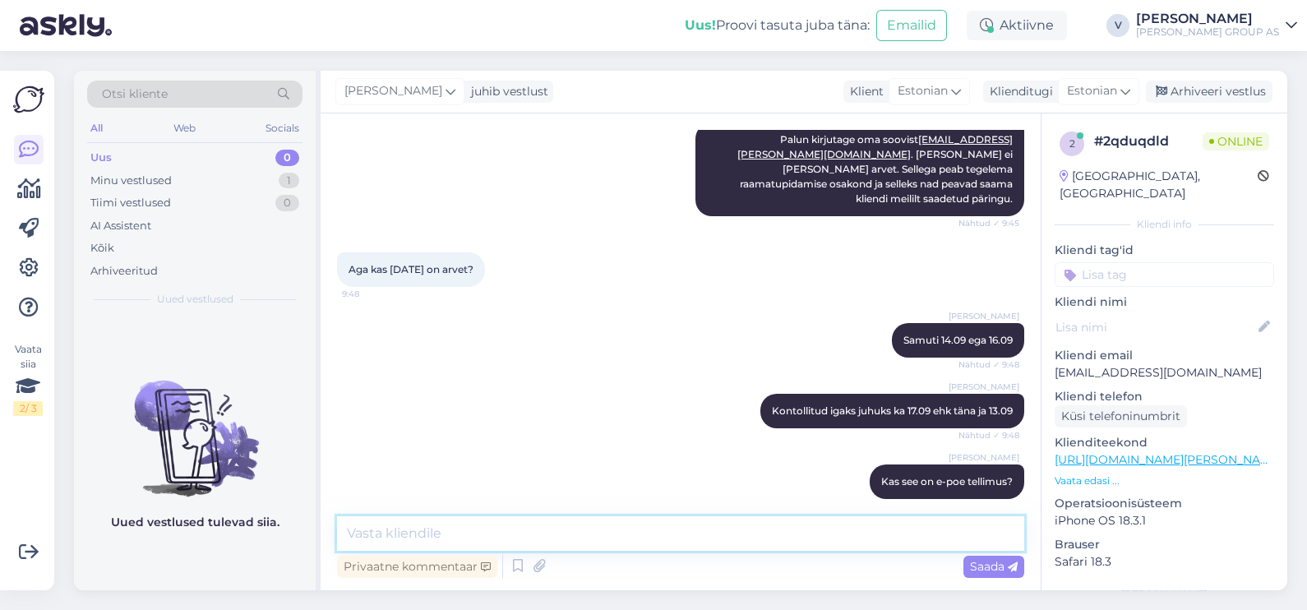
scroll to position [978, 0]
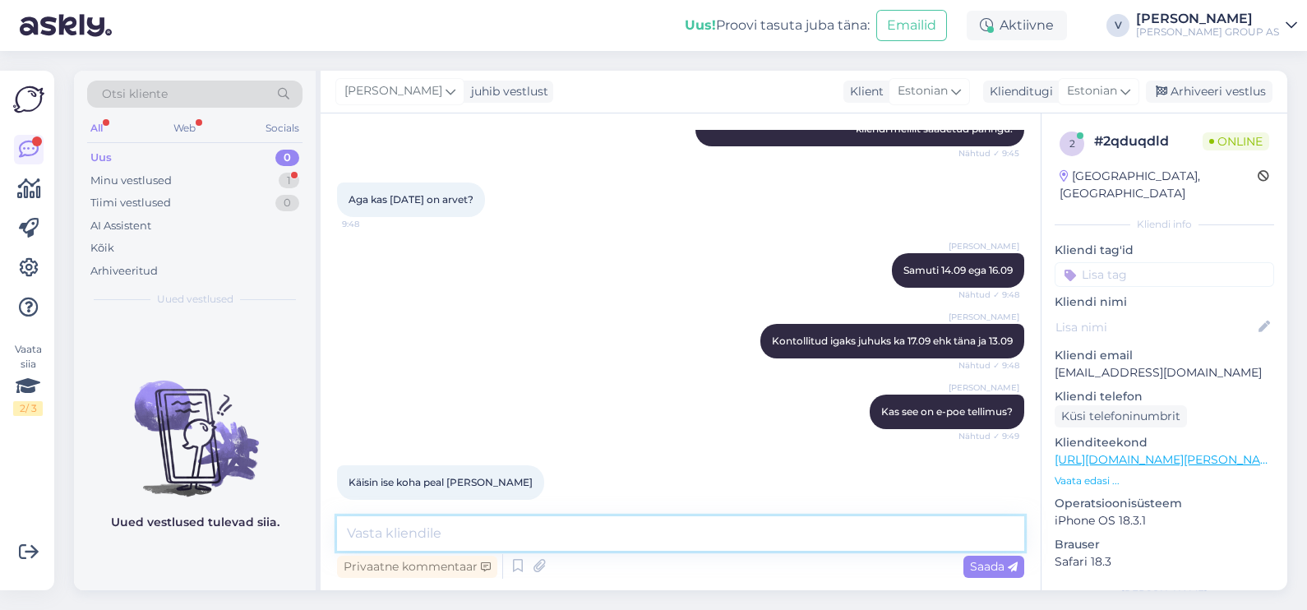
click at [598, 534] on textarea at bounding box center [680, 533] width 687 height 35
type textarea "Kahjuks me ei leia arvet. Palun kirjutage meilile mis ma andsin."
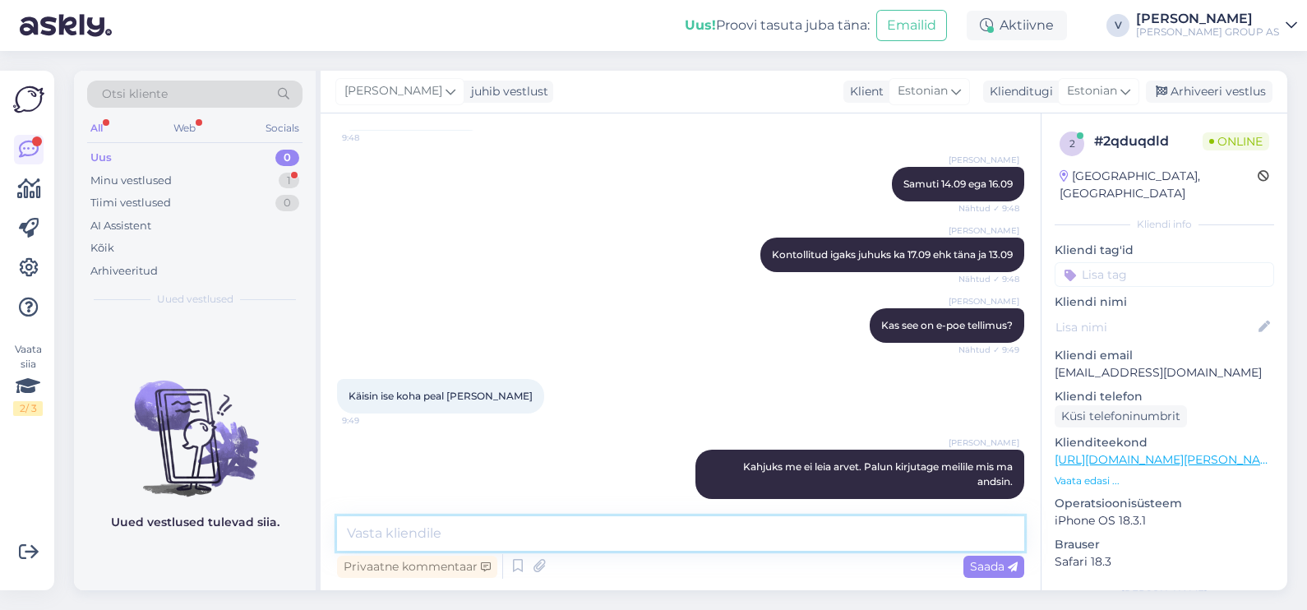
scroll to position [1134, 0]
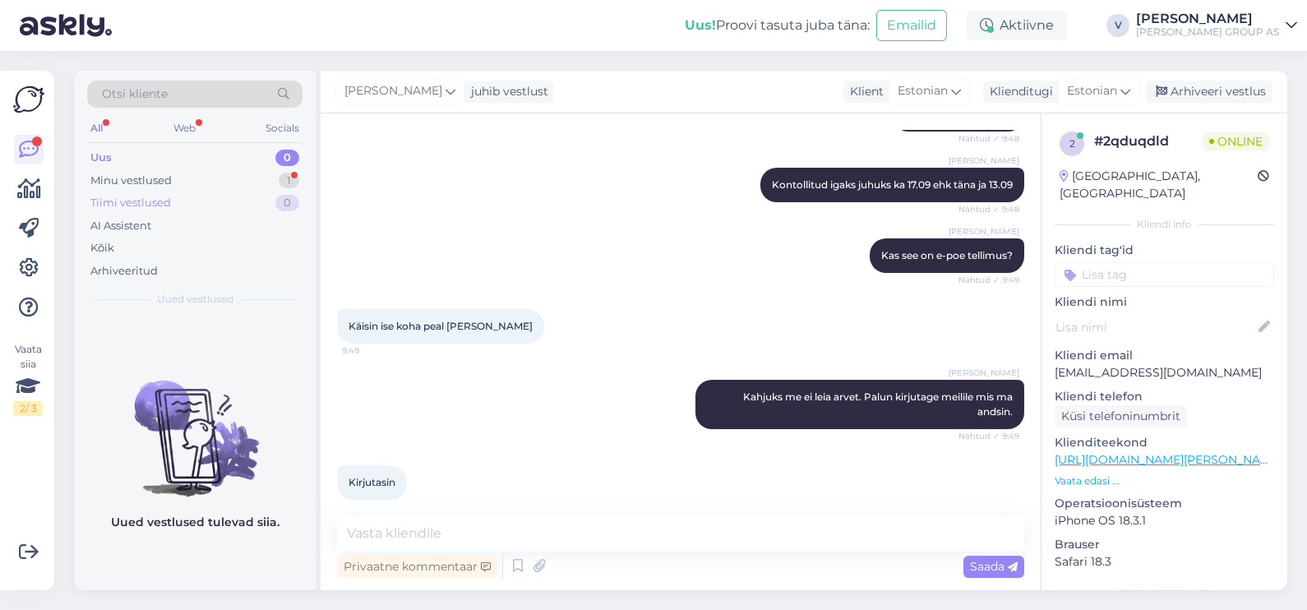
click at [207, 192] on div "Tiimi vestlused 0" at bounding box center [194, 203] width 215 height 23
click at [199, 183] on div "Minu vestlused 1" at bounding box center [194, 180] width 215 height 23
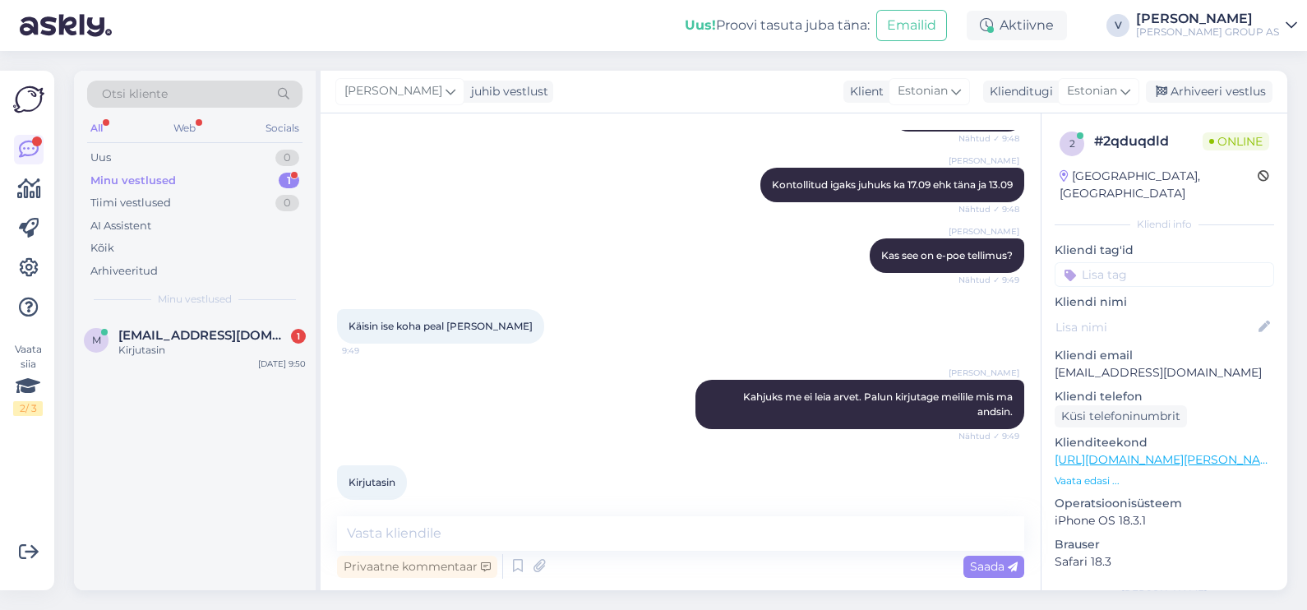
drag, startPoint x: 197, startPoint y: 362, endPoint x: 219, endPoint y: 397, distance: 41.0
click at [197, 364] on div "M [EMAIL_ADDRESS][DOMAIN_NAME] 1 Kirjutasin [DATE] 9:50" at bounding box center [195, 345] width 242 height 59
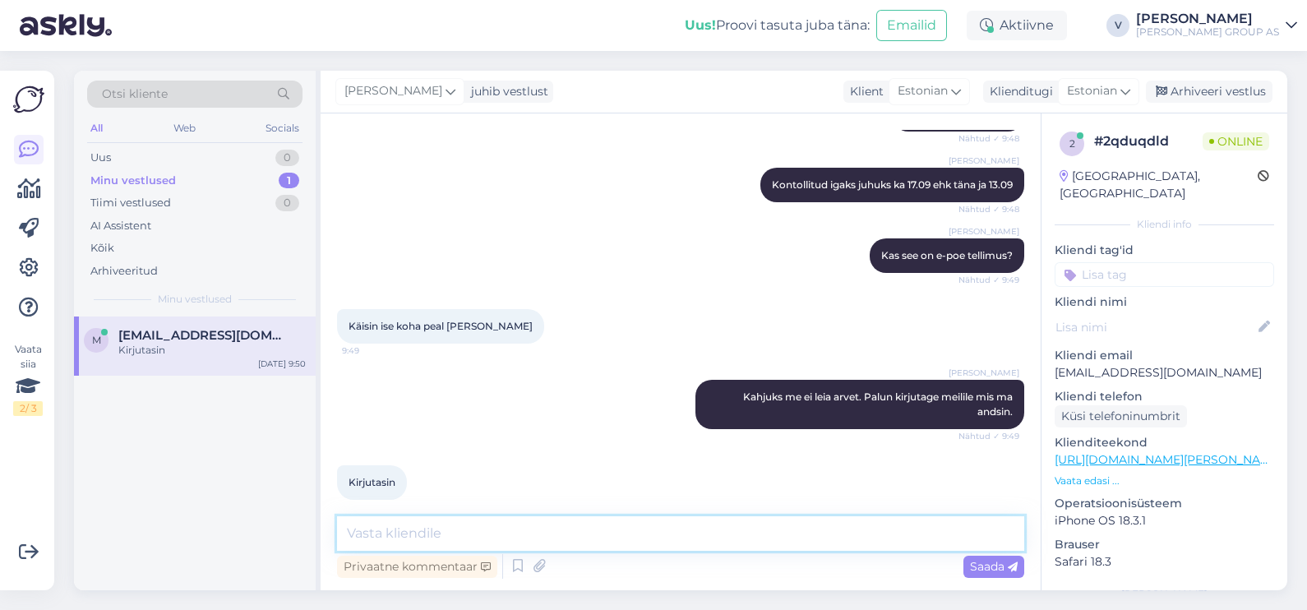
click at [494, 545] on textarea at bounding box center [680, 533] width 687 height 35
type textarea "Hakatakse tegelema sellega esimesel võimalusel. Tänan."
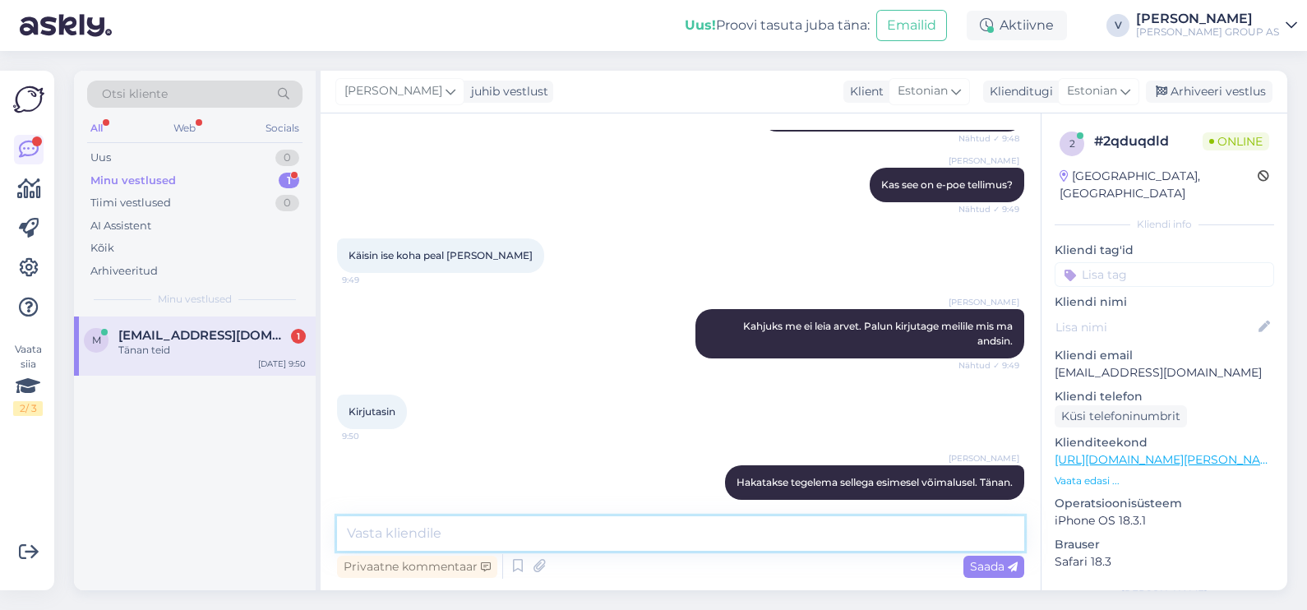
scroll to position [1276, 0]
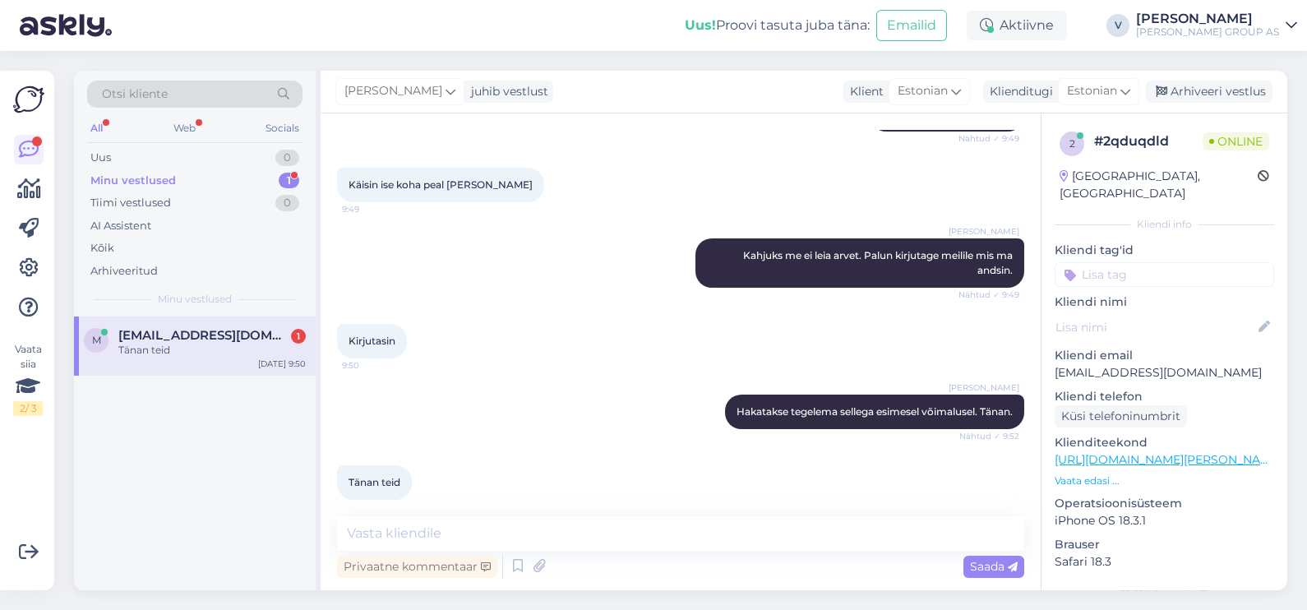
click at [178, 373] on div "M [EMAIL_ADDRESS][DOMAIN_NAME] 1 [PERSON_NAME] [DATE] 9:50" at bounding box center [195, 345] width 242 height 59
click at [1224, 84] on div "Arhiveeri vestlus" at bounding box center [1209, 92] width 127 height 22
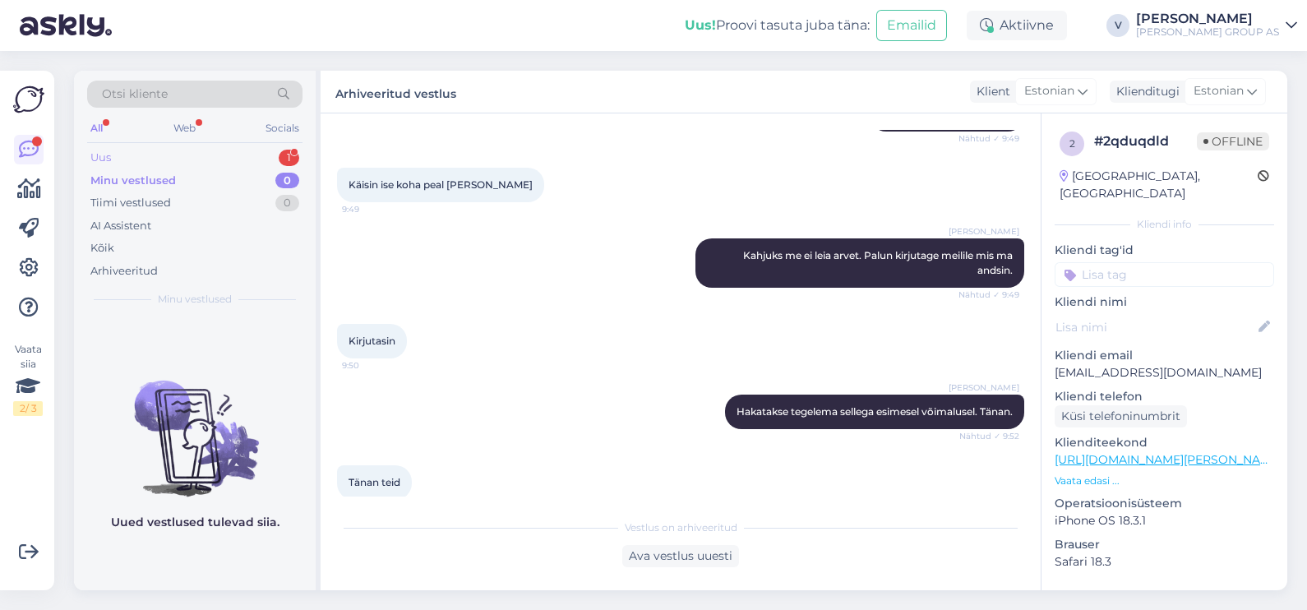
click at [198, 150] on div "Uus 1" at bounding box center [194, 157] width 215 height 23
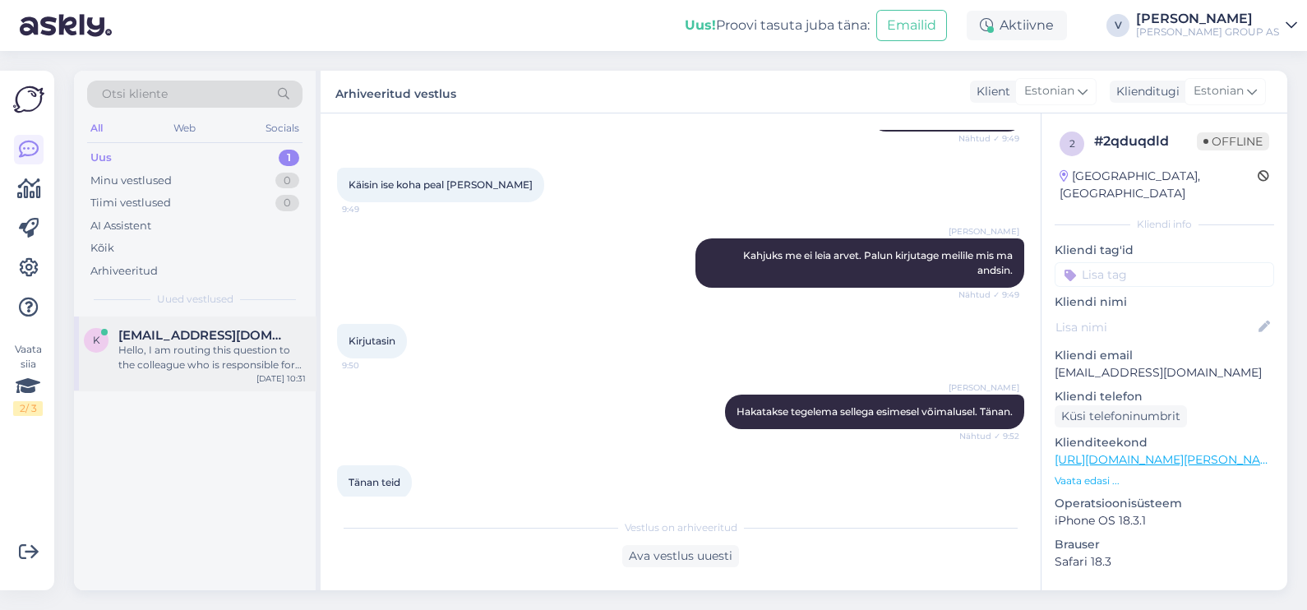
click at [206, 330] on span "[EMAIL_ADDRESS][DOMAIN_NAME]" at bounding box center [203, 335] width 171 height 15
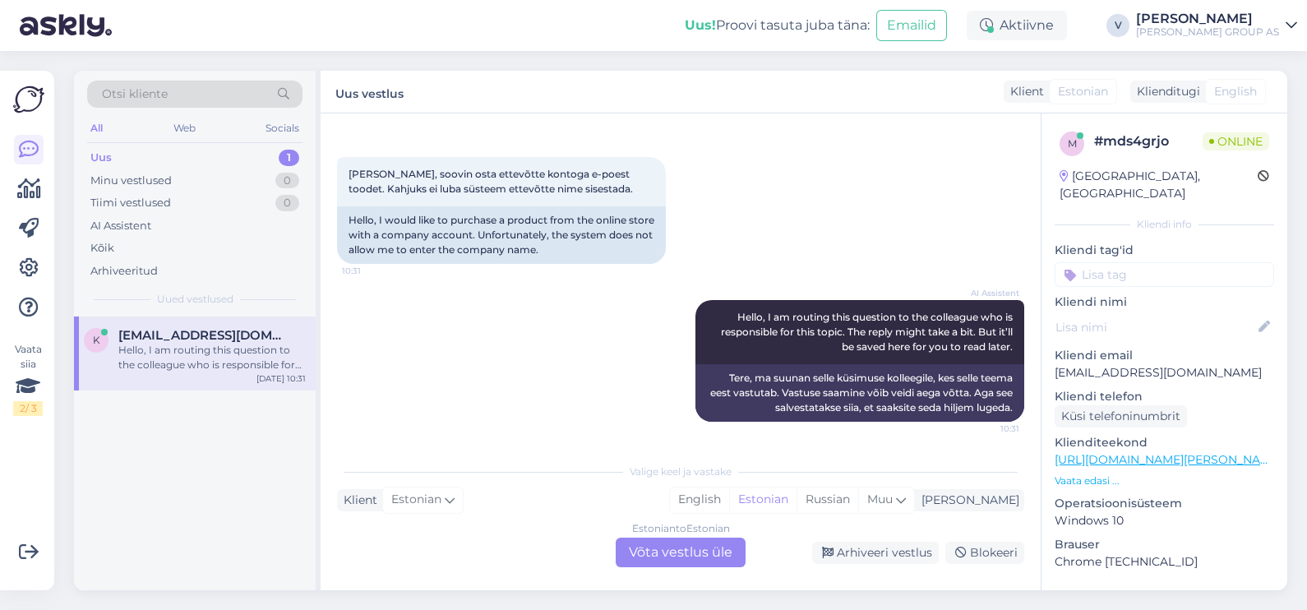
scroll to position [59, 0]
click at [662, 551] on div "Estonian to Estonian Võta vestlus üle" at bounding box center [681, 553] width 130 height 30
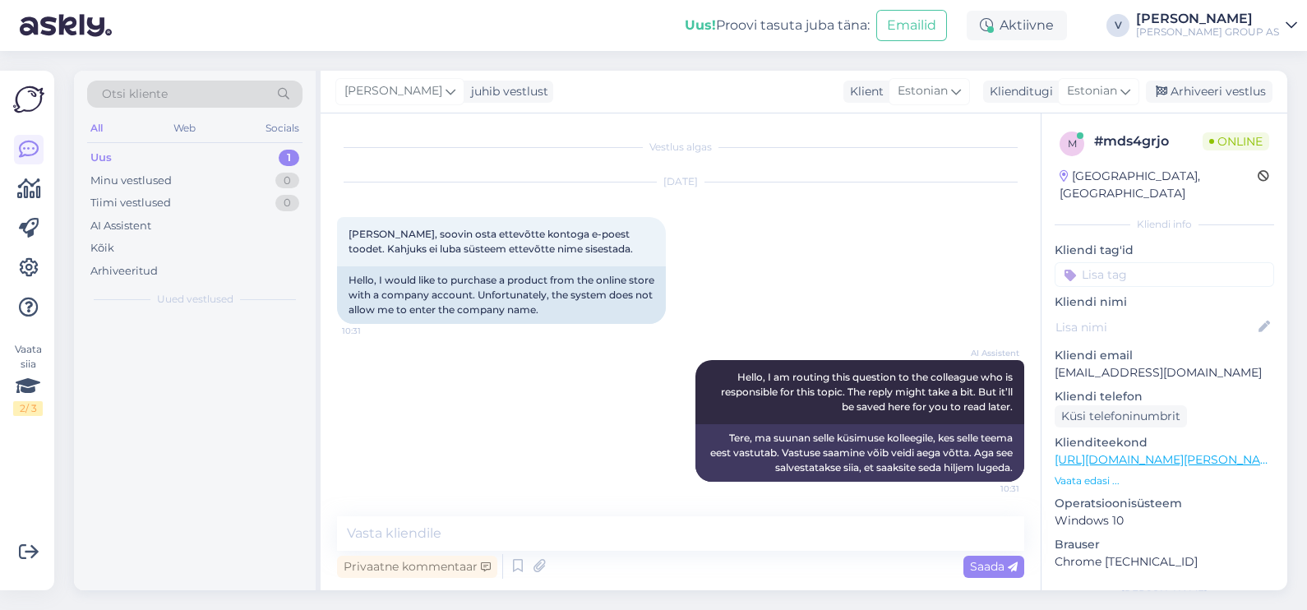
scroll to position [0, 0]
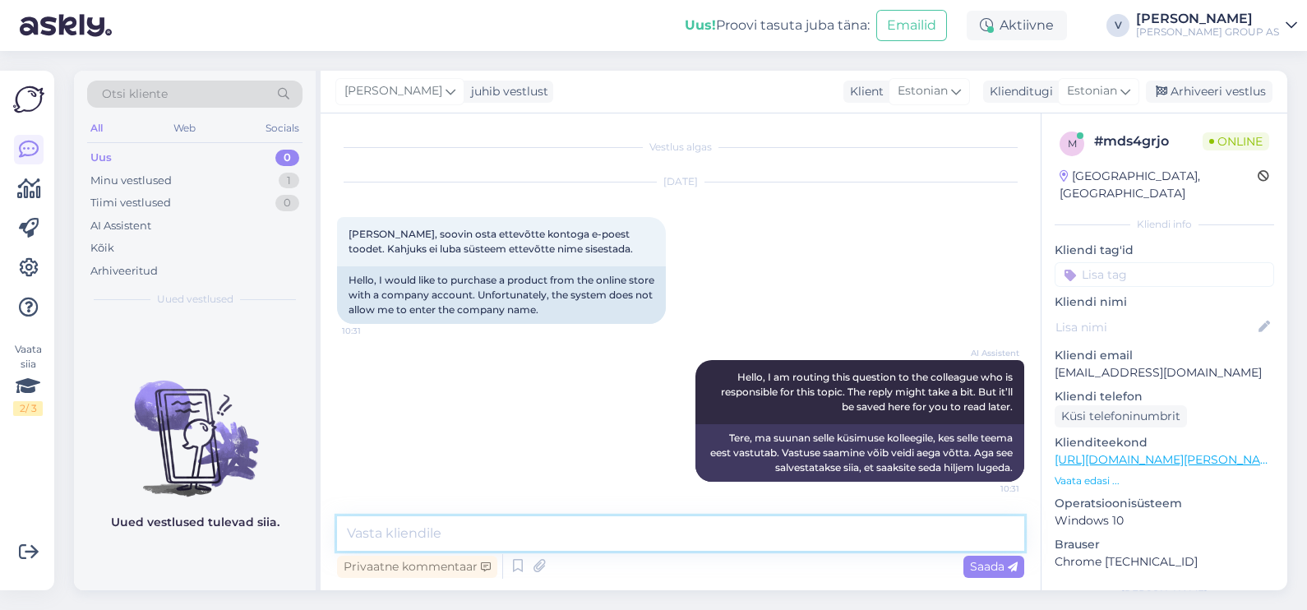
click at [524, 540] on textarea at bounding box center [680, 533] width 687 height 35
type textarea "Tere. Kas te olete varem registreerinud kontot ettevõtte nimele?"
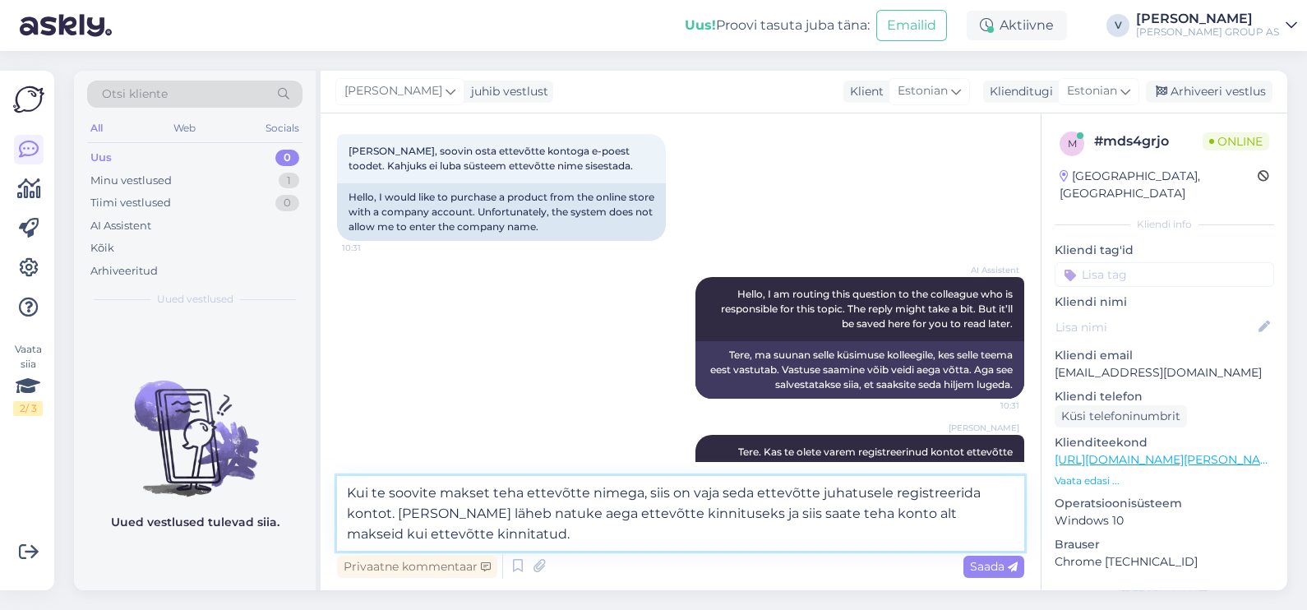
type textarea "Kui te soovite makset teha ettevõtte nimega, siis on vaja seda ettevõtte juhatu…"
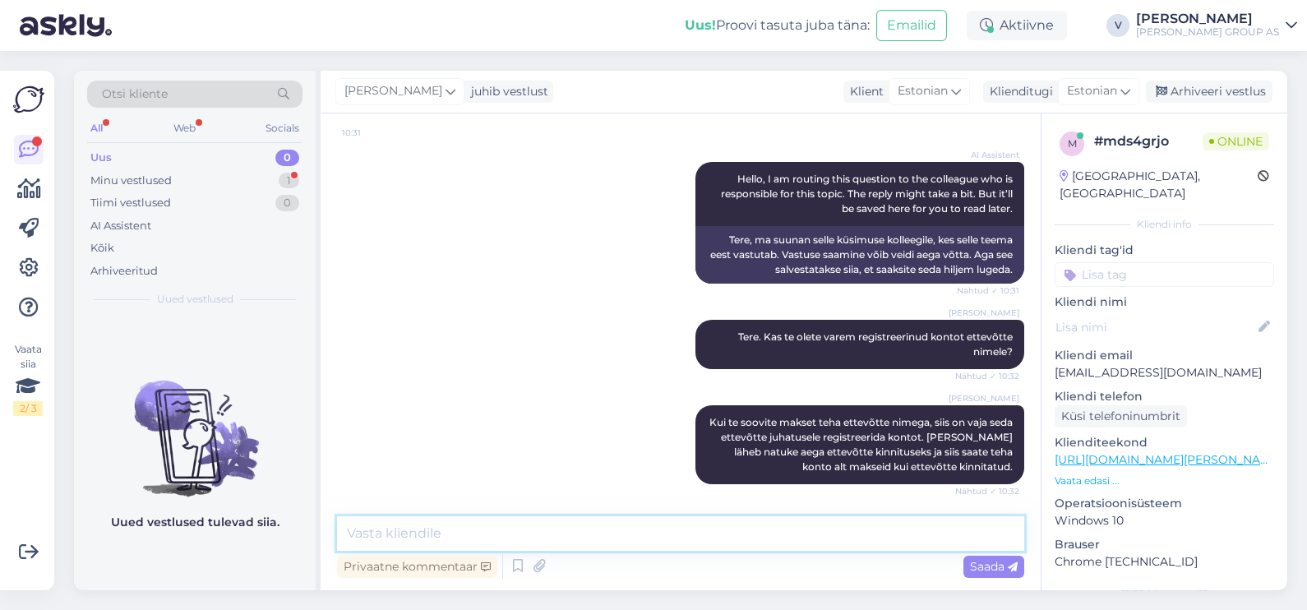
scroll to position [269, 0]
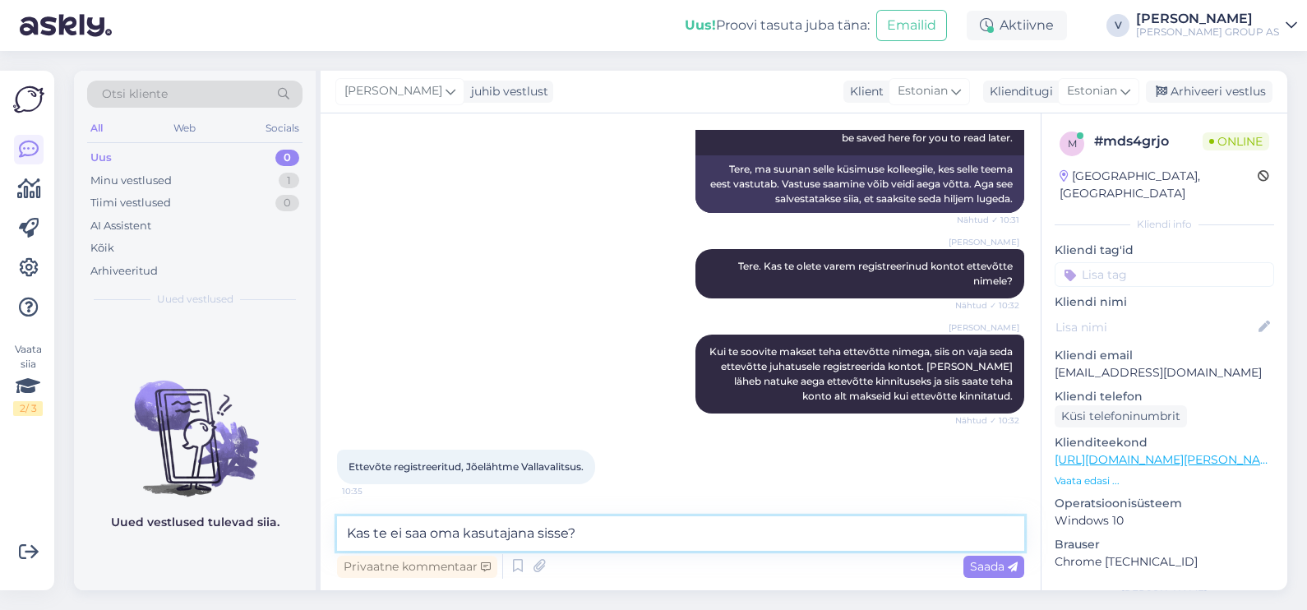
type textarea "Kas te ei saa oma kasutajana sisse?"
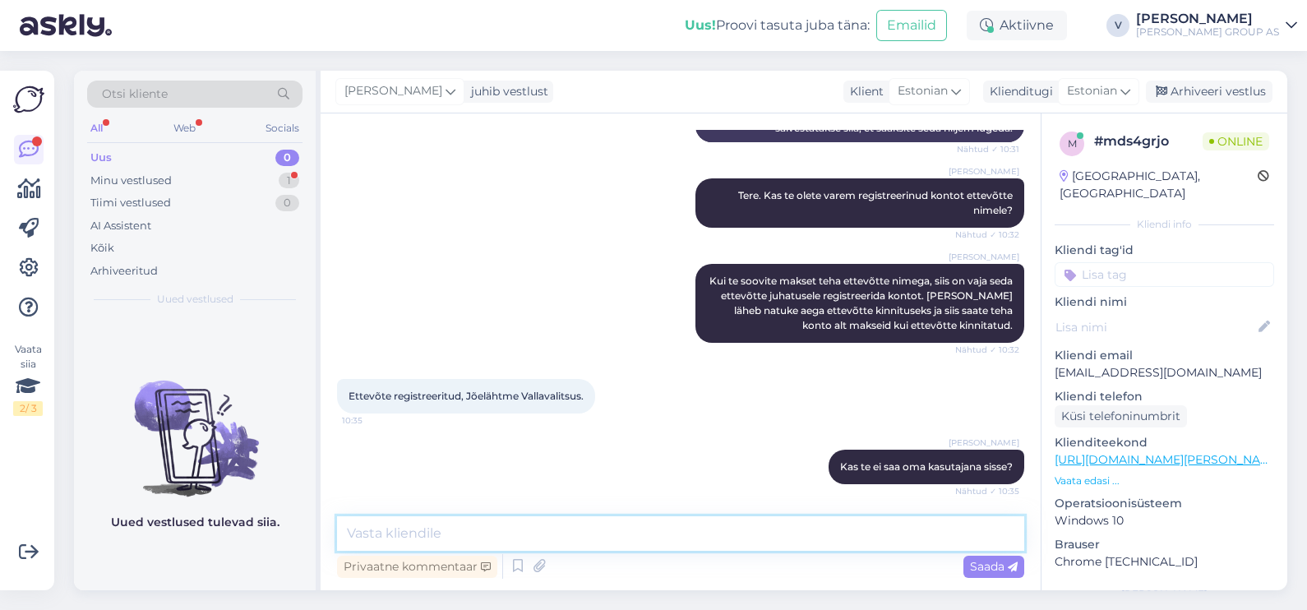
scroll to position [410, 0]
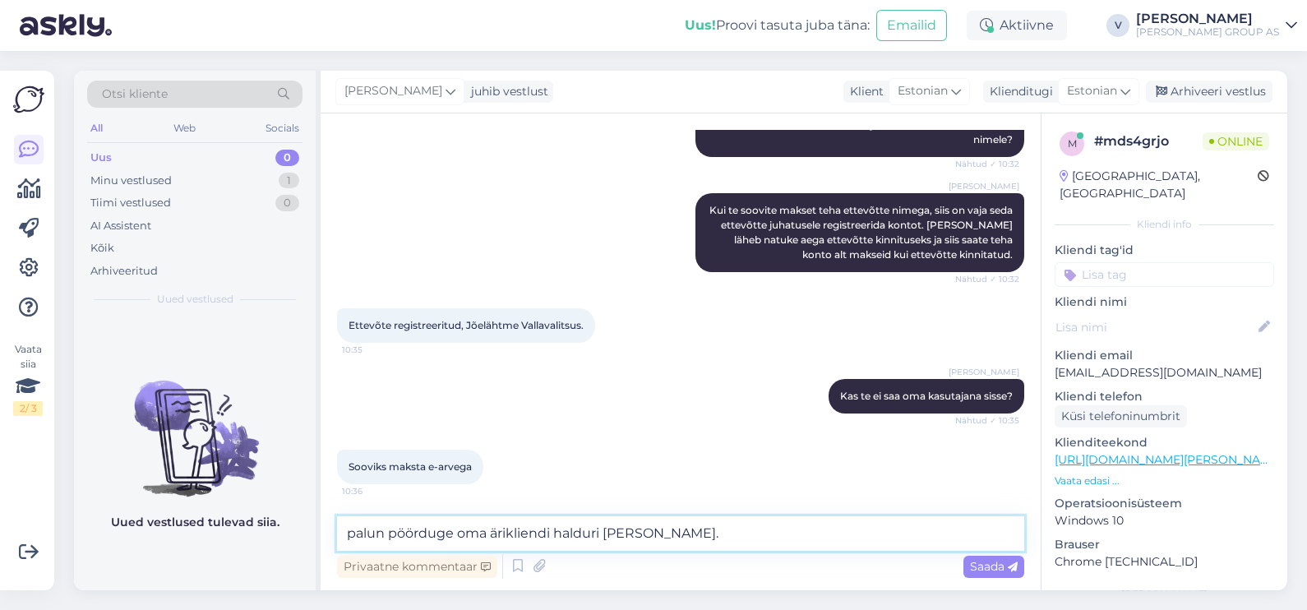
type textarea "palun pöörduge oma ärikliendi halduri [PERSON_NAME]."
drag, startPoint x: 469, startPoint y: 325, endPoint x: 589, endPoint y: 320, distance: 120.9
click at [589, 320] on div "Ettevõte registreeritud, Jõelähtme Vallavalitsus. 10:35" at bounding box center [466, 325] width 258 height 35
copy span "Jõelähtme Vallavalitsus."
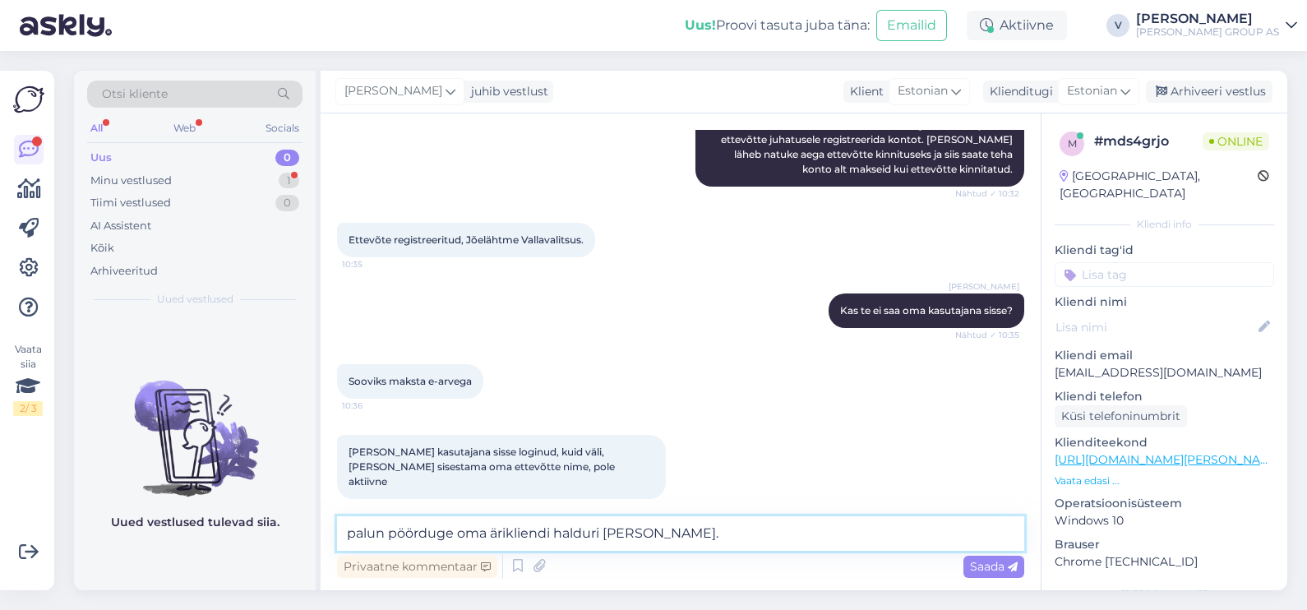
click at [662, 529] on textarea "palun pöörduge oma ärikliendi halduri [PERSON_NAME]." at bounding box center [680, 533] width 687 height 35
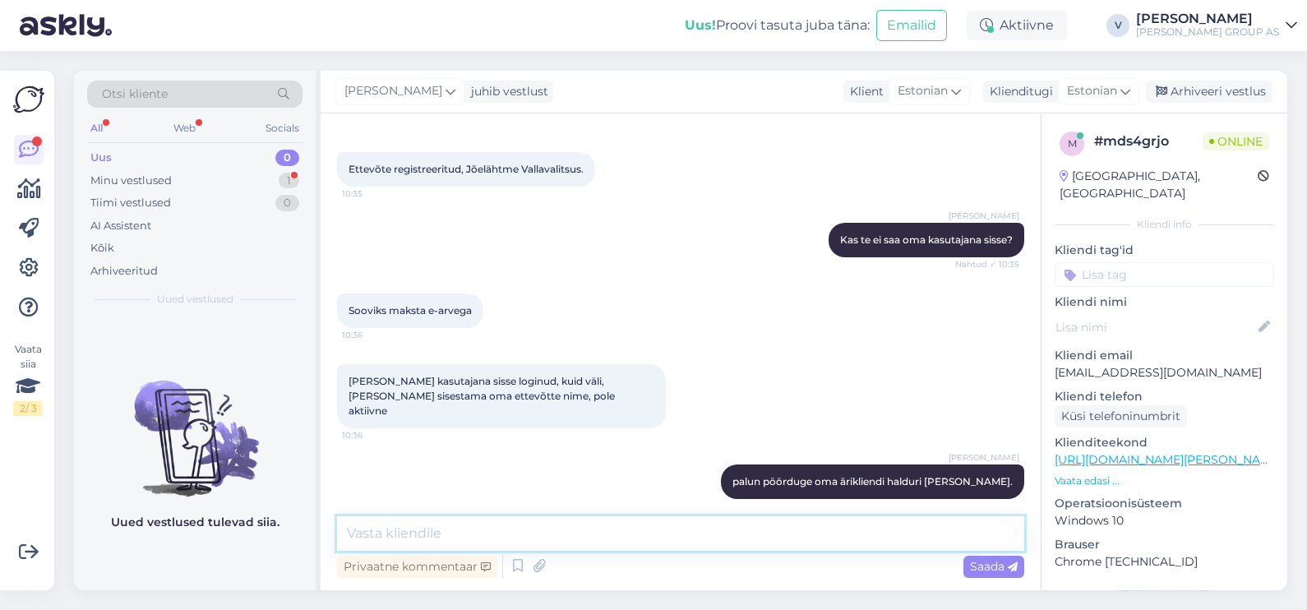
paste textarea "[PERSON_NAME][EMAIL_ADDRESS][PERSON_NAME][DOMAIN_NAME]"
type textarea "[PERSON_NAME][EMAIL_ADDRESS][PERSON_NAME][DOMAIN_NAME]"
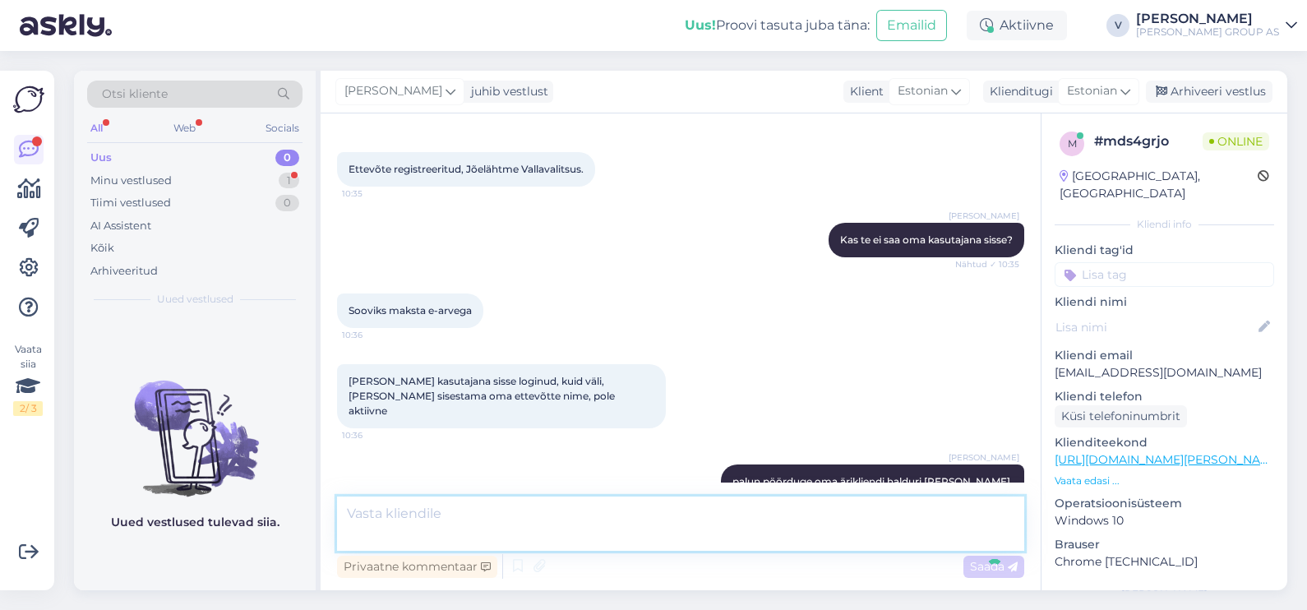
scroll to position [652, 0]
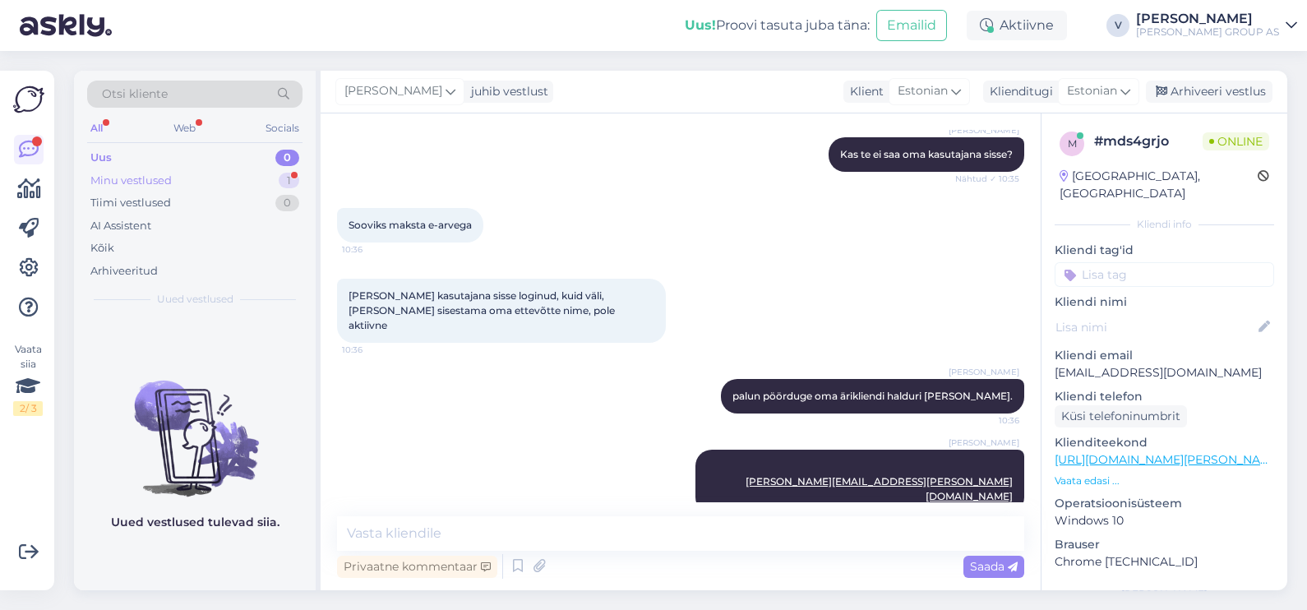
click at [188, 183] on div "Minu vestlused 1" at bounding box center [194, 180] width 215 height 23
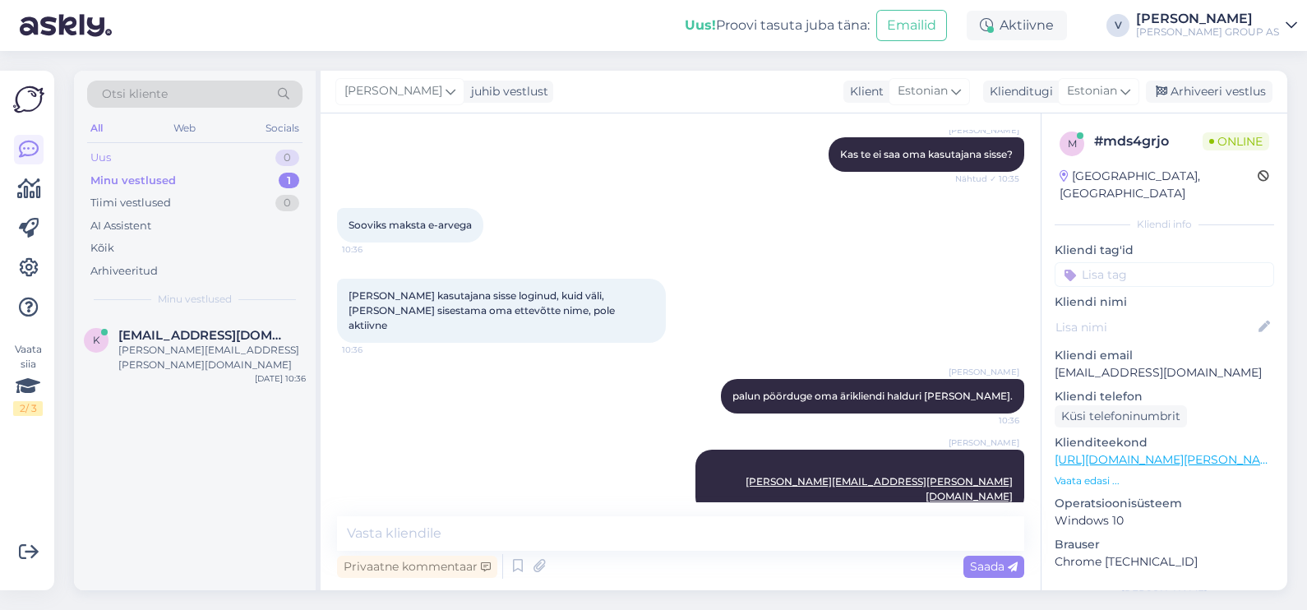
click at [165, 148] on div "Uus 0" at bounding box center [194, 157] width 215 height 23
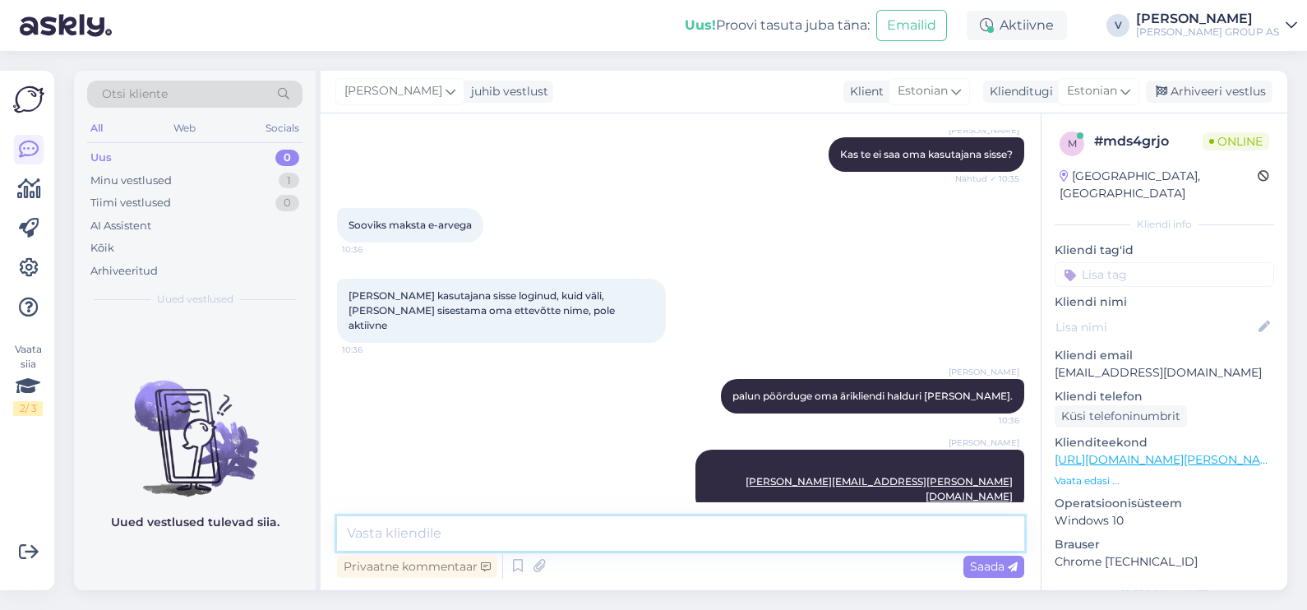
click at [386, 529] on textarea at bounding box center [680, 533] width 687 height 35
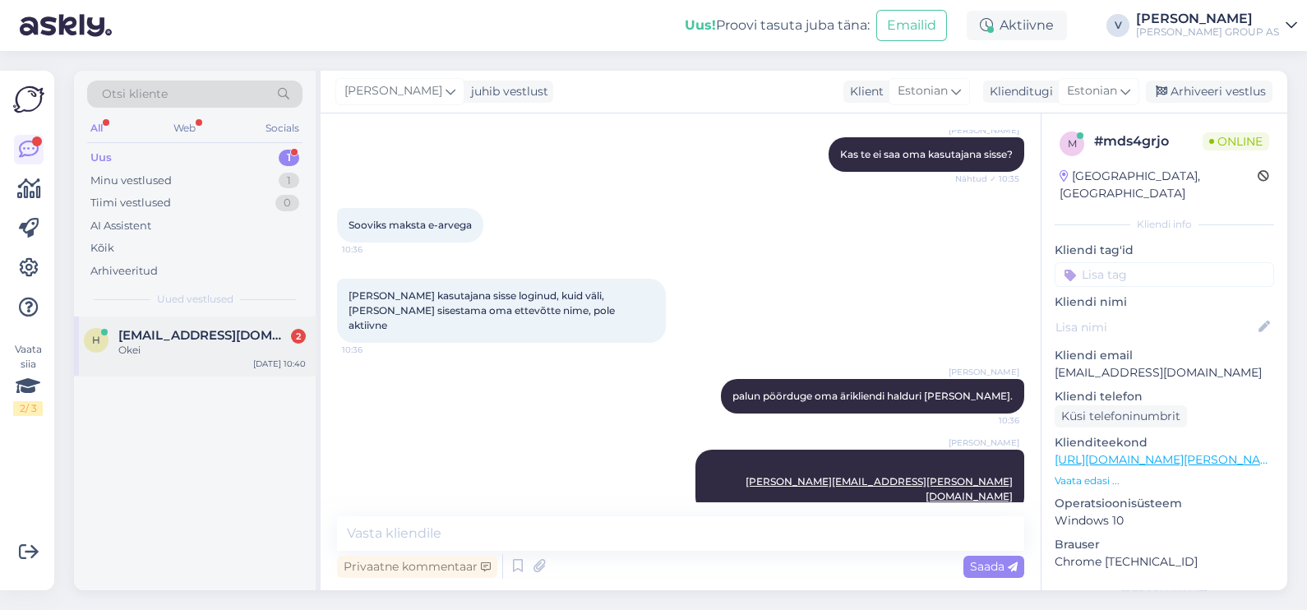
click at [173, 344] on div "Okei" at bounding box center [211, 350] width 187 height 15
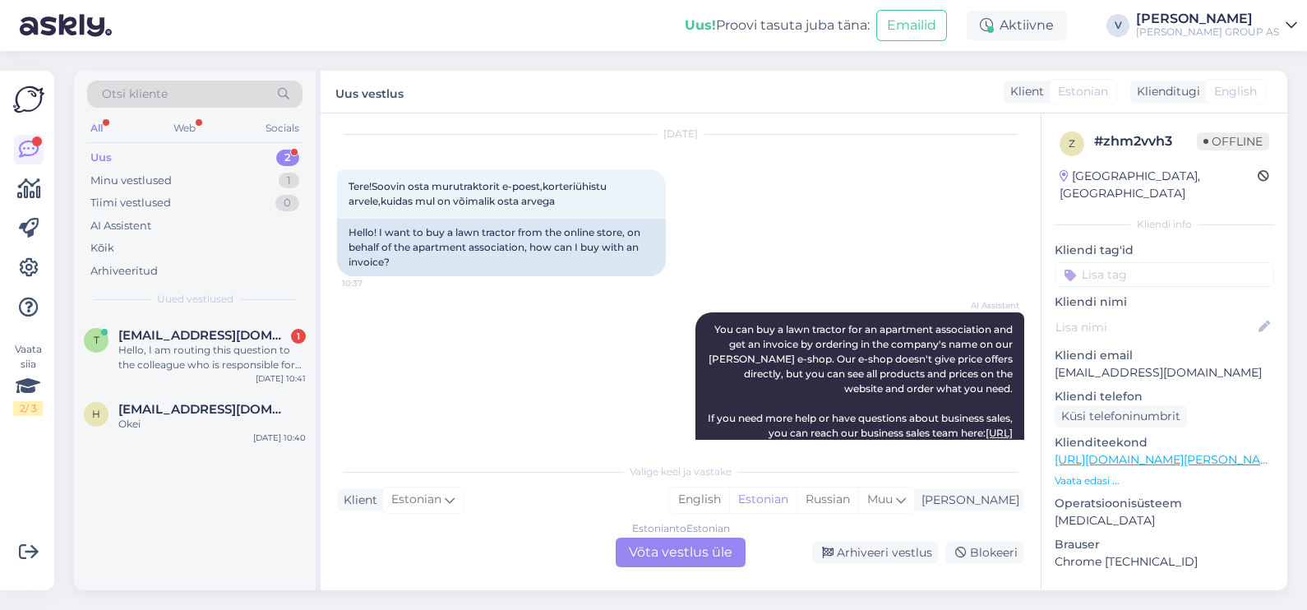
scroll to position [35, 0]
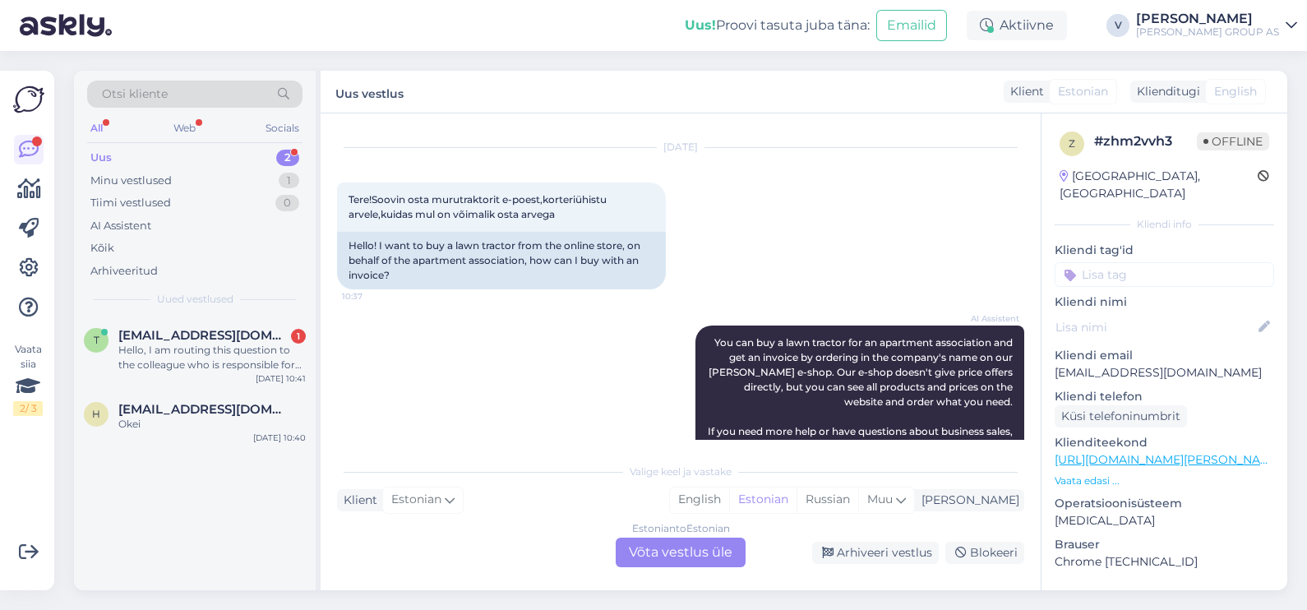
click at [653, 550] on div "Estonian to Estonian Võta vestlus üle" at bounding box center [681, 553] width 130 height 30
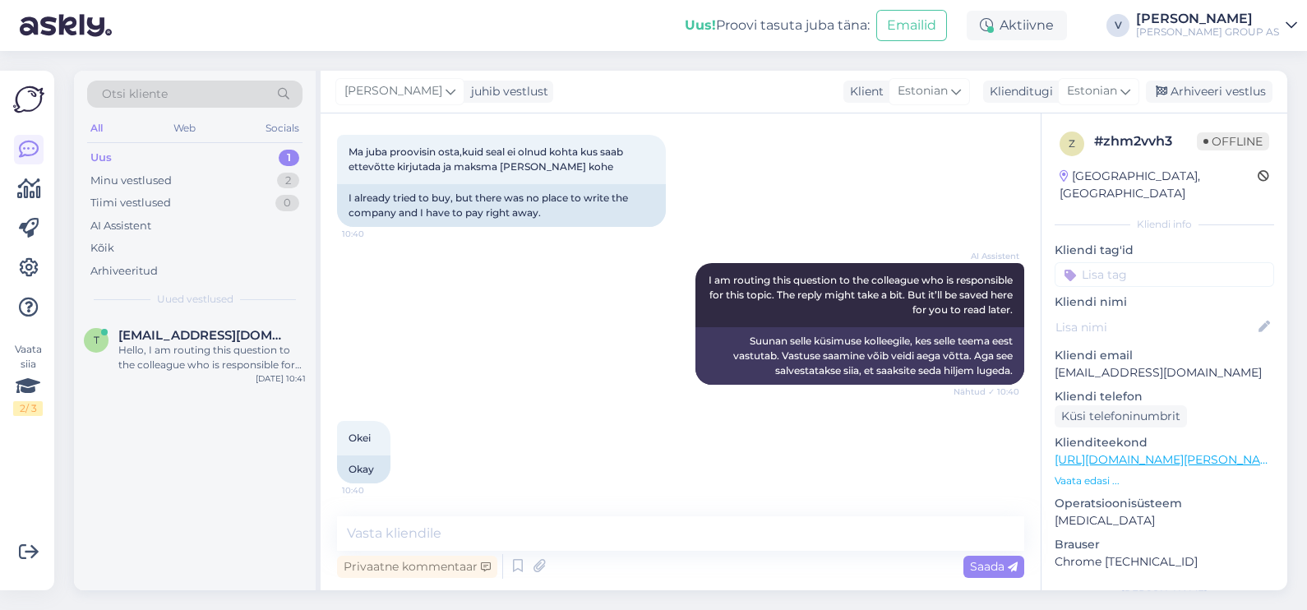
scroll to position [589, 0]
click at [514, 530] on textarea at bounding box center [680, 533] width 687 height 35
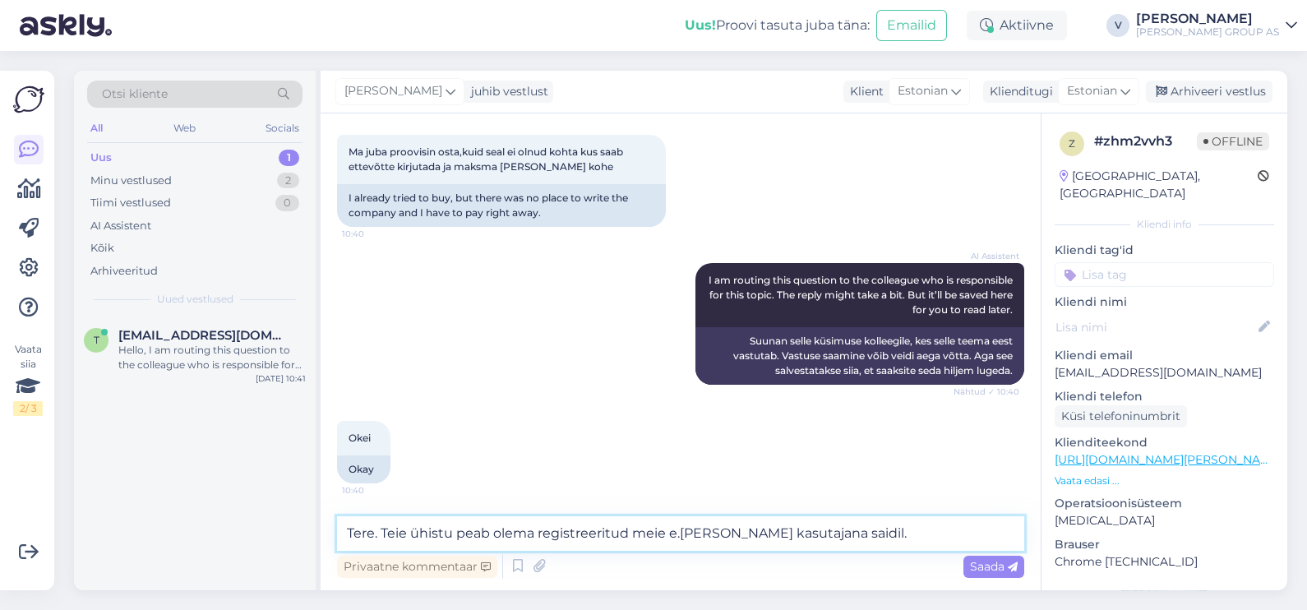
type textarea "Tere. Teie ühistu peab olema registreeritud meie e.[PERSON_NAME] kasutajana sai…"
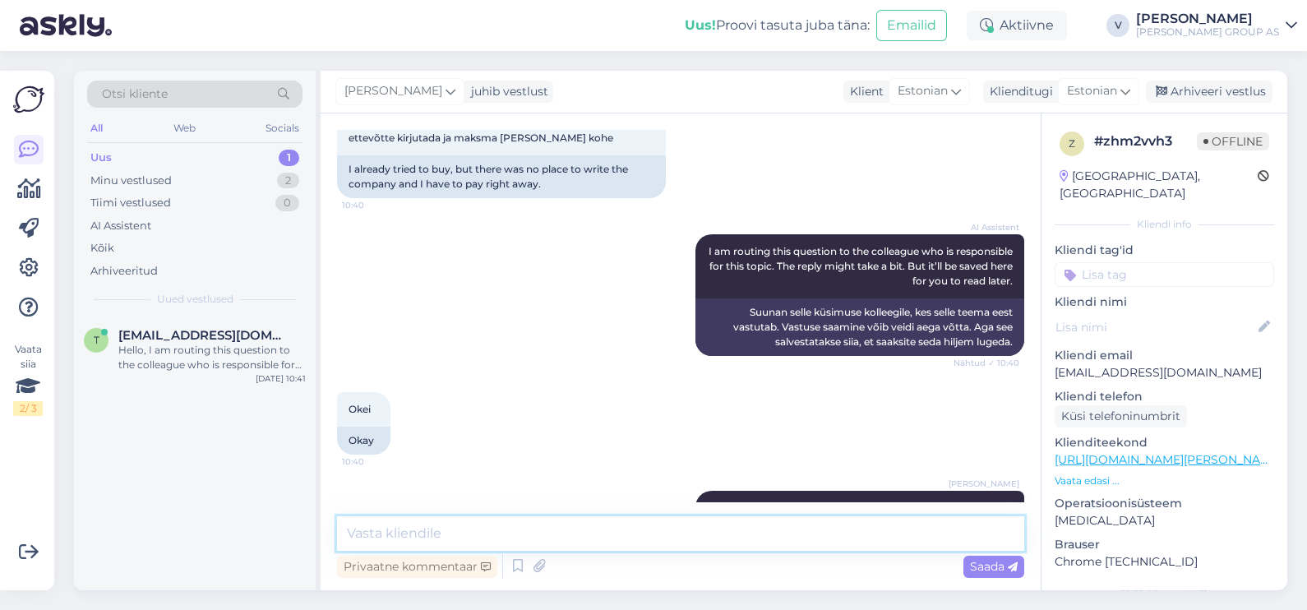
scroll to position [675, 0]
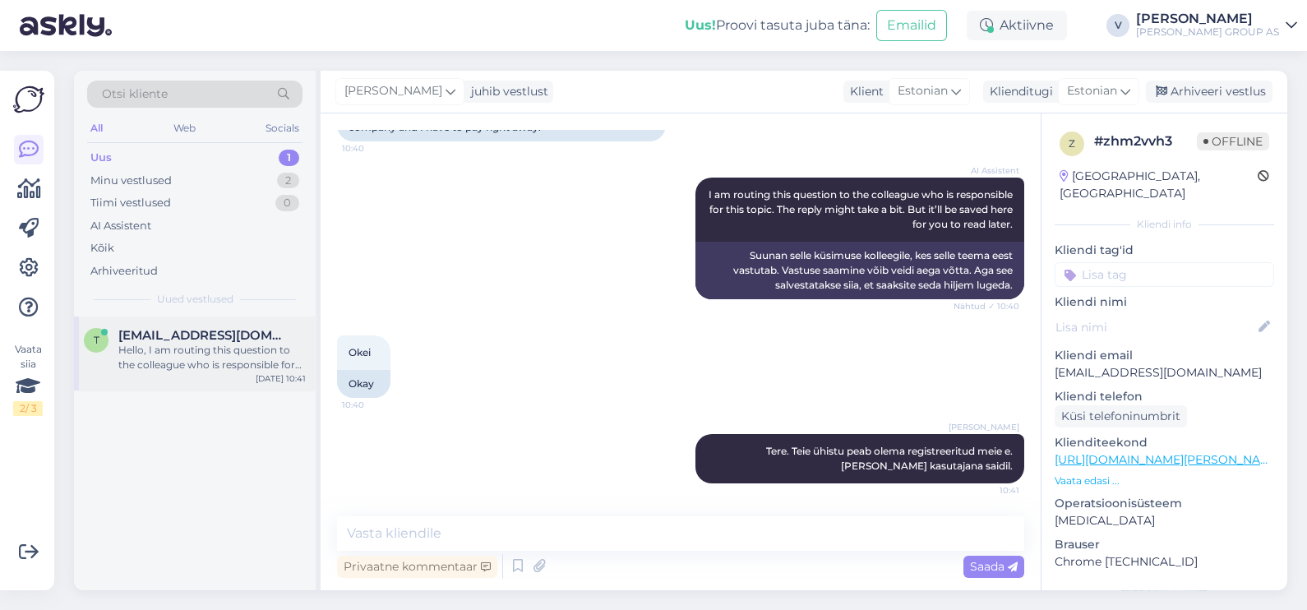
click at [124, 349] on div "Hello, I am routing this question to the colleague who is responsible for this …" at bounding box center [211, 358] width 187 height 30
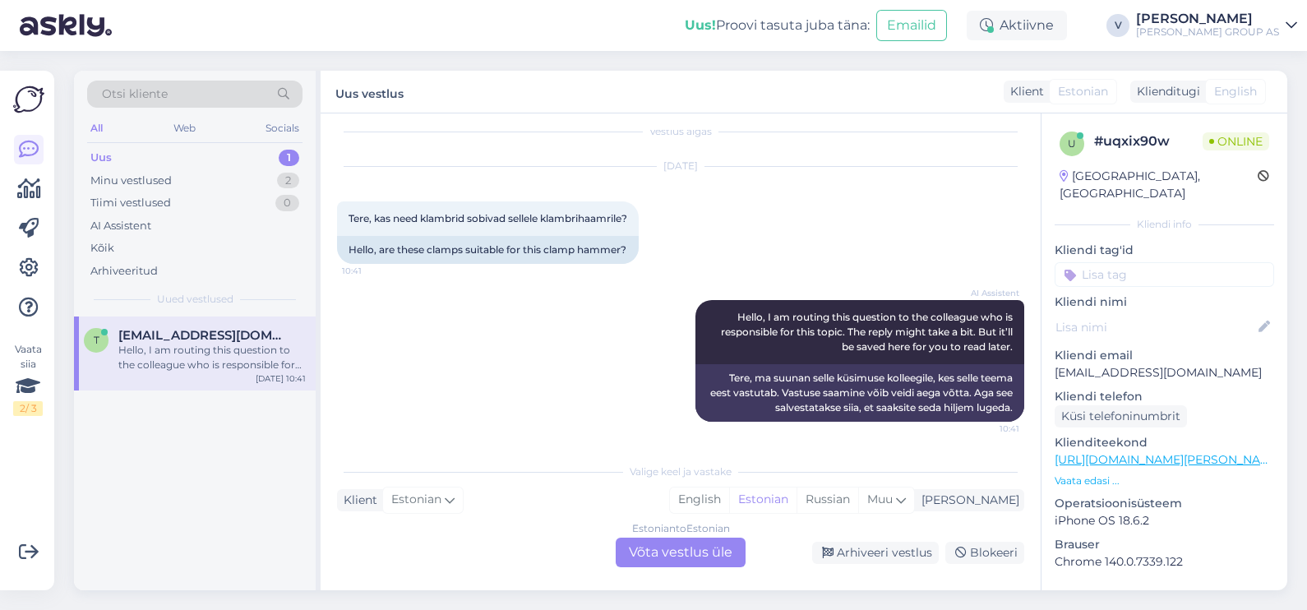
scroll to position [15, 0]
click at [659, 547] on div "Estonian to Estonian Võta vestlus üle" at bounding box center [681, 553] width 130 height 30
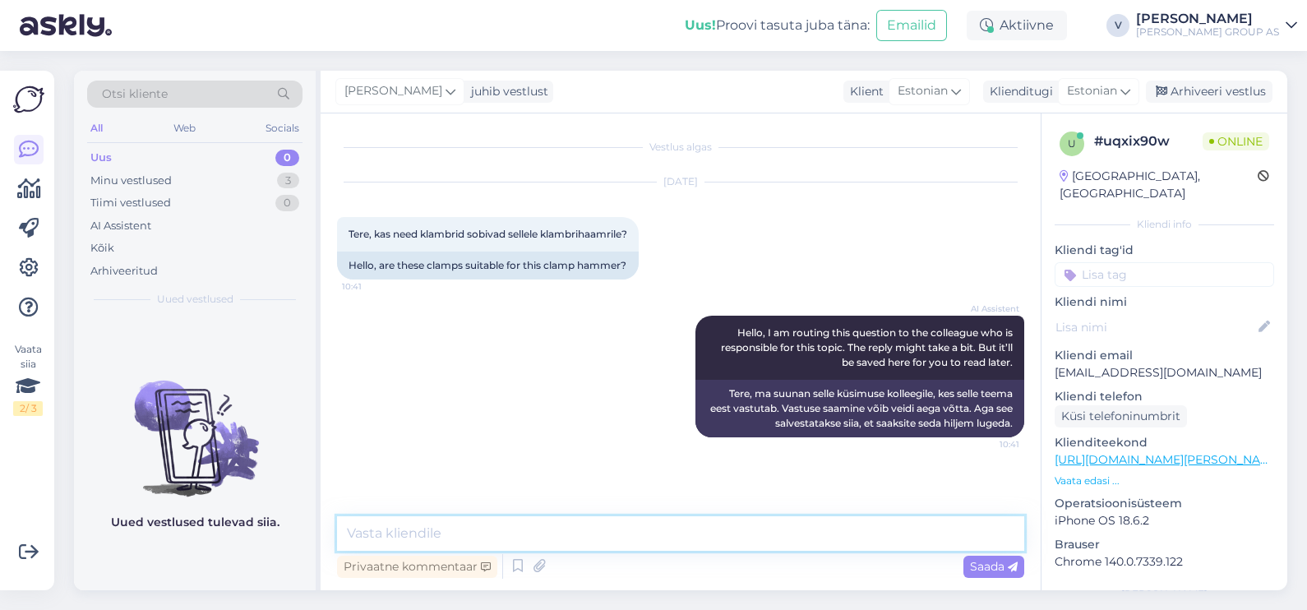
click at [506, 534] on textarea at bounding box center [680, 533] width 687 height 35
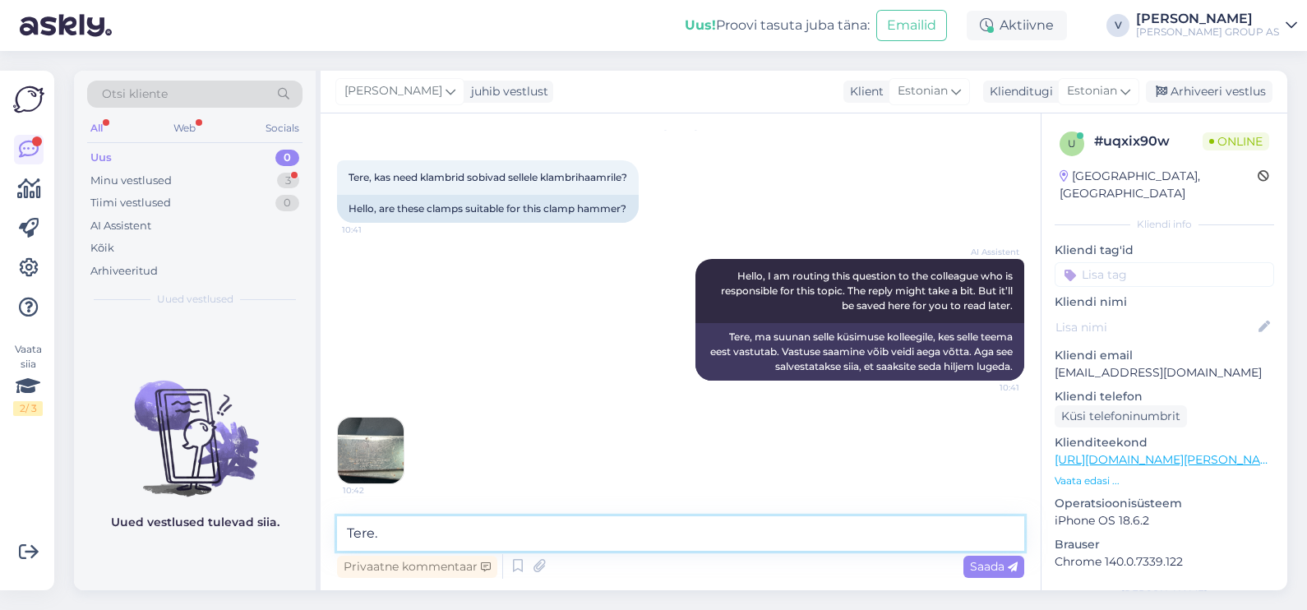
type textarea "Tere"
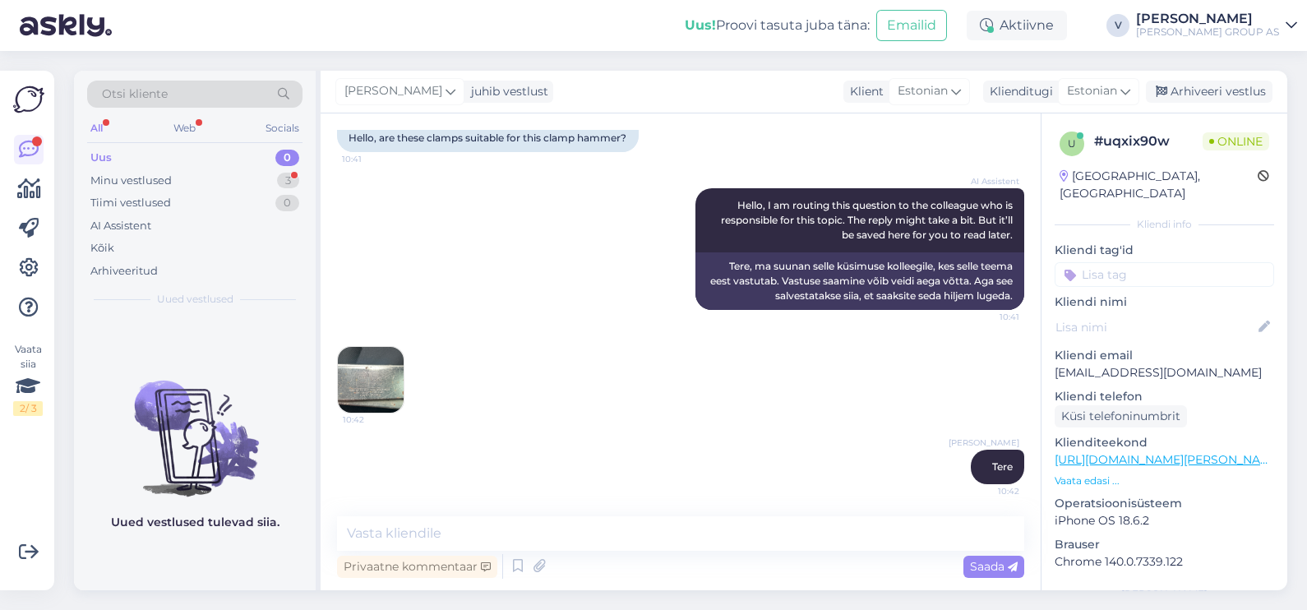
click at [373, 395] on img at bounding box center [371, 380] width 66 height 66
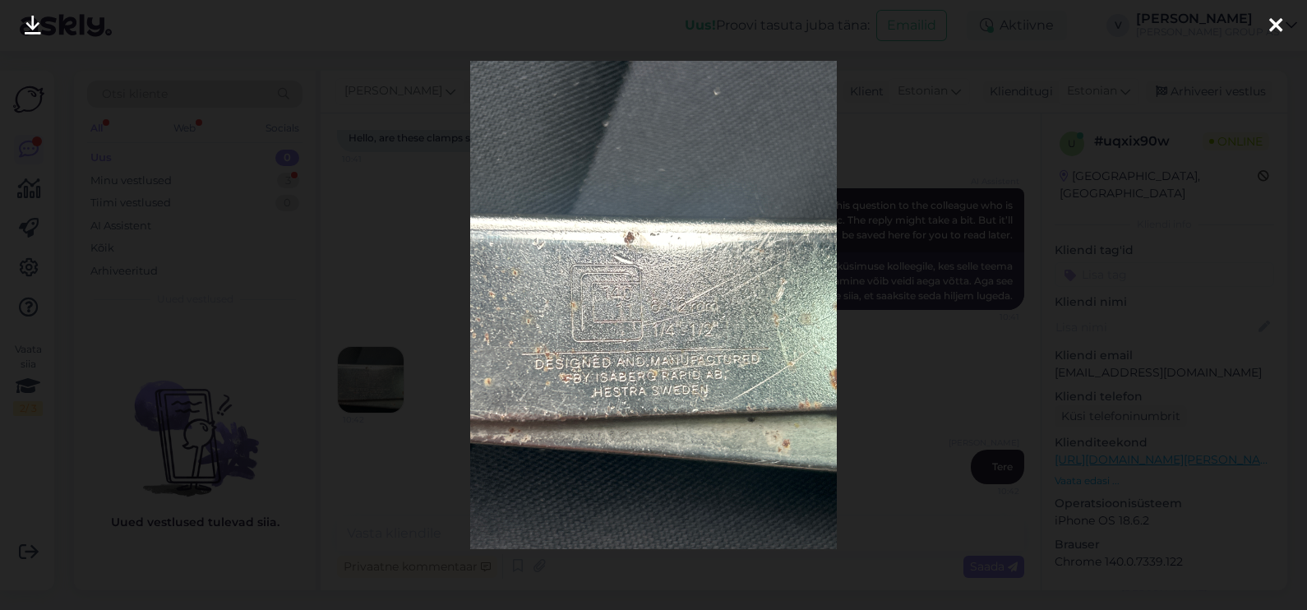
scroll to position [230, 0]
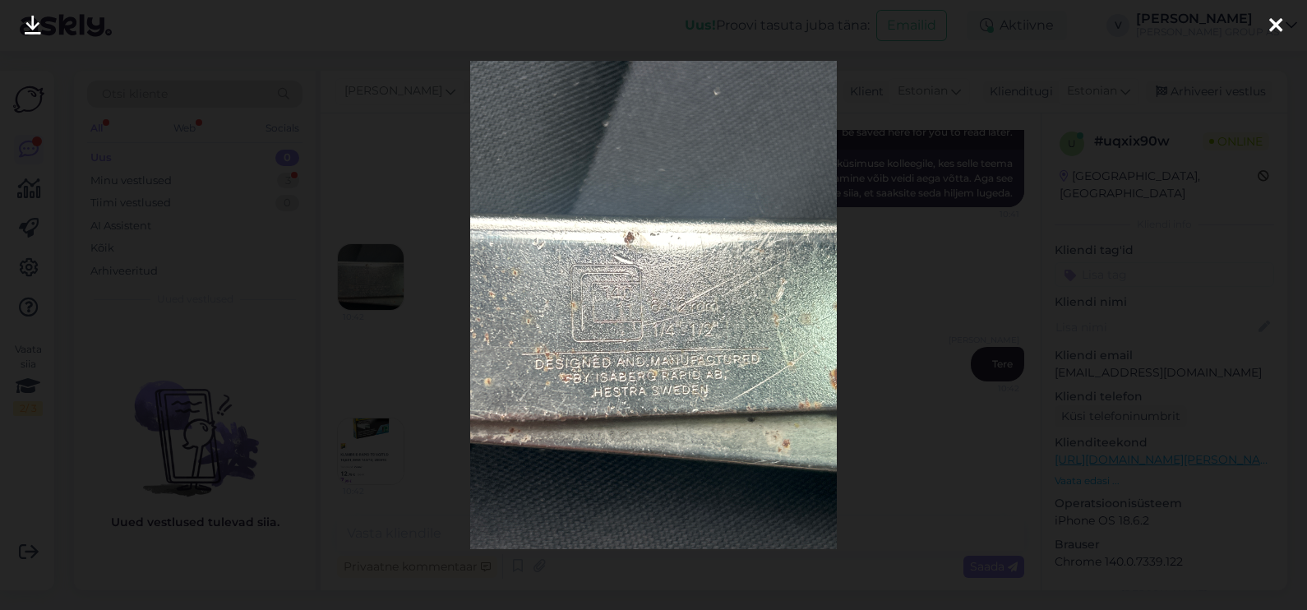
click at [992, 327] on div at bounding box center [653, 305] width 1307 height 610
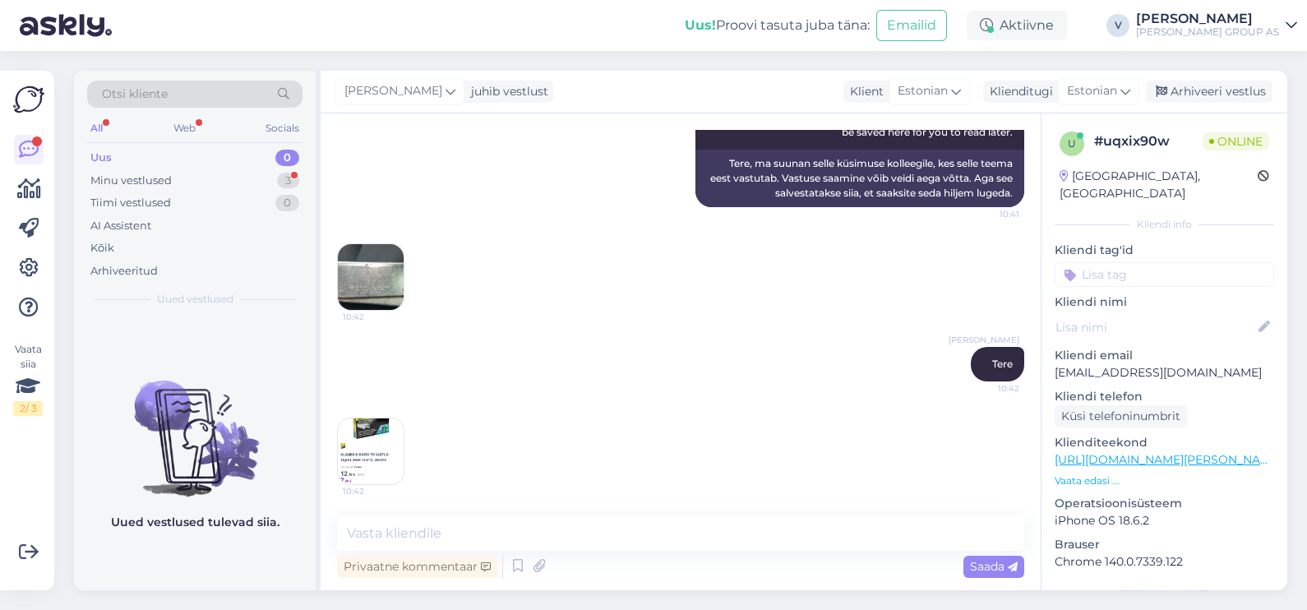
click at [381, 456] on img at bounding box center [371, 451] width 66 height 66
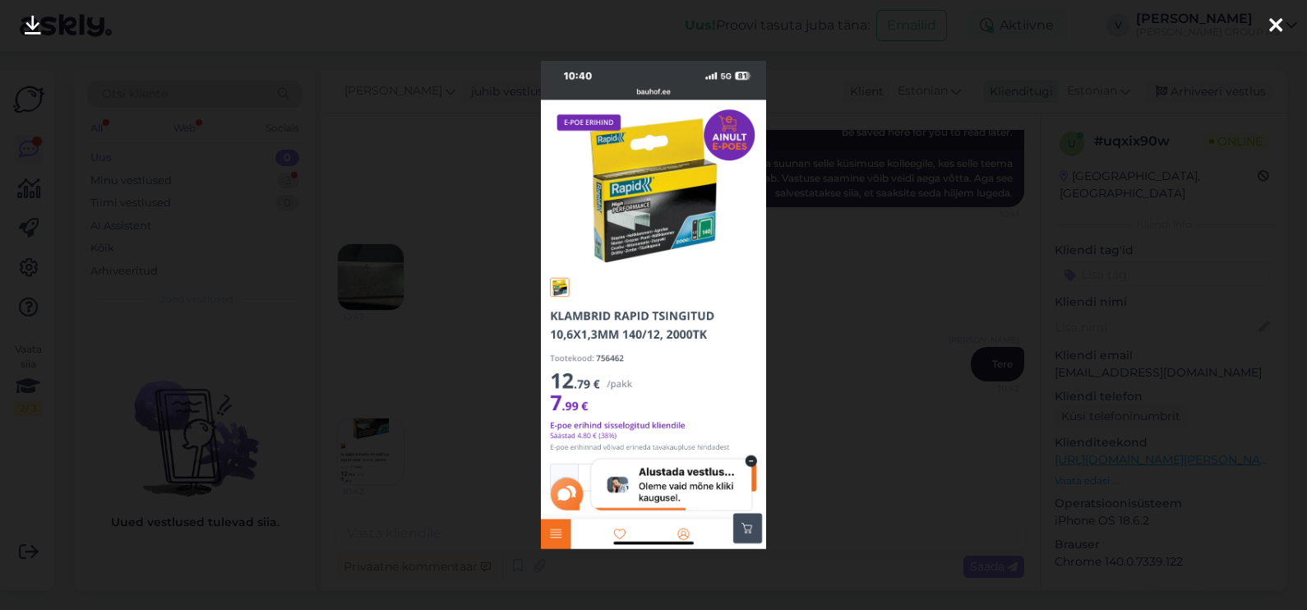
drag, startPoint x: 643, startPoint y: 369, endPoint x: 1097, endPoint y: 93, distance: 531.9
click at [1097, 94] on div at bounding box center [653, 305] width 1307 height 610
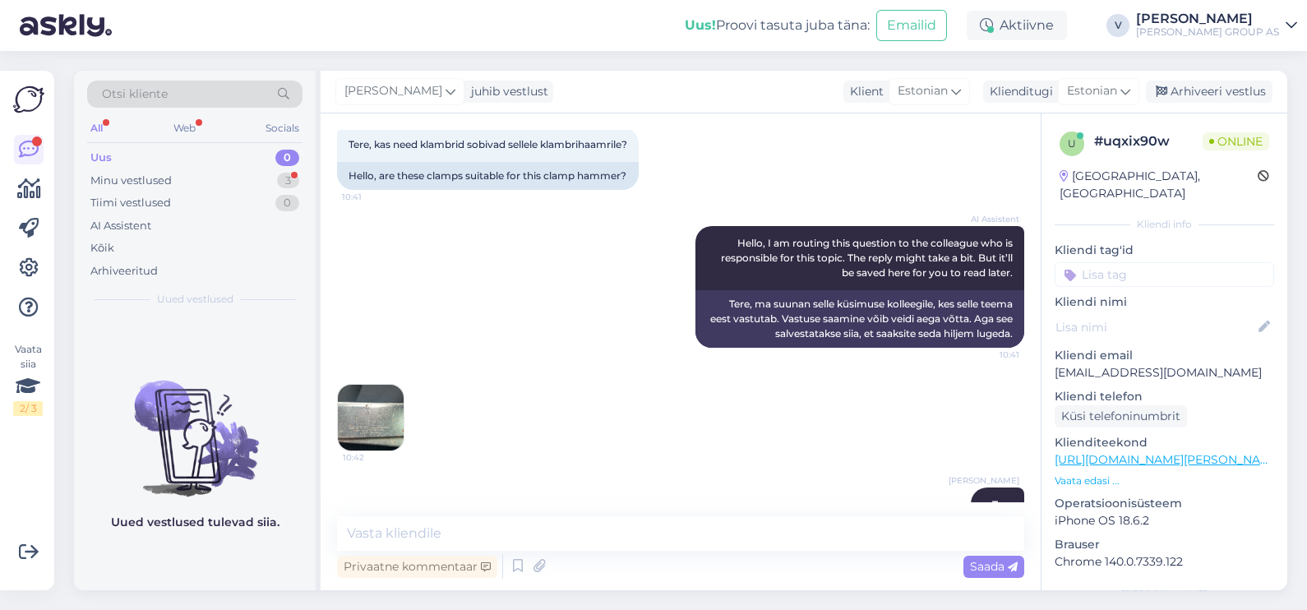
scroll to position [25, 0]
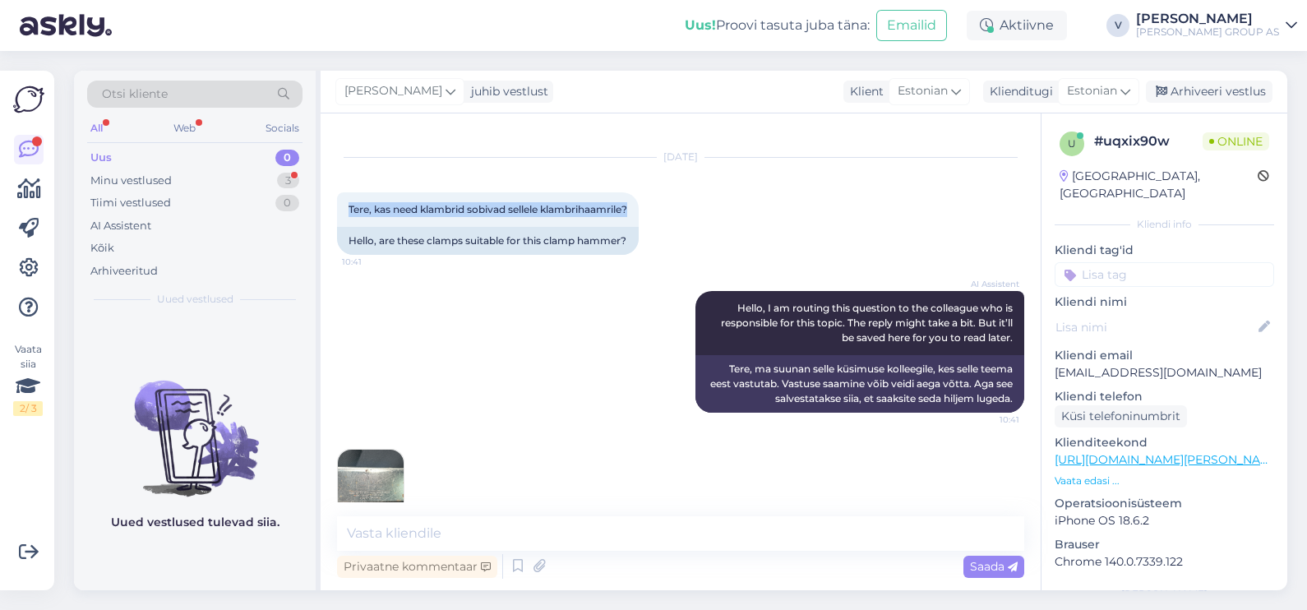
drag, startPoint x: 348, startPoint y: 203, endPoint x: 670, endPoint y: 213, distance: 322.4
click at [670, 213] on div "[DATE] Tere, kas need klambrid sobivad sellele klambrihaamrile? 10:41 Hello, ar…" at bounding box center [680, 206] width 687 height 133
copy span "Tere, kas need klambrid sobivad sellele klambrihaamrile?"
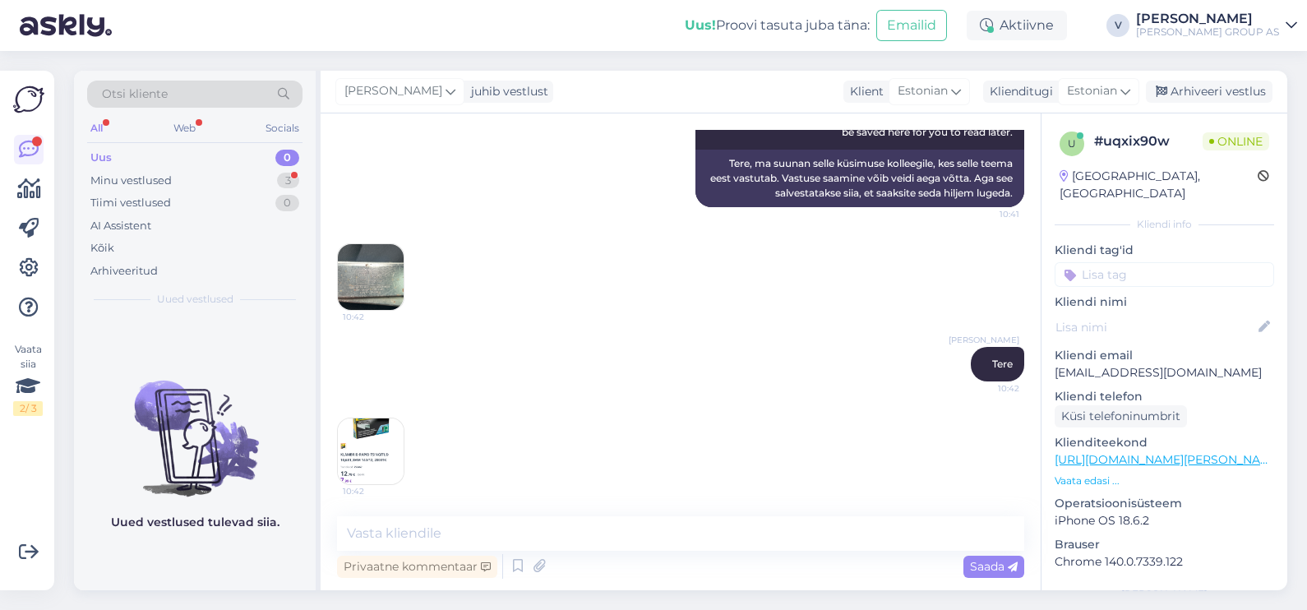
click at [384, 444] on img at bounding box center [371, 451] width 66 height 66
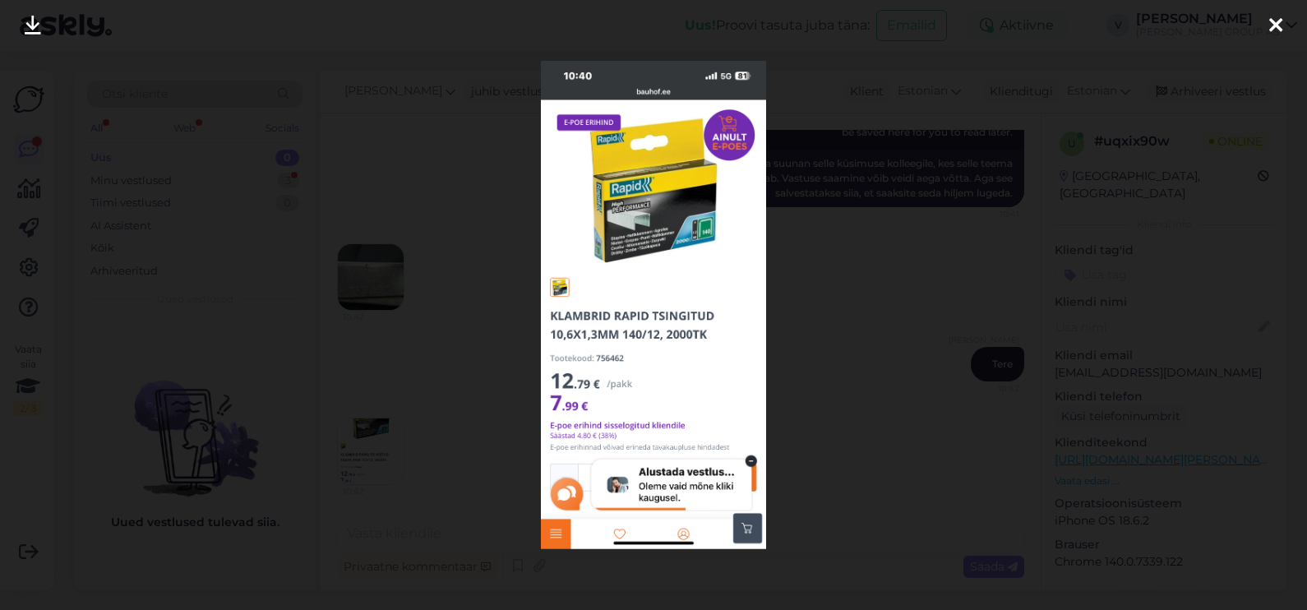
scroll to position [334, 0]
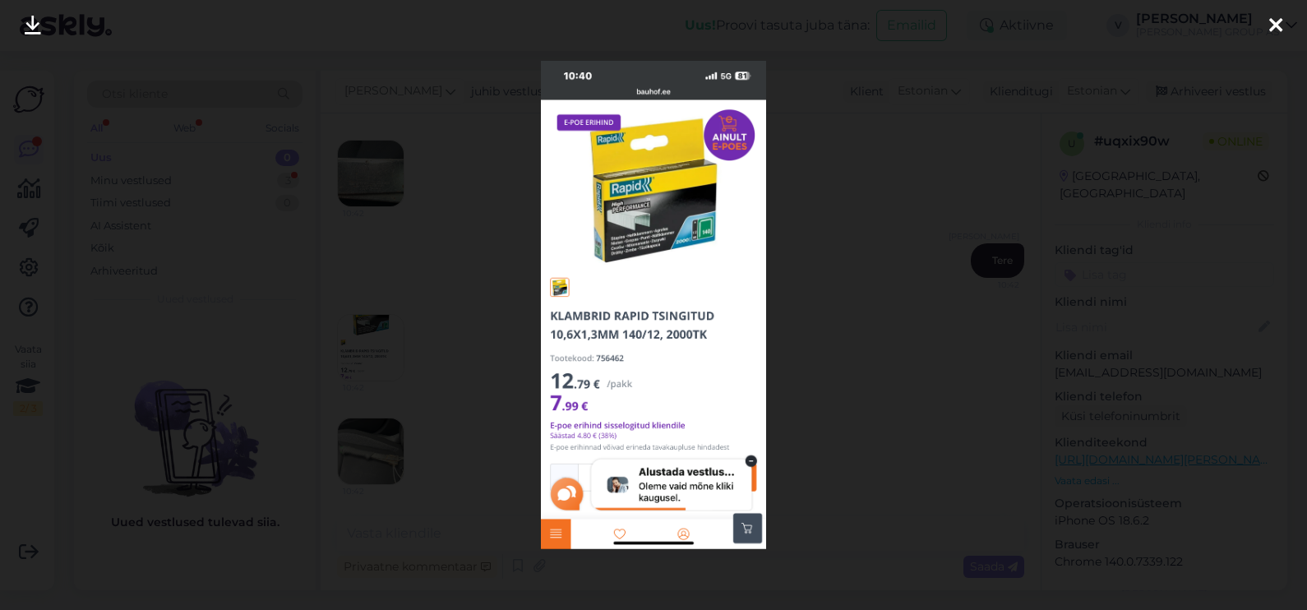
click at [895, 290] on div at bounding box center [653, 305] width 1307 height 610
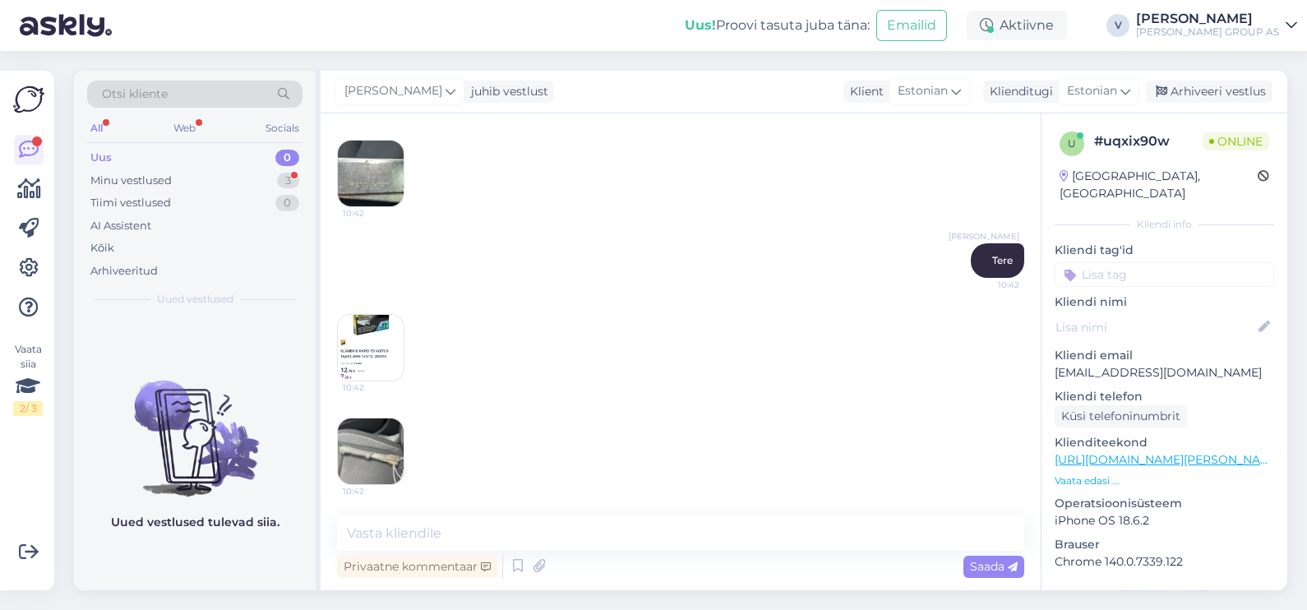
scroll to position [333, 0]
click at [355, 435] on img at bounding box center [371, 452] width 66 height 66
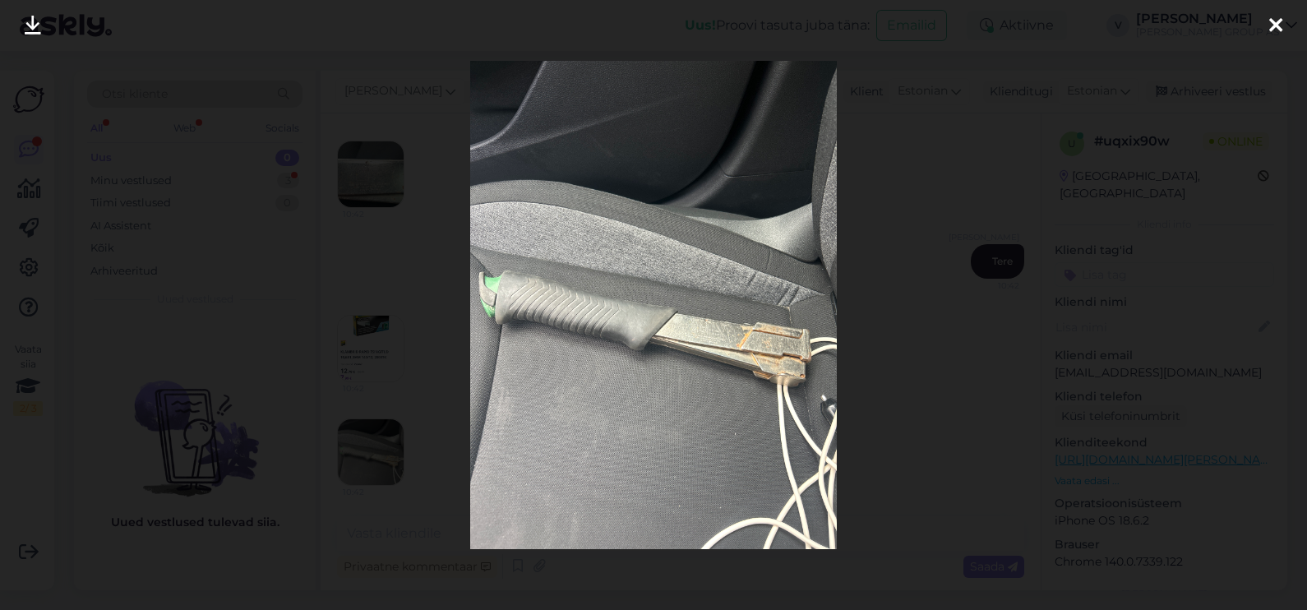
drag, startPoint x: 1064, startPoint y: 254, endPoint x: 1020, endPoint y: 276, distance: 48.9
click at [1064, 255] on div at bounding box center [653, 305] width 1307 height 610
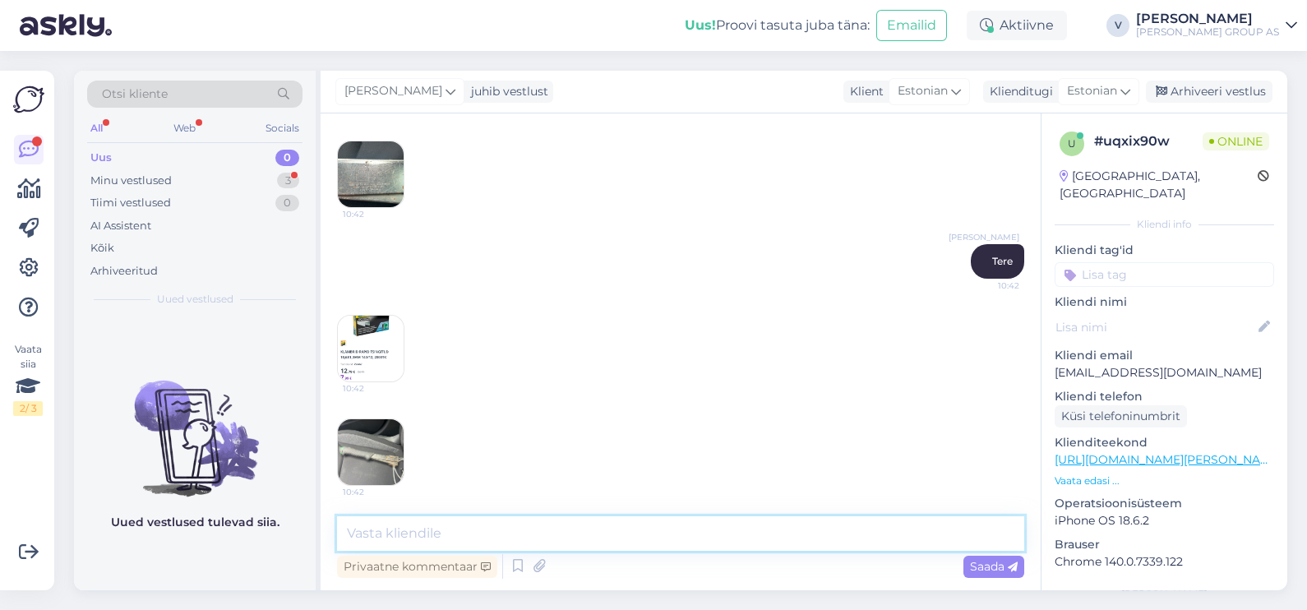
click at [468, 533] on textarea at bounding box center [680, 533] width 687 height 35
paste textarea "ildil olevad Rapid 140/12 klambrid sobivad sinu klambrihaamrile"
click at [430, 524] on textarea "Hetkel näib ildil olevad Rapid 140/12 klambrid sobivad sinu klambrihaamrile" at bounding box center [680, 533] width 687 height 35
click at [868, 536] on textarea "Hetkel näib, et pildil olevad Rapid 140/12 klambrid sobivad sinu klambrihaamrile" at bounding box center [680, 533] width 687 height 35
type textarea "Hetkel näib, et pildil olevad Rapid 140/12 klambrid sobivad sinu klambrihaamril…"
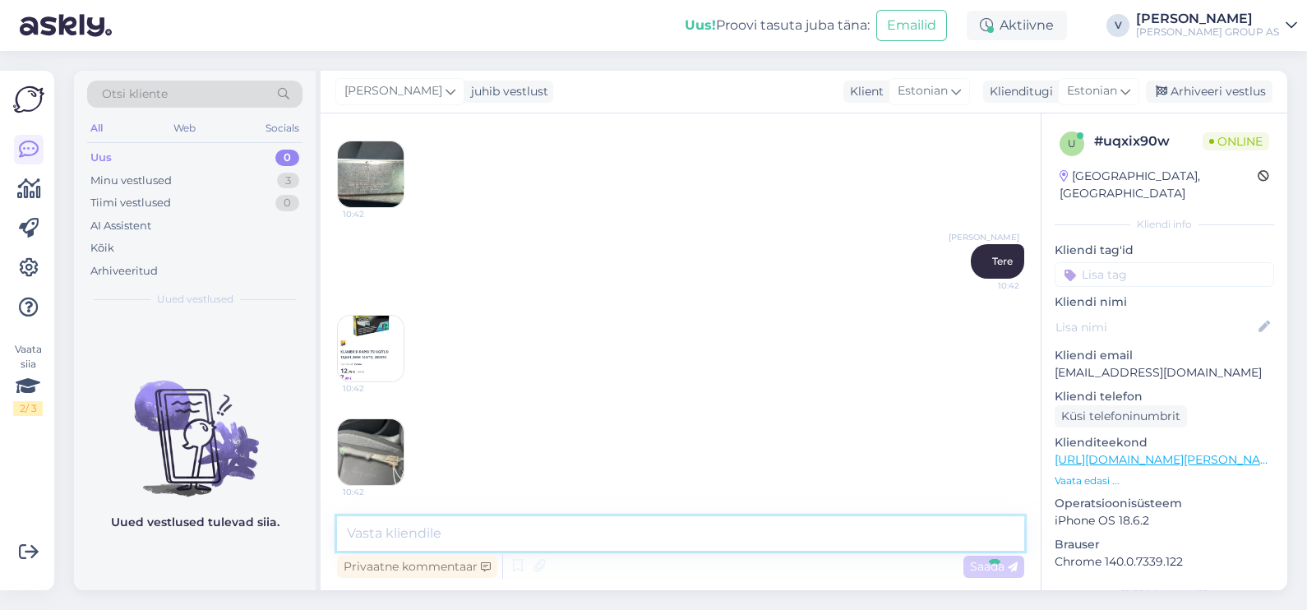
scroll to position [418, 0]
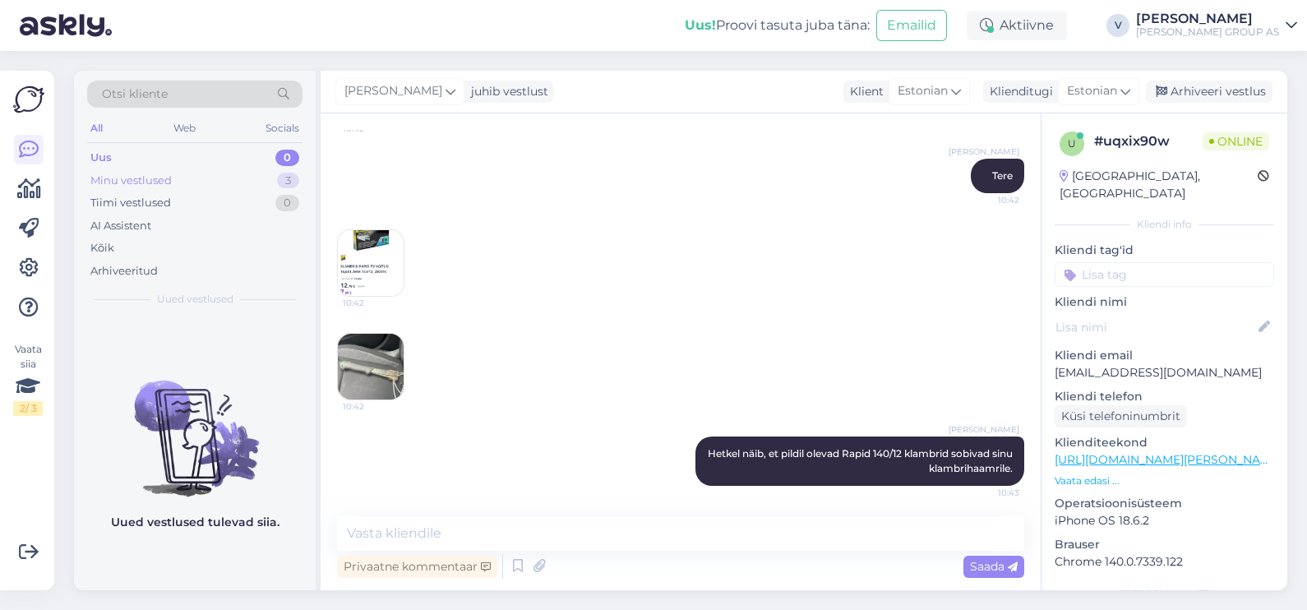
click at [245, 175] on div "Minu vestlused 3" at bounding box center [194, 180] width 215 height 23
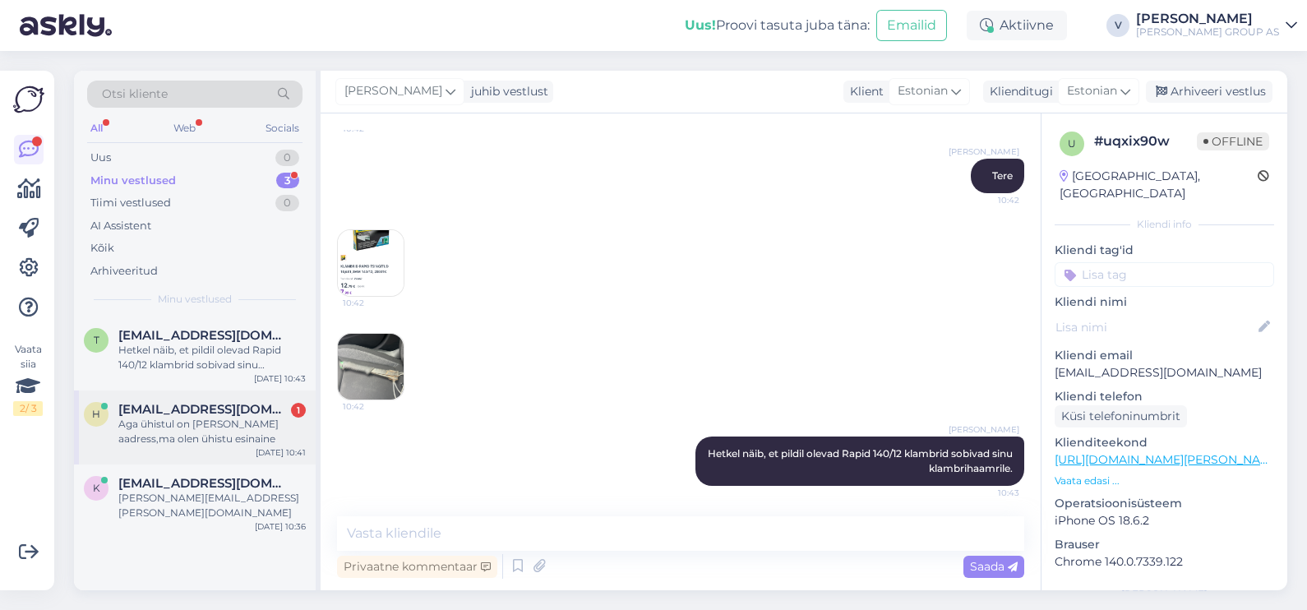
click at [214, 450] on div "h [EMAIL_ADDRESS][DOMAIN_NAME] 1 Aga ühistul on [PERSON_NAME] aadress,ma [PERSO…" at bounding box center [195, 427] width 242 height 74
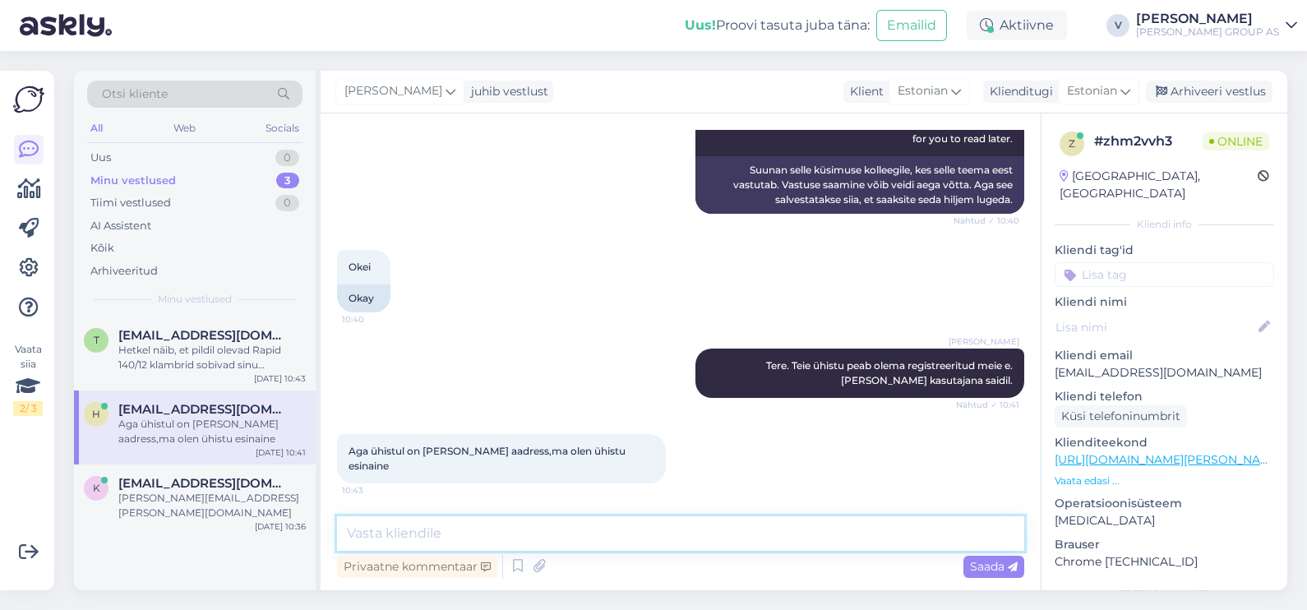
click at [561, 542] on textarea at bounding box center [680, 533] width 687 height 35
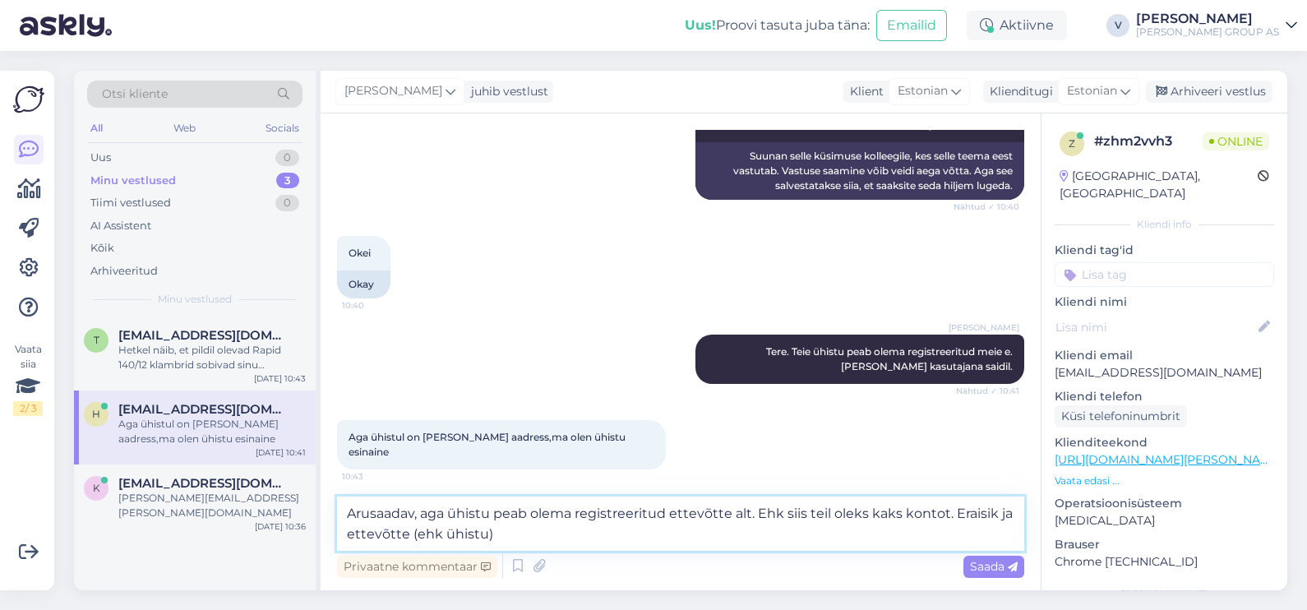
type textarea "Arusaadav, aga ühistu peab olema registreeritud ettevõtte alt. Ehk siis teil ol…"
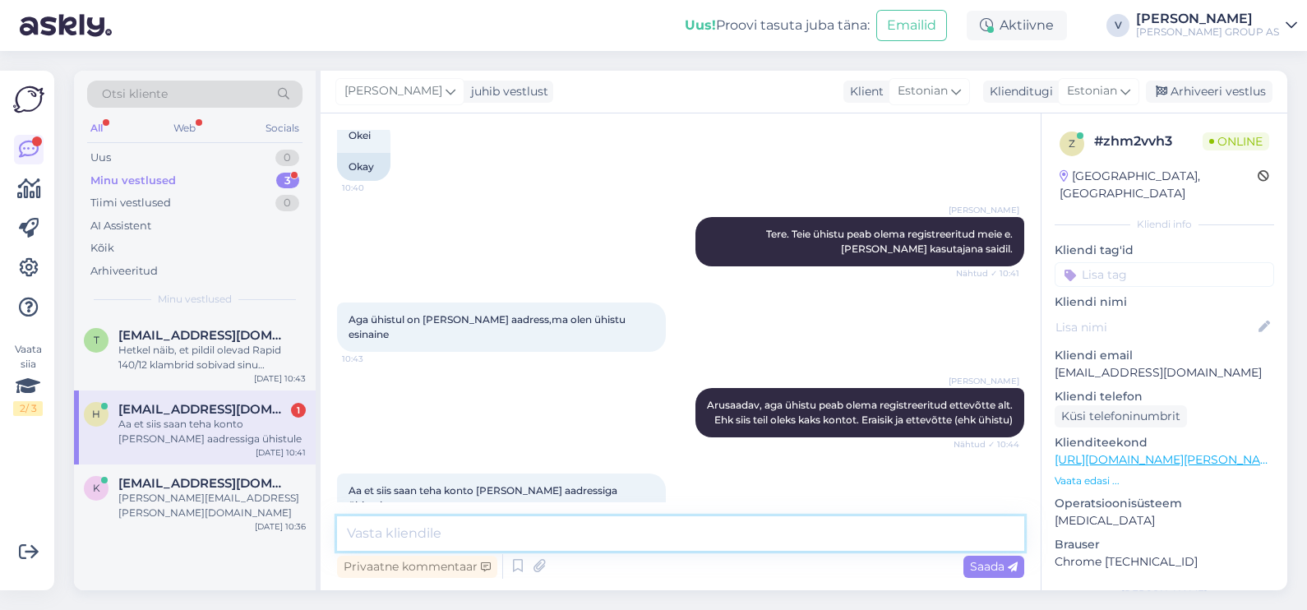
scroll to position [916, 0]
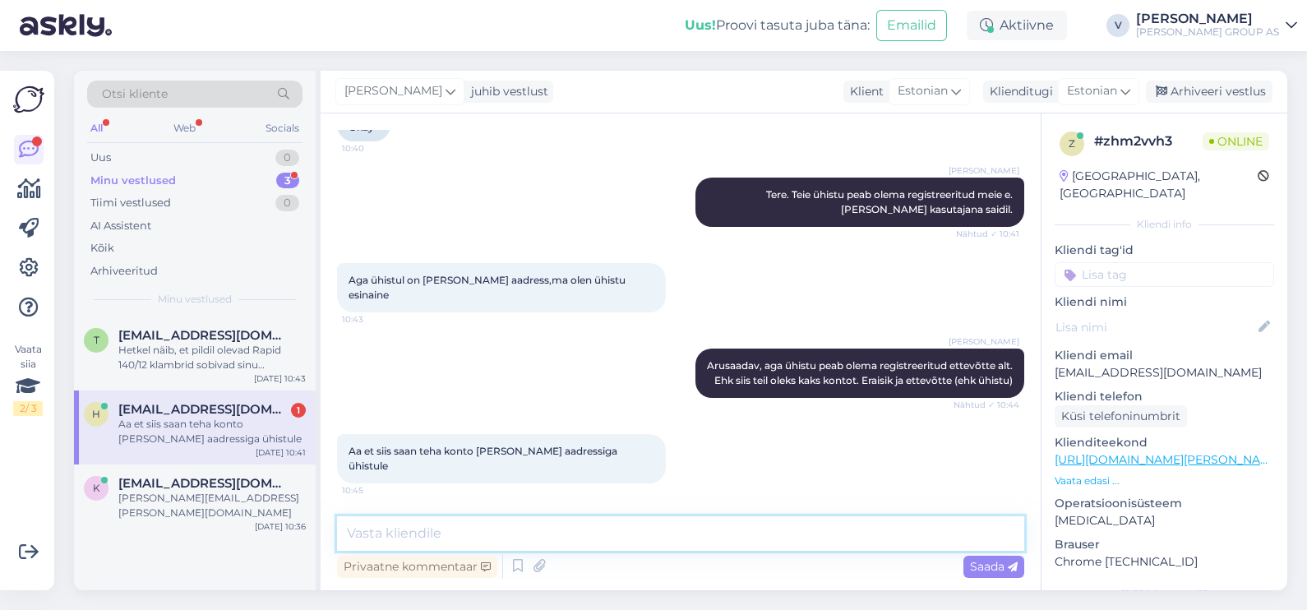
click at [561, 542] on textarea at bounding box center [680, 533] width 687 height 35
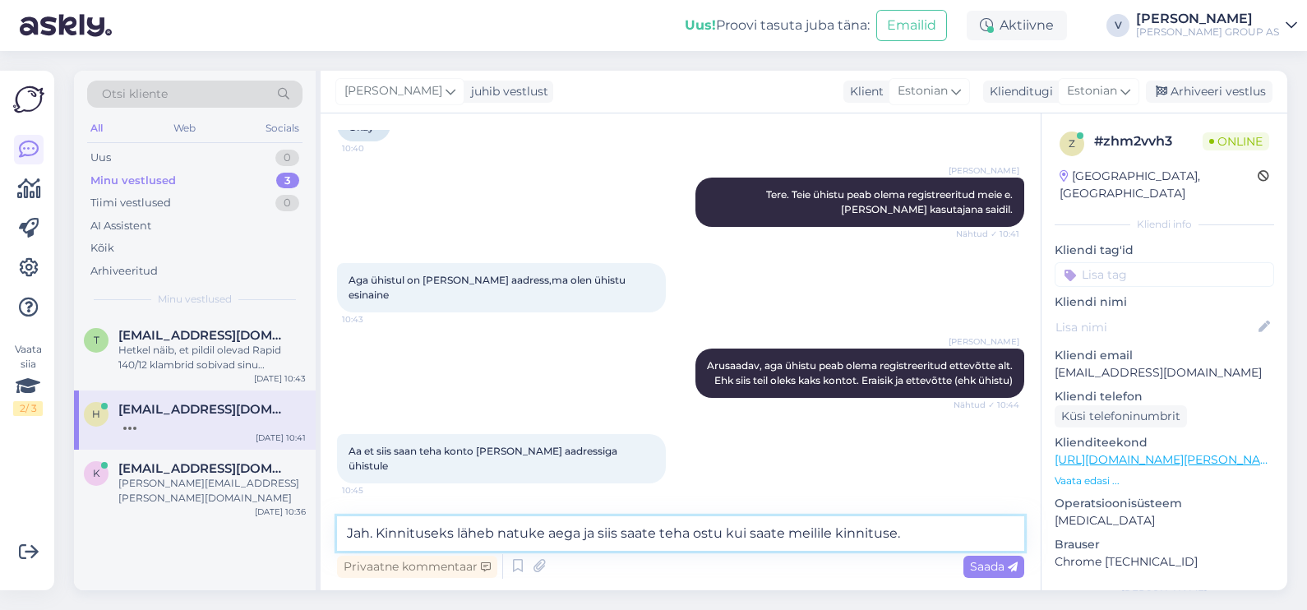
type textarea "Jah. Kinnituseks läheb natuke aega ja siis saate teha ostu kui saate meilile ki…"
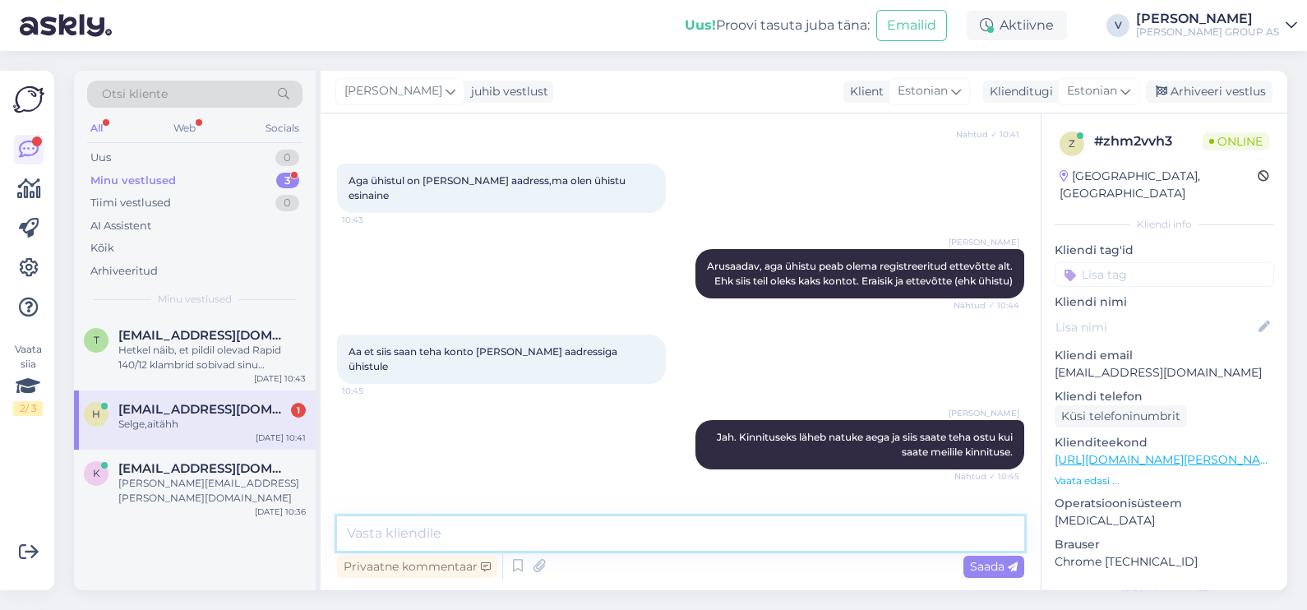
scroll to position [1073, 0]
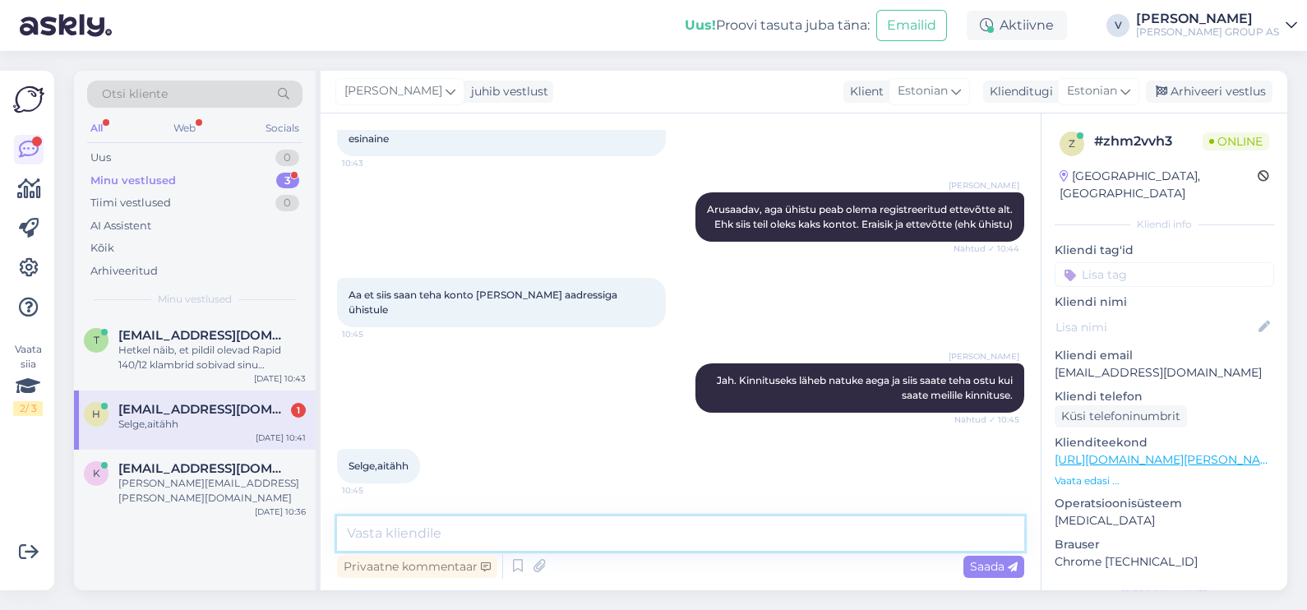
click at [496, 538] on textarea at bounding box center [680, 533] width 687 height 35
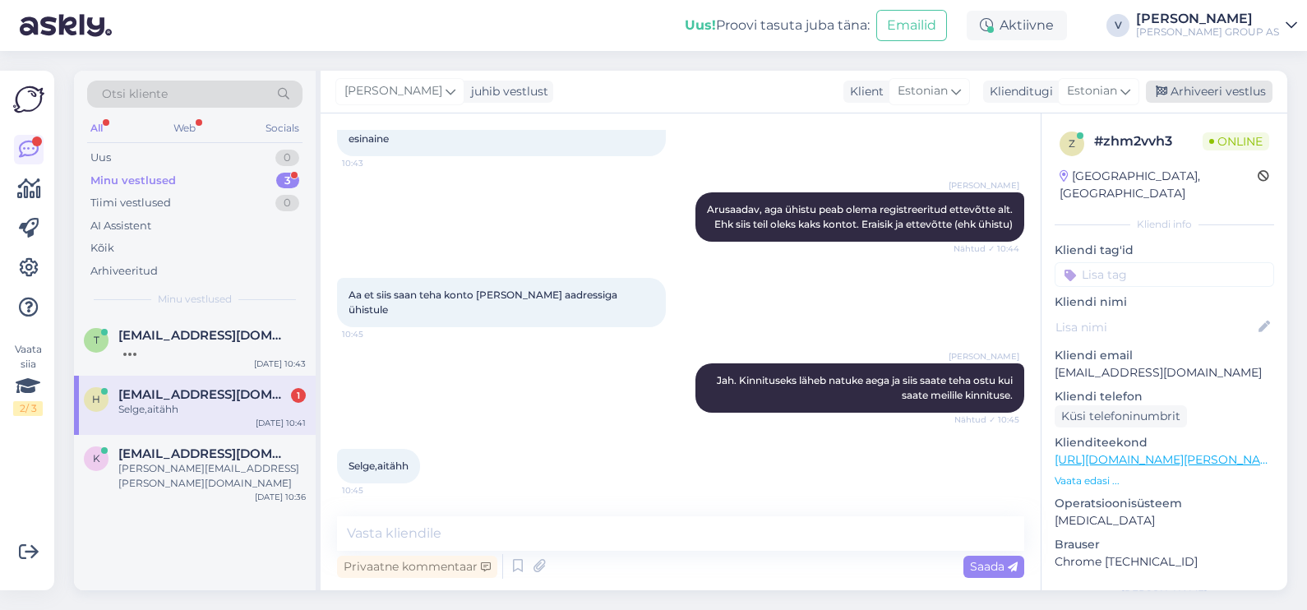
click at [1215, 95] on div "Arhiveeri vestlus" at bounding box center [1209, 92] width 127 height 22
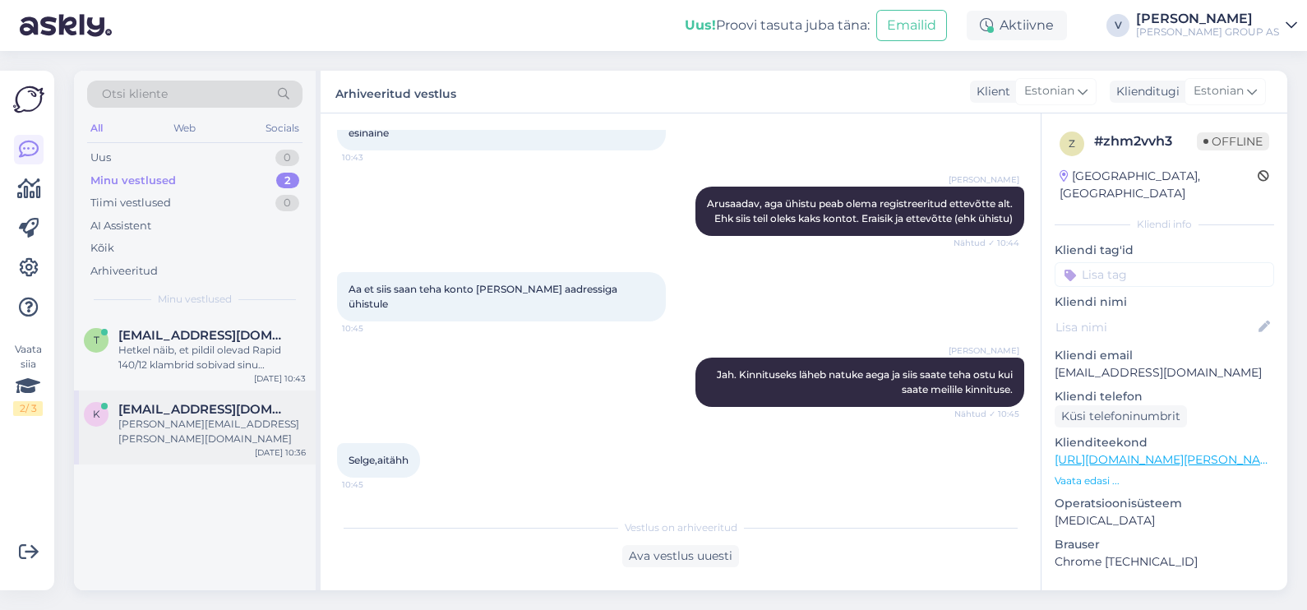
click at [245, 423] on div "[PERSON_NAME][EMAIL_ADDRESS][PERSON_NAME][DOMAIN_NAME]" at bounding box center [211, 432] width 187 height 30
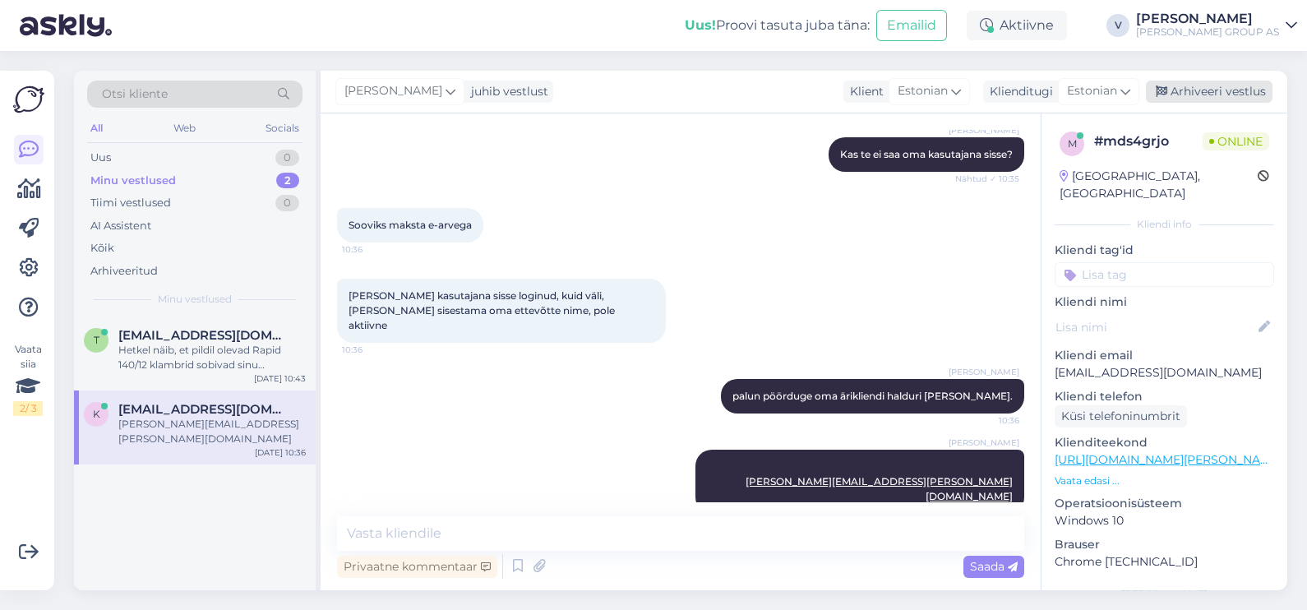
click at [1193, 95] on div "Arhiveeri vestlus" at bounding box center [1209, 92] width 127 height 22
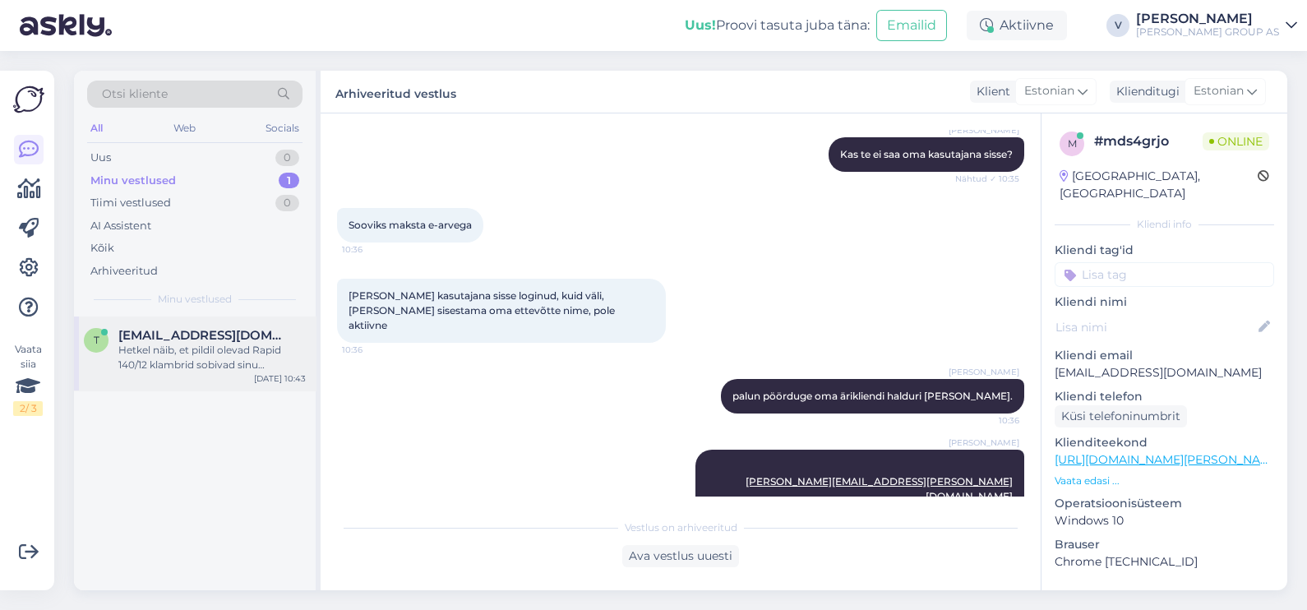
click at [159, 378] on div "t [EMAIL_ADDRESS][DOMAIN_NAME] Hetkel näib, et pildil olevad Rapid 140/12 klamb…" at bounding box center [195, 353] width 242 height 74
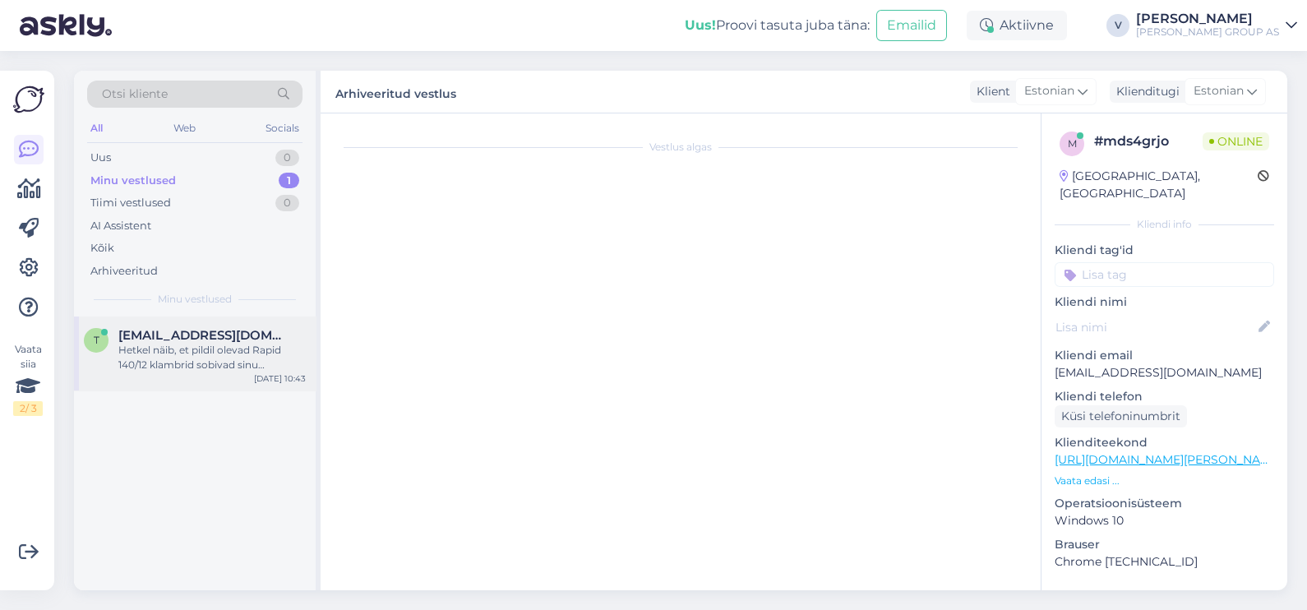
scroll to position [418, 0]
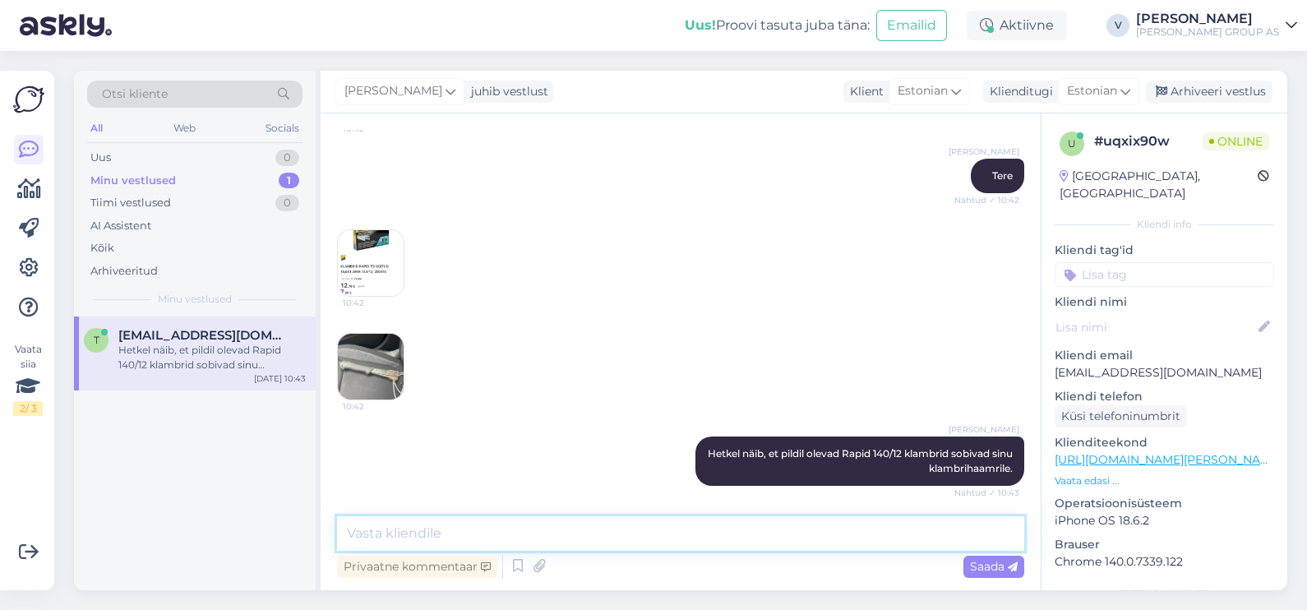
click at [595, 524] on textarea at bounding box center [680, 533] width 687 height 35
click at [358, 251] on img at bounding box center [371, 263] width 66 height 66
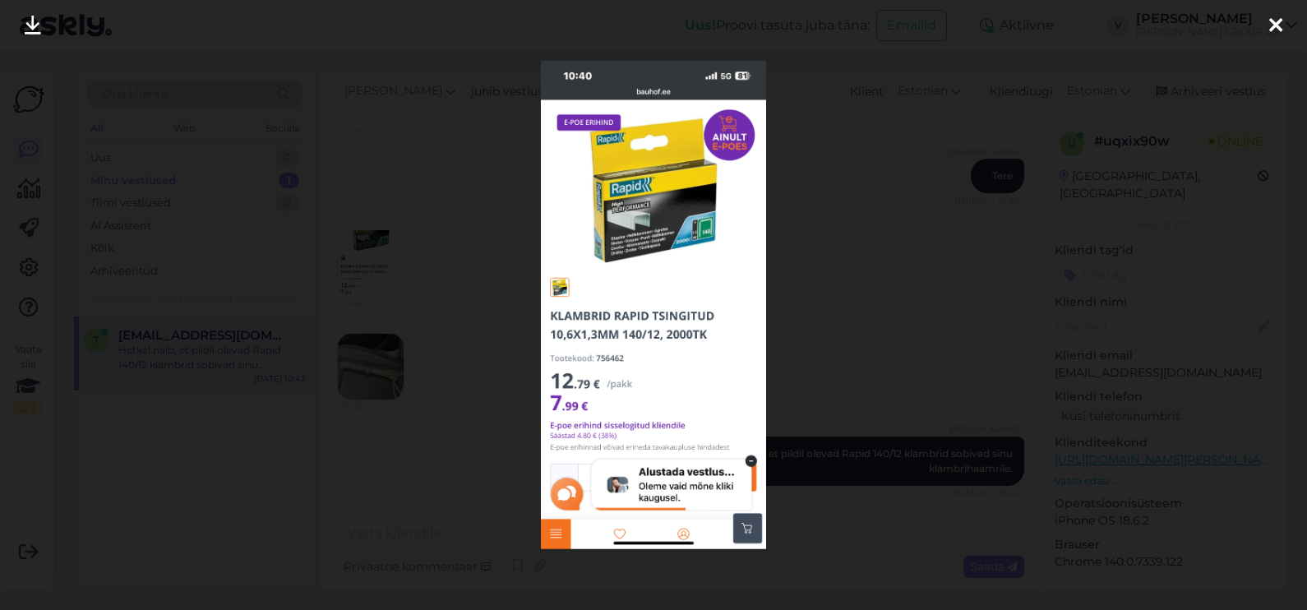
click at [837, 333] on div at bounding box center [653, 305] width 1307 height 610
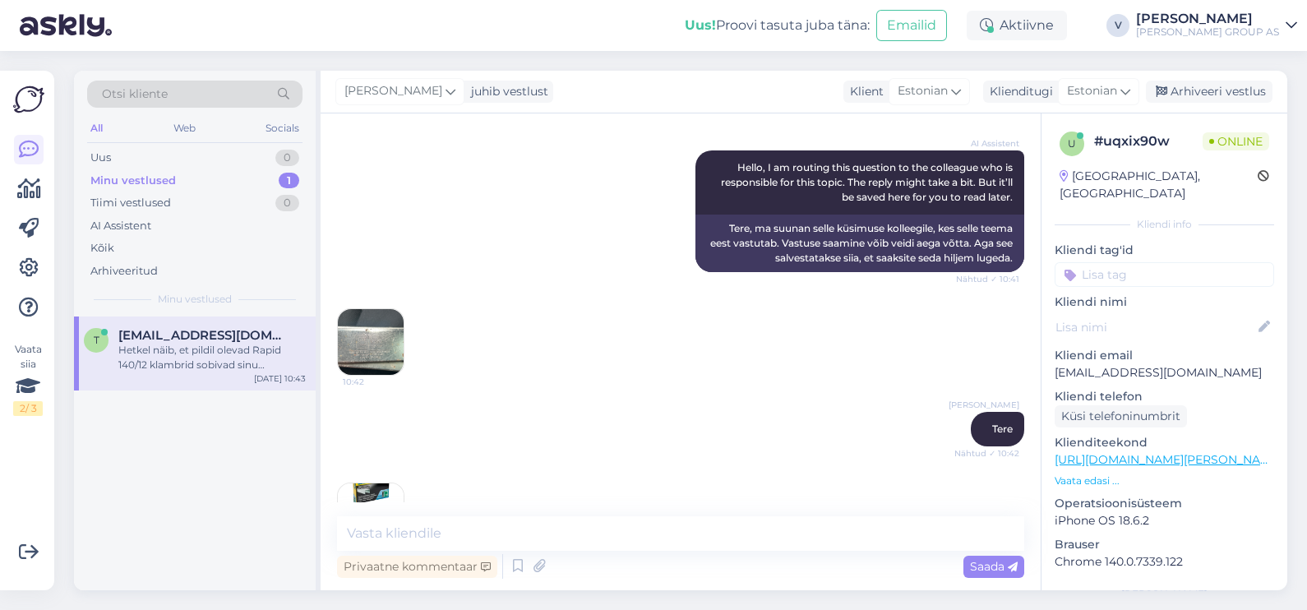
scroll to position [111, 0]
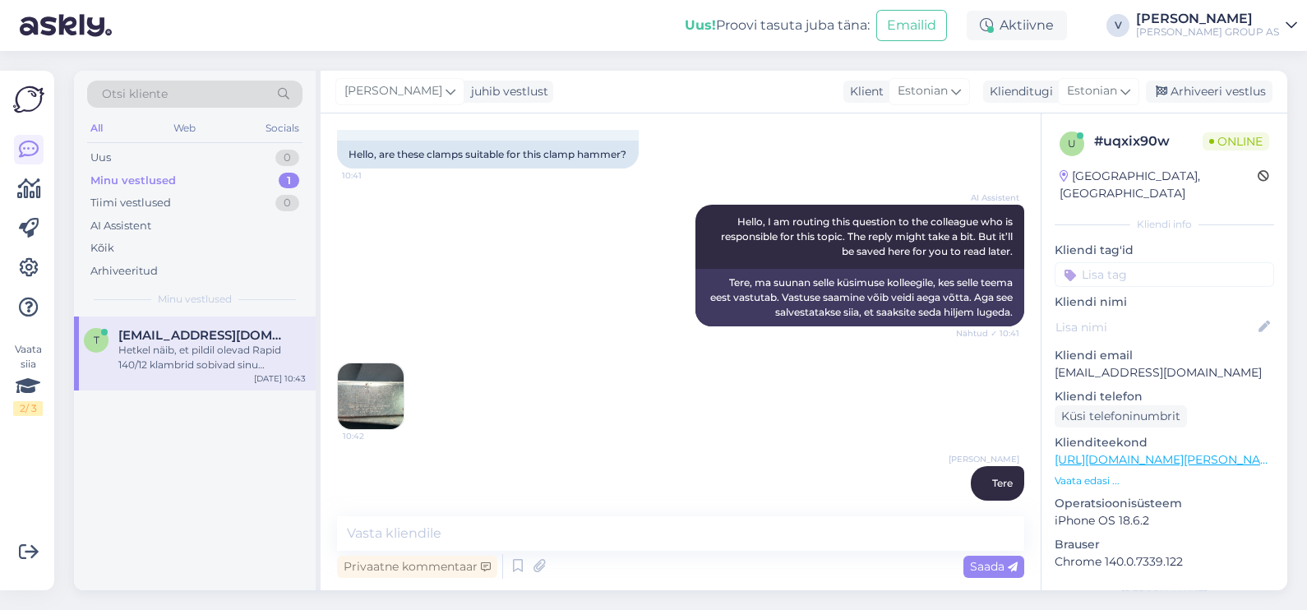
click at [364, 396] on img at bounding box center [371, 396] width 66 height 66
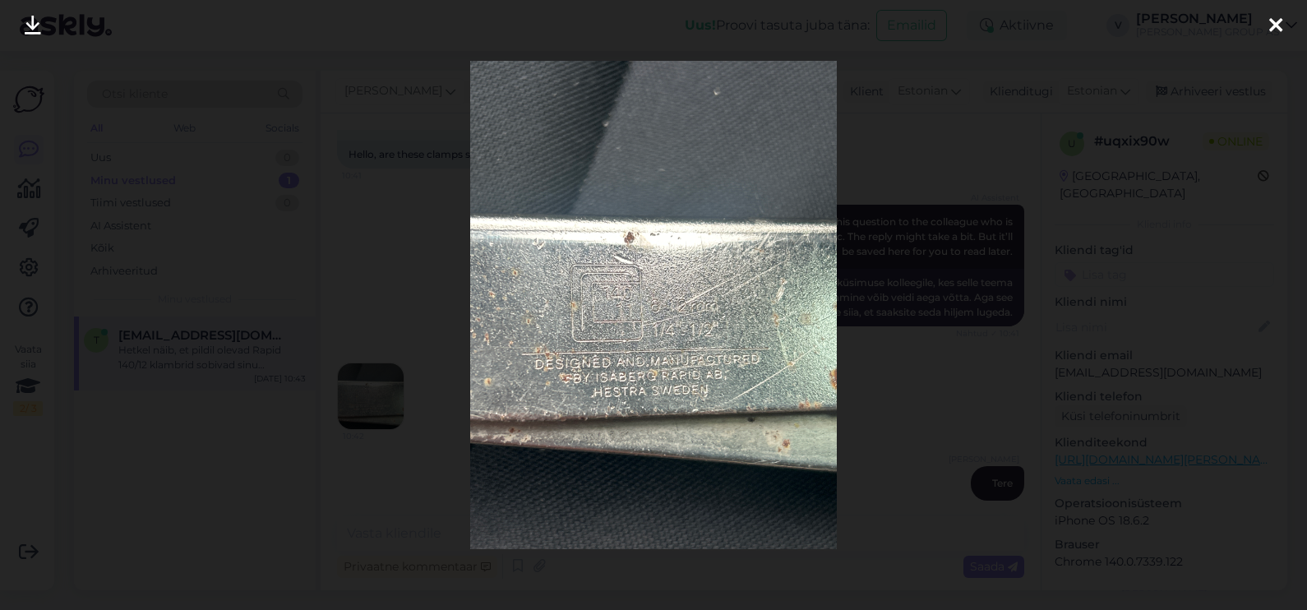
click at [931, 393] on div at bounding box center [653, 305] width 1307 height 610
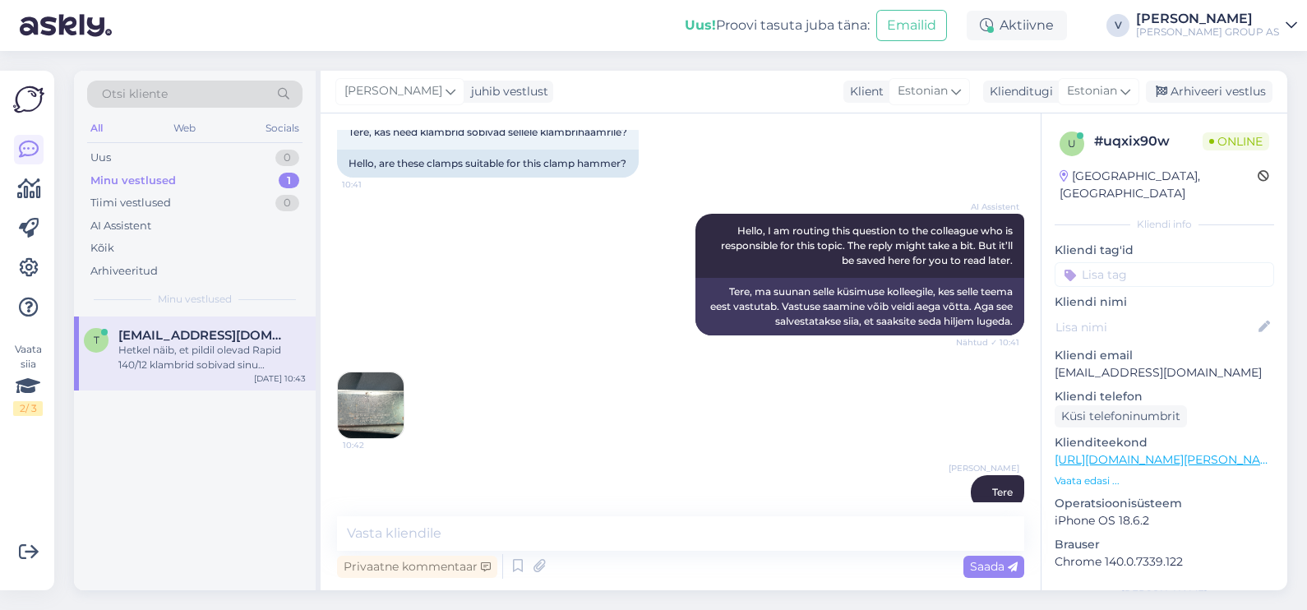
scroll to position [410, 0]
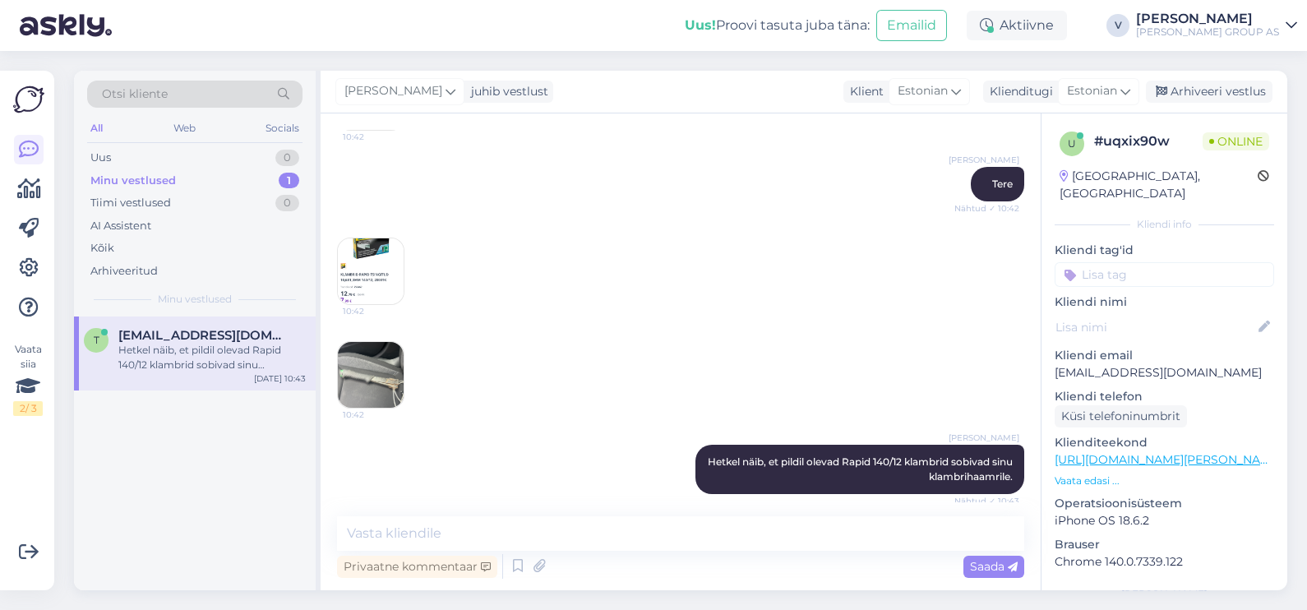
click at [370, 377] on img at bounding box center [371, 375] width 66 height 66
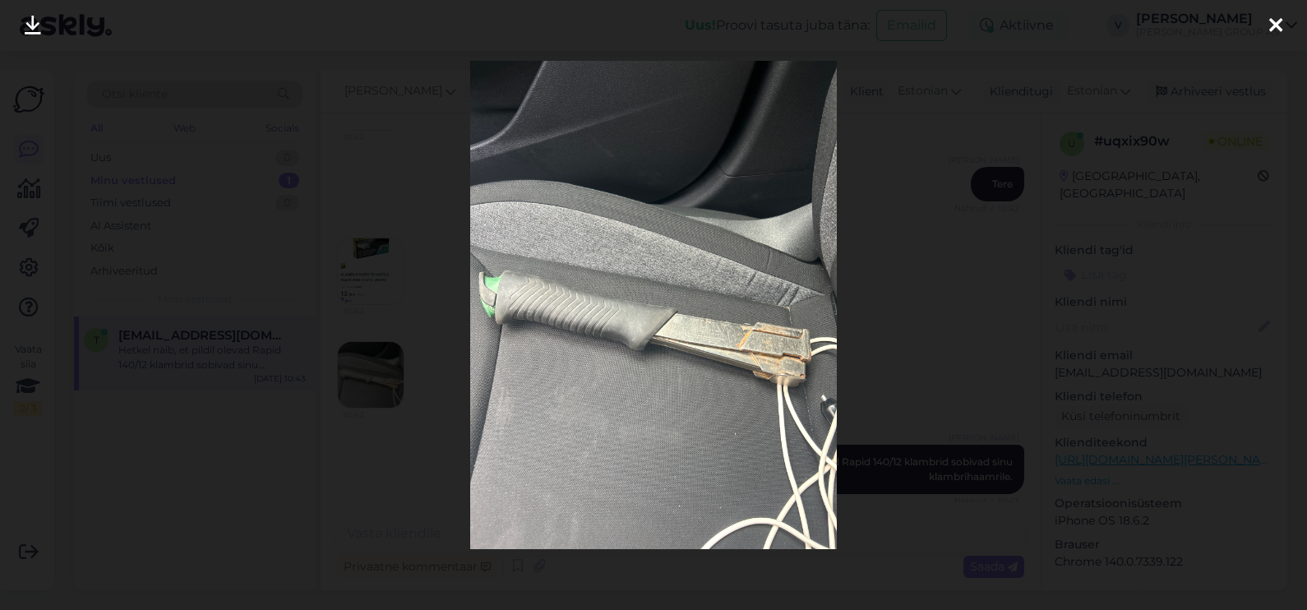
click at [1017, 422] on div at bounding box center [653, 305] width 1307 height 610
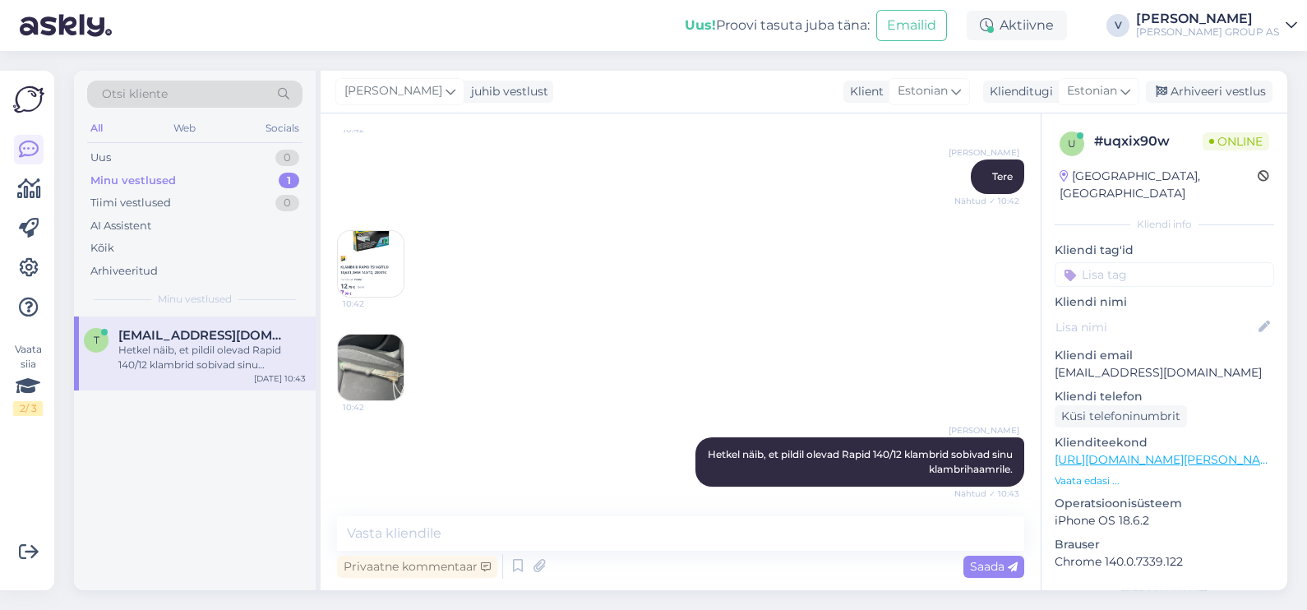
scroll to position [418, 0]
click at [471, 528] on textarea at bounding box center [680, 533] width 687 height 35
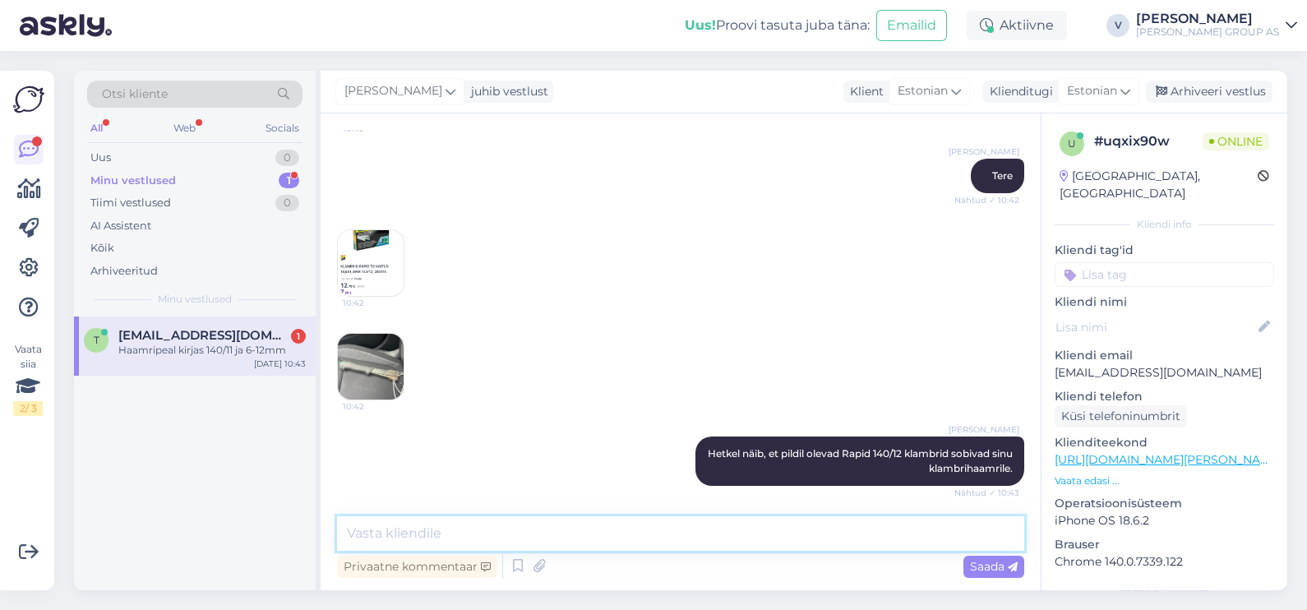
scroll to position [490, 0]
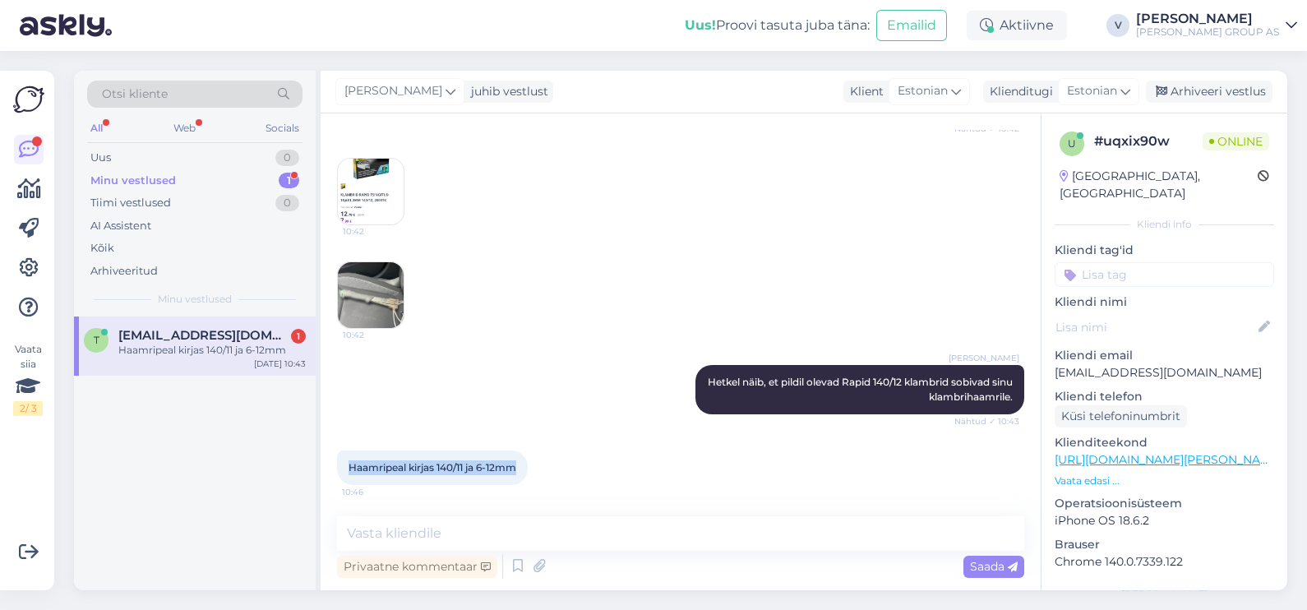
drag, startPoint x: 521, startPoint y: 468, endPoint x: 332, endPoint y: 462, distance: 189.1
click at [332, 462] on div "Vestlus algas [DATE] Tere, kas need klambrid sobivad sellele klambrihaamrile? 1…" at bounding box center [681, 351] width 720 height 477
copy span "Haamripeal kirjas 140/11 ja 6-12mm"
click at [527, 538] on textarea at bounding box center [680, 533] width 687 height 35
paste textarea "kõik Rapid 140 seeria klambrid pikkusega 6–12 mm"
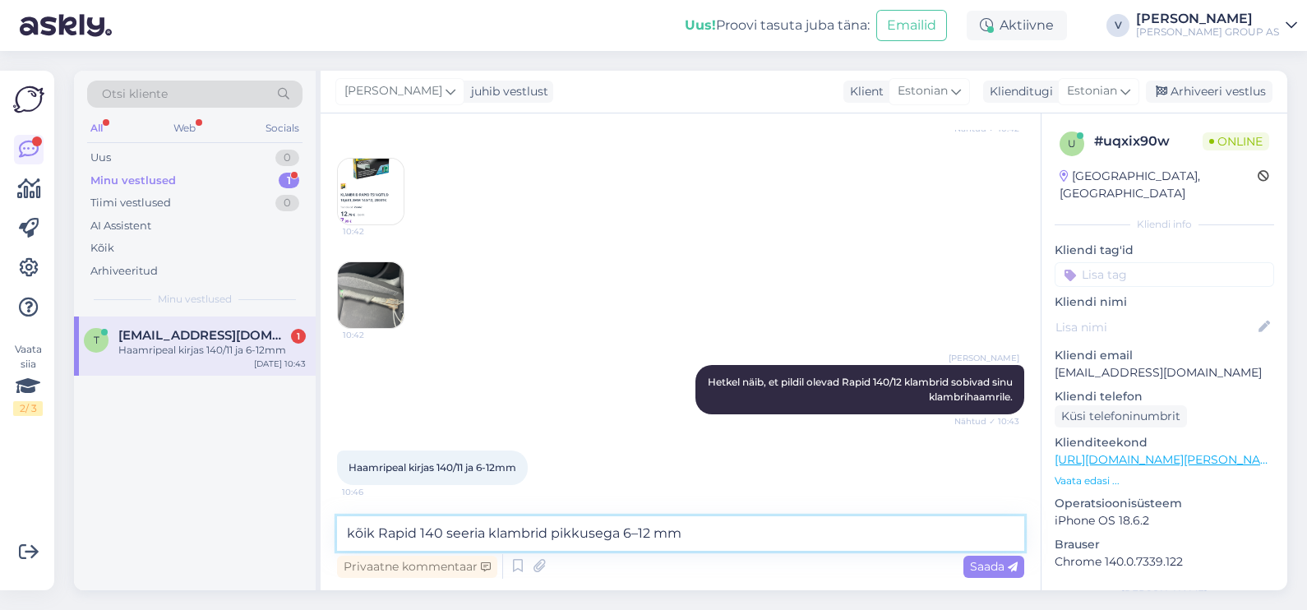
click at [358, 526] on textarea "kõik Rapid 140 seeria klambrid pikkusega 6–12 mm" at bounding box center [680, 533] width 687 height 35
click at [754, 537] on textarea "Kõik Rapid 140 seeria klambrid pikkusega 6–12 mm" at bounding box center [680, 533] width 687 height 35
type textarea "Kõik Rapid 140 seeria klambrid pikkusega 6–12 mm sobivad"
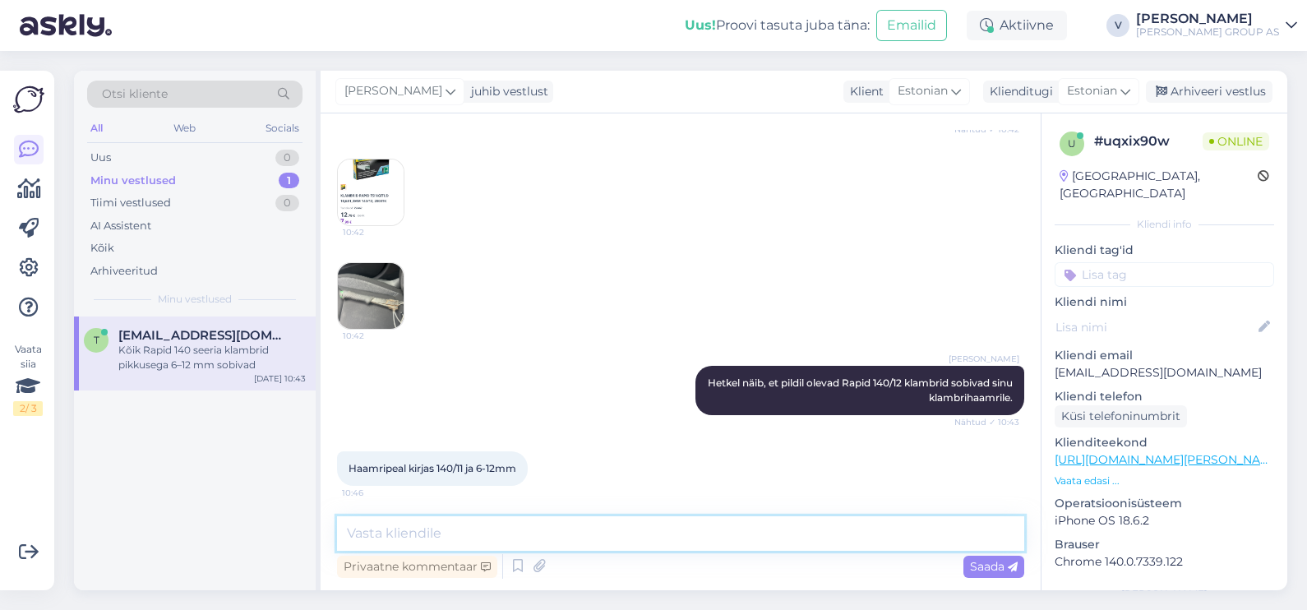
scroll to position [458, 0]
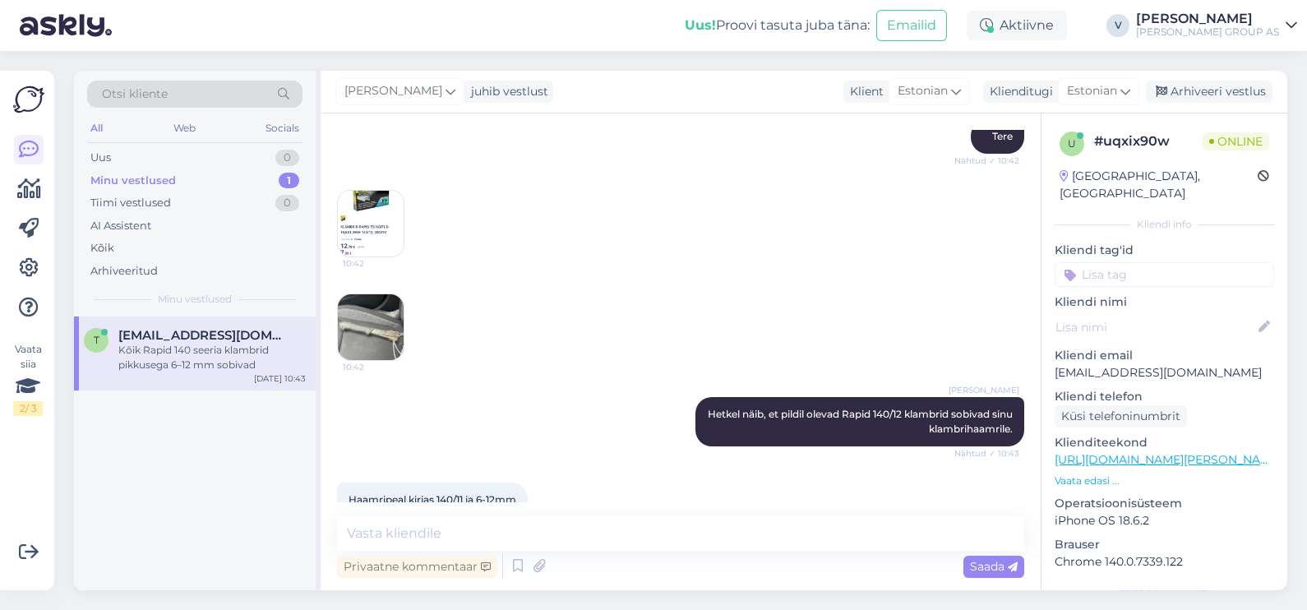
click at [368, 238] on img at bounding box center [371, 224] width 66 height 66
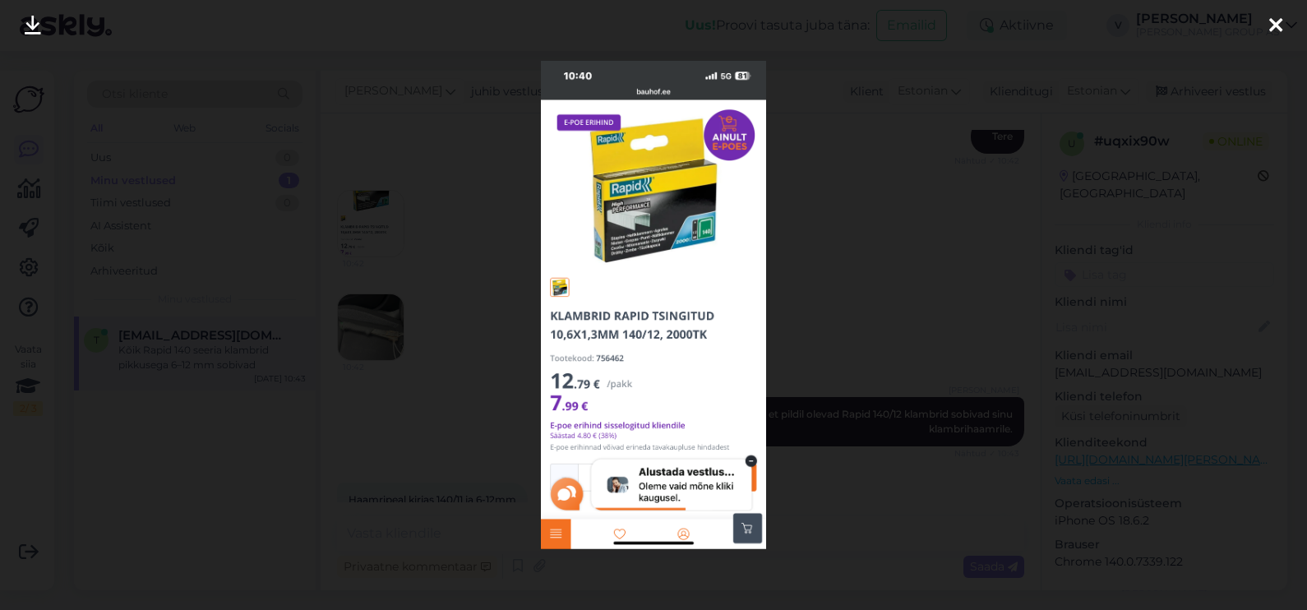
click at [954, 339] on div at bounding box center [653, 305] width 1307 height 610
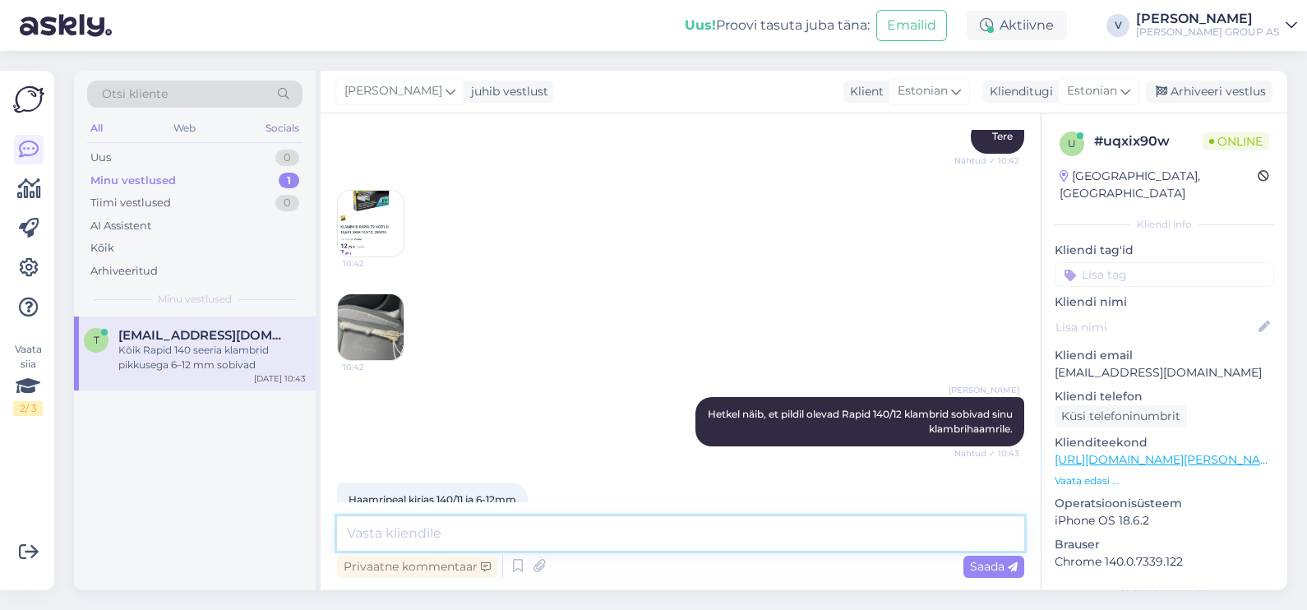
click at [730, 531] on textarea at bounding box center [680, 533] width 687 height 35
type textarea "ehk siis need klambrid mida saatsite e-poest on sobilikud."
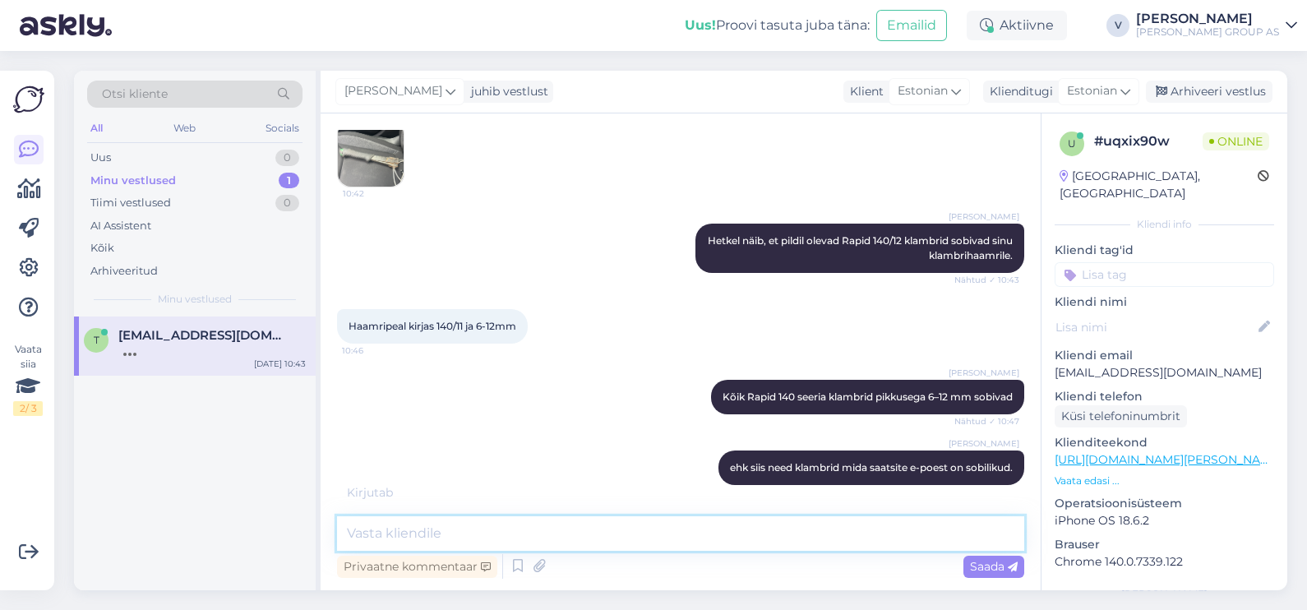
scroll to position [702, 0]
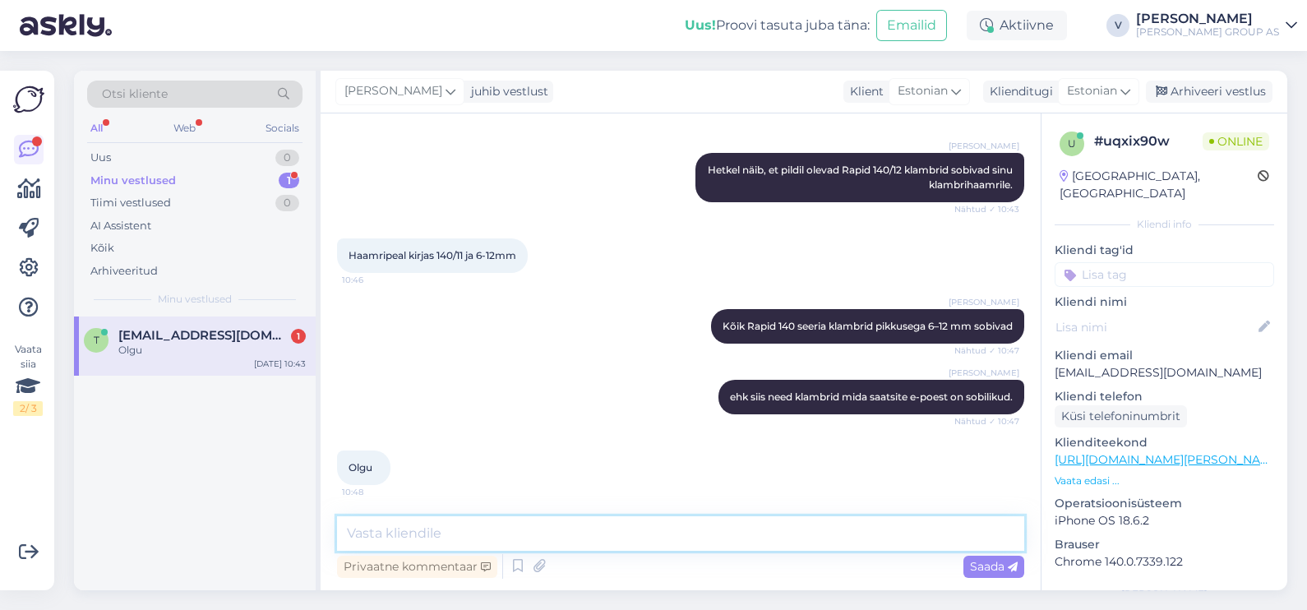
click at [743, 529] on textarea at bounding box center [680, 533] width 687 height 35
click at [201, 152] on div "Uus 0" at bounding box center [194, 157] width 215 height 23
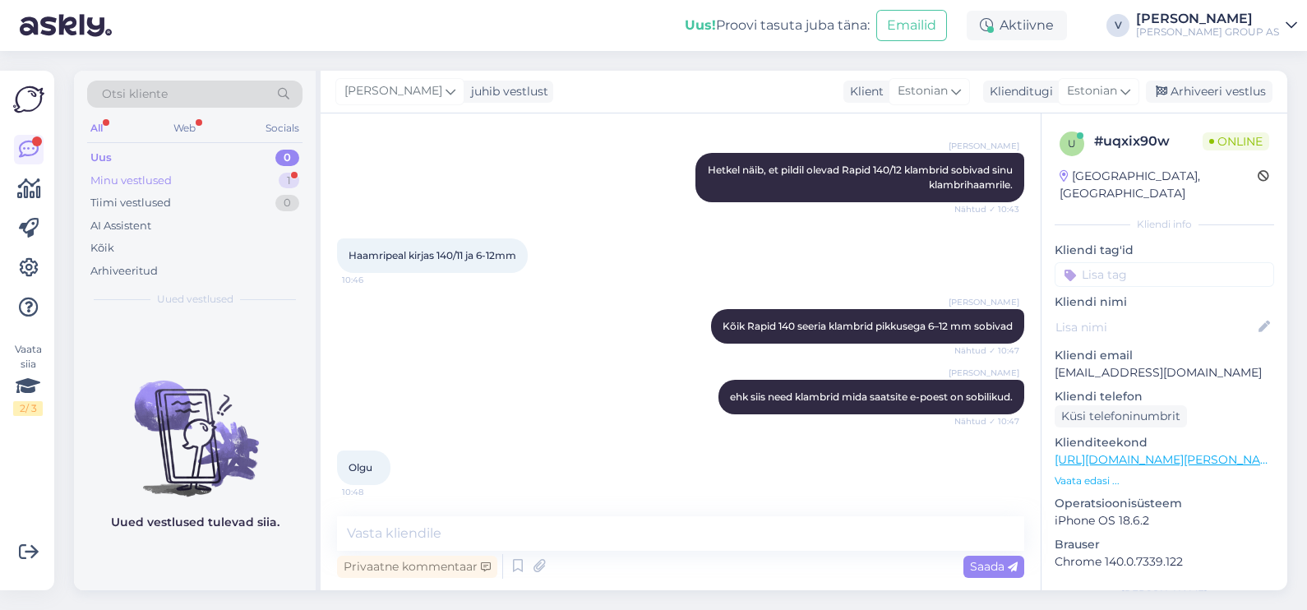
click at [201, 175] on div "Minu vestlused 1" at bounding box center [194, 180] width 215 height 23
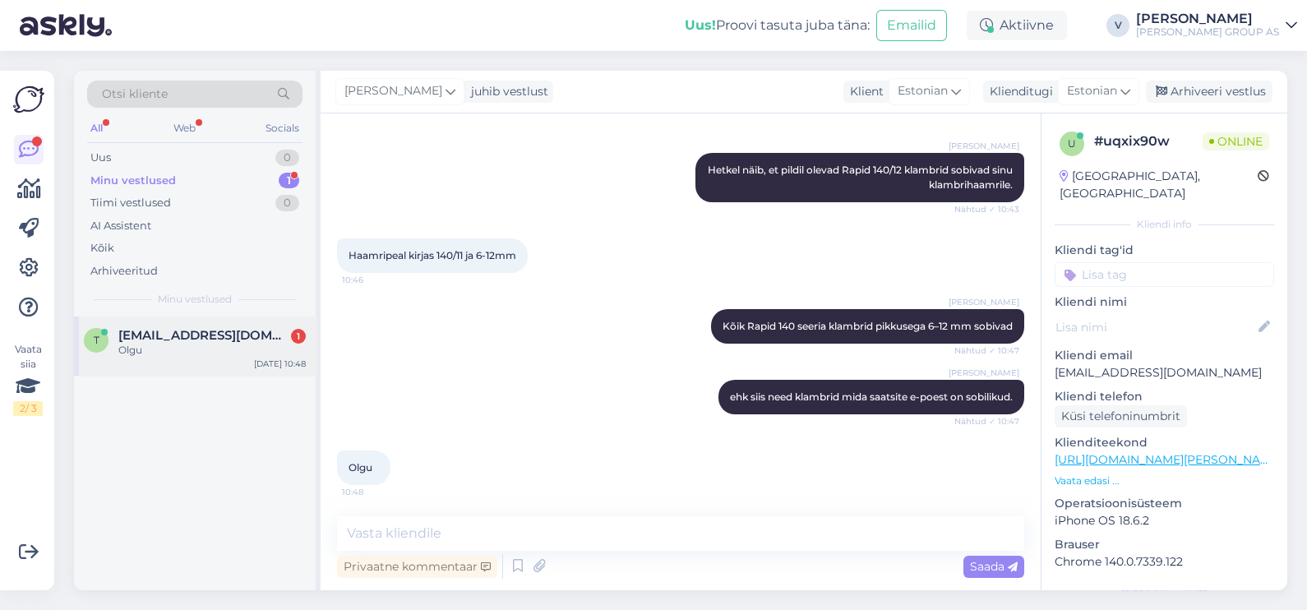
click at [246, 358] on div "t [EMAIL_ADDRESS][DOMAIN_NAME] 1 Olgu [DATE] 10:48" at bounding box center [195, 345] width 242 height 59
click at [498, 531] on textarea at bounding box center [680, 533] width 687 height 35
click at [1204, 86] on div "Arhiveeri vestlus" at bounding box center [1209, 92] width 127 height 22
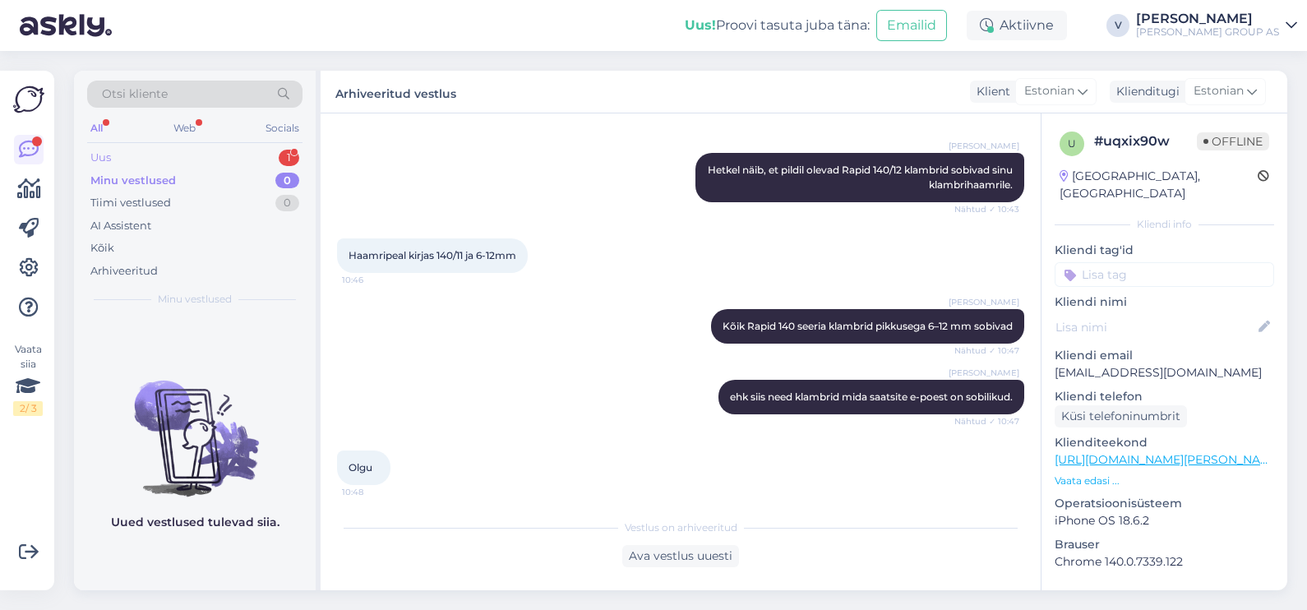
click at [102, 157] on div "Uus" at bounding box center [100, 158] width 21 height 16
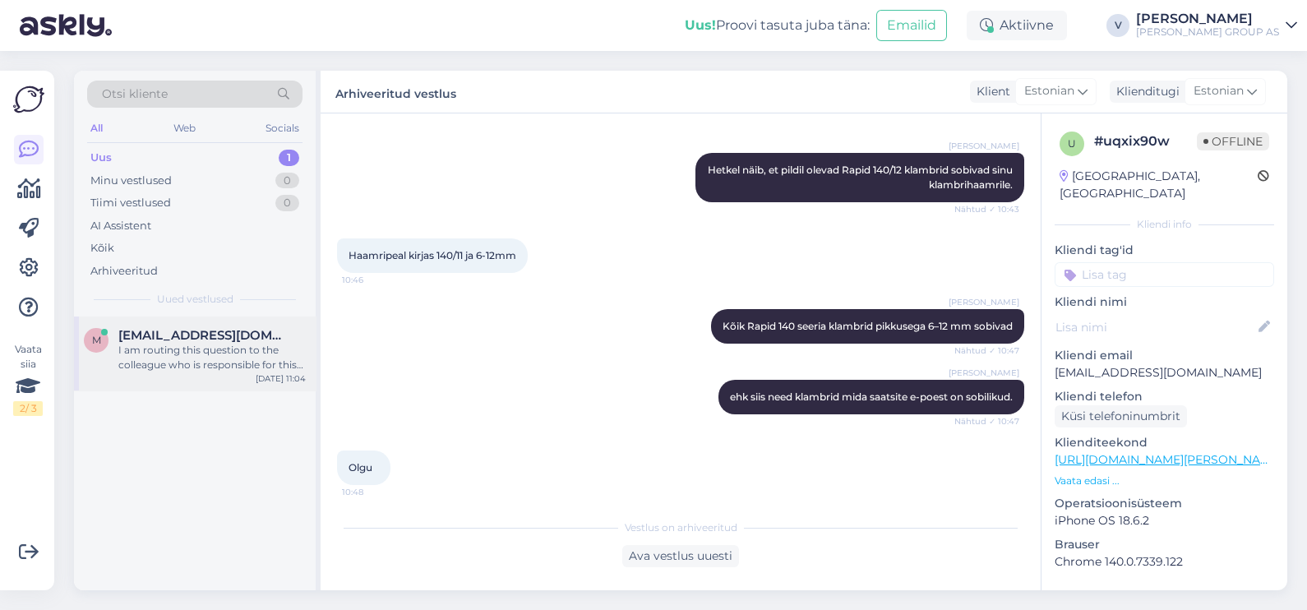
click at [141, 346] on div "I am routing this question to the colleague who is responsible for this topic. …" at bounding box center [211, 358] width 187 height 30
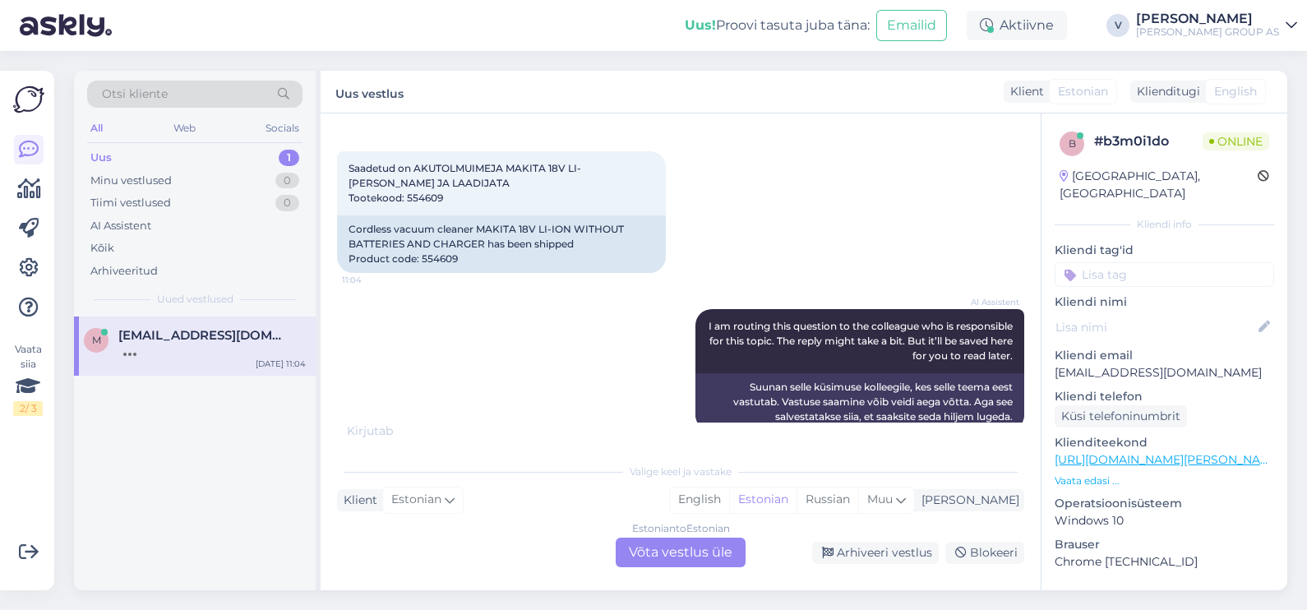
scroll to position [279, 0]
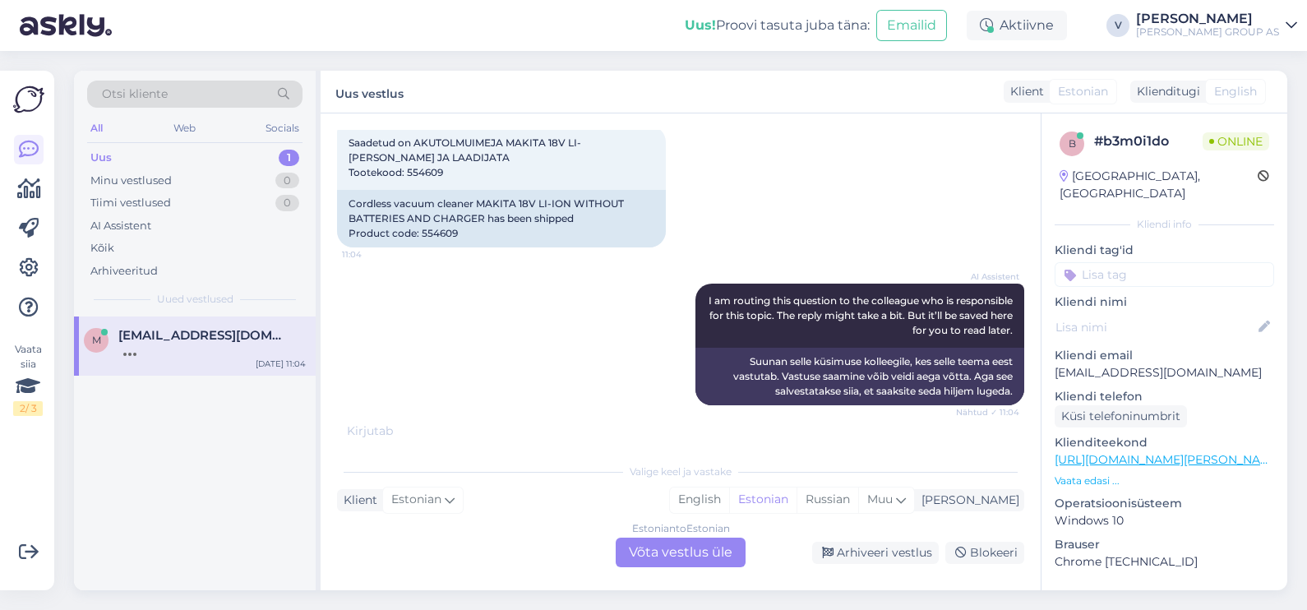
click at [681, 555] on div "Estonian to Estonian Võta vestlus üle" at bounding box center [681, 553] width 130 height 30
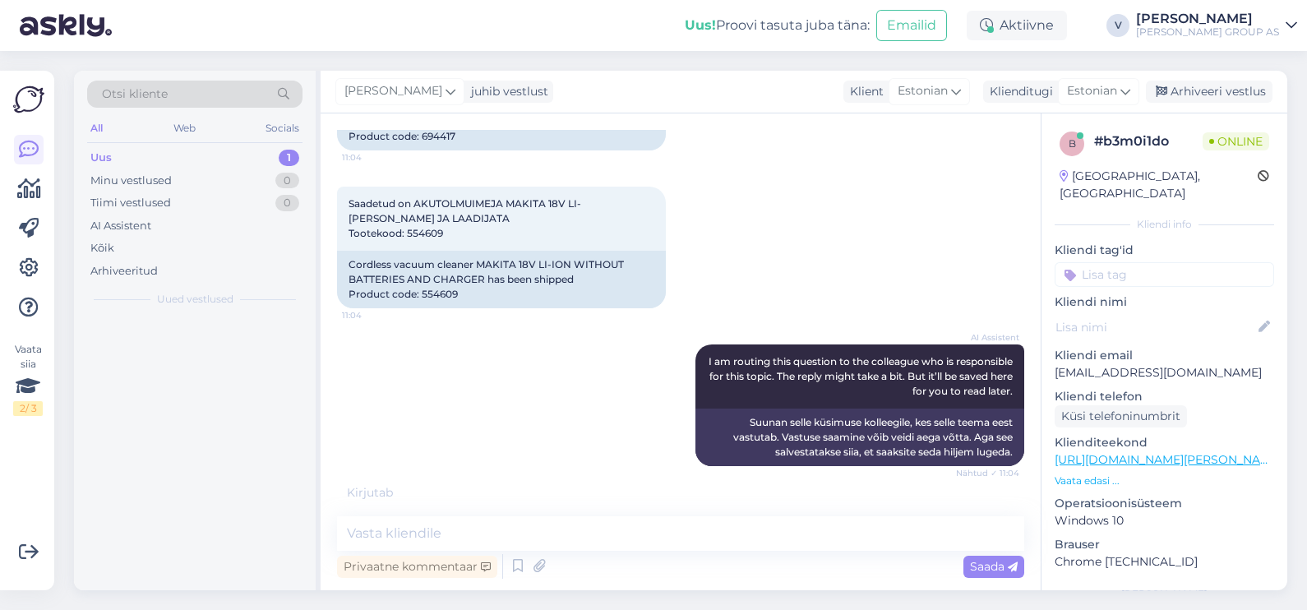
scroll to position [217, 0]
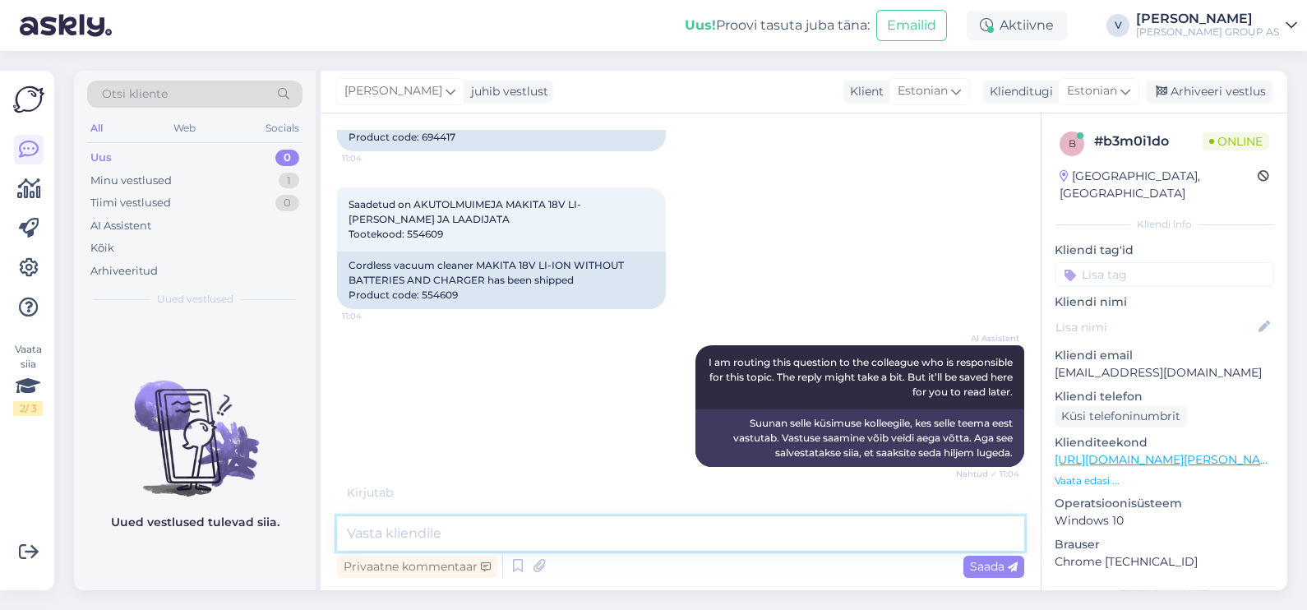
click at [513, 538] on textarea at bounding box center [680, 533] width 687 height 35
type textarea "Tere. Palun saatke kirja [EMAIL_ADDRESS][PERSON_NAME][DOMAIN_NAME] sellest."
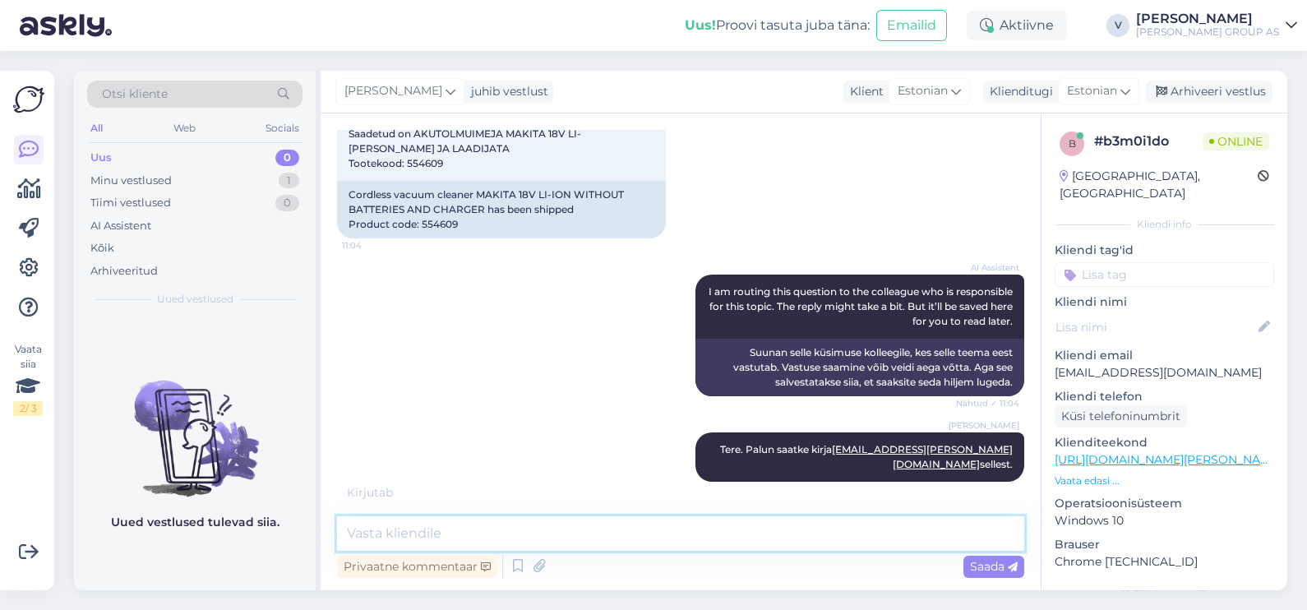
scroll to position [270, 0]
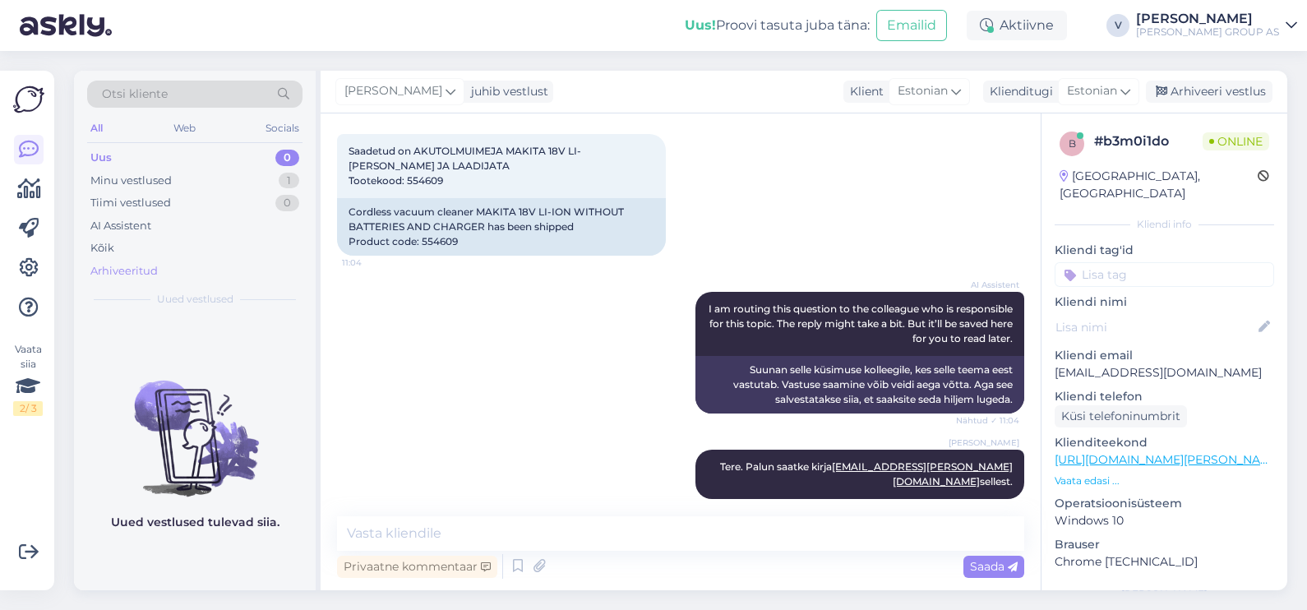
click at [150, 270] on div "Arhiveeritud" at bounding box center [123, 271] width 67 height 16
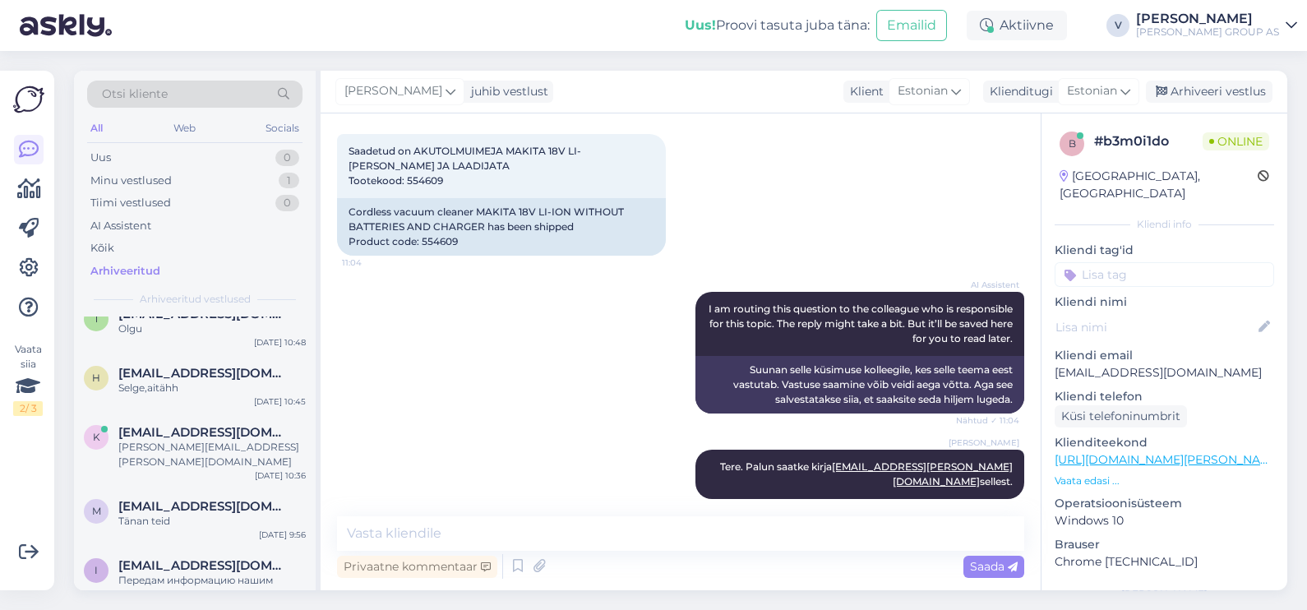
scroll to position [0, 0]
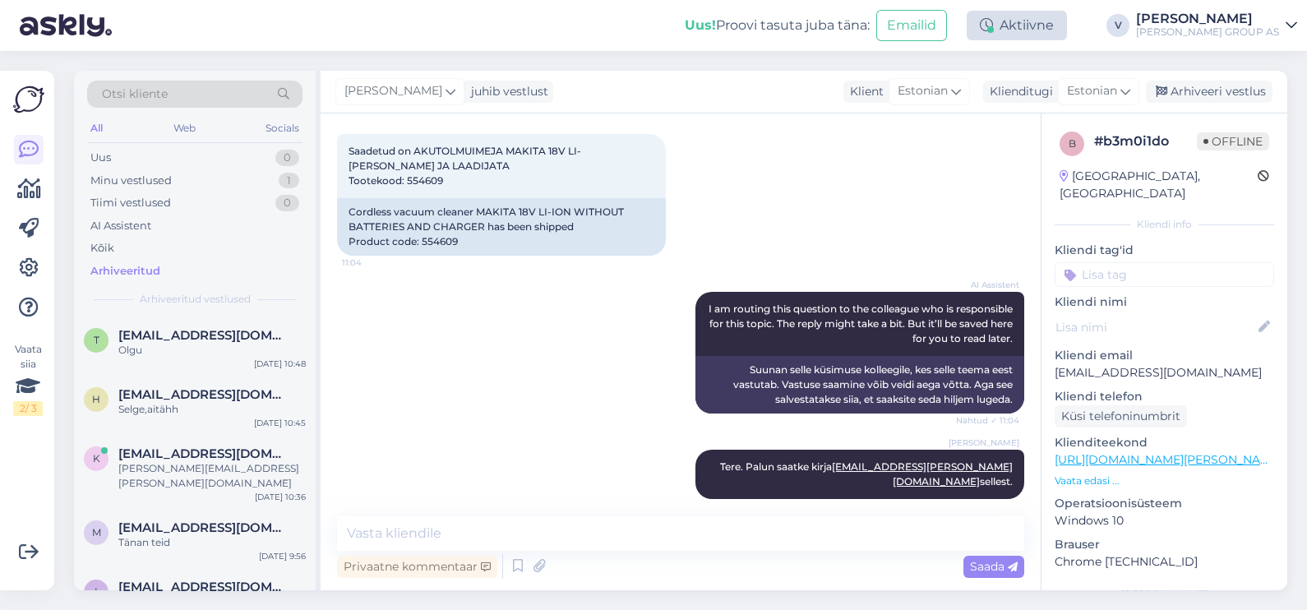
click at [1035, 33] on div "Aktiivne" at bounding box center [1017, 26] width 100 height 30
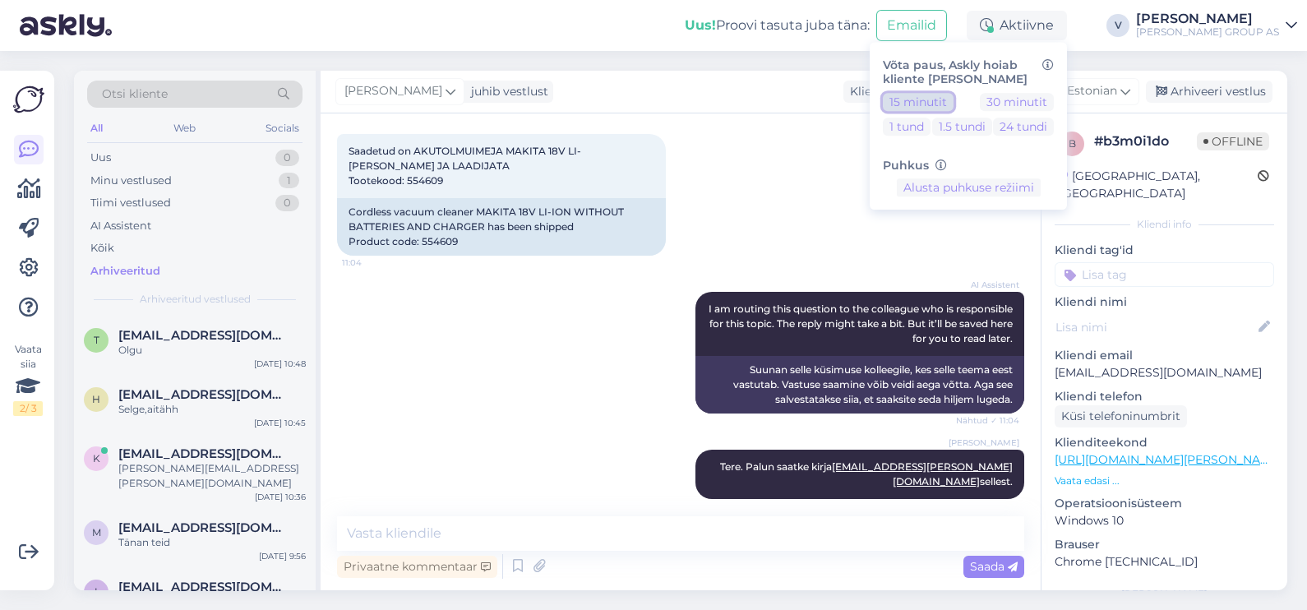
click at [953, 103] on button "15 minutit" at bounding box center [918, 102] width 71 height 18
click at [136, 156] on div "Uus 0" at bounding box center [194, 157] width 215 height 23
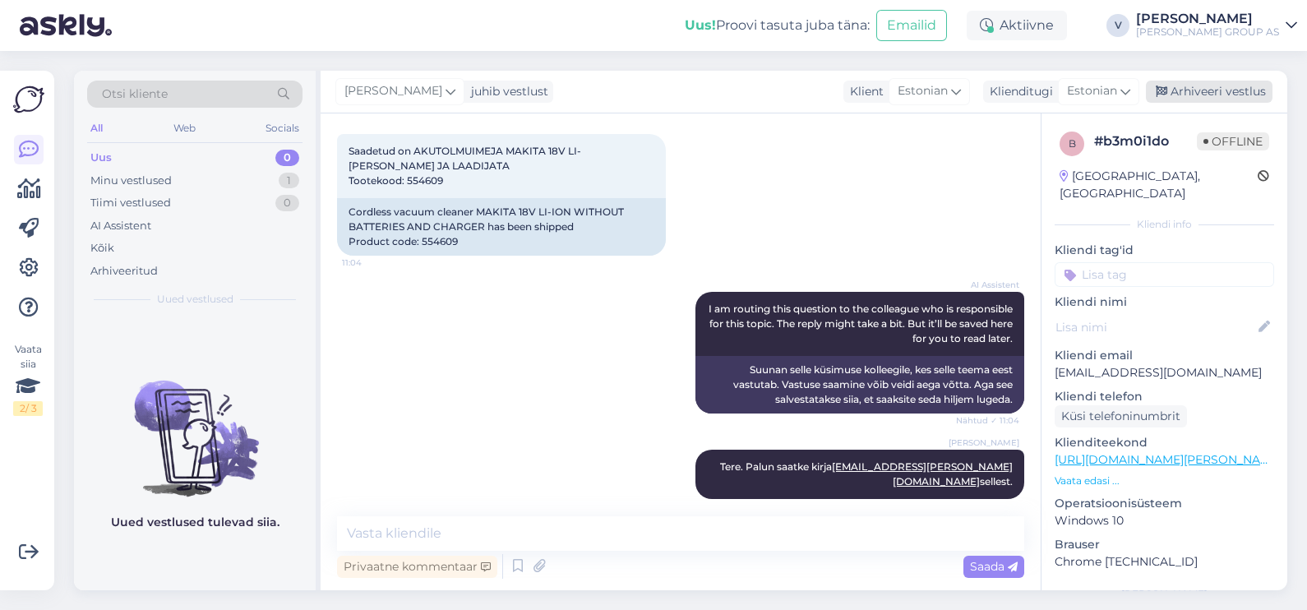
click at [1225, 82] on div "Arhiveeri vestlus" at bounding box center [1209, 92] width 127 height 22
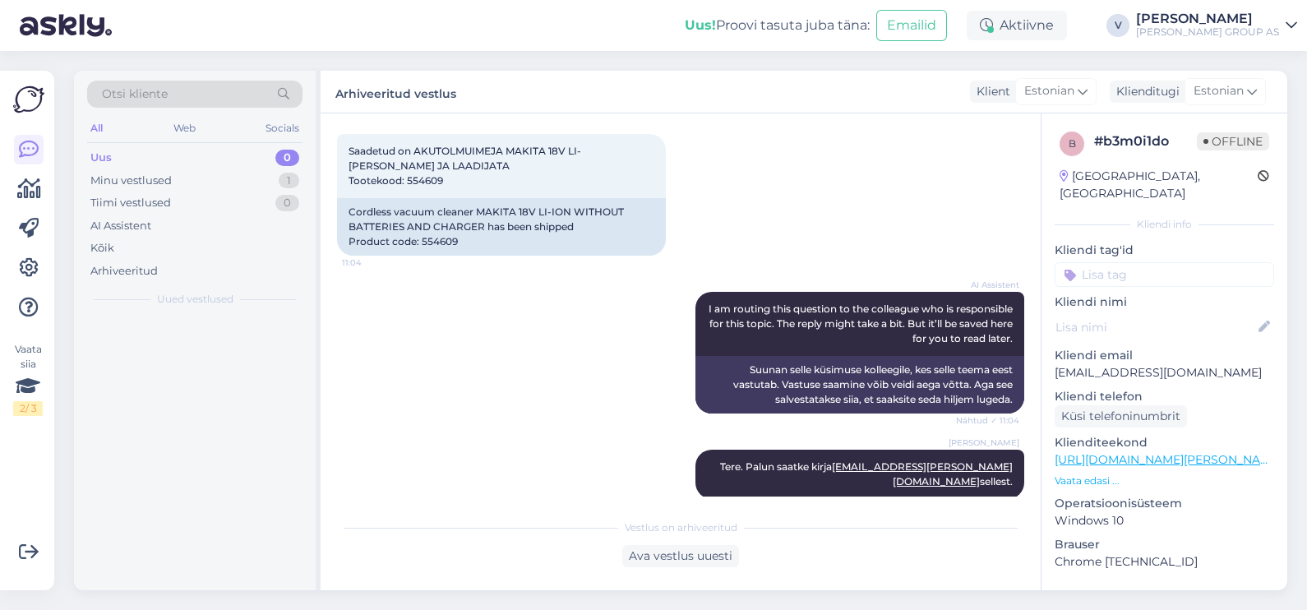
scroll to position [275, 0]
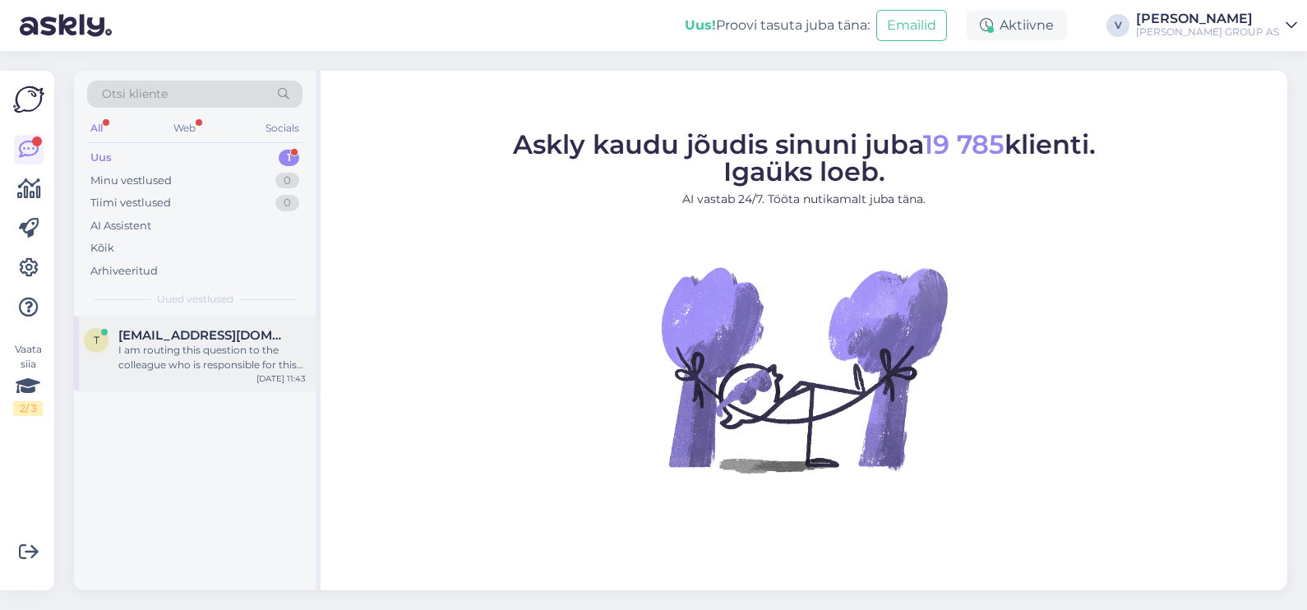
click at [205, 346] on div "I am routing this question to the colleague who is responsible for this topic. …" at bounding box center [211, 358] width 187 height 30
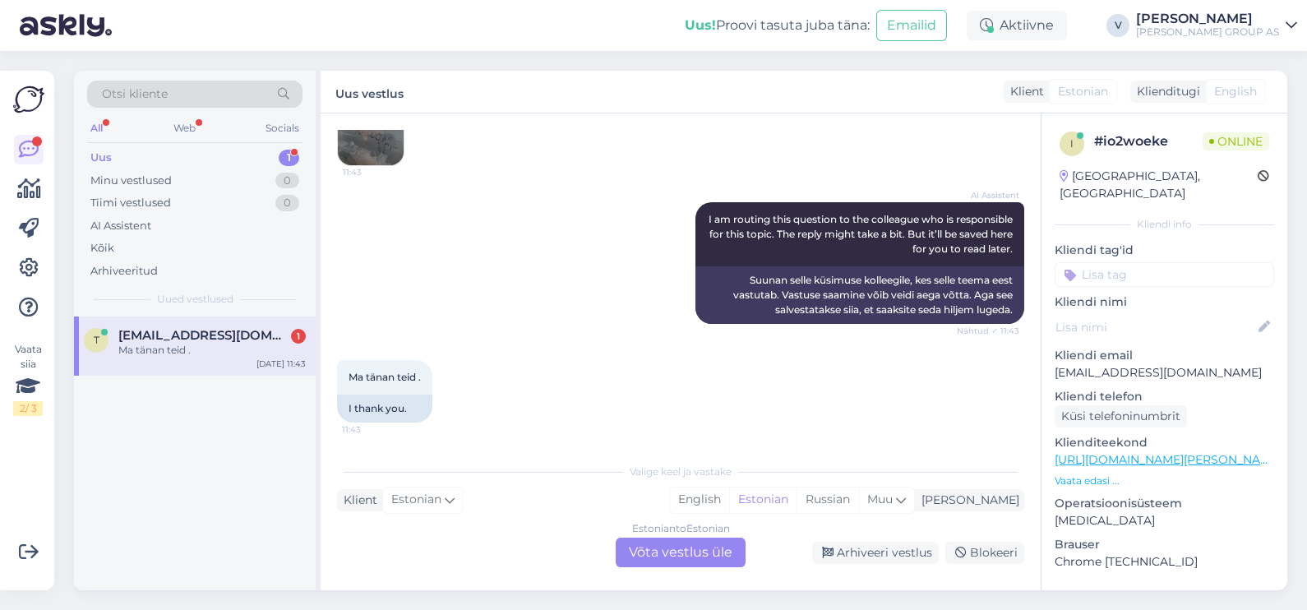
scroll to position [1060, 0]
click at [702, 545] on div "Estonian to Estonian Võta vestlus üle" at bounding box center [681, 553] width 130 height 30
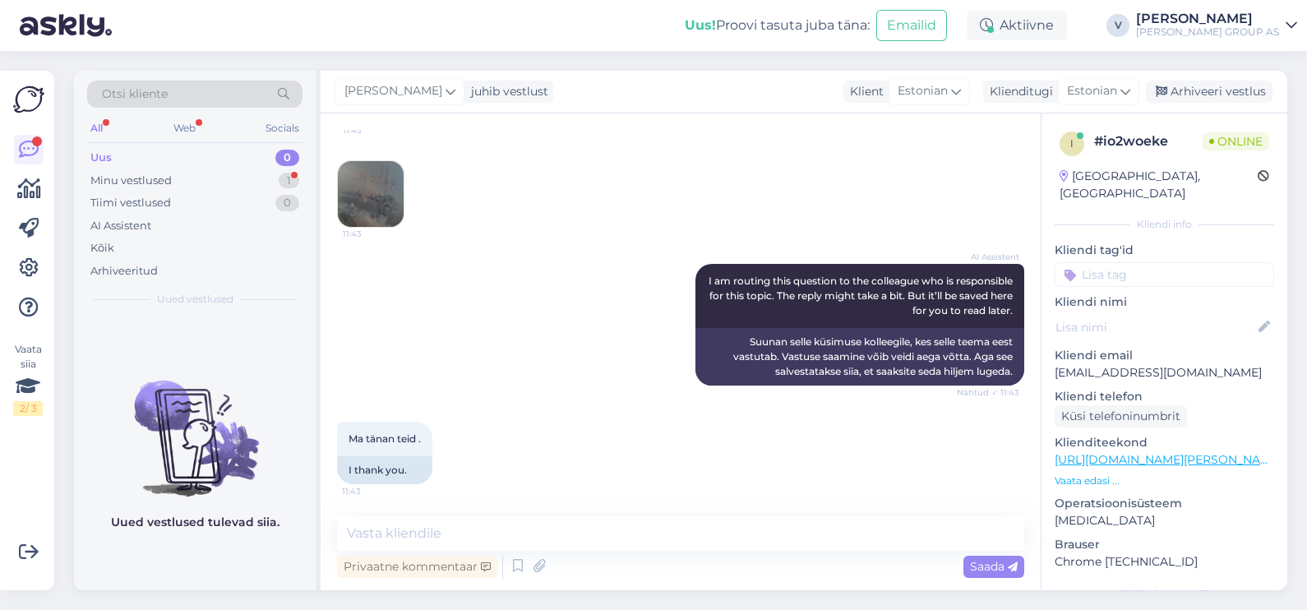
click at [566, 515] on div "Vestlus algas Sep 17 2025 Tere palju maksab värvi toonimine ? 11:40 Hi, how muc…" at bounding box center [681, 351] width 720 height 477
click at [576, 526] on textarea at bounding box center [680, 533] width 687 height 35
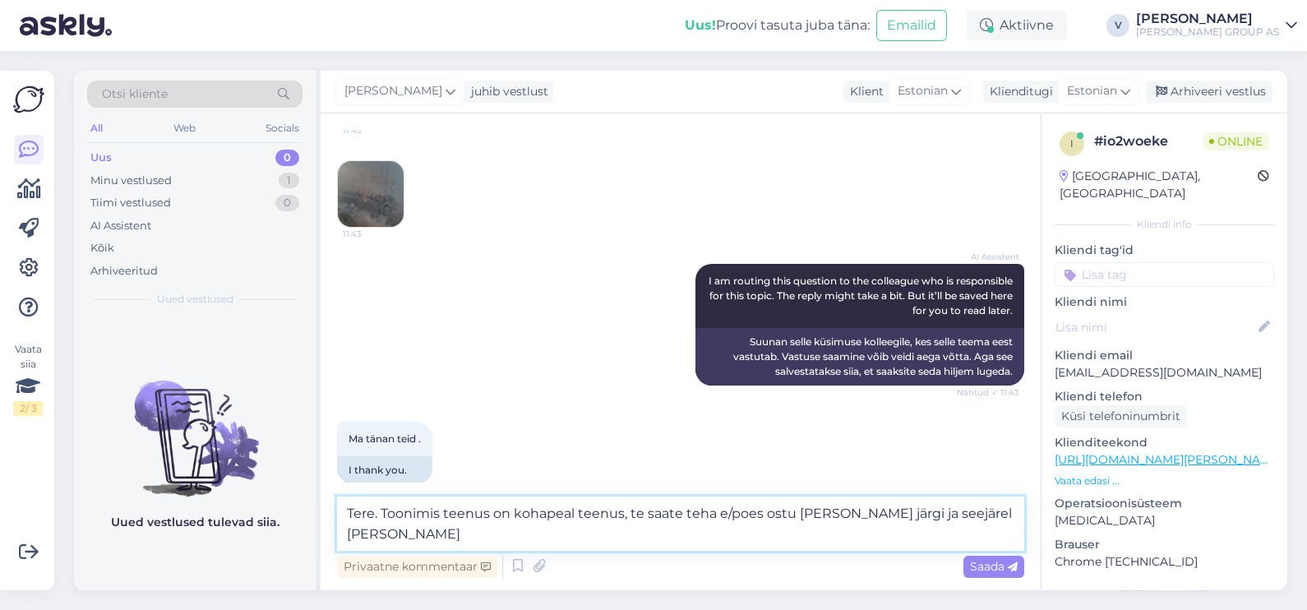
scroll to position [1018, 0]
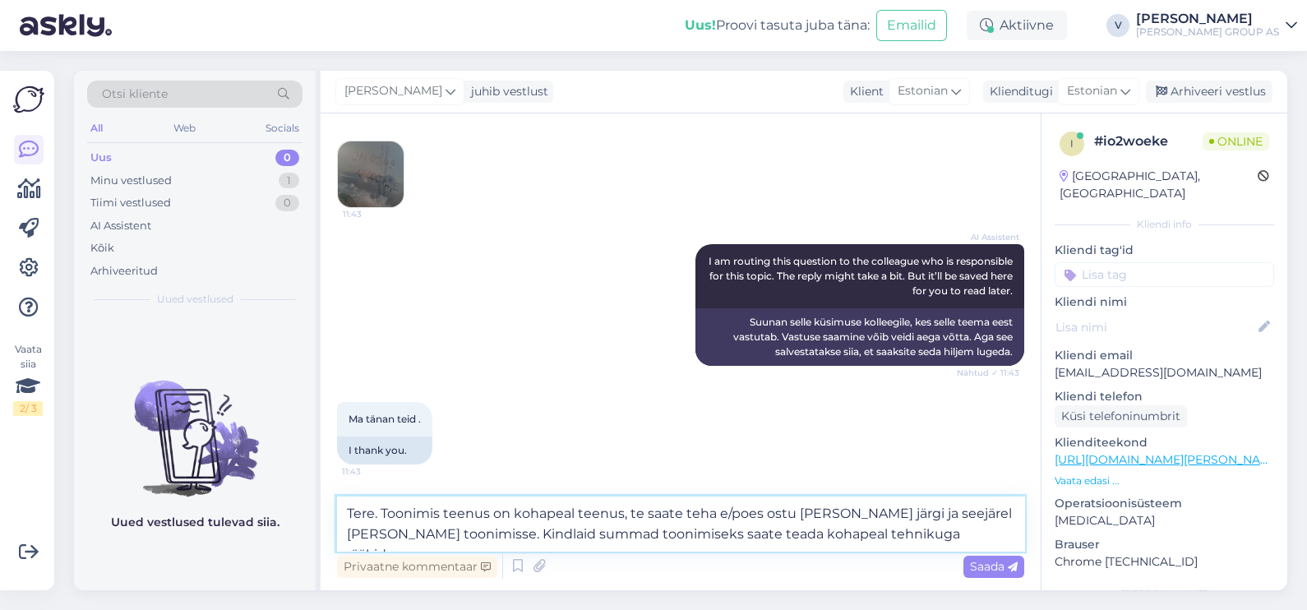
type textarea "Tere. Toonimis teenus on kohapeal teenus, te saate teha e/poes ostu ja tulla jä…"
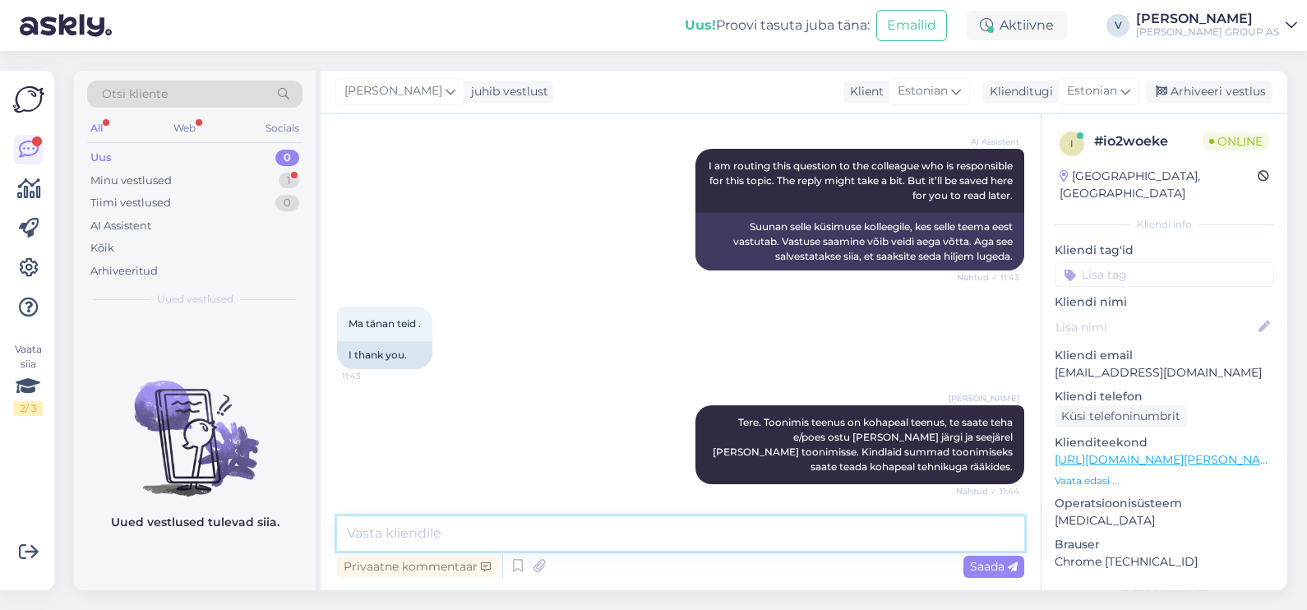
scroll to position [1184, 0]
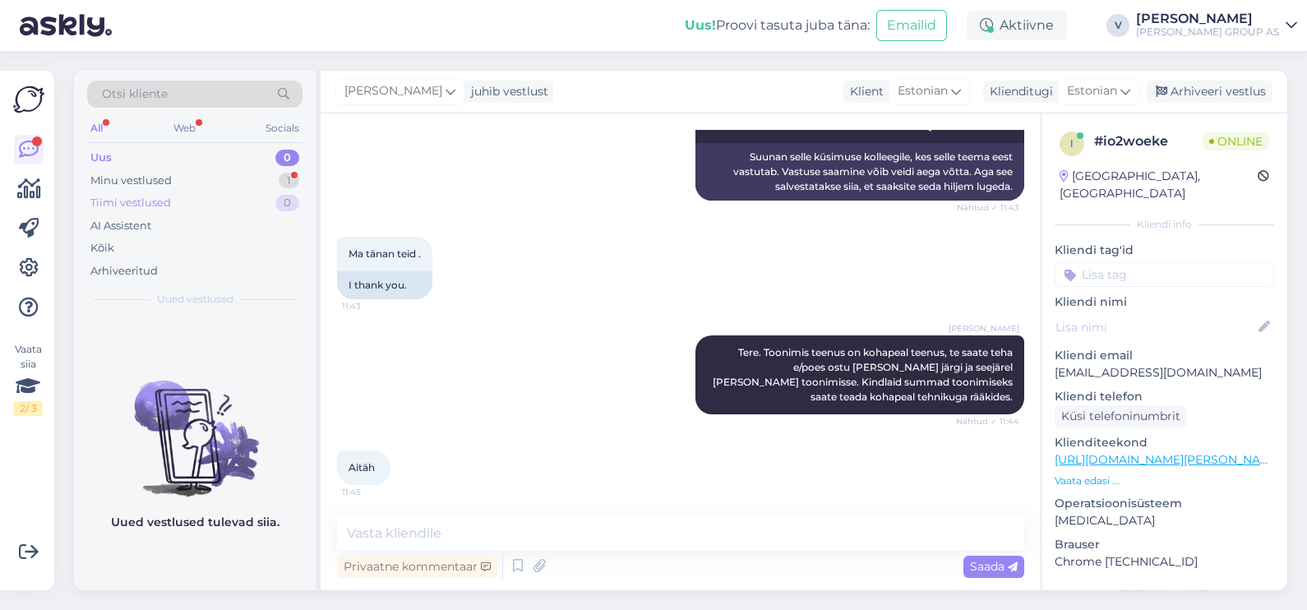
drag, startPoint x: 223, startPoint y: 182, endPoint x: 222, endPoint y: 202, distance: 19.7
click at [222, 182] on div "Minu vestlused 1" at bounding box center [194, 180] width 215 height 23
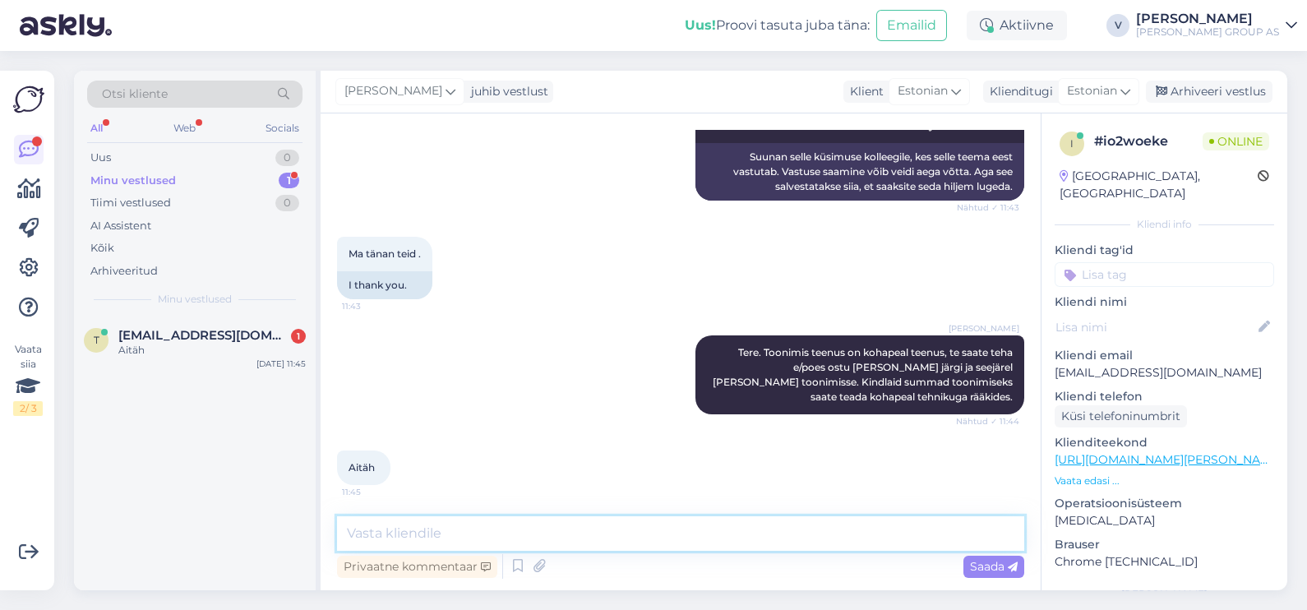
click at [450, 530] on textarea at bounding box center [680, 533] width 687 height 35
drag, startPoint x: 1154, startPoint y: 91, endPoint x: 1112, endPoint y: 88, distance: 42.0
click at [1153, 91] on div "Arhiveeri vestlus" at bounding box center [1209, 92] width 127 height 22
